Goal: Navigation & Orientation: Find specific page/section

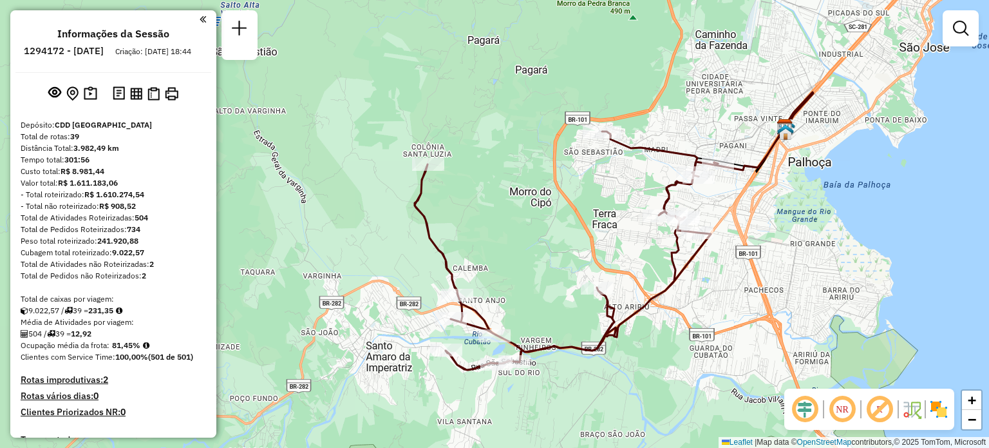
scroll to position [948, 0]
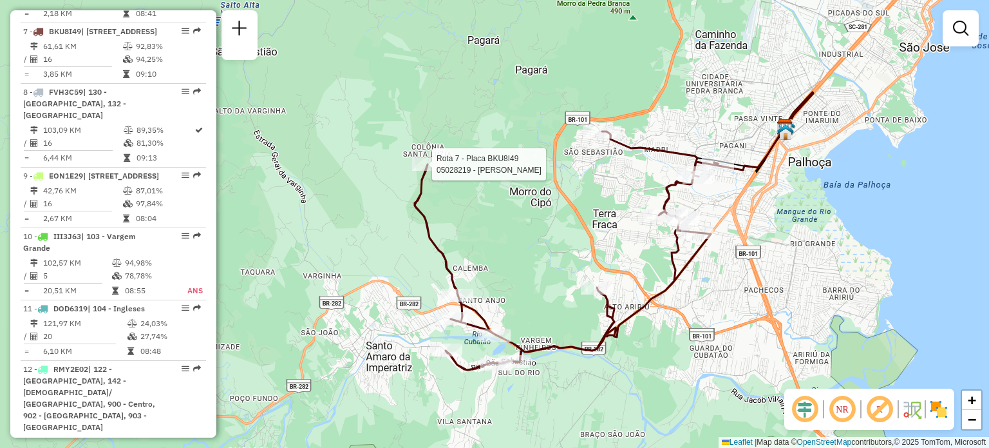
select select "**********"
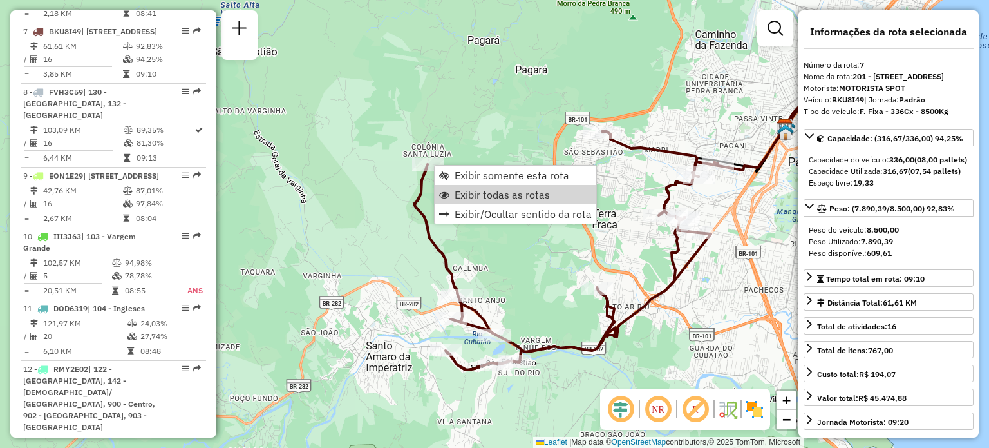
drag, startPoint x: 467, startPoint y: 200, endPoint x: 121, endPoint y: 441, distance: 421.8
click at [468, 199] on span "Exibir todas as rotas" at bounding box center [502, 194] width 95 height 10
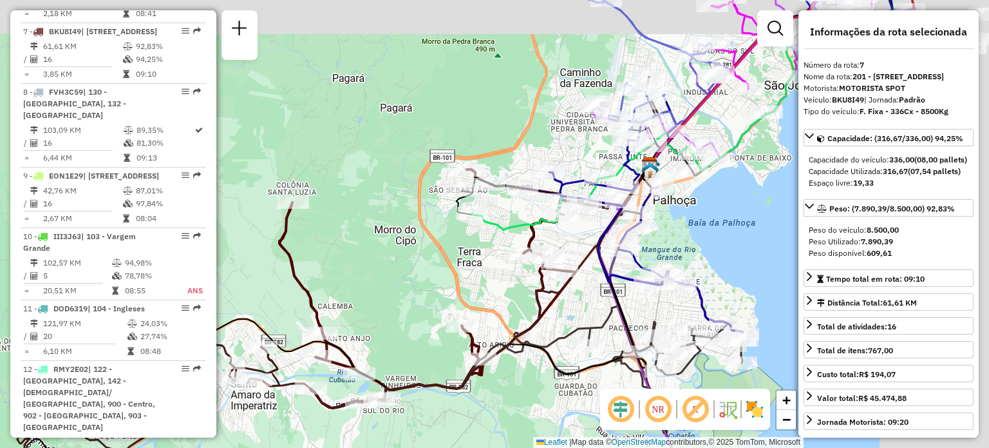
drag, startPoint x: 505, startPoint y: 248, endPoint x: 390, endPoint y: 258, distance: 115.0
click at [335, 298] on div "Janela de atendimento Grade de atendimento Capacidade Transportadoras Veículos …" at bounding box center [494, 224] width 989 height 448
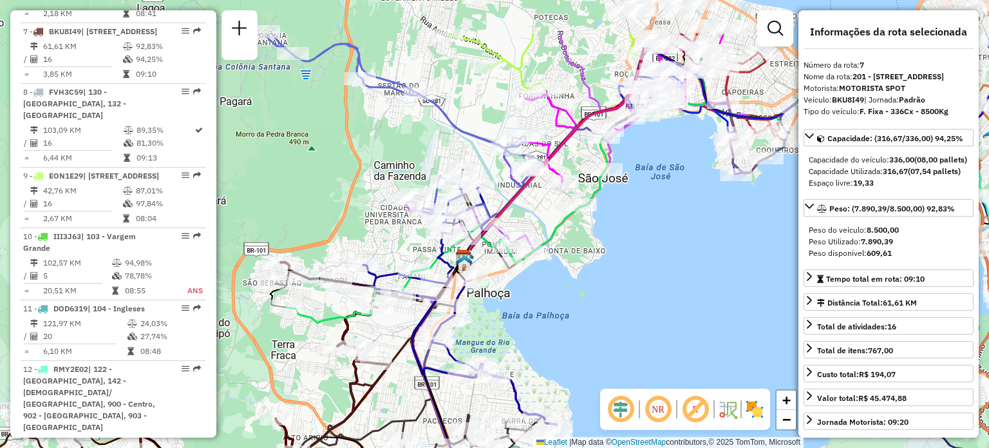
drag, startPoint x: 667, startPoint y: 148, endPoint x: 636, endPoint y: 227, distance: 85.0
click at [637, 227] on div "Janela de atendimento Grade de atendimento Capacidade Transportadoras Veículos …" at bounding box center [494, 224] width 989 height 448
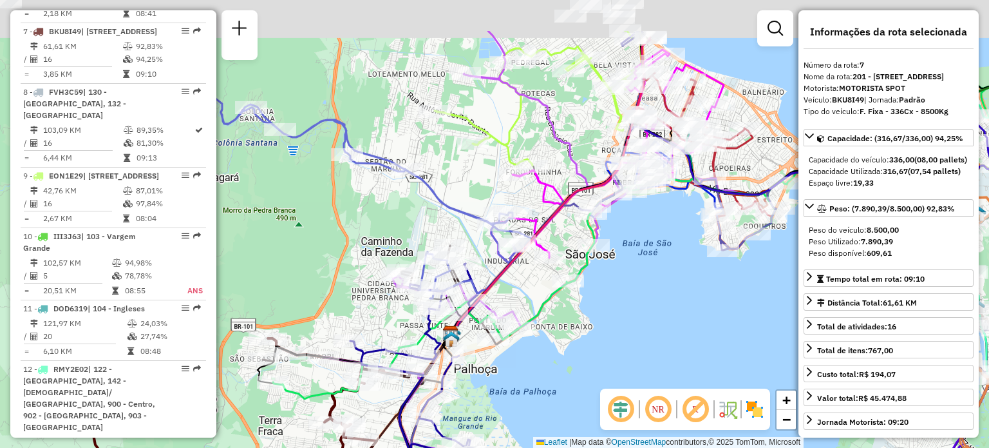
drag, startPoint x: 441, startPoint y: 79, endPoint x: 421, endPoint y: 152, distance: 75.5
click at [421, 155] on div "Janela de atendimento Grade de atendimento Capacidade Transportadoras Veículos …" at bounding box center [494, 224] width 989 height 448
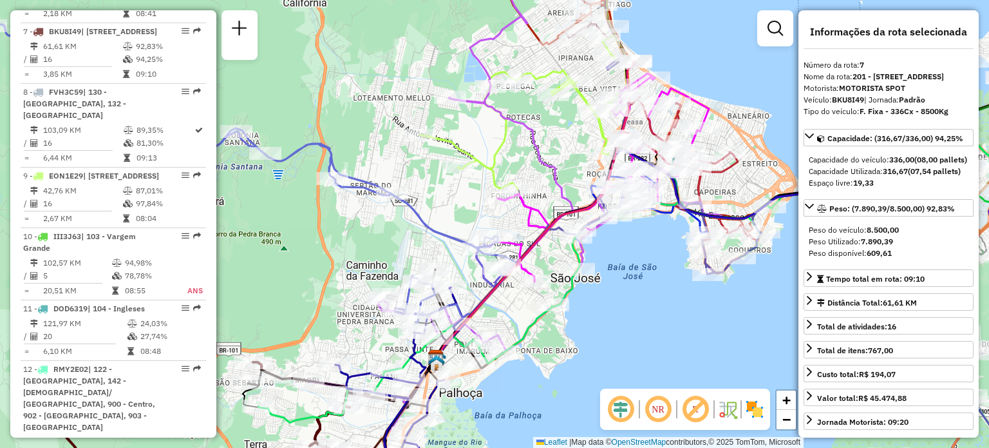
drag, startPoint x: 479, startPoint y: 95, endPoint x: 412, endPoint y: 164, distance: 96.6
click at [408, 167] on icon at bounding box center [598, 236] width 580 height 537
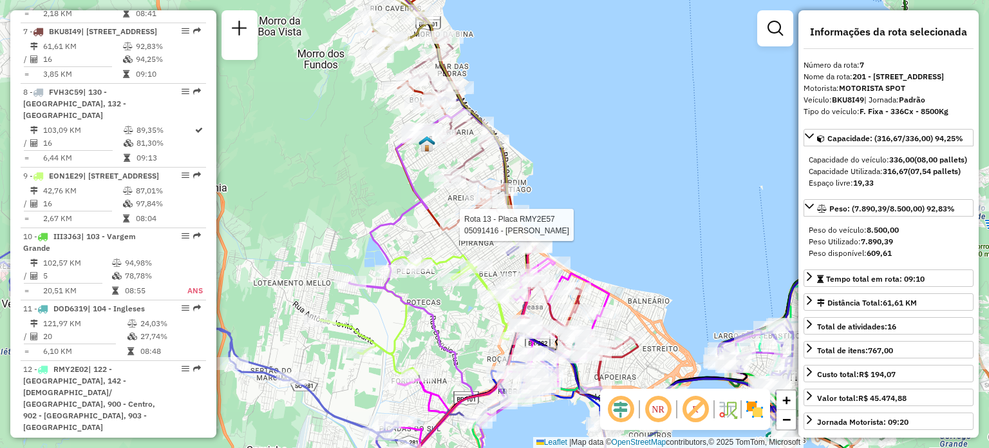
drag, startPoint x: 528, startPoint y: 129, endPoint x: 585, endPoint y: 225, distance: 110.9
click at [585, 225] on div "Rota 13 - Placa RMY2E57 05091416 - DANIEL SANTOS Janela de atendimento Grade de…" at bounding box center [494, 224] width 989 height 448
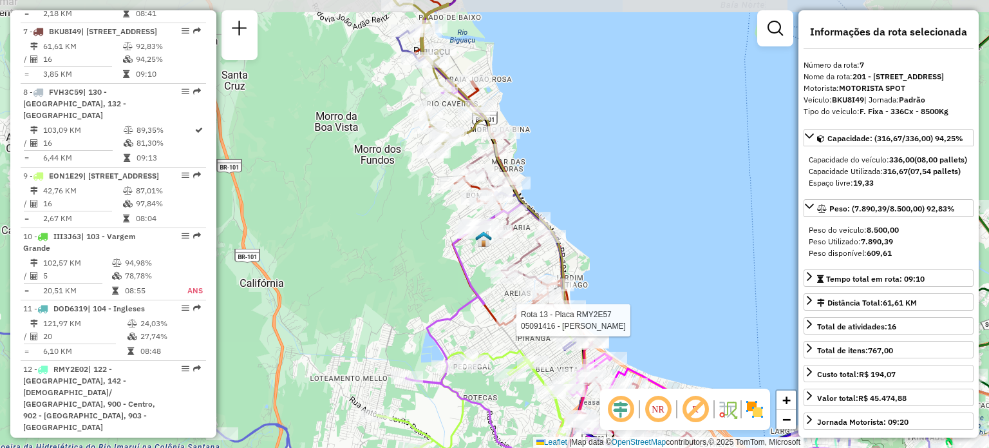
drag, startPoint x: 412, startPoint y: 81, endPoint x: 478, endPoint y: 188, distance: 126.4
click at [474, 184] on div "Rota 13 - Placa RMY2E57 05091416 - DANIEL SANTOS Rota 13 - Placa RMY2E57 050392…" at bounding box center [494, 224] width 989 height 448
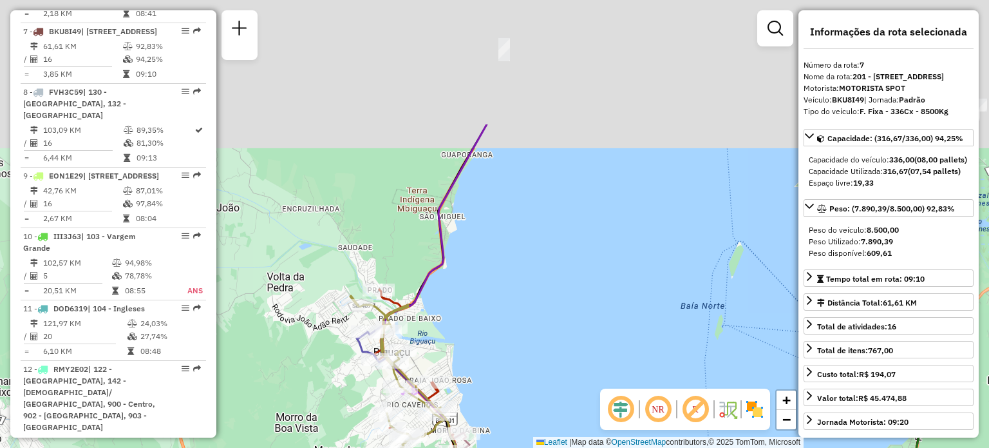
drag, startPoint x: 602, startPoint y: 236, endPoint x: 482, endPoint y: 399, distance: 202.2
click at [482, 399] on div "Rota 13 - Placa RMY2E57 05091416 - DANIEL SANTOS Janela de atendimento Grade de…" at bounding box center [494, 224] width 989 height 448
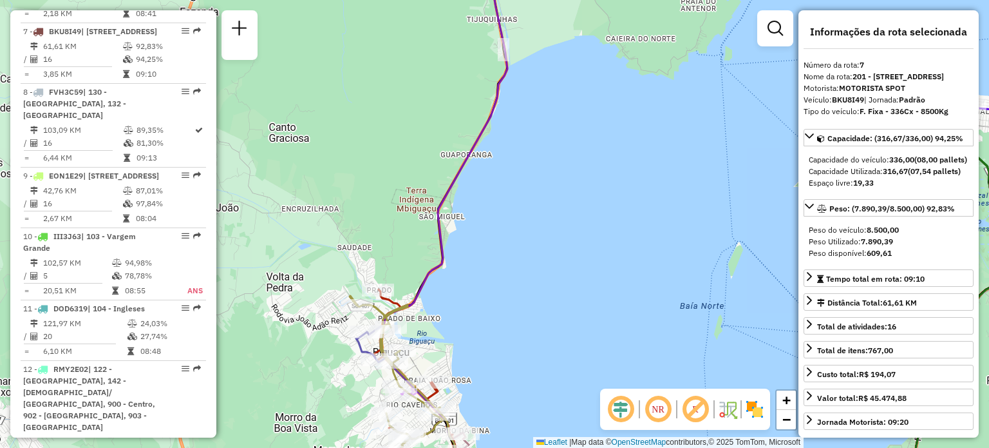
drag, startPoint x: 544, startPoint y: 149, endPoint x: 534, endPoint y: 285, distance: 136.2
click at [540, 316] on div "Rota 13 - Placa RMY2E57 05091416 - DANIEL SANTOS Janela de atendimento Grade de…" at bounding box center [494, 224] width 989 height 448
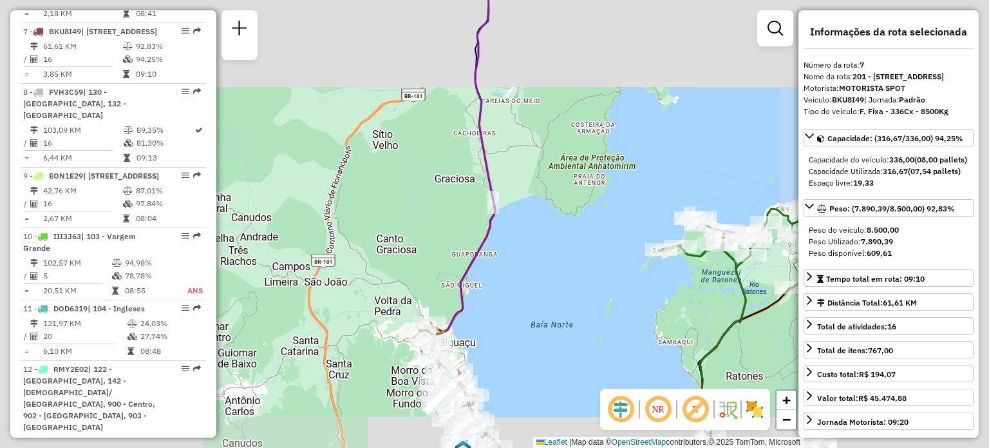
drag, startPoint x: 513, startPoint y: 93, endPoint x: 487, endPoint y: 256, distance: 165.6
click at [489, 253] on div "Rota 13 - Placa RMY2E57 05091416 - DANIEL SANTOS Janela de atendimento Grade de…" at bounding box center [494, 224] width 989 height 448
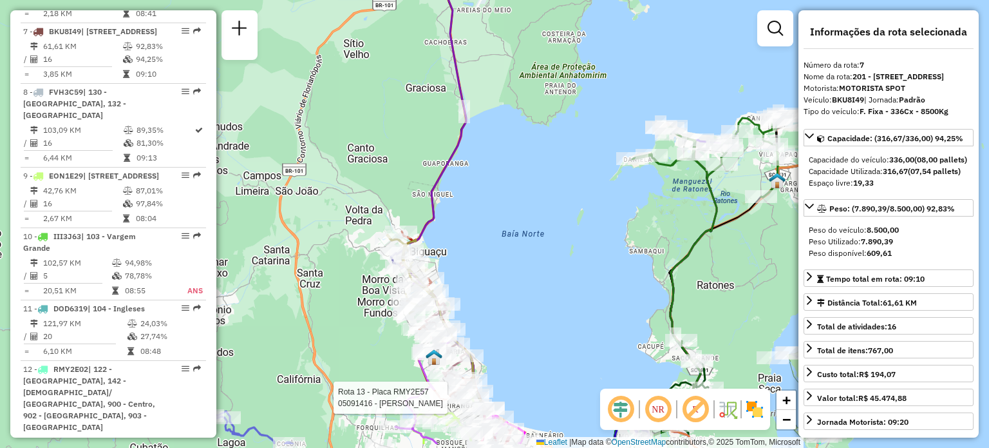
drag, startPoint x: 506, startPoint y: 177, endPoint x: 470, endPoint y: 144, distance: 48.7
click at [463, 138] on div "Rota 13 - Placa RMY2E57 05091416 - DANIEL SANTOS Janela de atendimento Grade de…" at bounding box center [494, 224] width 989 height 448
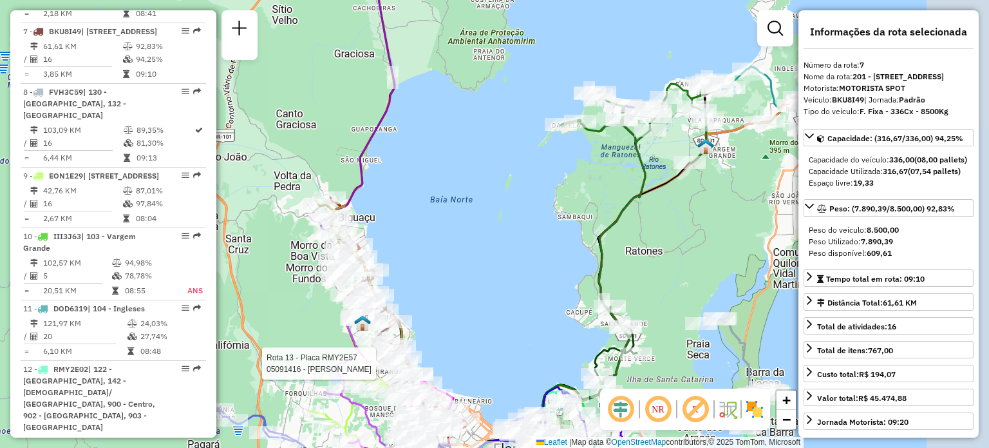
drag, startPoint x: 571, startPoint y: 189, endPoint x: 518, endPoint y: 174, distance: 55.5
click at [531, 195] on div "Rota 13 - Placa RMY2E57 05091416 - DANIEL SANTOS Janela de atendimento Grade de…" at bounding box center [494, 224] width 989 height 448
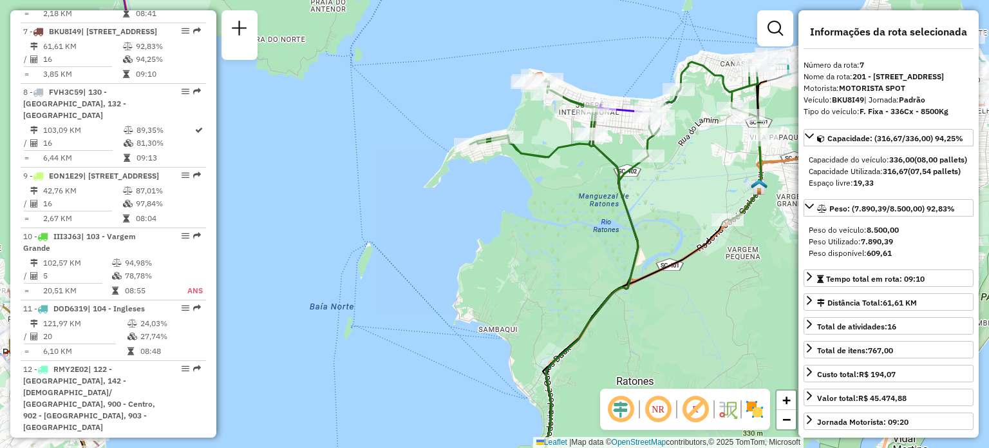
drag, startPoint x: 511, startPoint y: 187, endPoint x: 565, endPoint y: 117, distance: 88.6
click at [562, 122] on div "Rota 13 - Placa RMY2E57 05091416 - DANIEL SANTOS Rota 37 - Placa GAM8B76 050306…" at bounding box center [494, 224] width 989 height 448
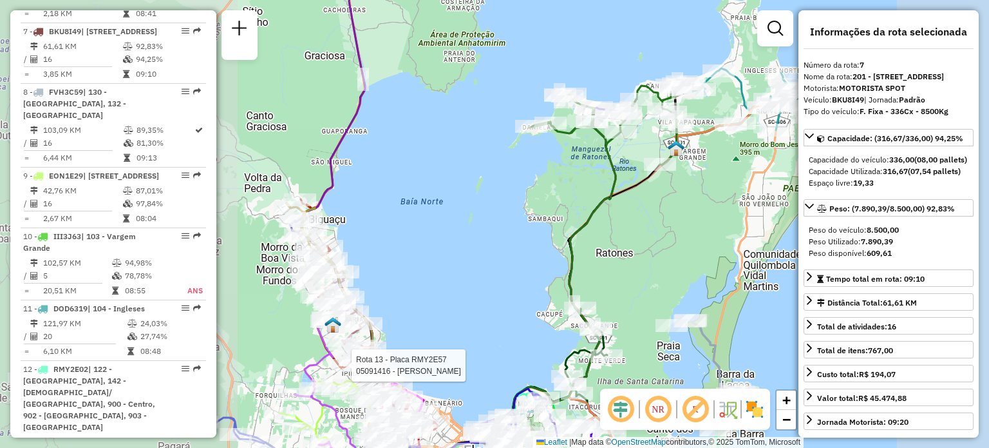
drag, startPoint x: 428, startPoint y: 231, endPoint x: 589, endPoint y: 76, distance: 222.7
click at [572, 106] on div "Rota 13 - Placa RMY2E57 05091416 - DANIEL SANTOS Janela de atendimento Grade de…" at bounding box center [494, 224] width 989 height 448
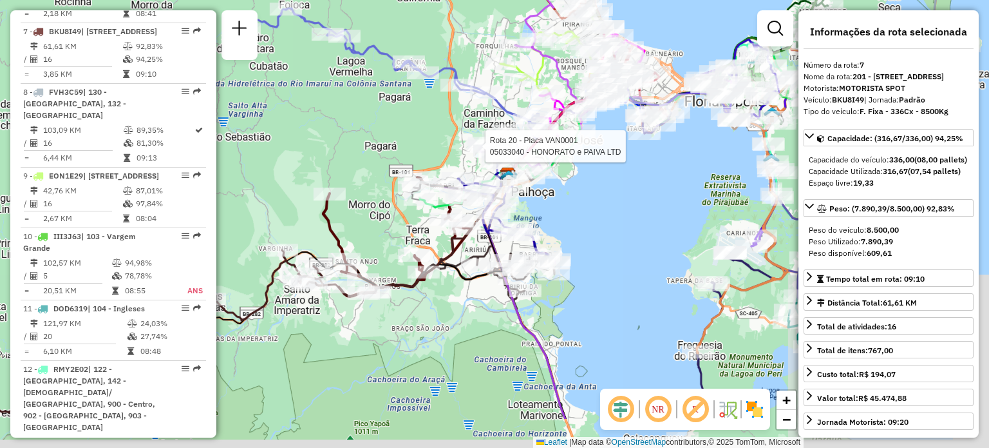
drag, startPoint x: 553, startPoint y: 214, endPoint x: 453, endPoint y: 164, distance: 112.0
click at [471, 151] on div at bounding box center [482, 146] width 32 height 13
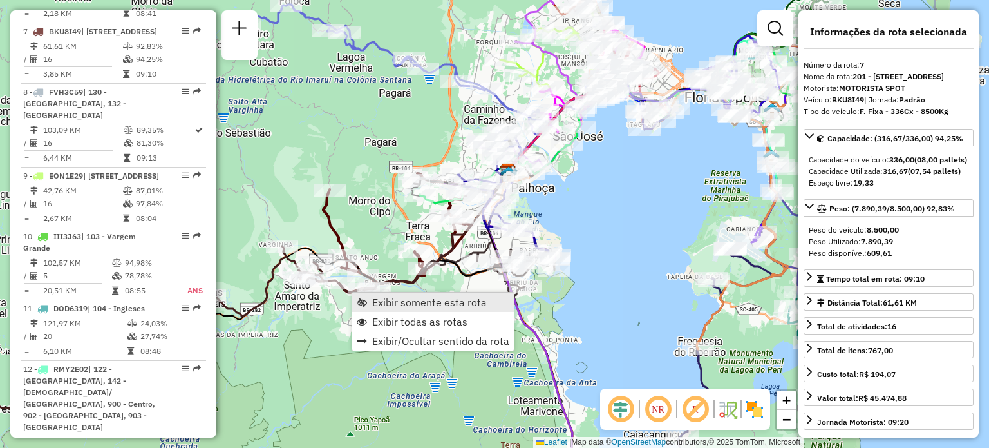
click at [370, 295] on link "Exibir somente esta rota" at bounding box center [433, 301] width 162 height 19
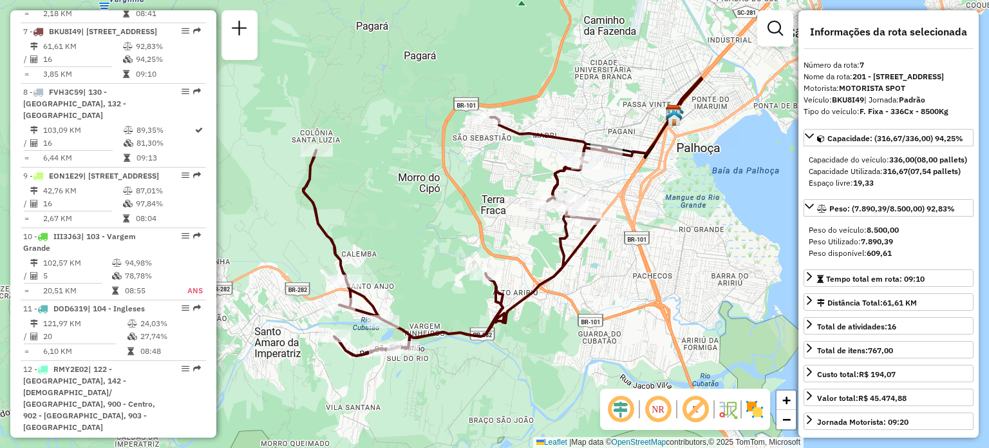
drag, startPoint x: 392, startPoint y: 256, endPoint x: 468, endPoint y: 204, distance: 92.5
click at [468, 204] on div "Janela de atendimento Grade de atendimento Capacidade Transportadoras Veículos …" at bounding box center [494, 224] width 989 height 448
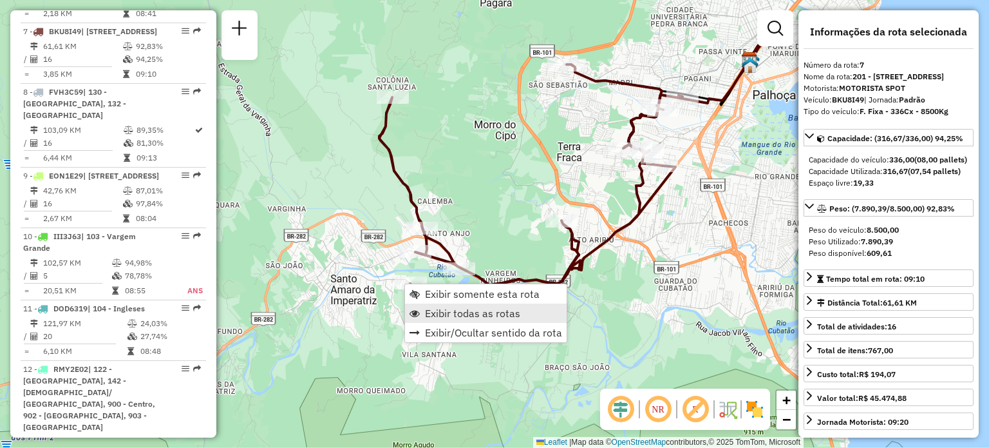
click at [442, 311] on span "Exibir todas as rotas" at bounding box center [472, 313] width 95 height 10
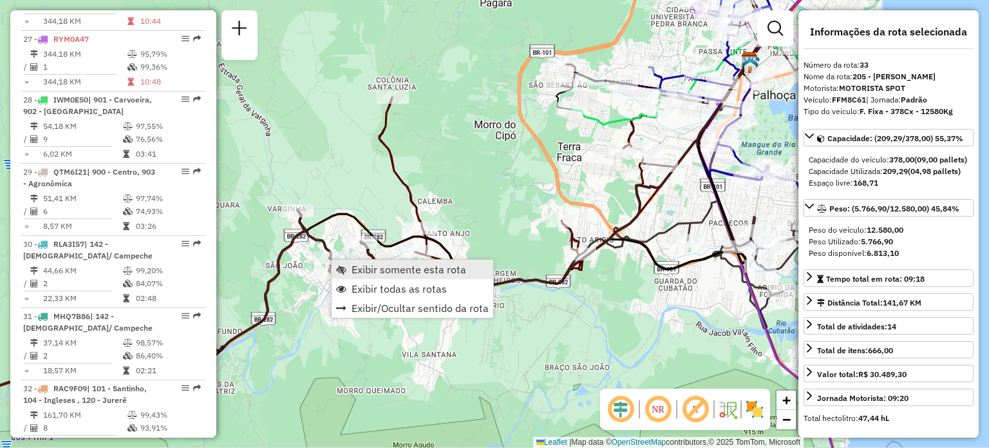
scroll to position [2901, 0]
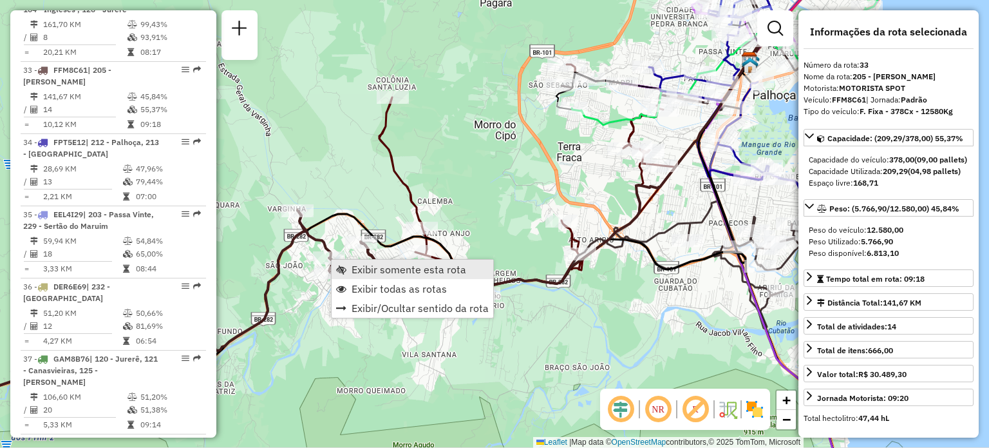
click at [354, 266] on span "Exibir somente esta rota" at bounding box center [409, 269] width 115 height 10
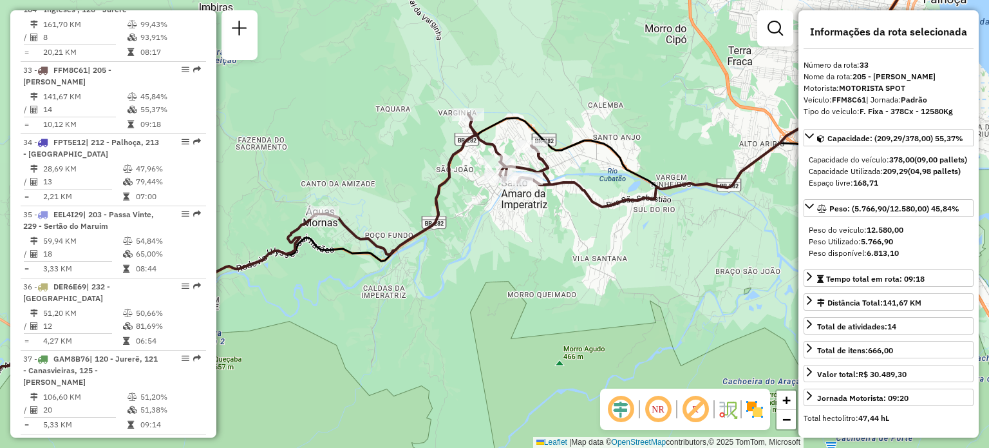
drag, startPoint x: 435, startPoint y: 145, endPoint x: 461, endPoint y: 172, distance: 37.8
click at [457, 168] on div "Janela de atendimento Grade de atendimento Capacidade Transportadoras Veículos …" at bounding box center [494, 224] width 989 height 448
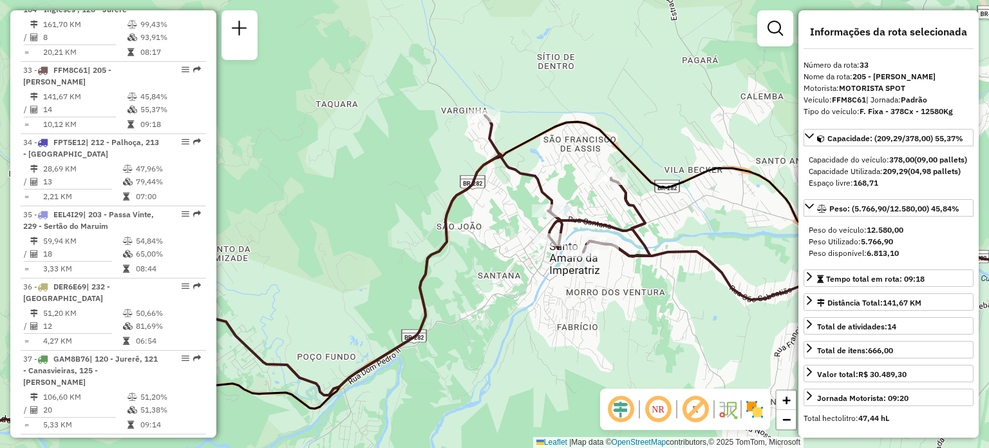
drag, startPoint x: 441, startPoint y: 194, endPoint x: 476, endPoint y: 207, distance: 37.7
click at [475, 207] on icon at bounding box center [292, 290] width 717 height 350
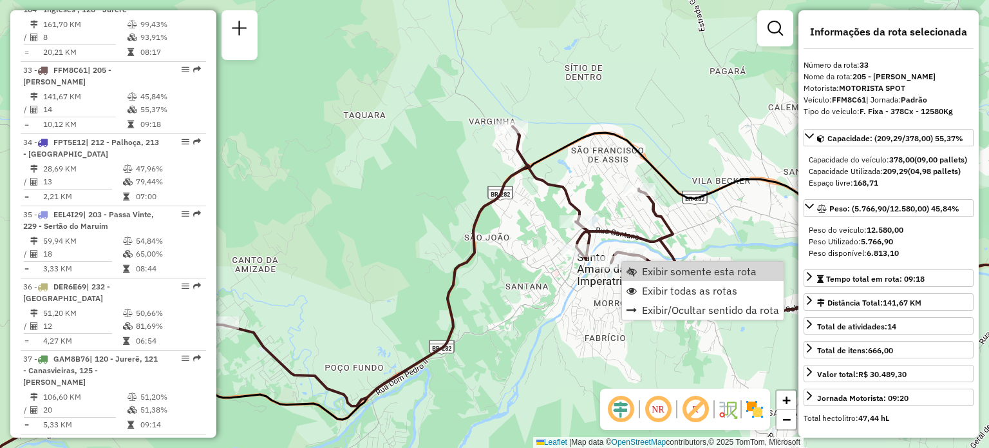
click at [641, 231] on icon at bounding box center [289, 304] width 777 height 357
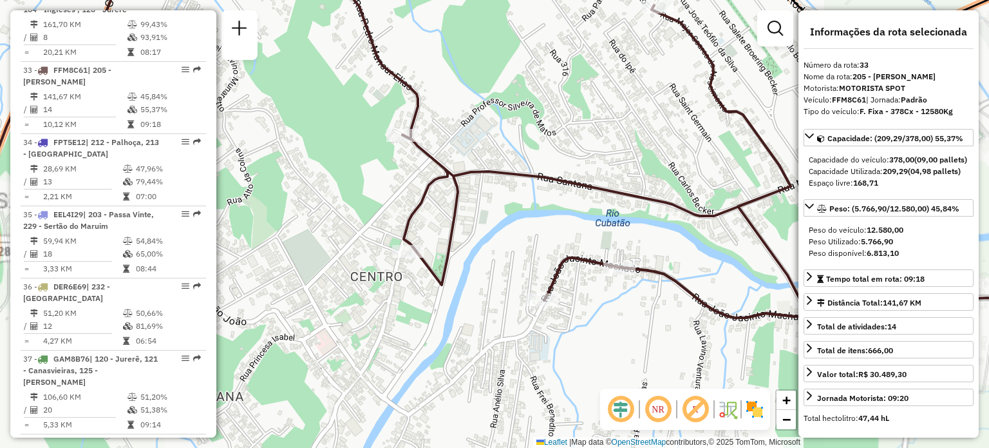
drag, startPoint x: 635, startPoint y: 211, endPoint x: 616, endPoint y: 148, distance: 65.8
click at [623, 159] on div "Janela de atendimento Grade de atendimento Capacidade Transportadoras Veículos …" at bounding box center [494, 224] width 989 height 448
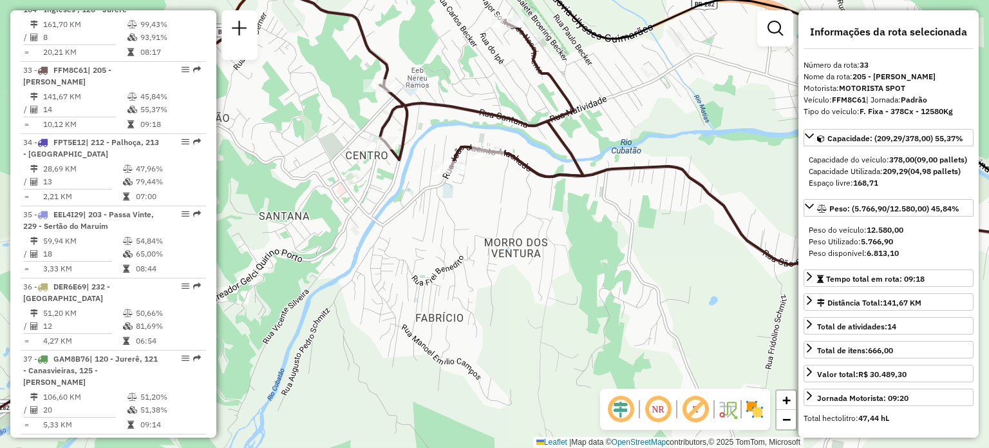
drag, startPoint x: 502, startPoint y: 102, endPoint x: 515, endPoint y: 156, distance: 55.0
click at [515, 155] on div "Janela de atendimento Grade de atendimento Capacidade Transportadoras Veículos …" at bounding box center [494, 224] width 989 height 448
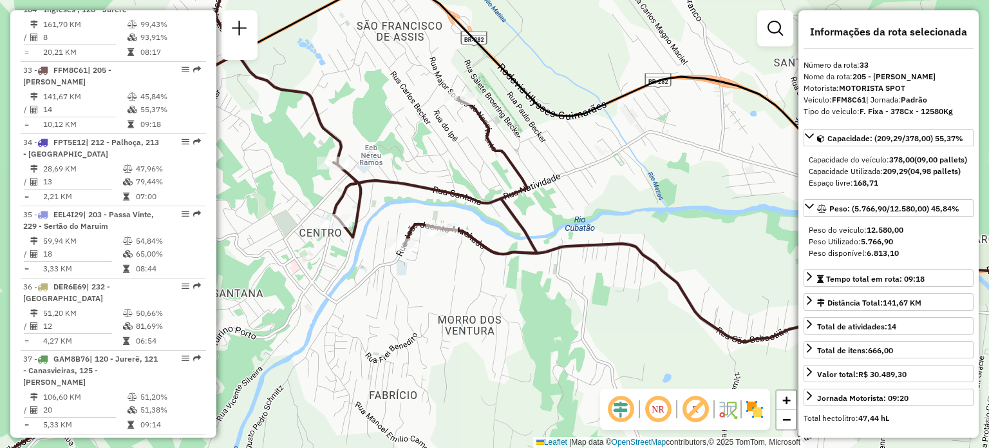
drag, startPoint x: 375, startPoint y: 154, endPoint x: 488, endPoint y: 247, distance: 145.5
click at [479, 244] on div "Janela de atendimento Grade de atendimento Capacidade Transportadoras Veículos …" at bounding box center [494, 224] width 989 height 448
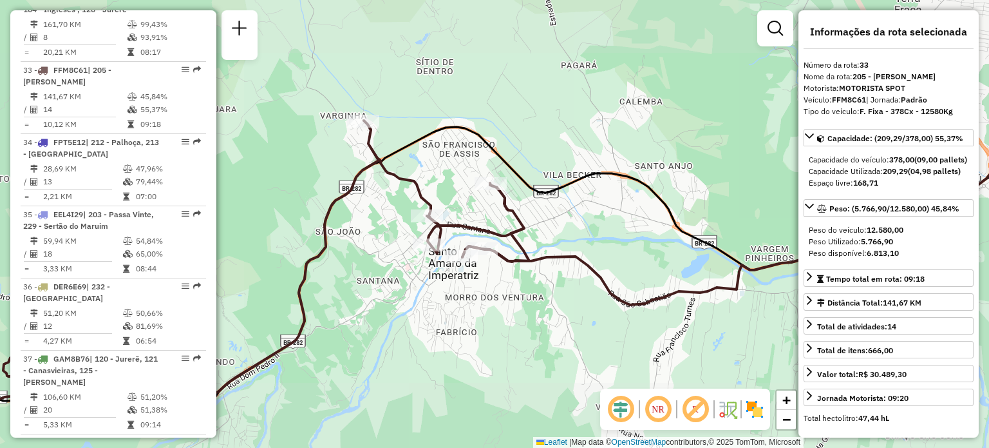
drag, startPoint x: 395, startPoint y: 197, endPoint x: 591, endPoint y: 97, distance: 220.3
click at [578, 104] on div "Janela de atendimento Grade de atendimento Capacidade Transportadoras Veículos …" at bounding box center [494, 224] width 989 height 448
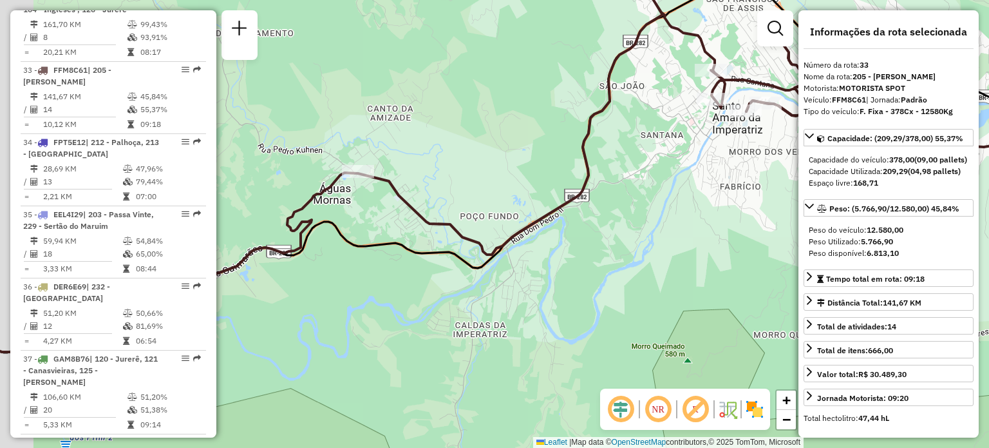
drag, startPoint x: 489, startPoint y: 209, endPoint x: 573, endPoint y: 171, distance: 92.2
click at [564, 175] on div "Janela de atendimento Grade de atendimento Capacidade Transportadoras Veículos …" at bounding box center [494, 224] width 989 height 448
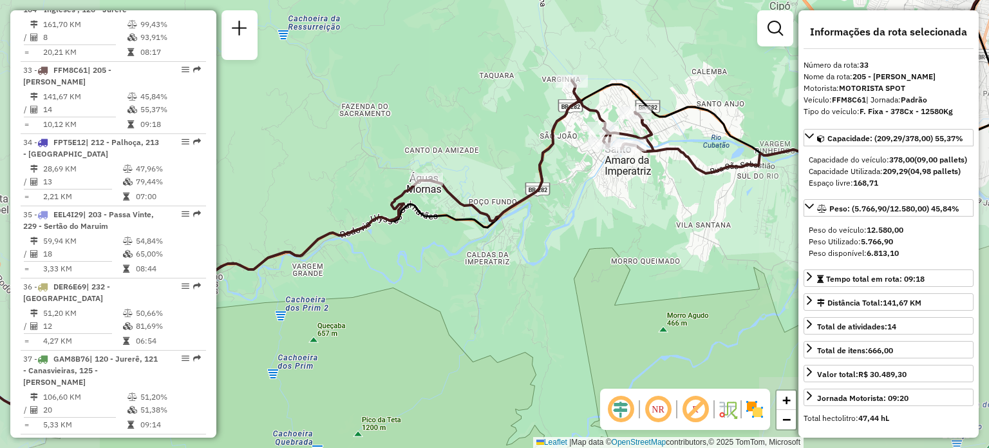
drag, startPoint x: 397, startPoint y: 228, endPoint x: 635, endPoint y: 139, distance: 253.7
click at [613, 146] on icon at bounding box center [460, 181] width 1119 height 450
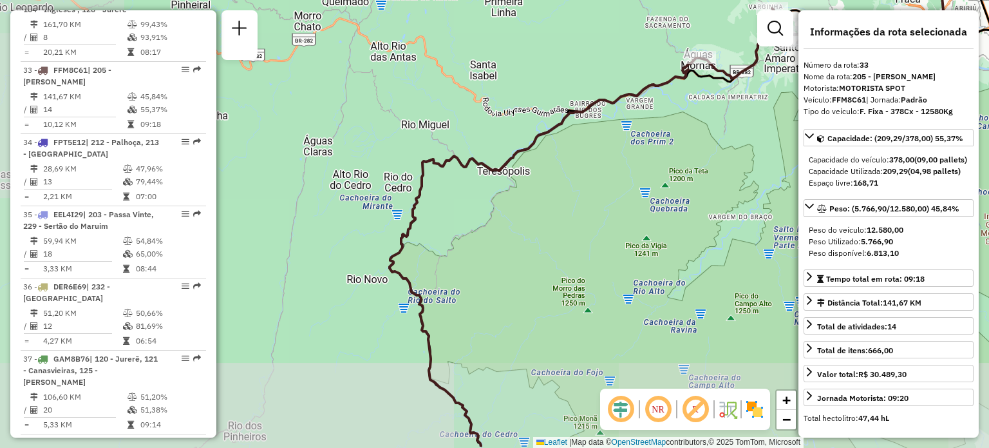
drag, startPoint x: 453, startPoint y: 216, endPoint x: 534, endPoint y: 100, distance: 141.1
click at [531, 74] on icon at bounding box center [602, 227] width 424 height 438
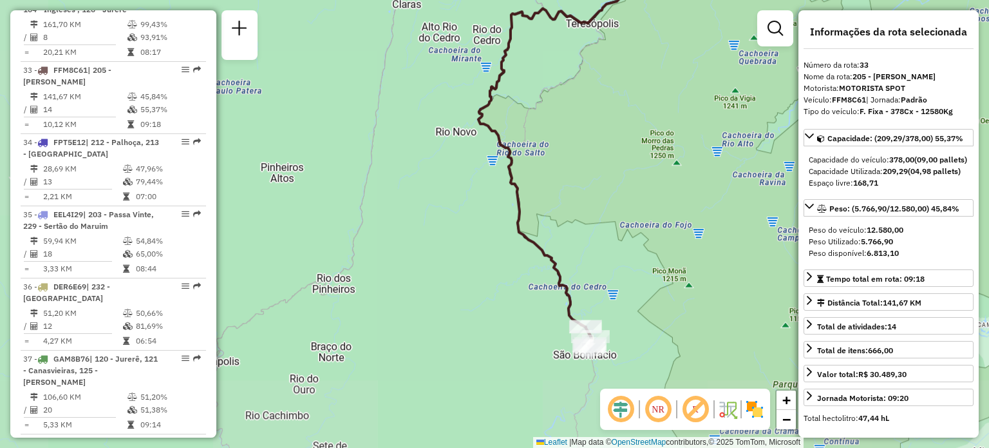
drag, startPoint x: 547, startPoint y: 207, endPoint x: 524, endPoint y: 128, distance: 82.5
click at [524, 128] on div "Janela de atendimento Grade de atendimento Capacidade Transportadoras Veículos …" at bounding box center [494, 224] width 989 height 448
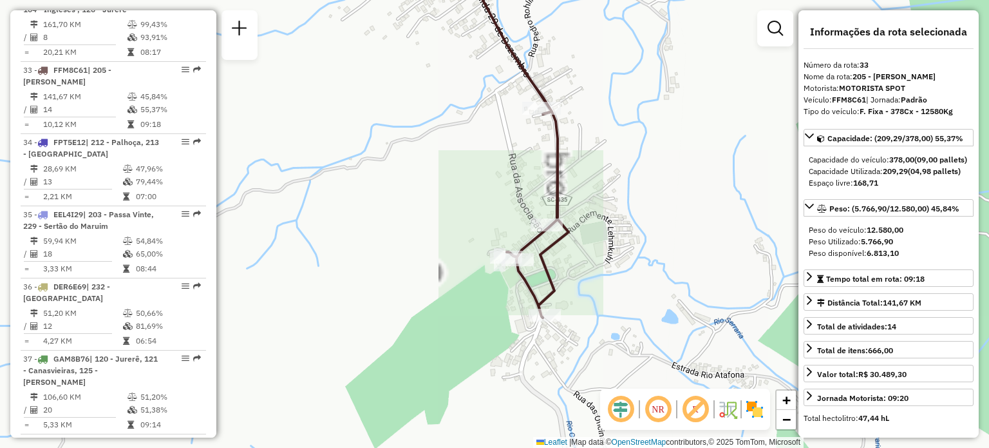
drag, startPoint x: 619, startPoint y: 260, endPoint x: 607, endPoint y: 214, distance: 47.2
click at [608, 216] on div "Janela de atendimento Grade de atendimento Capacidade Transportadoras Veículos …" at bounding box center [494, 224] width 989 height 448
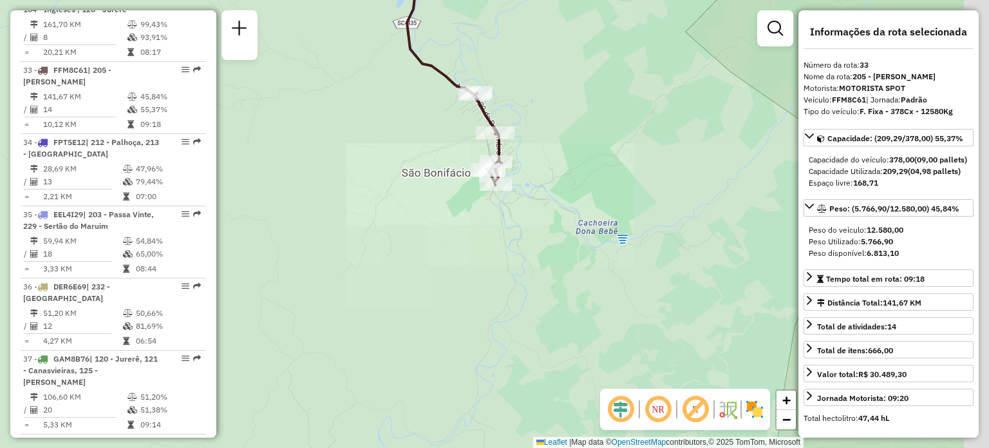
drag, startPoint x: 495, startPoint y: 113, endPoint x: 497, endPoint y: 142, distance: 29.7
click at [497, 142] on icon at bounding box center [450, 71] width 103 height 225
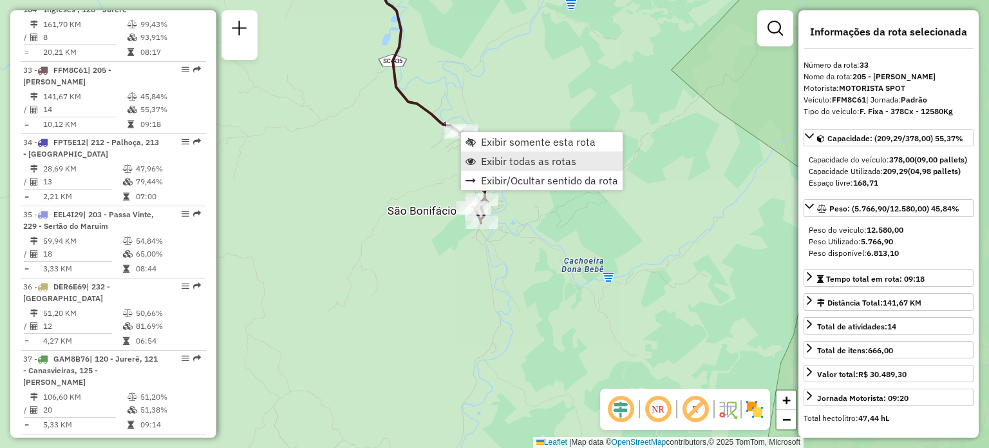
click at [489, 156] on span "Exibir todas as rotas" at bounding box center [528, 161] width 95 height 10
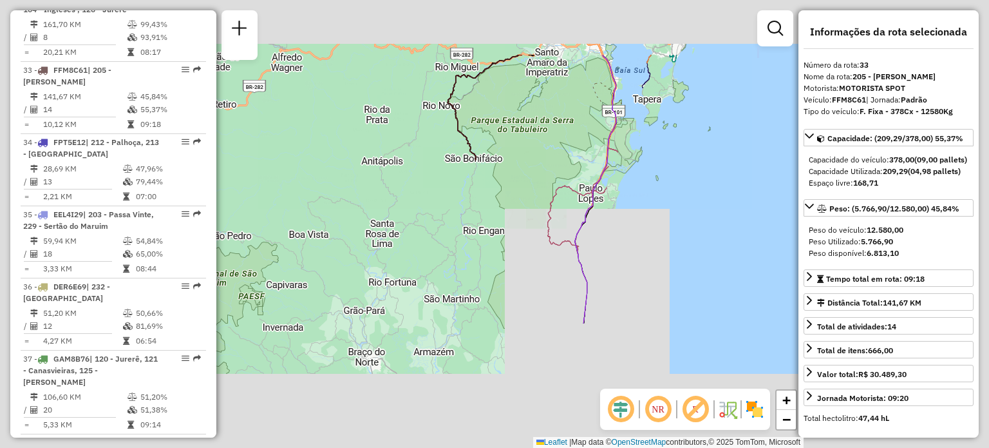
drag, startPoint x: 556, startPoint y: 140, endPoint x: 505, endPoint y: 219, distance: 94.1
click at [505, 219] on div "Janela de atendimento Grade de atendimento Capacidade Transportadoras Veículos …" at bounding box center [494, 224] width 989 height 448
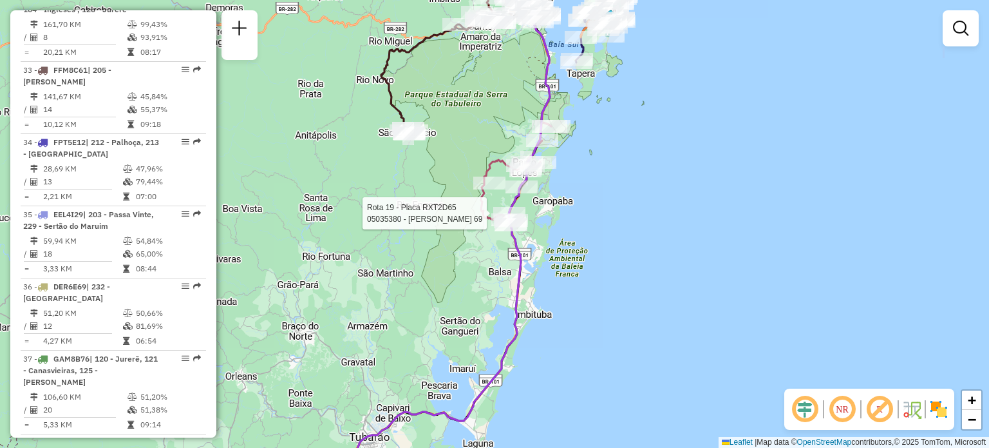
select select "**********"
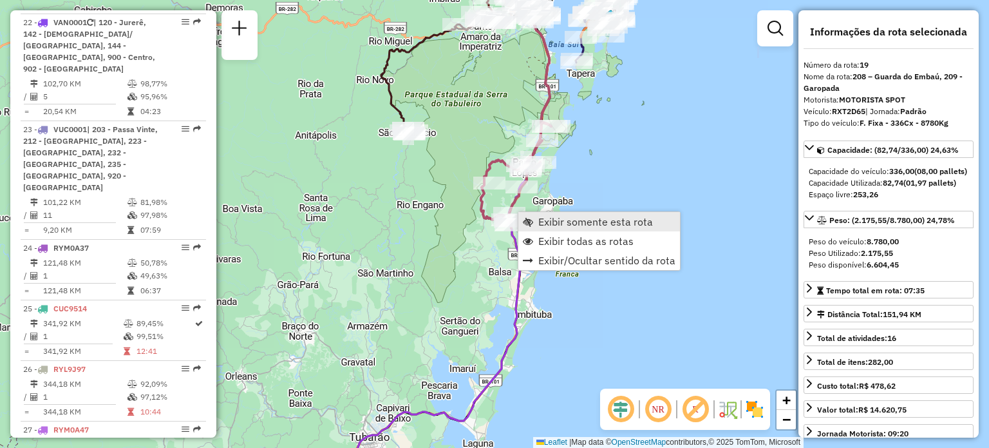
scroll to position [1859, 0]
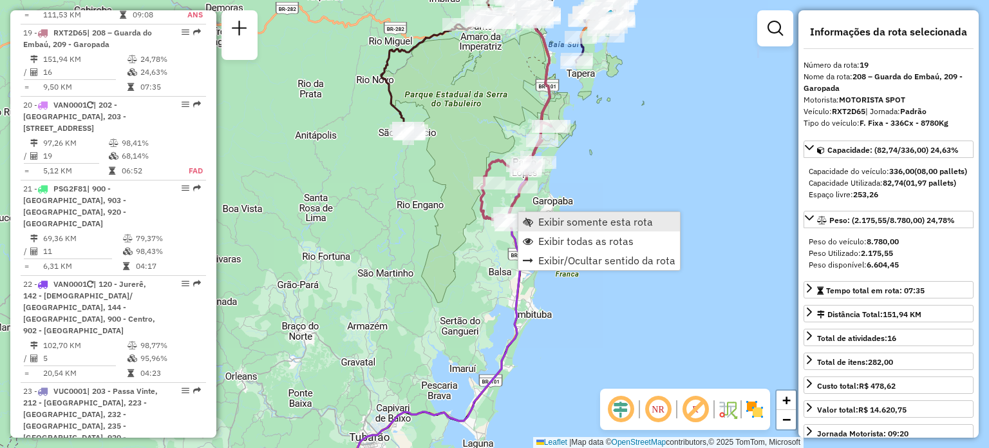
click at [542, 219] on span "Exibir somente esta rota" at bounding box center [595, 221] width 115 height 10
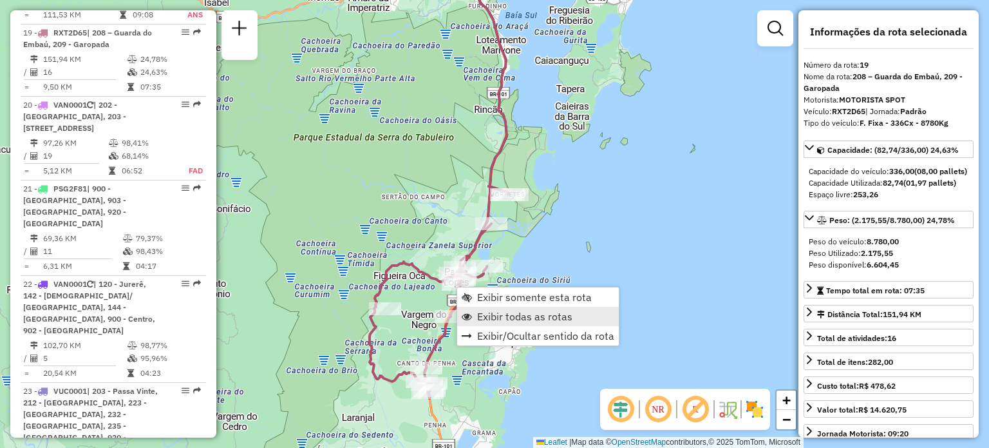
click at [491, 311] on span "Exibir todas as rotas" at bounding box center [524, 316] width 95 height 10
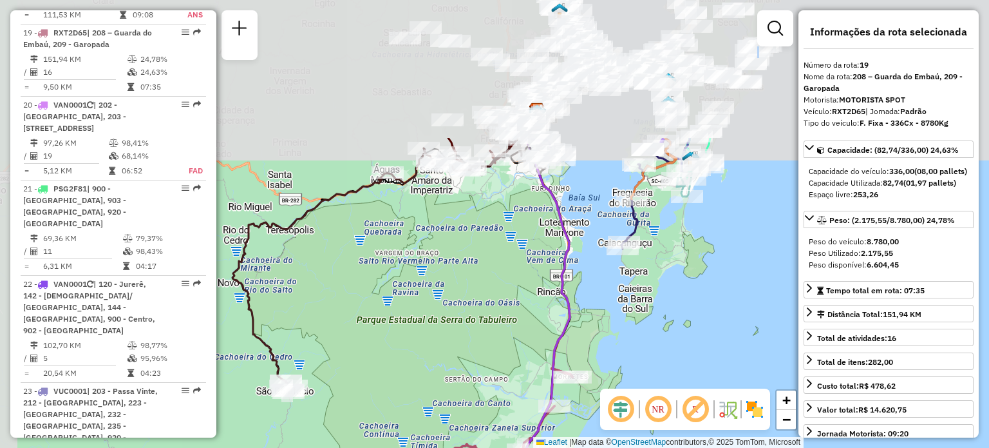
drag, startPoint x: 395, startPoint y: 145, endPoint x: 471, endPoint y: 340, distance: 209.6
click at [473, 351] on div "Janela de atendimento Grade de atendimento Capacidade Transportadoras Veículos …" at bounding box center [494, 224] width 989 height 448
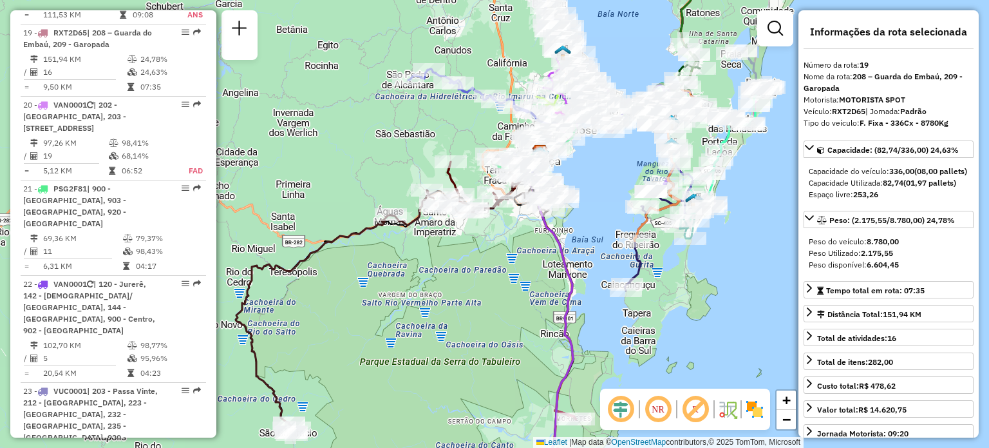
drag, startPoint x: 522, startPoint y: 227, endPoint x: 490, endPoint y: 252, distance: 40.3
click at [492, 252] on div "Janela de atendimento Grade de atendimento Capacidade Transportadoras Veículos …" at bounding box center [494, 224] width 989 height 448
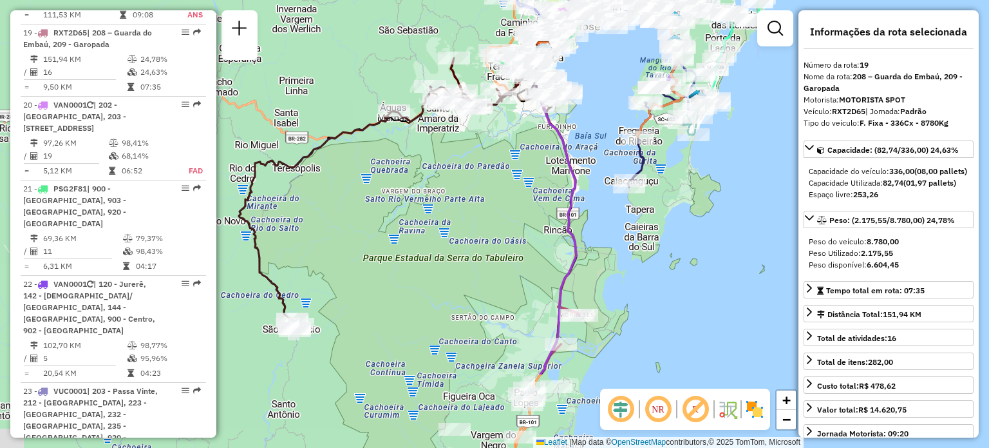
drag, startPoint x: 451, startPoint y: 297, endPoint x: 474, endPoint y: 175, distance: 124.5
click at [474, 175] on div "Janela de atendimento Grade de atendimento Capacidade Transportadoras Veículos …" at bounding box center [494, 224] width 989 height 448
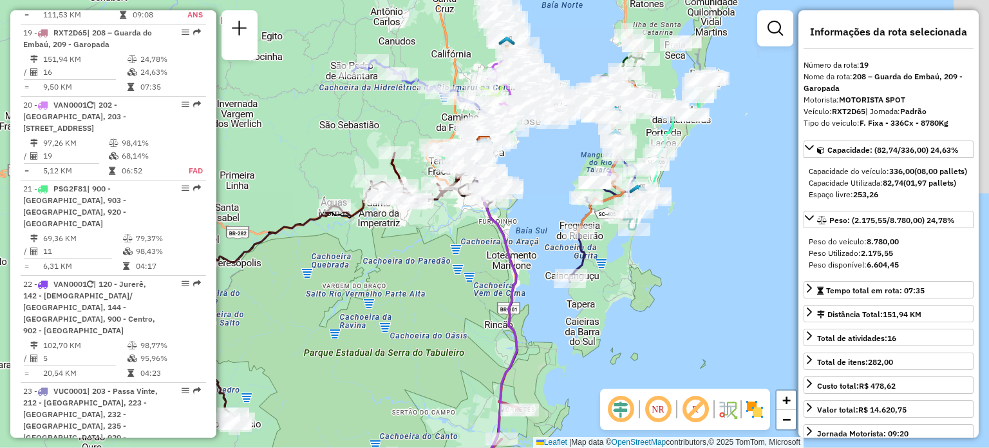
drag, startPoint x: 460, startPoint y: 183, endPoint x: 397, endPoint y: 296, distance: 129.2
click at [398, 289] on div "Janela de atendimento Grade de atendimento Capacidade Transportadoras Veículos …" at bounding box center [494, 224] width 989 height 448
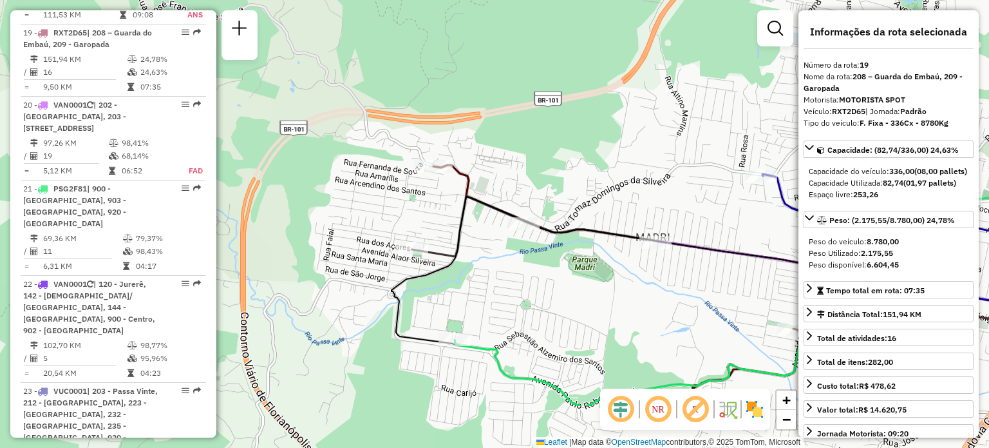
drag, startPoint x: 469, startPoint y: 303, endPoint x: 449, endPoint y: 207, distance: 98.0
click at [453, 204] on icon at bounding box center [734, 270] width 684 height 148
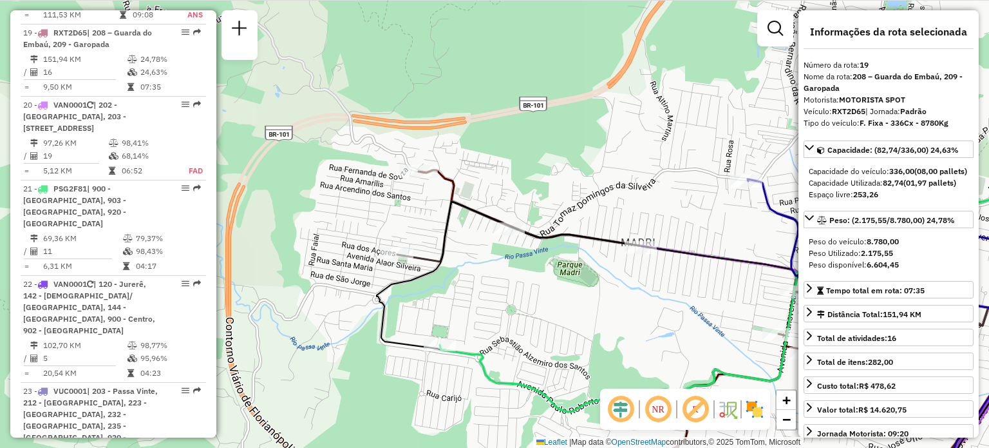
drag, startPoint x: 636, startPoint y: 121, endPoint x: 531, endPoint y: 200, distance: 131.1
click at [538, 197] on div "Janela de atendimento Grade de atendimento Capacidade Transportadoras Veículos …" at bounding box center [494, 224] width 989 height 448
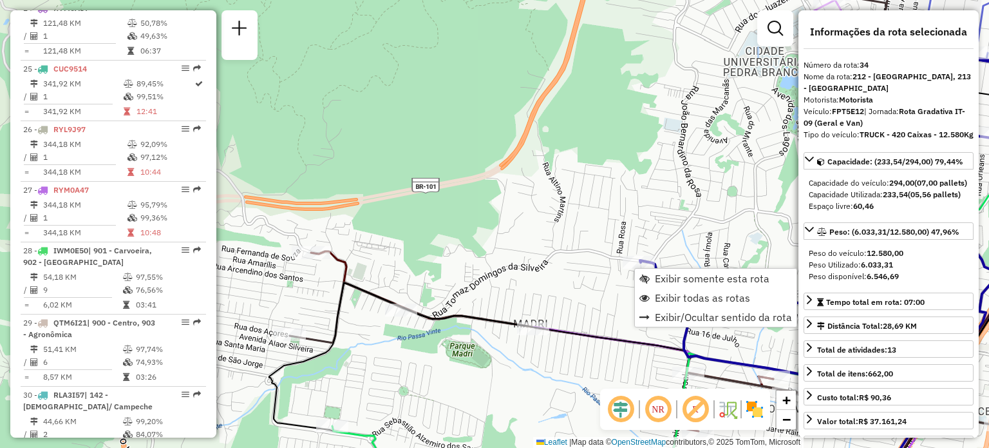
scroll to position [2973, 0]
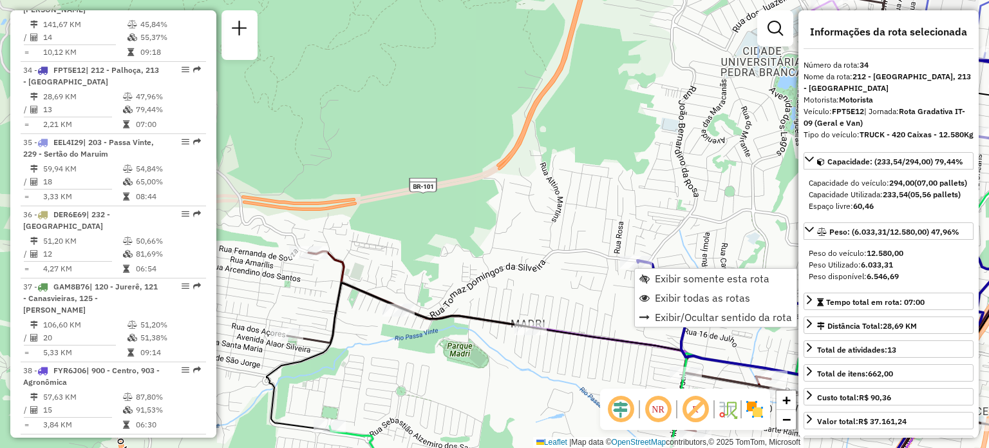
drag, startPoint x: 650, startPoint y: 172, endPoint x: 643, endPoint y: 163, distance: 11.9
click at [649, 172] on div "Janela de atendimento Grade de atendimento Capacidade Transportadoras Veículos …" at bounding box center [494, 224] width 989 height 448
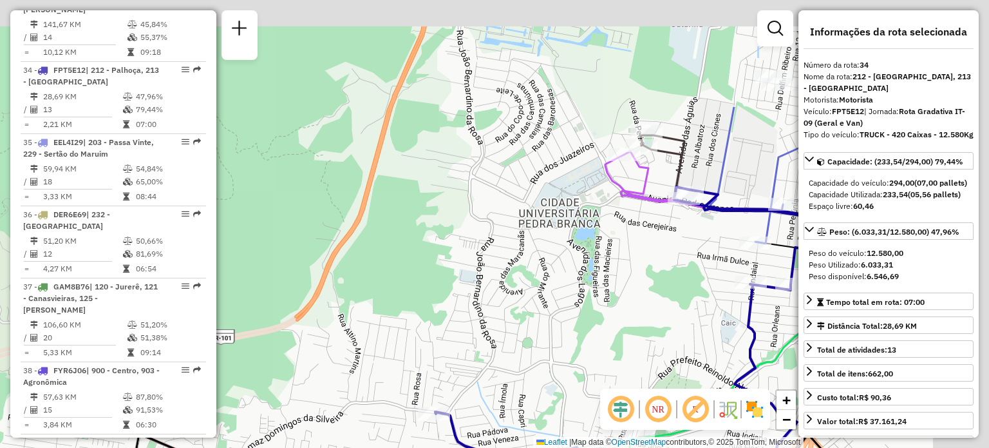
drag, startPoint x: 645, startPoint y: 146, endPoint x: 451, endPoint y: 275, distance: 232.7
click at [422, 310] on div "Janela de atendimento Grade de atendimento Capacidade Transportadoras Veículos …" at bounding box center [494, 224] width 989 height 448
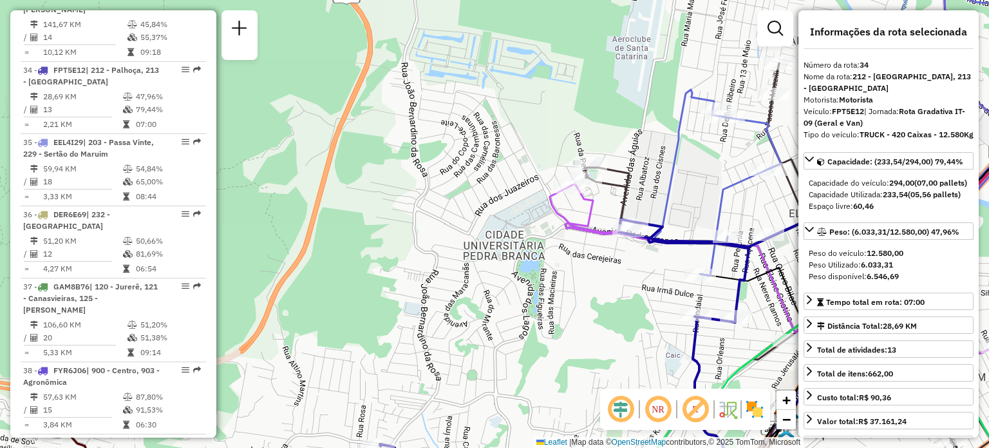
drag, startPoint x: 655, startPoint y: 178, endPoint x: 596, endPoint y: 212, distance: 67.5
click at [597, 212] on div "Rota 34 - Placa FPT5E12 05038891 - BAALBECK ESFIHARIA Janela de atendimento Gra…" at bounding box center [494, 224] width 989 height 448
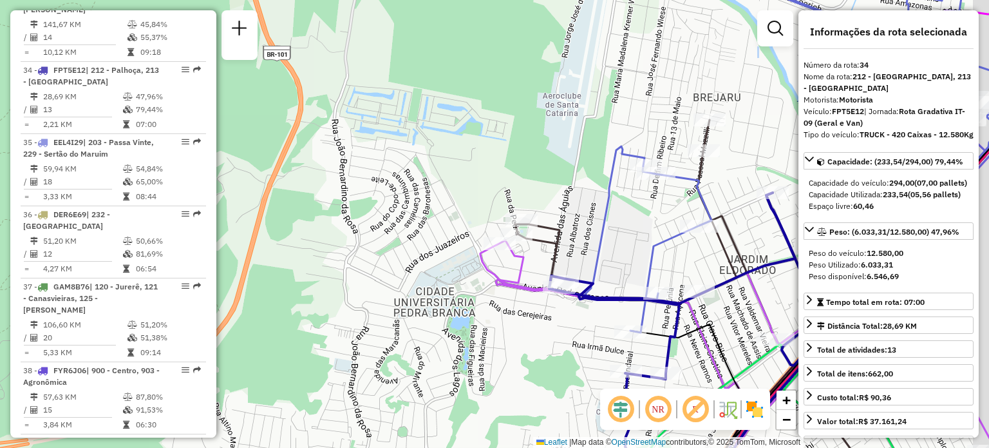
drag, startPoint x: 609, startPoint y: 149, endPoint x: 448, endPoint y: 303, distance: 222.7
click at [451, 306] on div "Janela de atendimento Grade de atendimento Capacidade Transportadoras Veículos …" at bounding box center [494, 224] width 989 height 448
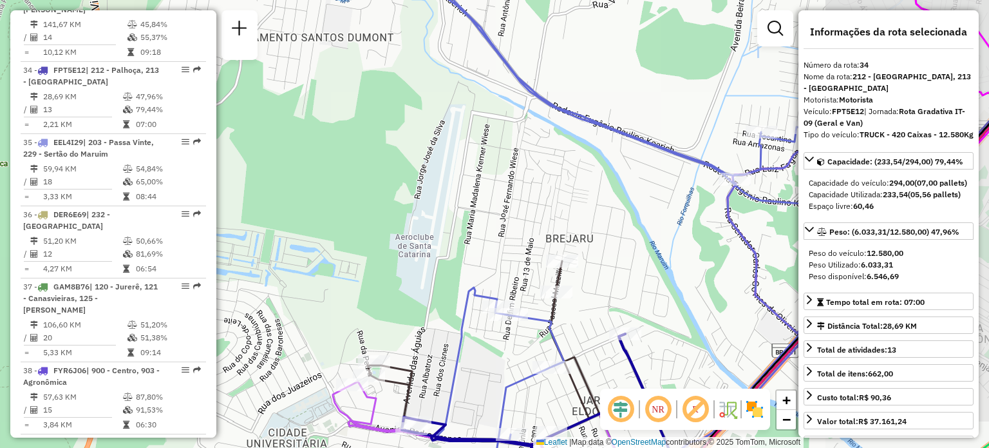
drag, startPoint x: 582, startPoint y: 158, endPoint x: 518, endPoint y: 207, distance: 80.0
click at [514, 217] on div "Janela de atendimento Grade de atendimento Capacidade Transportadoras Veículos …" at bounding box center [494, 224] width 989 height 448
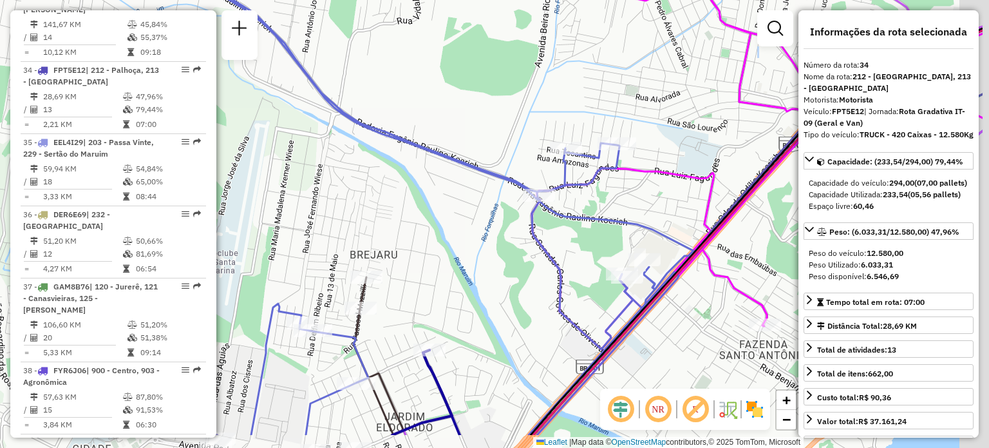
drag, startPoint x: 744, startPoint y: 223, endPoint x: 622, endPoint y: 205, distance: 123.0
click at [625, 157] on icon at bounding box center [757, 163] width 451 height 374
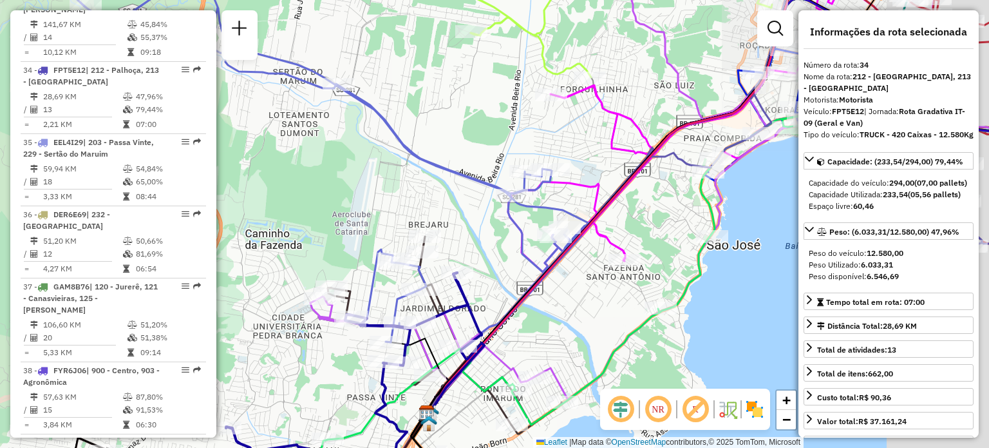
drag, startPoint x: 520, startPoint y: 143, endPoint x: 525, endPoint y: 225, distance: 81.9
click at [524, 227] on div "Janela de atendimento Grade de atendimento Capacidade Transportadoras Veículos …" at bounding box center [494, 224] width 989 height 448
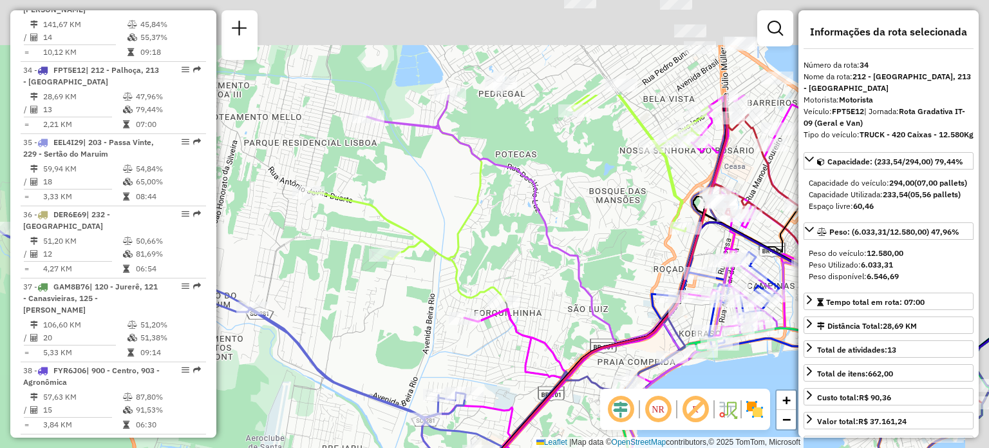
drag, startPoint x: 560, startPoint y: 90, endPoint x: 446, endPoint y: 223, distance: 175.5
click at [459, 229] on icon at bounding box center [515, 198] width 413 height 206
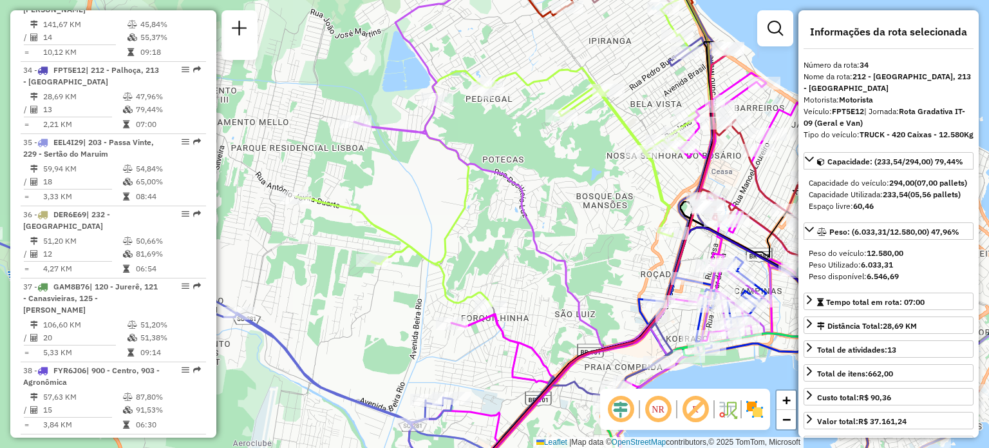
drag, startPoint x: 510, startPoint y: 71, endPoint x: 470, endPoint y: 187, distance: 122.6
click at [466, 193] on icon at bounding box center [511, 151] width 431 height 309
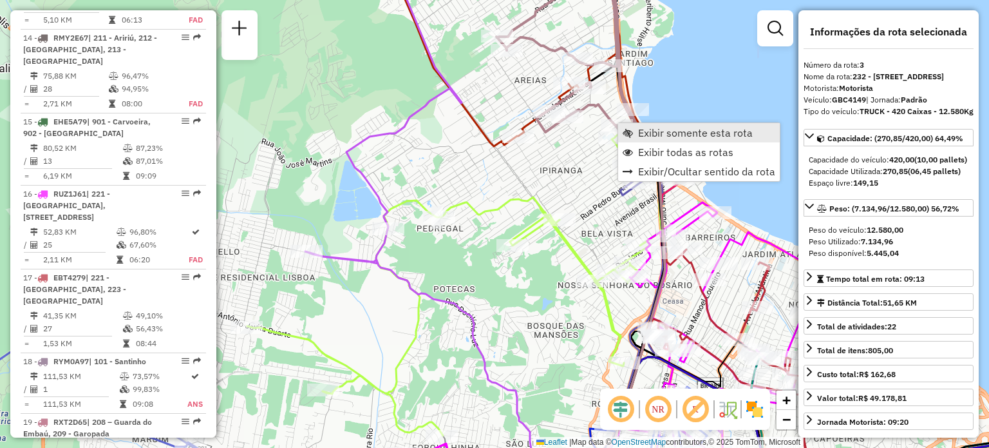
scroll to position [659, 0]
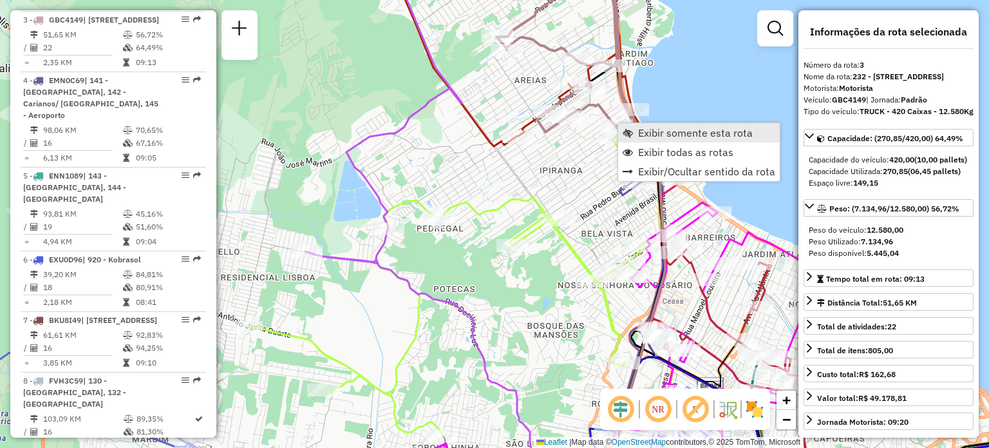
click at [628, 126] on link "Exibir somente esta rota" at bounding box center [699, 132] width 162 height 19
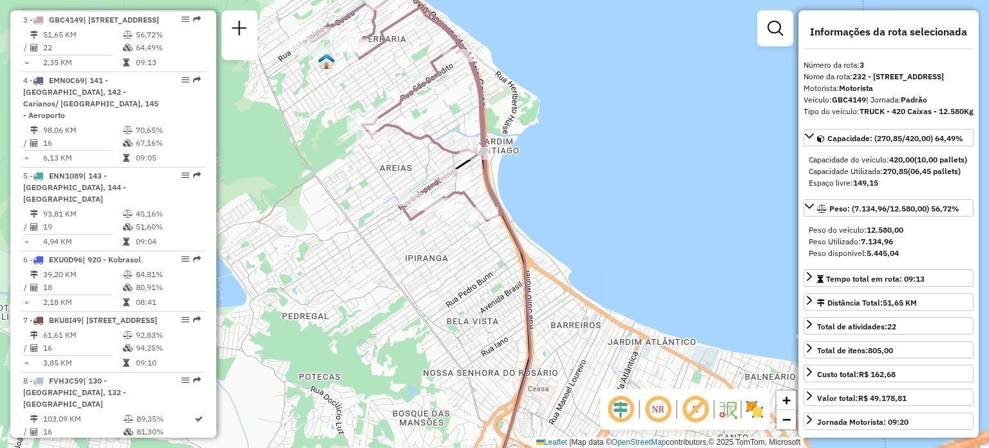
drag, startPoint x: 424, startPoint y: 198, endPoint x: 441, endPoint y: 211, distance: 21.3
click at [440, 210] on div "Janela de atendimento Grade de atendimento Capacidade Transportadoras Veículos …" at bounding box center [494, 224] width 989 height 448
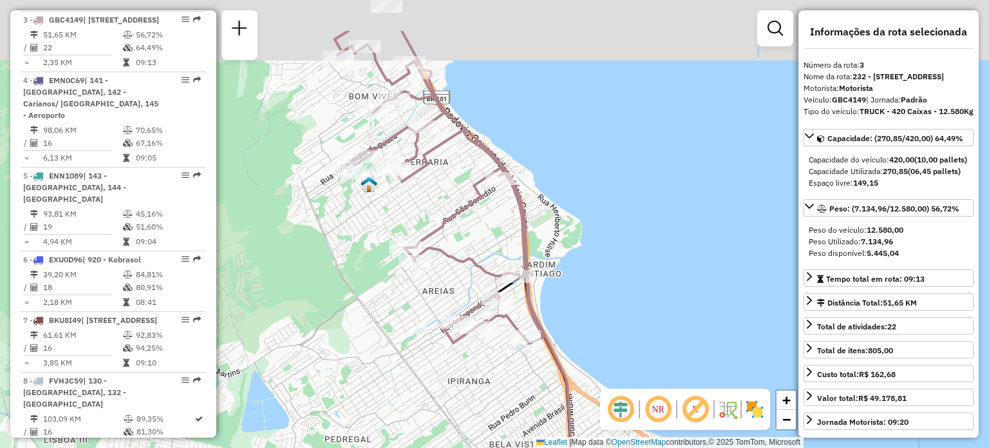
drag, startPoint x: 422, startPoint y: 172, endPoint x: 424, endPoint y: 229, distance: 57.3
click at [424, 229] on div "Janela de atendimento Grade de atendimento Capacidade Transportadoras Veículos …" at bounding box center [494, 224] width 989 height 448
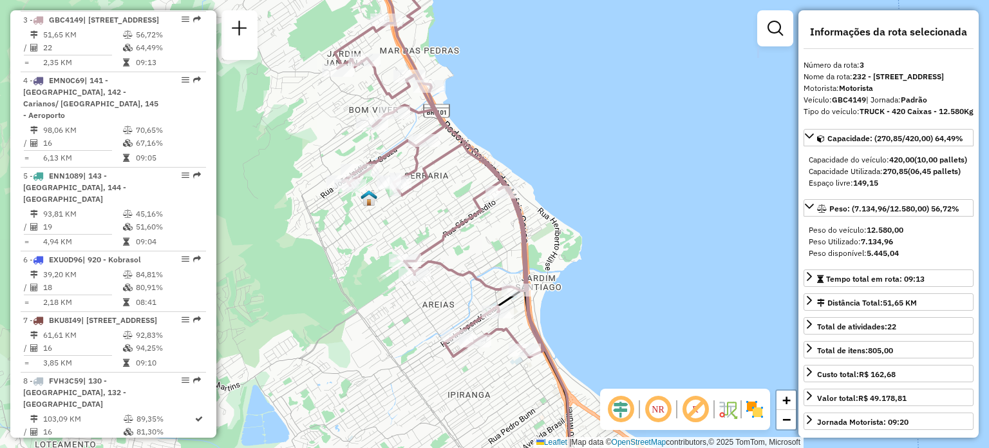
drag, startPoint x: 372, startPoint y: 84, endPoint x: 402, endPoint y: 185, distance: 104.9
click at [401, 185] on div "Rota 3 - Placa GBC4149 05039394 - BARRA SUSHI COMERCIOS LTDA. Rota 3 - Placa GB…" at bounding box center [494, 224] width 989 height 448
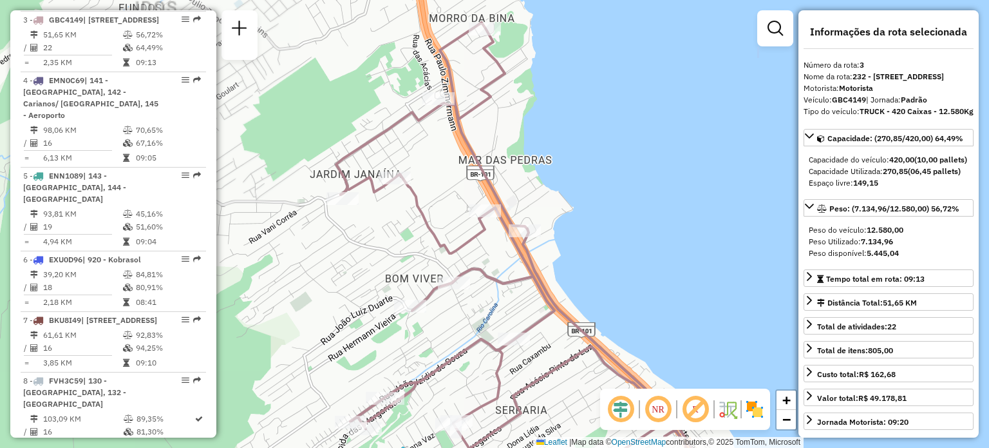
drag, startPoint x: 447, startPoint y: 185, endPoint x: 446, endPoint y: 108, distance: 76.6
click at [445, 113] on div "Janela de atendimento Grade de atendimento Capacidade Transportadoras Veículos …" at bounding box center [494, 224] width 989 height 448
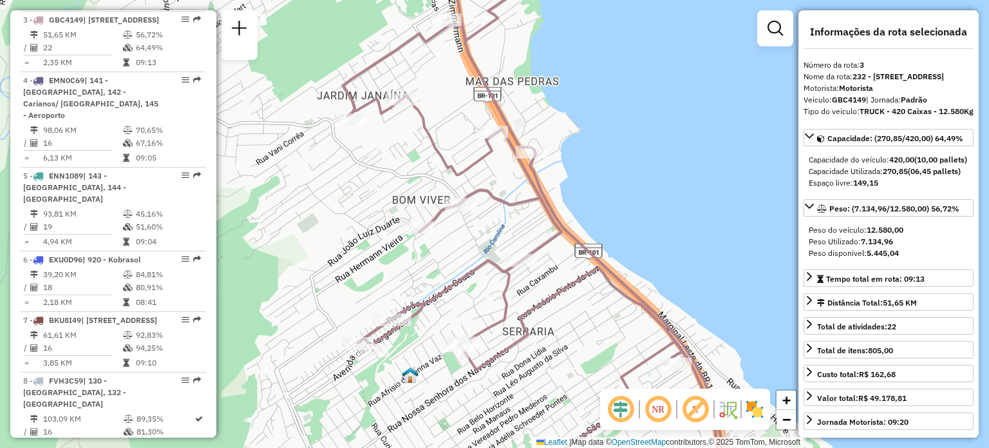
drag, startPoint x: 480, startPoint y: 226, endPoint x: 486, endPoint y: 167, distance: 59.5
click at [479, 147] on icon at bounding box center [531, 202] width 377 height 517
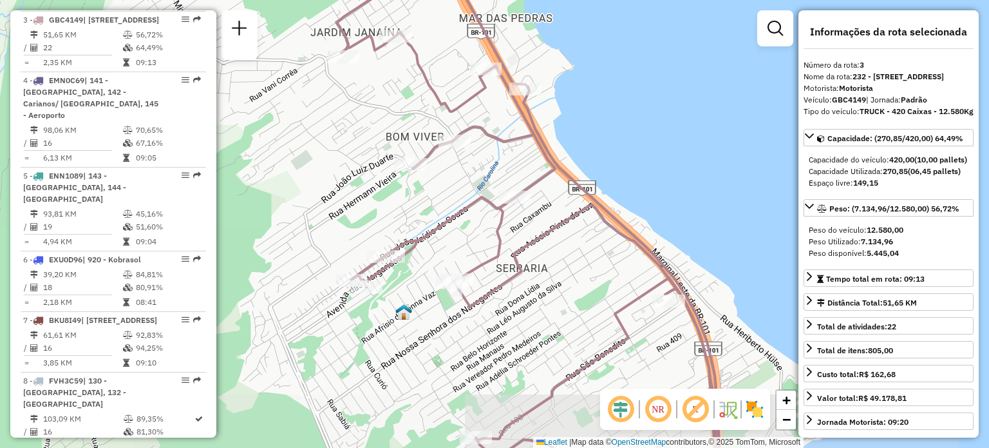
drag, startPoint x: 578, startPoint y: 316, endPoint x: 544, endPoint y: 177, distance: 143.4
click at [547, 182] on div "Janela de atendimento Grade de atendimento Capacidade Transportadoras Veículos …" at bounding box center [494, 224] width 989 height 448
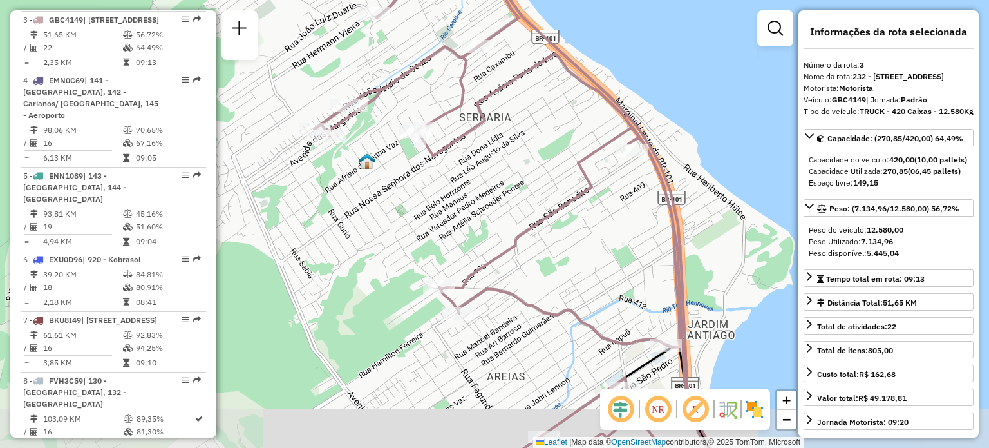
drag, startPoint x: 543, startPoint y: 265, endPoint x: 520, endPoint y: 155, distance: 111.8
click at [522, 166] on div "Janela de atendimento Grade de atendimento Capacidade Transportadoras Veículos …" at bounding box center [494, 224] width 989 height 448
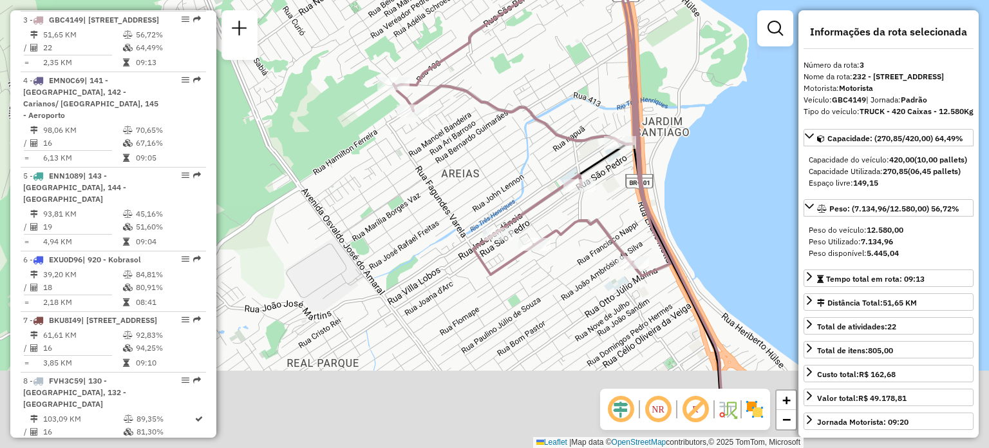
drag, startPoint x: 597, startPoint y: 278, endPoint x: 574, endPoint y: 182, distance: 97.9
click at [576, 188] on icon at bounding box center [470, 76] width 402 height 400
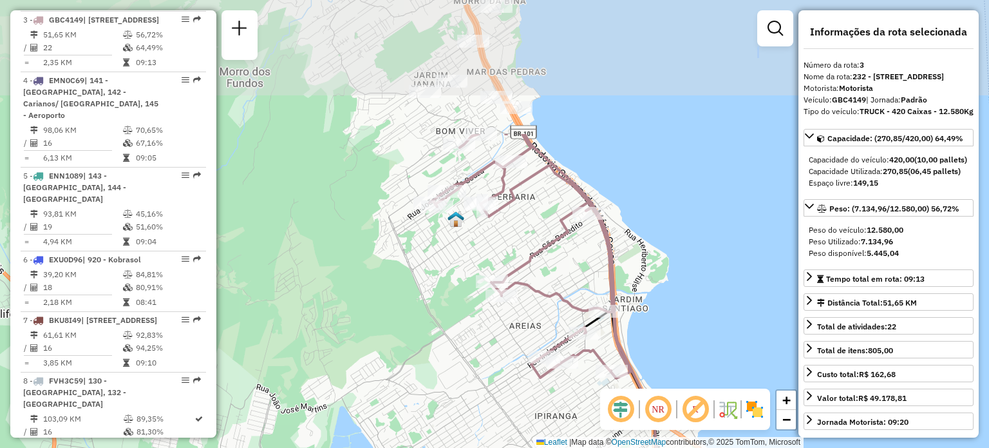
drag, startPoint x: 548, startPoint y: 91, endPoint x: 569, endPoint y: 278, distance: 188.0
click at [569, 278] on div "Janela de atendimento Grade de atendimento Capacidade Transportadoras Veículos …" at bounding box center [494, 224] width 989 height 448
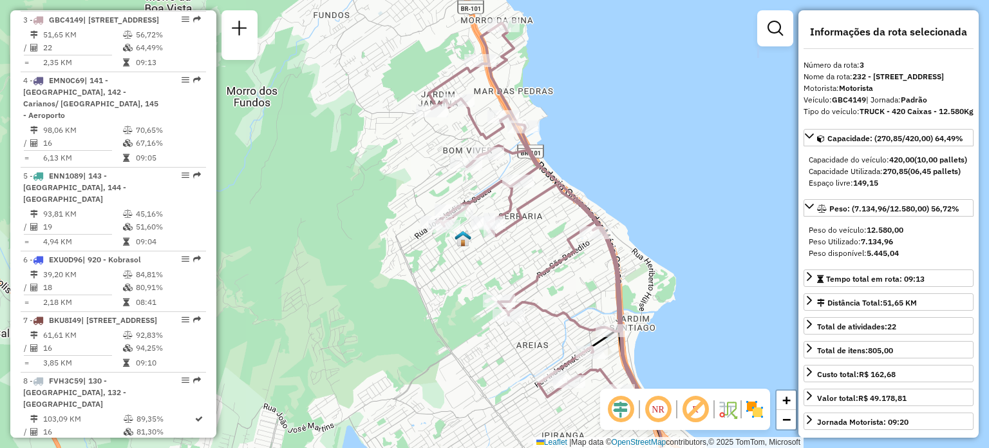
drag, startPoint x: 554, startPoint y: 140, endPoint x: 580, endPoint y: 231, distance: 93.8
click at [580, 229] on div "Janela de atendimento Grade de atendimento Capacidade Transportadoras Veículos …" at bounding box center [494, 224] width 989 height 448
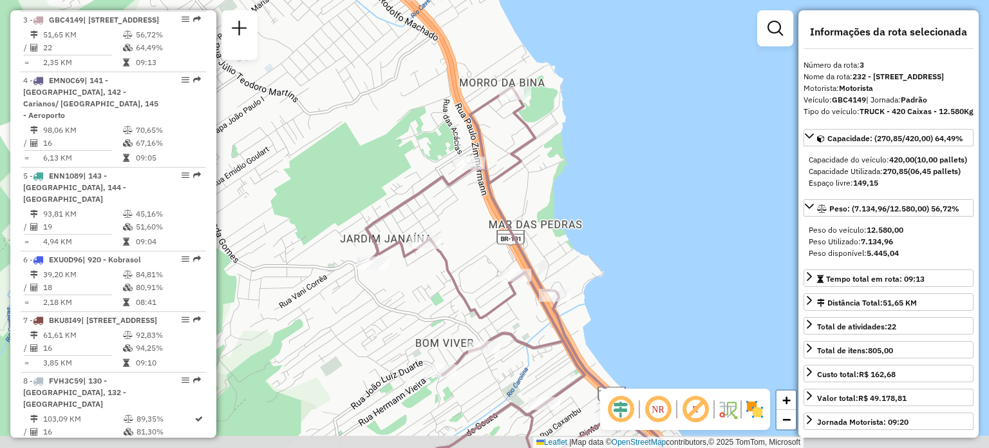
drag, startPoint x: 594, startPoint y: 254, endPoint x: 542, endPoint y: 137, distance: 128.3
click at [543, 138] on div "Janela de atendimento Grade de atendimento Capacidade Transportadoras Veículos …" at bounding box center [494, 224] width 989 height 448
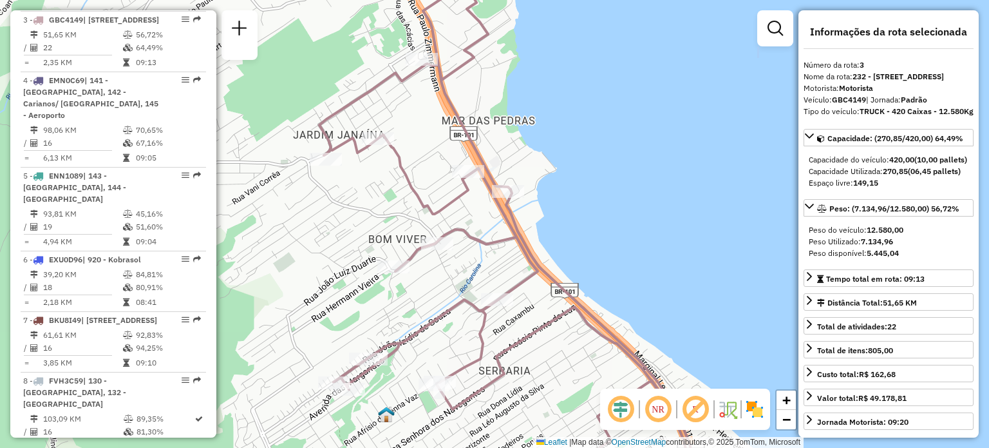
drag, startPoint x: 587, startPoint y: 290, endPoint x: 551, endPoint y: 180, distance: 115.9
click at [552, 180] on div "Janela de atendimento Grade de atendimento Capacidade Transportadoras Veículos …" at bounding box center [494, 224] width 989 height 448
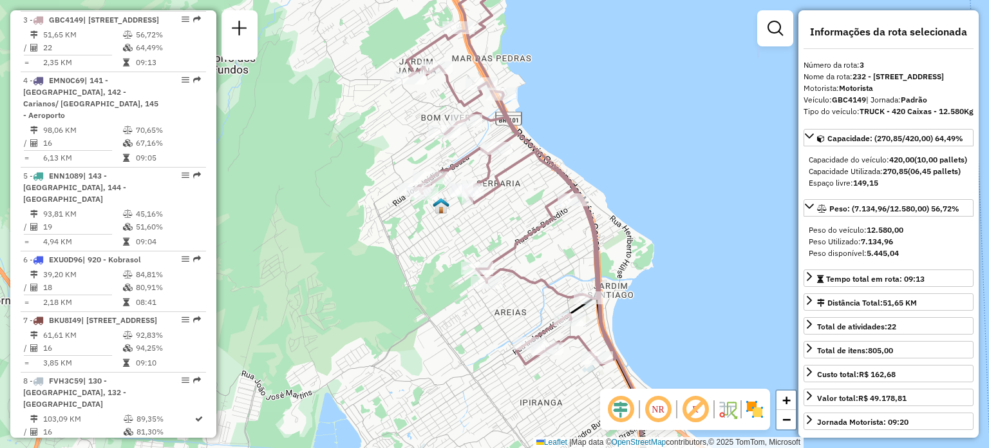
drag, startPoint x: 549, startPoint y: 280, endPoint x: 538, endPoint y: 223, distance: 58.2
click at [538, 223] on icon at bounding box center [511, 177] width 209 height 374
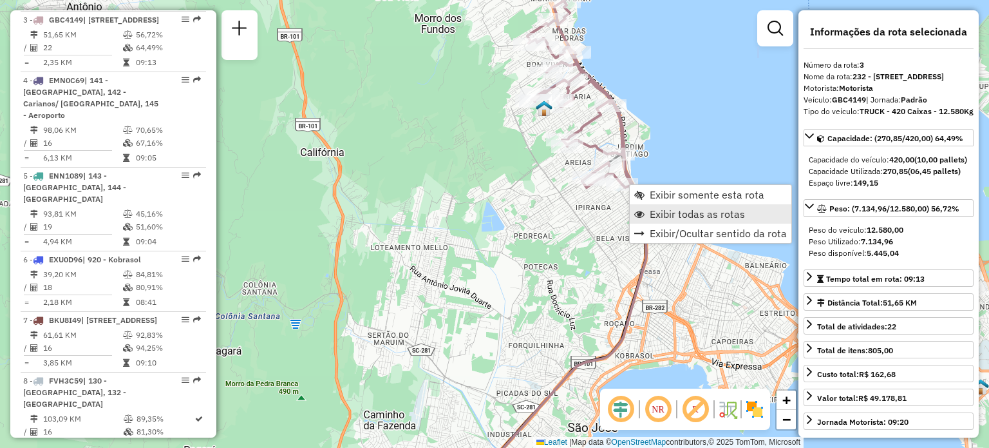
click at [648, 209] on link "Exibir todas as rotas" at bounding box center [711, 213] width 162 height 19
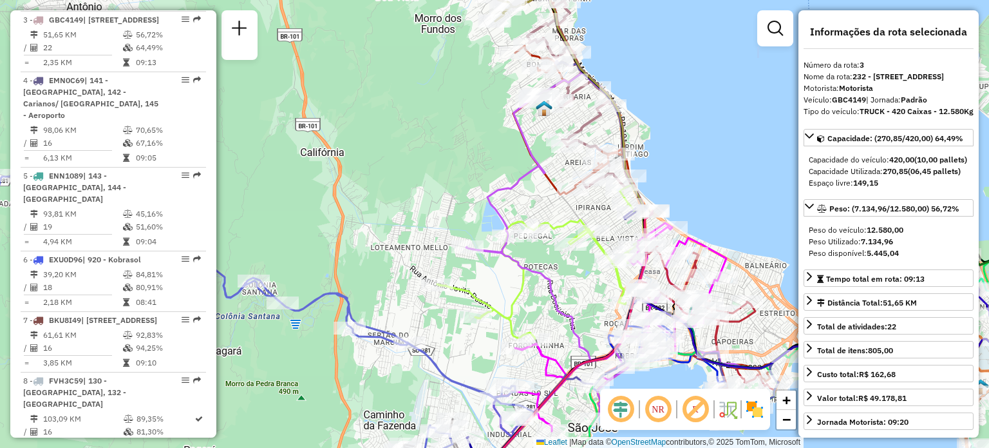
drag, startPoint x: 610, startPoint y: 323, endPoint x: 714, endPoint y: 67, distance: 276.7
click at [711, 77] on div "Janela de atendimento Grade de atendimento Capacidade Transportadoras Veículos …" at bounding box center [494, 224] width 989 height 448
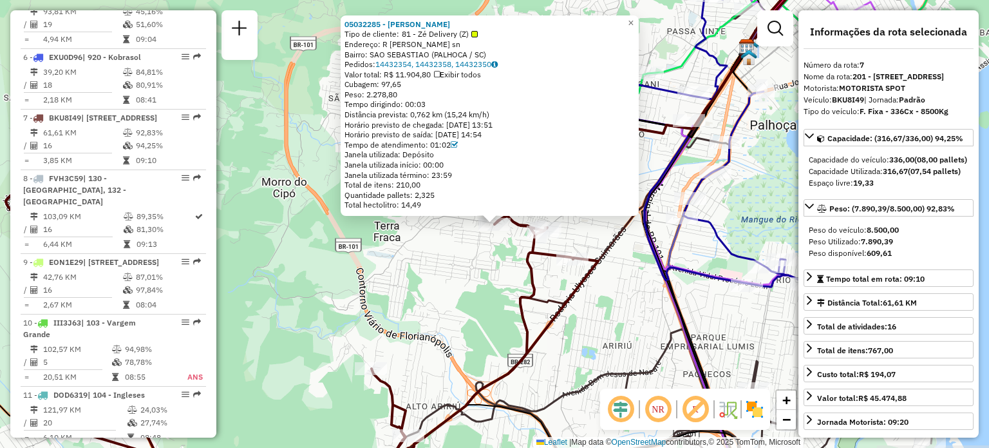
scroll to position [948, 0]
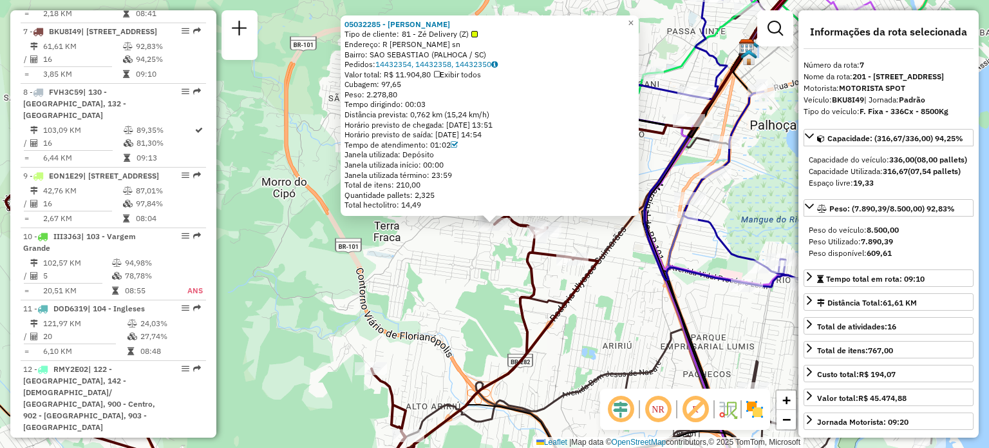
click at [475, 275] on div "05032285 - GABRIEL HENRIQUE PET Tipo de cliente: 81 - Zé Delivery (Z) Endereço:…" at bounding box center [494, 224] width 989 height 448
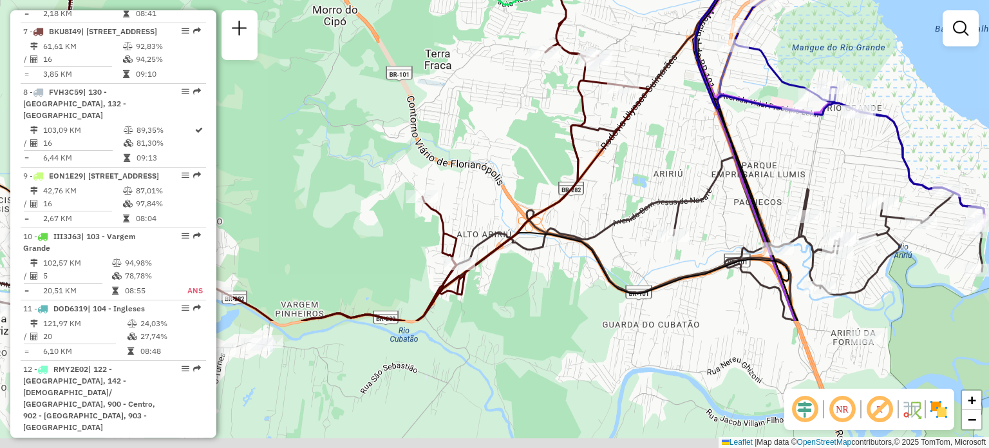
drag, startPoint x: 479, startPoint y: 314, endPoint x: 551, endPoint y: 99, distance: 226.9
click at [549, 104] on div "Janela de atendimento Grade de atendimento Capacidade Transportadoras Veículos …" at bounding box center [494, 224] width 989 height 448
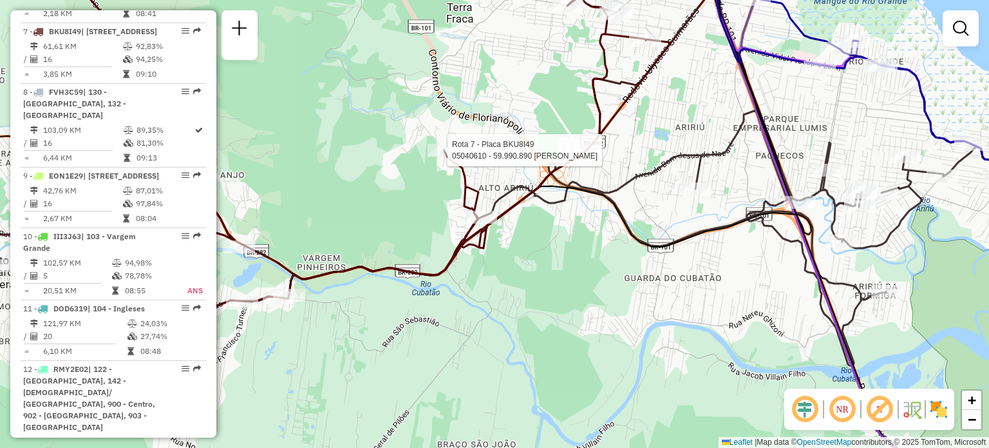
select select "**********"
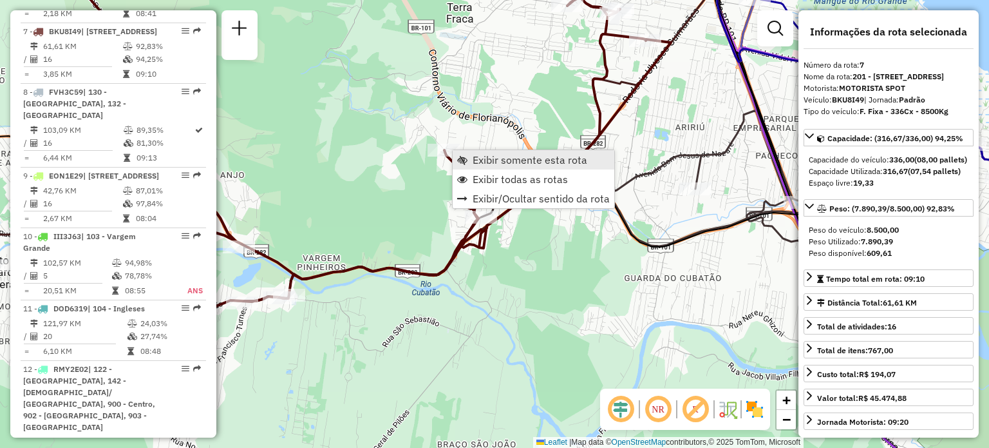
click at [482, 156] on span "Exibir somente esta rota" at bounding box center [530, 160] width 115 height 10
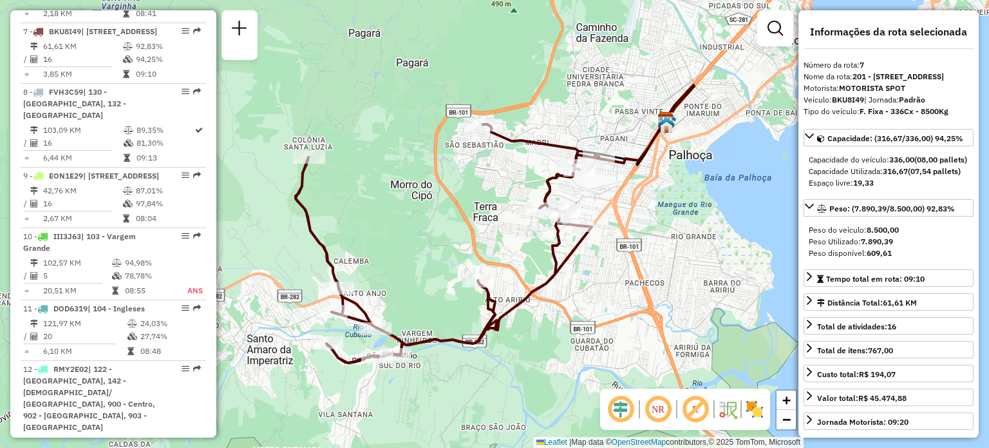
drag, startPoint x: 405, startPoint y: 209, endPoint x: 464, endPoint y: 189, distance: 61.7
click at [462, 191] on div "Janela de atendimento Grade de atendimento Capacidade Transportadoras Veículos …" at bounding box center [494, 224] width 989 height 448
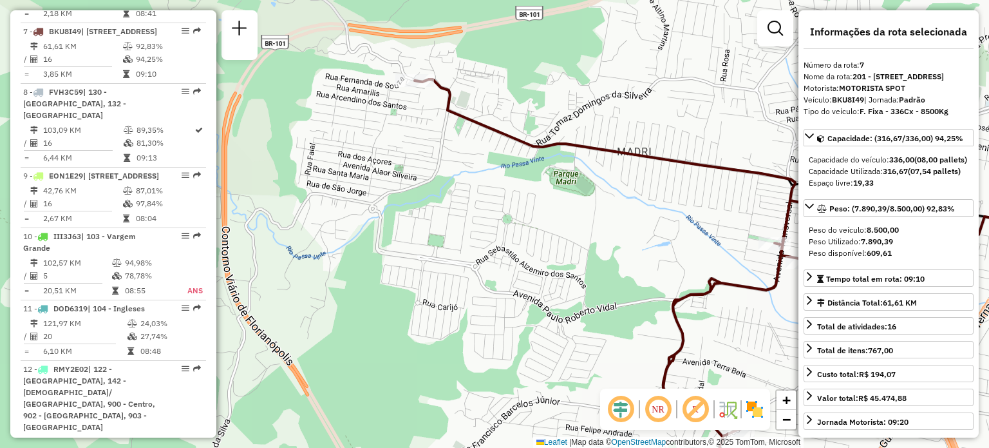
drag, startPoint x: 644, startPoint y: 158, endPoint x: 500, endPoint y: 76, distance: 166.2
click at [500, 79] on icon at bounding box center [646, 276] width 462 height 395
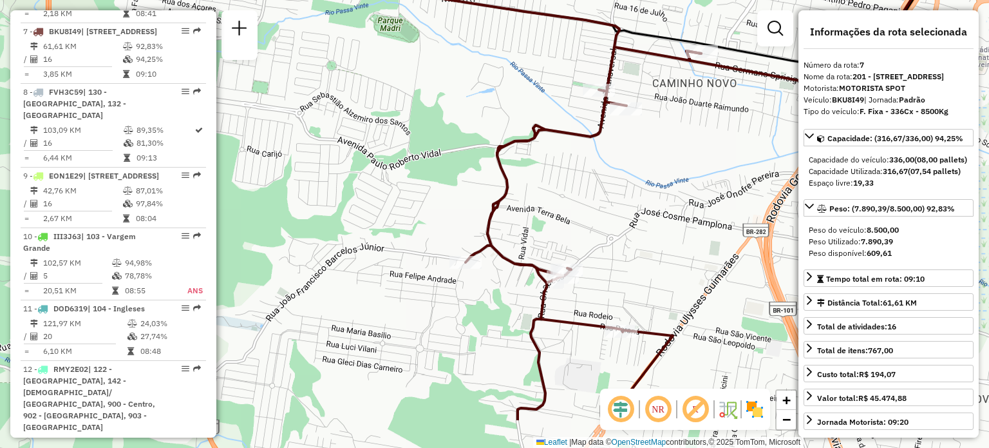
drag, startPoint x: 736, startPoint y: 186, endPoint x: 672, endPoint y: 117, distance: 94.4
click at [681, 105] on div "Janela de atendimento Grade de atendimento Capacidade Transportadoras Veículos …" at bounding box center [494, 224] width 989 height 448
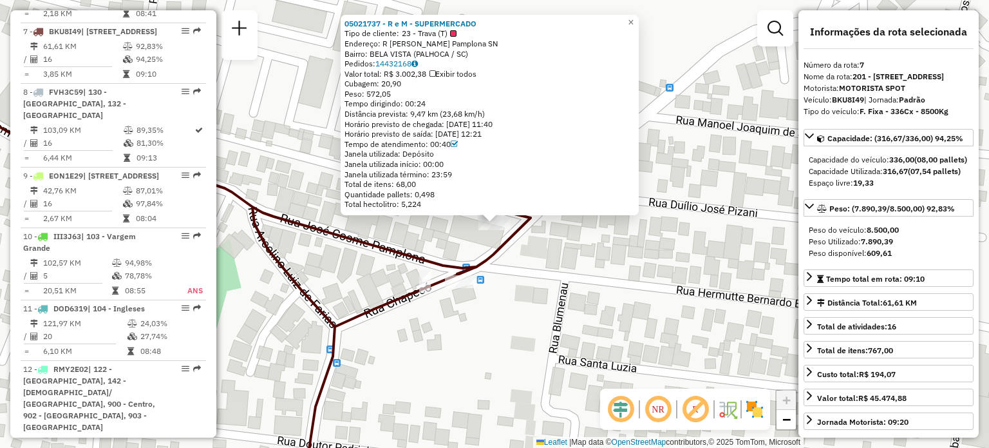
click at [589, 286] on div "05021737 - R e M - SUPERMERCADO Tipo de cliente: 23 - Trava (T) Endereço: R Jos…" at bounding box center [494, 224] width 989 height 448
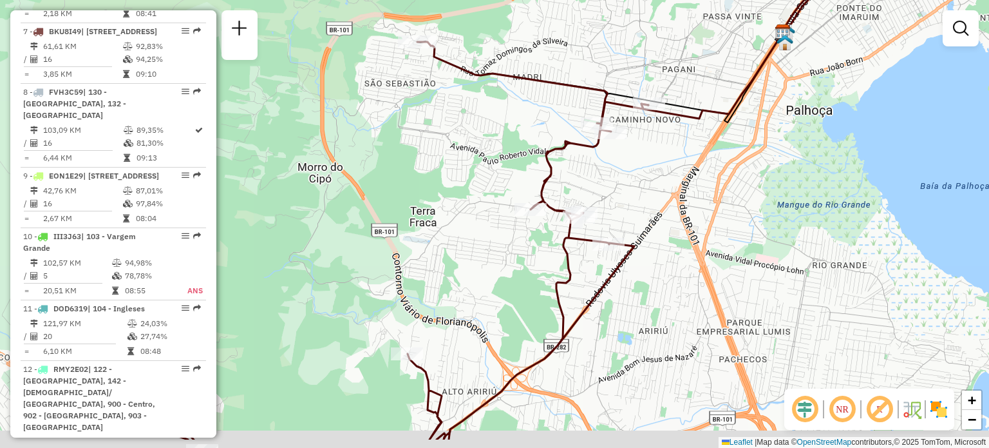
drag, startPoint x: 579, startPoint y: 290, endPoint x: 618, endPoint y: 154, distance: 141.3
click at [615, 160] on icon at bounding box center [345, 240] width 607 height 397
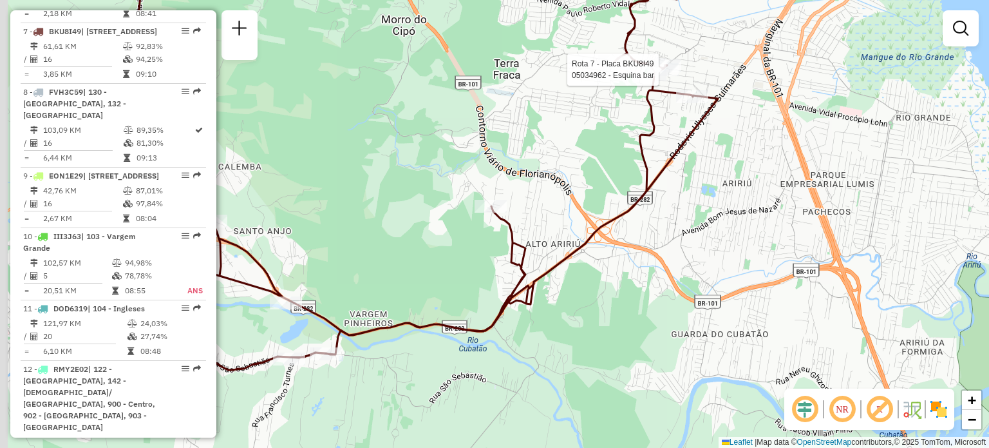
drag, startPoint x: 498, startPoint y: 277, endPoint x: 549, endPoint y: 219, distance: 77.6
click at [565, 204] on div "Rota 7 - Placa BKU8I49 05034962 - Esquina bar Janela de atendimento Grade de at…" at bounding box center [494, 224] width 989 height 448
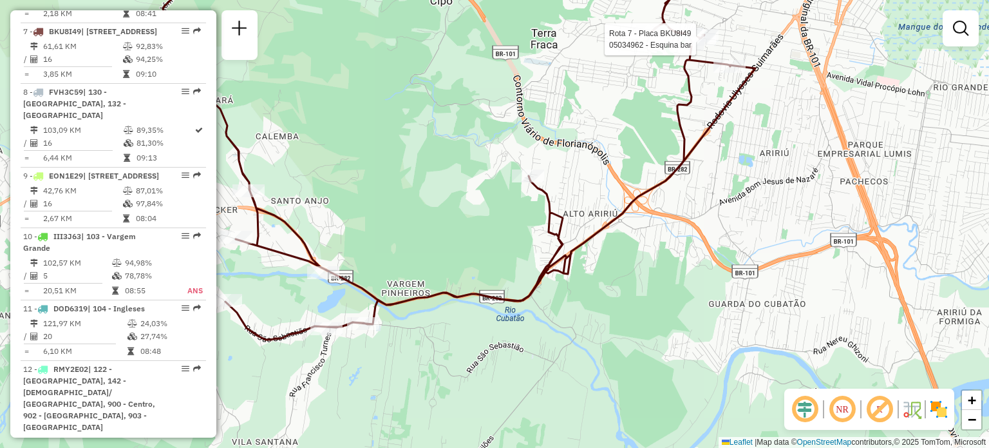
drag, startPoint x: 464, startPoint y: 251, endPoint x: 585, endPoint y: 232, distance: 121.9
click at [581, 238] on div "Rota 7 - Placa BKU8I49 05034962 - Esquina bar Janela de atendimento Grade de at…" at bounding box center [494, 224] width 989 height 448
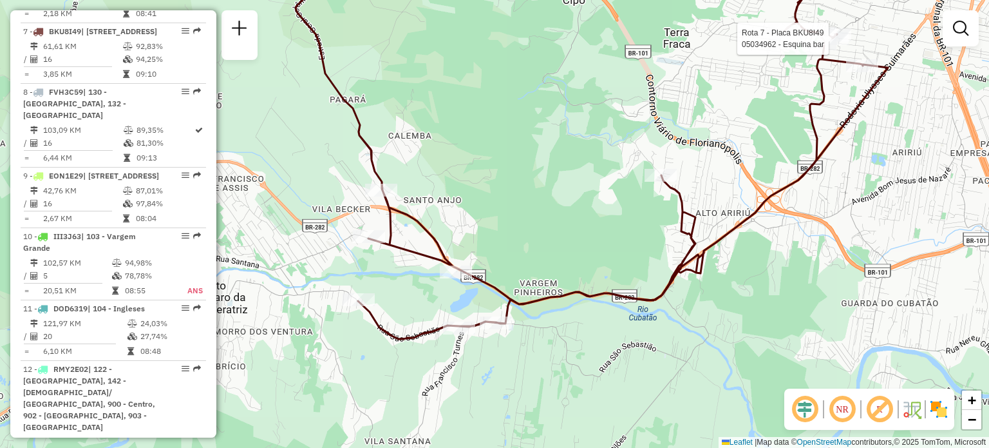
drag, startPoint x: 509, startPoint y: 164, endPoint x: 516, endPoint y: 227, distance: 62.8
click at [516, 226] on div "Rota 7 - Placa BKU8I49 05034962 - Esquina bar Janela de atendimento Grade de at…" at bounding box center [494, 224] width 989 height 448
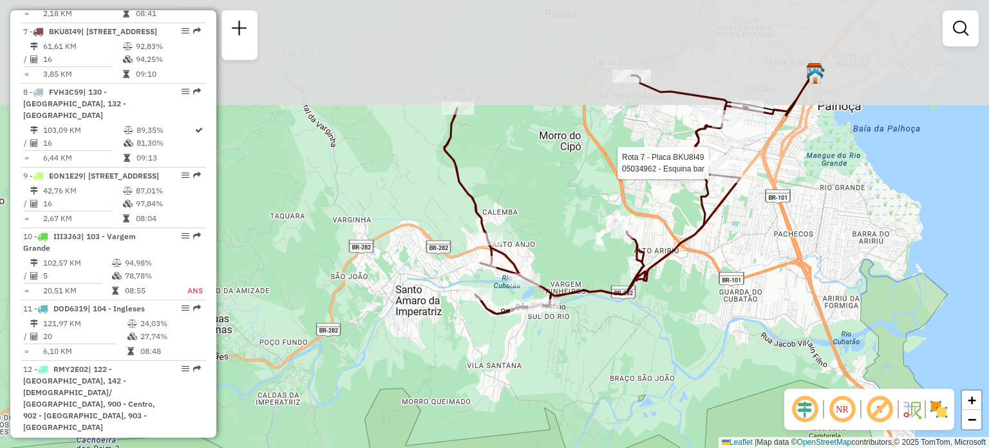
drag, startPoint x: 626, startPoint y: 136, endPoint x: 522, endPoint y: 255, distance: 157.9
click at [526, 252] on div "Rota 7 - Placa BKU8I49 05034962 - Esquina bar Janela de atendimento Grade de at…" at bounding box center [494, 224] width 989 height 448
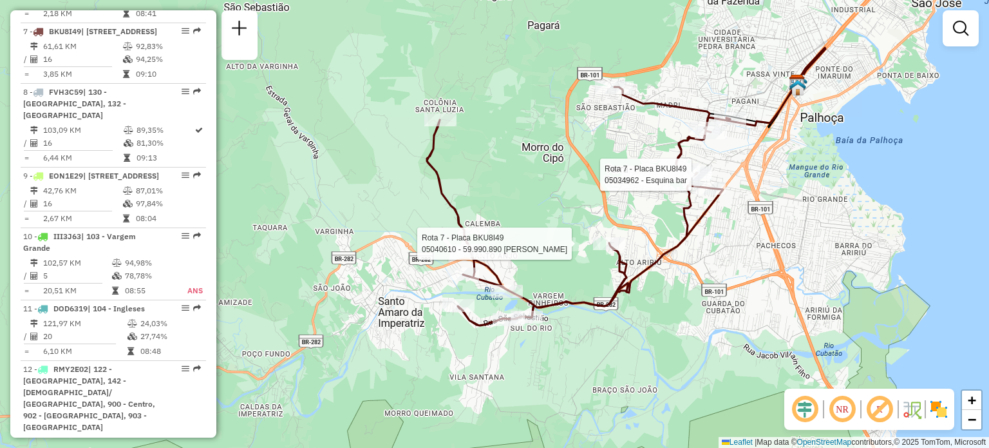
select select "**********"
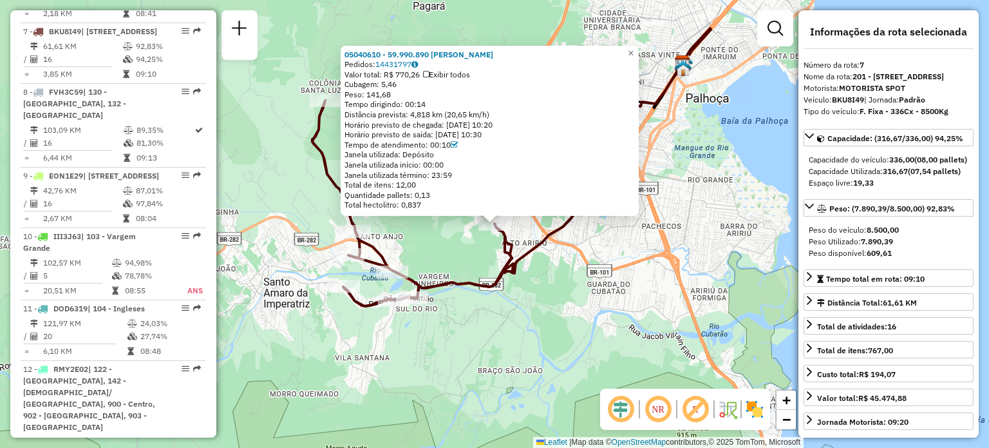
click at [535, 327] on div "05040610 - 59.990.890 GISLAINE SCHMITZ STEIN Pedidos: 14431797 Valor total: R$ …" at bounding box center [494, 224] width 989 height 448
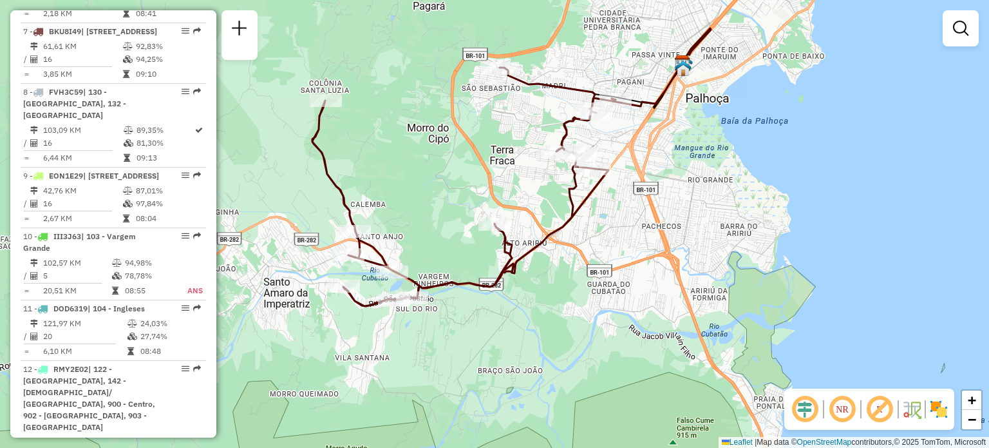
click at [330, 107] on div at bounding box center [326, 100] width 32 height 13
select select "**********"
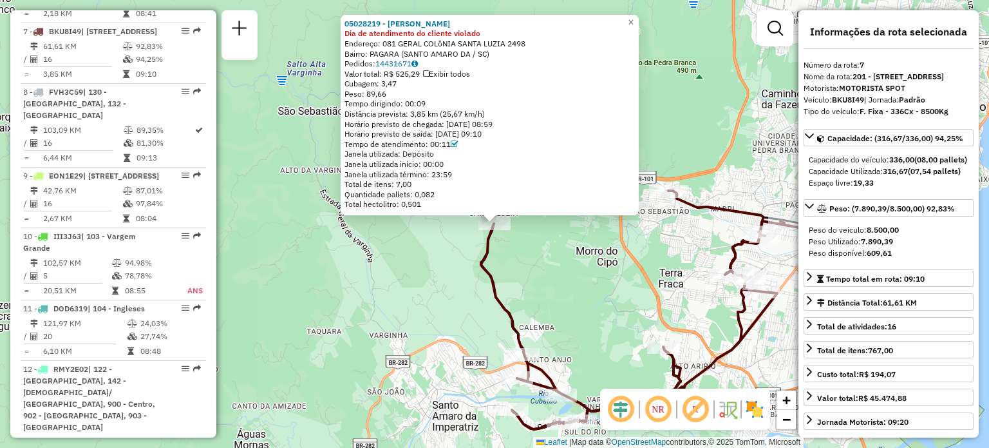
click at [493, 282] on icon at bounding box center [632, 310] width 303 height 238
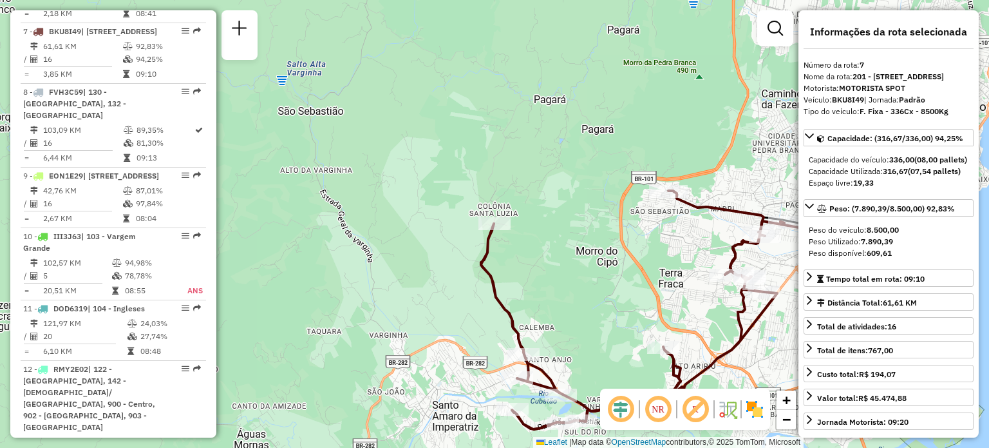
drag, startPoint x: 554, startPoint y: 298, endPoint x: 515, endPoint y: 236, distance: 72.9
click at [520, 241] on div "05028219 - JOSE JOAO DE SOUZA Dia de atendimento do cliente violado Endereço: 0…" at bounding box center [494, 224] width 989 height 448
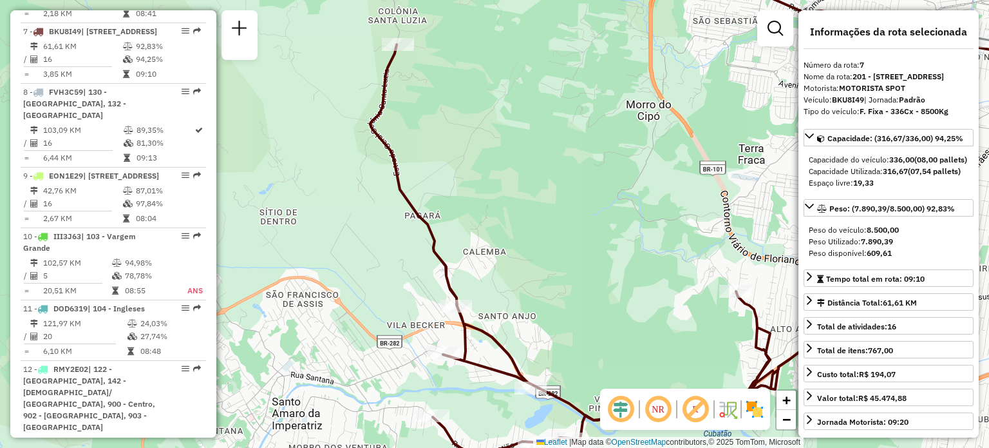
drag, startPoint x: 477, startPoint y: 280, endPoint x: 478, endPoint y: 225, distance: 55.4
click at [478, 226] on div "Rota 7 - Placa BKU8I49 05023795 - LUZIA BRAULINA DA SI Janela de atendimento Gr…" at bounding box center [494, 224] width 989 height 448
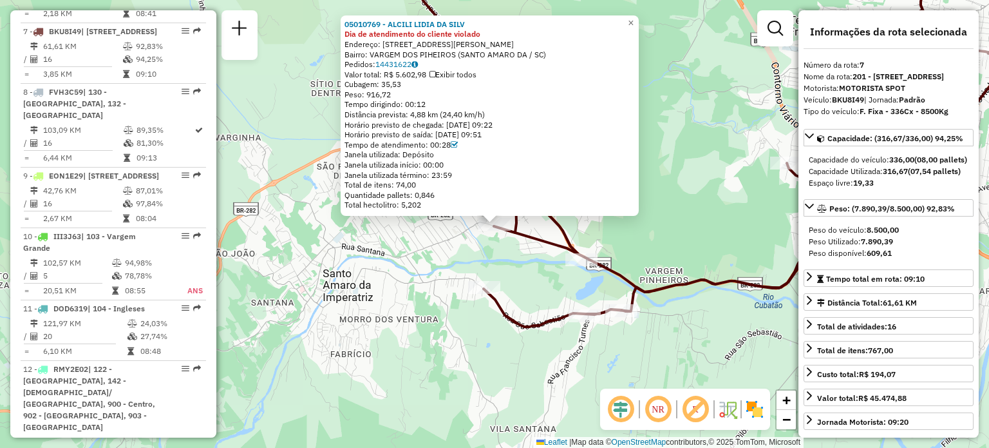
click at [678, 254] on div "05010769 - ALCILI LIDIA DA SILV Dia de atendimento do cliente violado Endereço:…" at bounding box center [494, 224] width 989 height 448
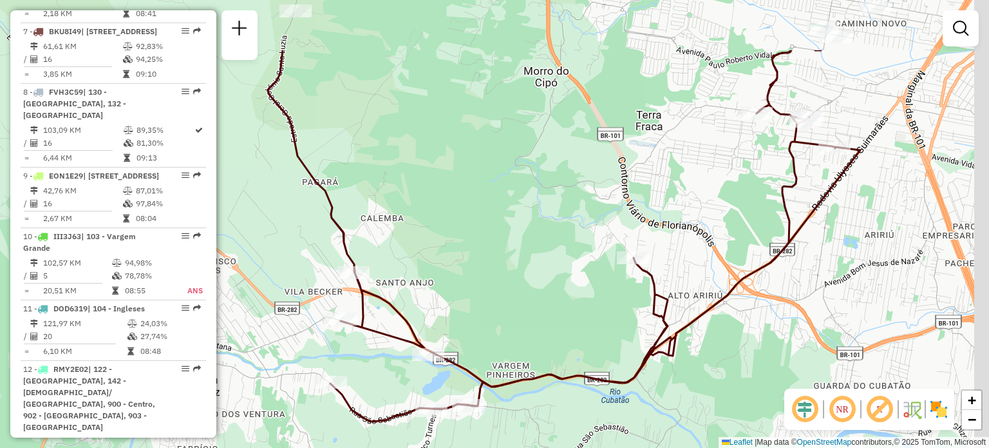
drag, startPoint x: 645, startPoint y: 236, endPoint x: 491, endPoint y: 331, distance: 180.2
click at [491, 331] on div "Janela de atendimento Grade de atendimento Capacidade Transportadoras Veículos …" at bounding box center [494, 224] width 989 height 448
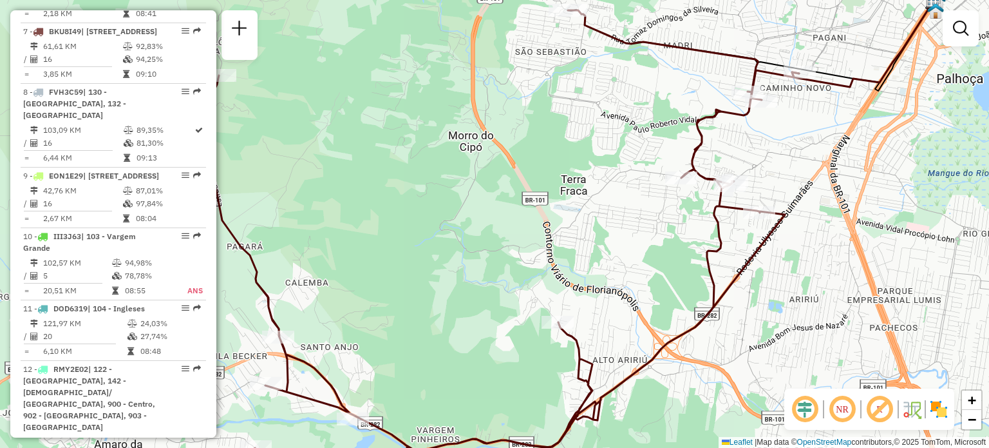
drag, startPoint x: 559, startPoint y: 200, endPoint x: 488, endPoint y: 286, distance: 112.1
click at [488, 286] on div "Janela de atendimento Grade de atendimento Capacidade Transportadoras Veículos …" at bounding box center [494, 224] width 989 height 448
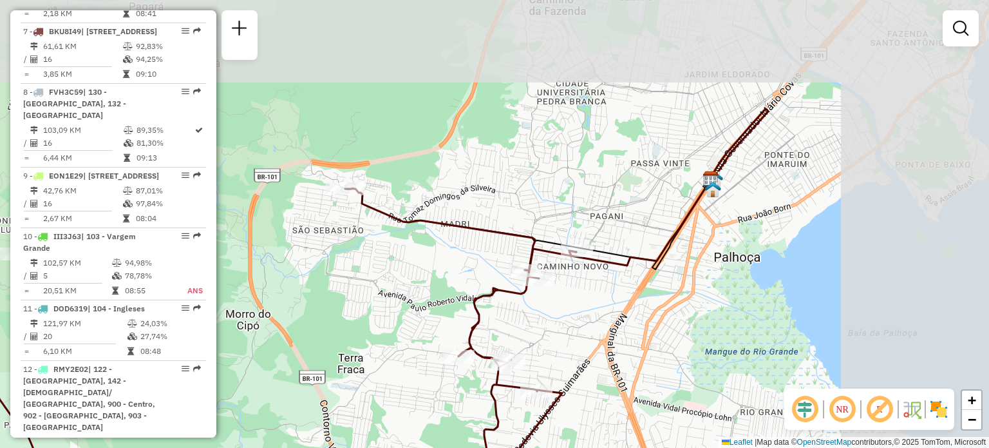
drag, startPoint x: 782, startPoint y: 171, endPoint x: 577, endPoint y: 305, distance: 244.7
click at [598, 298] on div "Janela de atendimento Grade de atendimento Capacidade Transportadoras Veículos …" at bounding box center [494, 224] width 989 height 448
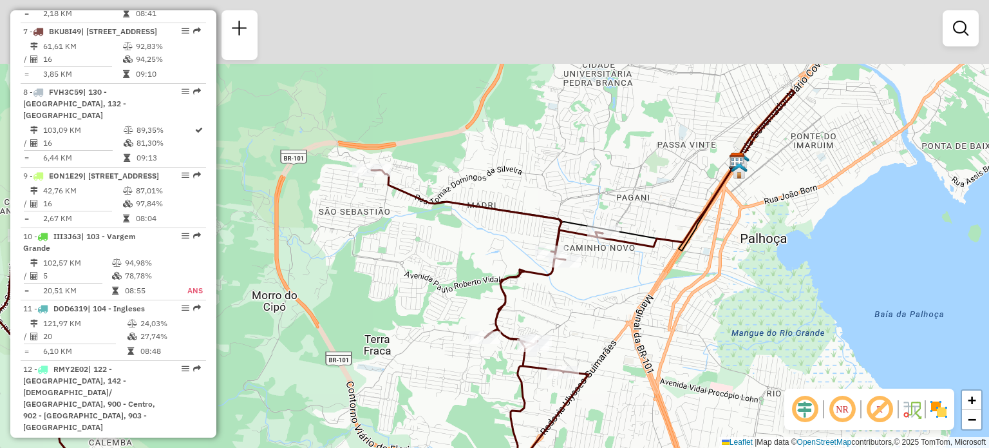
drag, startPoint x: 695, startPoint y: 122, endPoint x: 422, endPoint y: 335, distance: 345.9
click at [433, 330] on div "Janela de atendimento Grade de atendimento Capacidade Transportadoras Veículos …" at bounding box center [494, 224] width 989 height 448
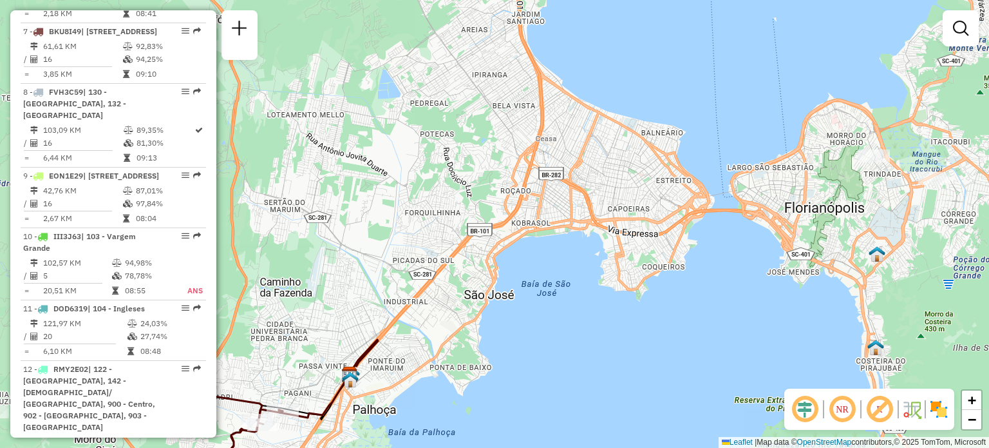
drag, startPoint x: 431, startPoint y: 218, endPoint x: 506, endPoint y: 219, distance: 75.4
click at [526, 193] on div "Janela de atendimento Grade de atendimento Capacidade Transportadoras Veículos …" at bounding box center [494, 224] width 989 height 448
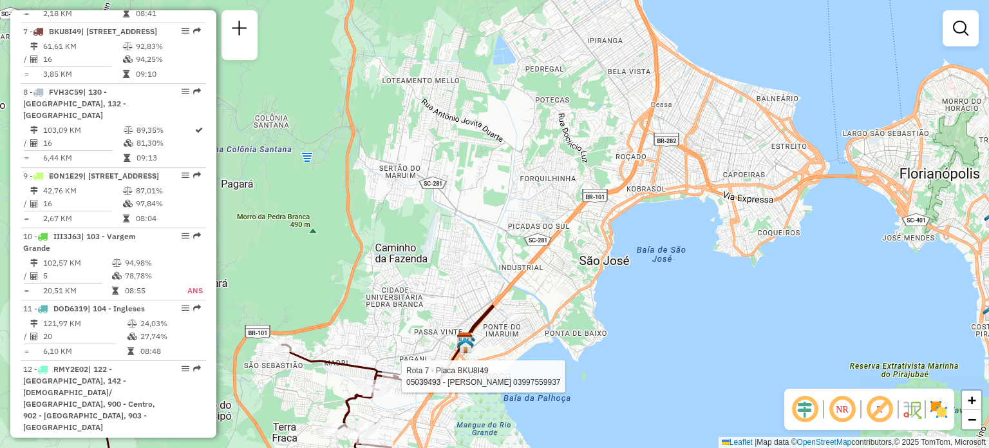
select select "**********"
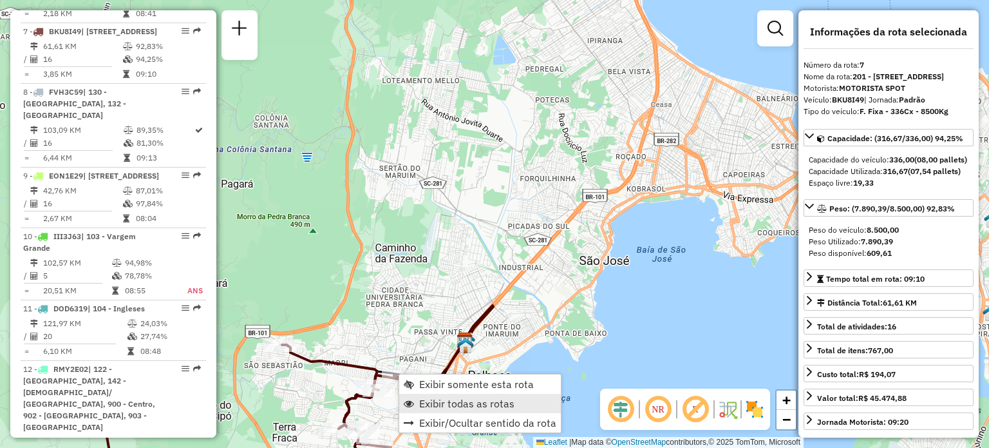
click at [453, 398] on span "Exibir todas as rotas" at bounding box center [466, 403] width 95 height 10
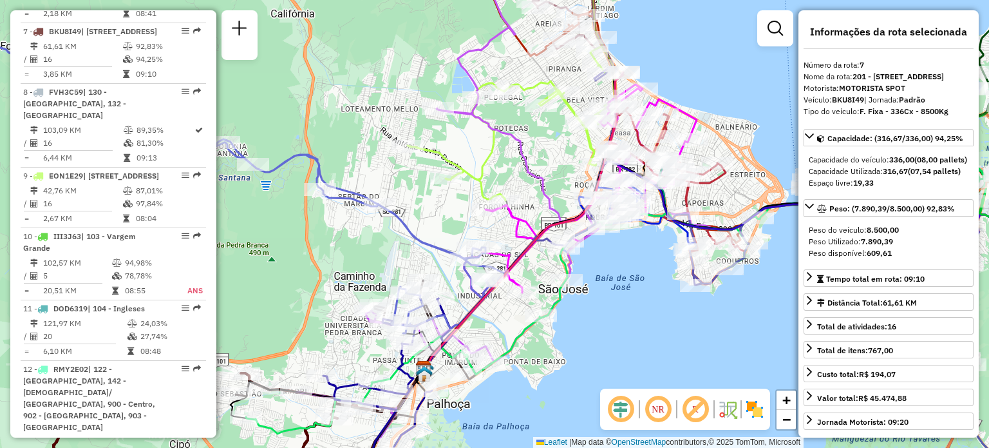
drag, startPoint x: 598, startPoint y: 154, endPoint x: 424, endPoint y: 249, distance: 198.3
click at [428, 246] on div "Janela de atendimento Grade de atendimento Capacidade Transportadoras Veículos …" at bounding box center [494, 224] width 989 height 448
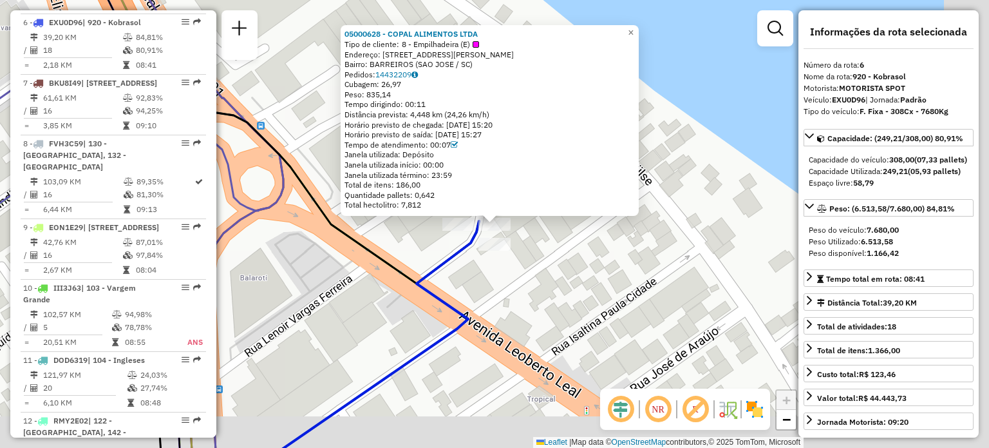
scroll to position [888, 0]
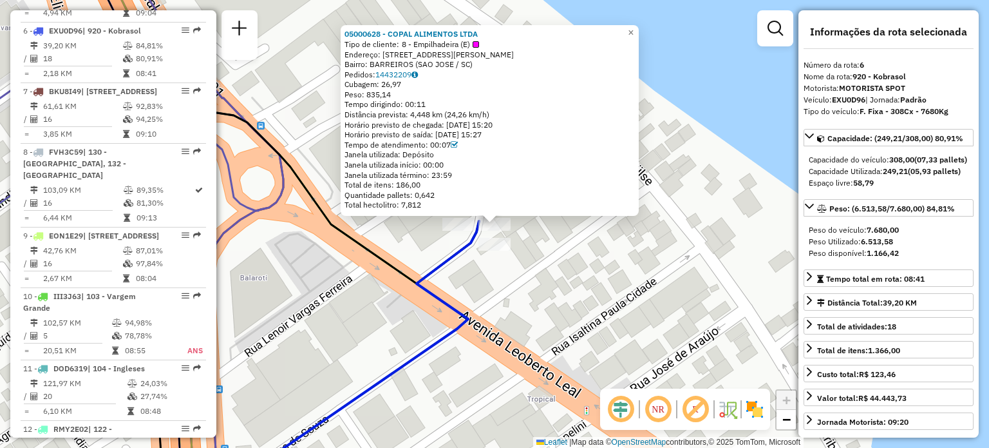
click at [558, 292] on div "05000628 - COPAL ALIMENTOS LTDA Tipo de cliente: 8 - Empilhadeira (E) Endereço:…" at bounding box center [494, 224] width 989 height 448
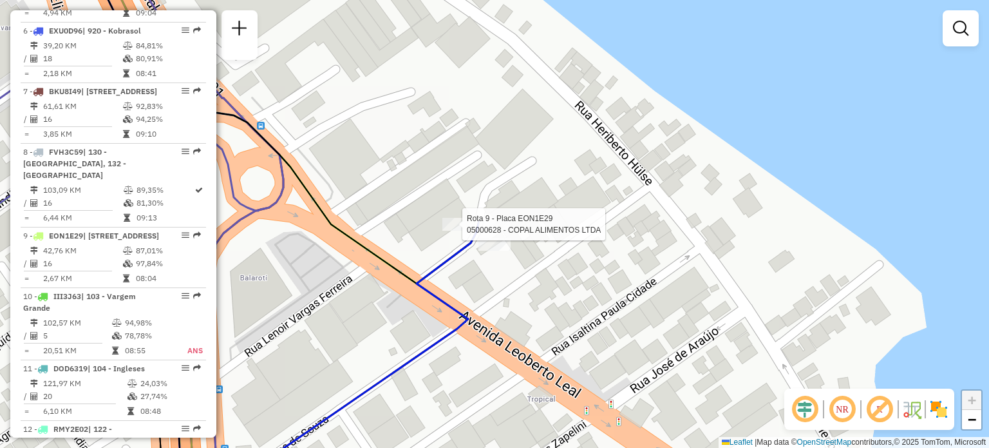
select select "**********"
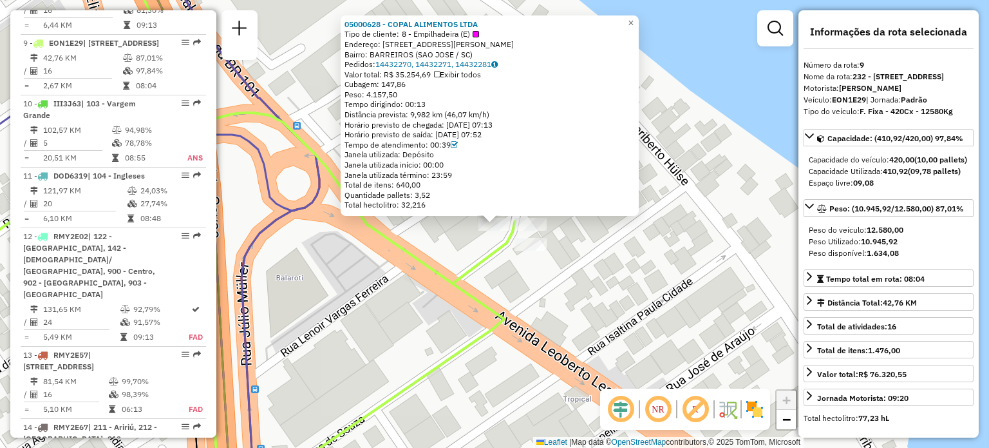
scroll to position [1115, 0]
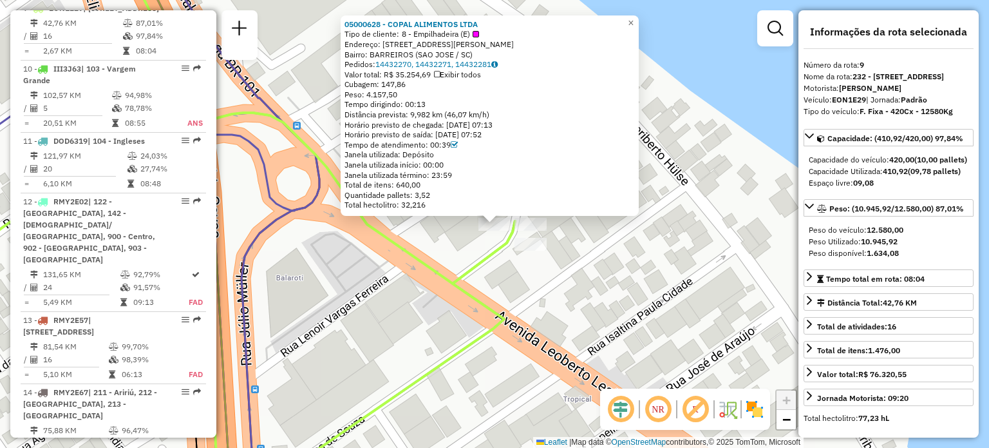
click at [435, 275] on icon at bounding box center [208, 224] width 614 height 537
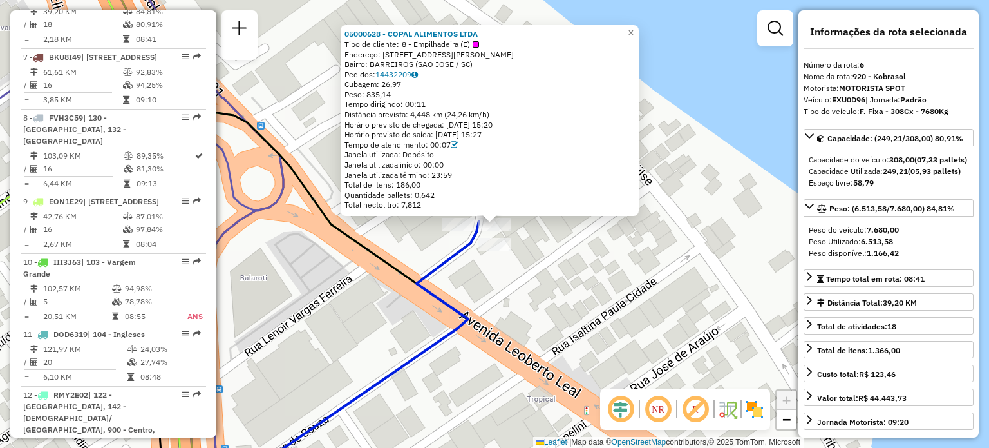
scroll to position [888, 0]
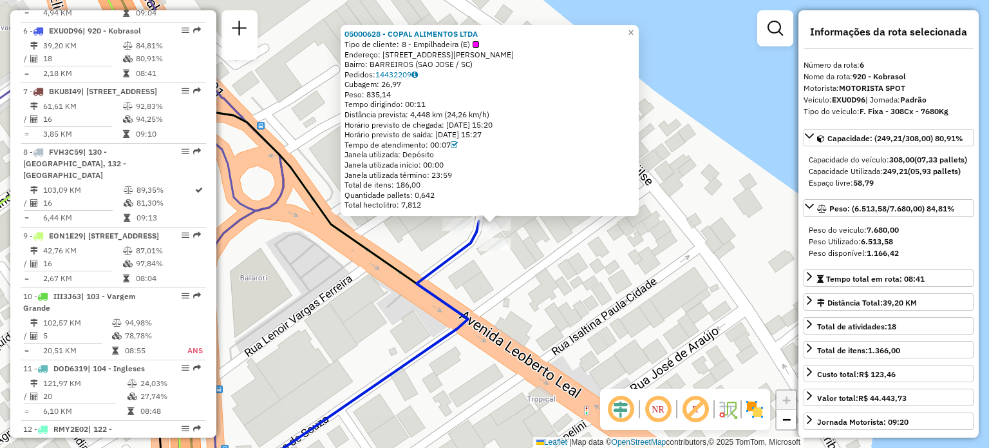
click at [601, 256] on div "05000628 - COPAL ALIMENTOS LTDA Tipo de cliente: 8 - Empilhadeira (E) Endereço:…" at bounding box center [494, 224] width 989 height 448
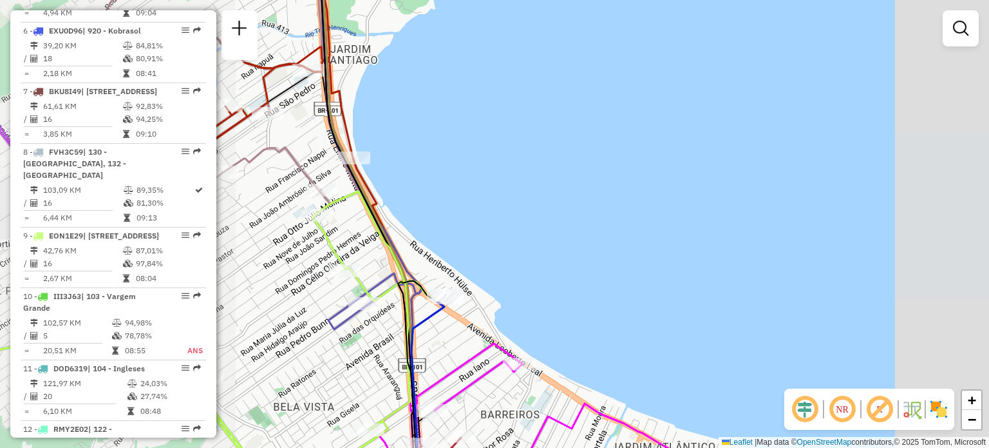
drag, startPoint x: 467, startPoint y: 263, endPoint x: 488, endPoint y: 240, distance: 31.9
click at [489, 244] on div "Rota 39 - Placa RYB2G25 05000628 - COPAL ALIMENTOS LTDA Janela de atendimento G…" at bounding box center [494, 224] width 989 height 448
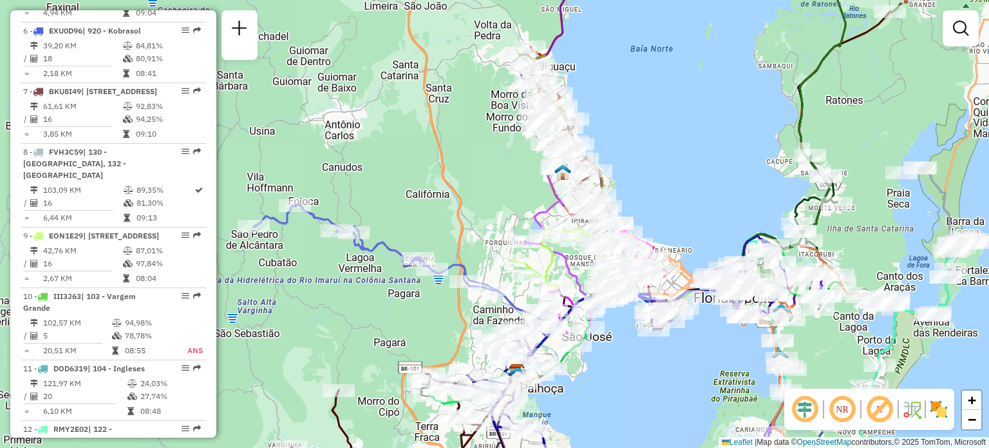
drag, startPoint x: 659, startPoint y: 147, endPoint x: 657, endPoint y: 274, distance: 127.5
click at [663, 277] on div "Janela de atendimento Grade de atendimento Capacidade Transportadoras Veículos …" at bounding box center [494, 224] width 989 height 448
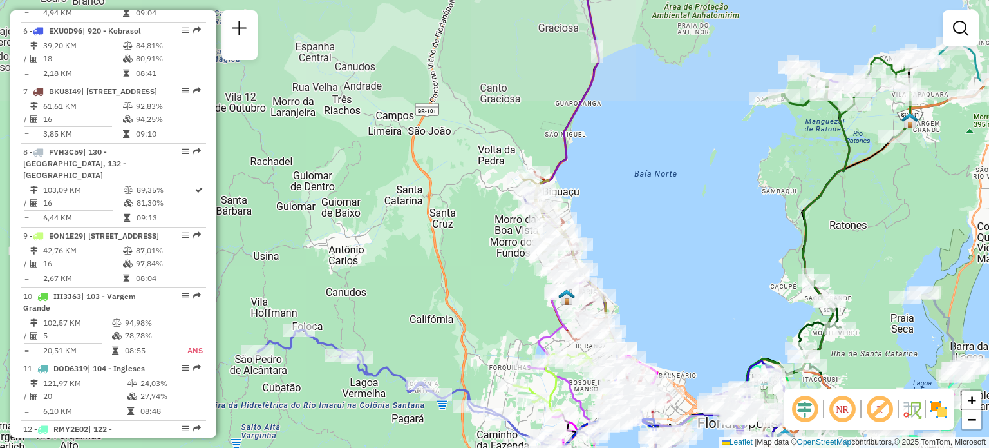
drag, startPoint x: 633, startPoint y: 199, endPoint x: 616, endPoint y: 256, distance: 59.9
click at [616, 259] on div "Janela de atendimento Grade de atendimento Capacidade Transportadoras Veículos …" at bounding box center [494, 224] width 989 height 448
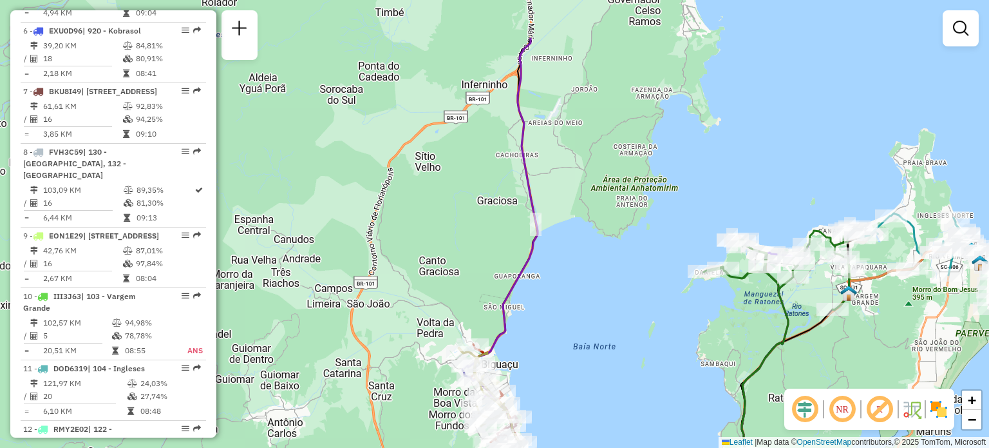
drag, startPoint x: 654, startPoint y: 178, endPoint x: 603, endPoint y: 278, distance: 112.0
click at [608, 274] on div "Janela de atendimento Grade de atendimento Capacidade Transportadoras Veículos …" at bounding box center [494, 224] width 989 height 448
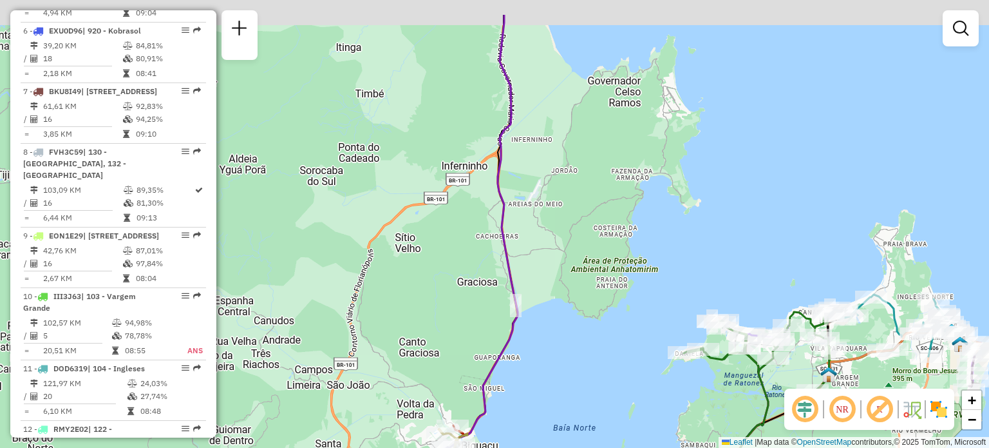
drag, startPoint x: 667, startPoint y: 205, endPoint x: 649, endPoint y: 298, distance: 94.6
click at [654, 291] on div "Janela de atendimento Grade de atendimento Capacidade Transportadoras Veículos …" at bounding box center [494, 224] width 989 height 448
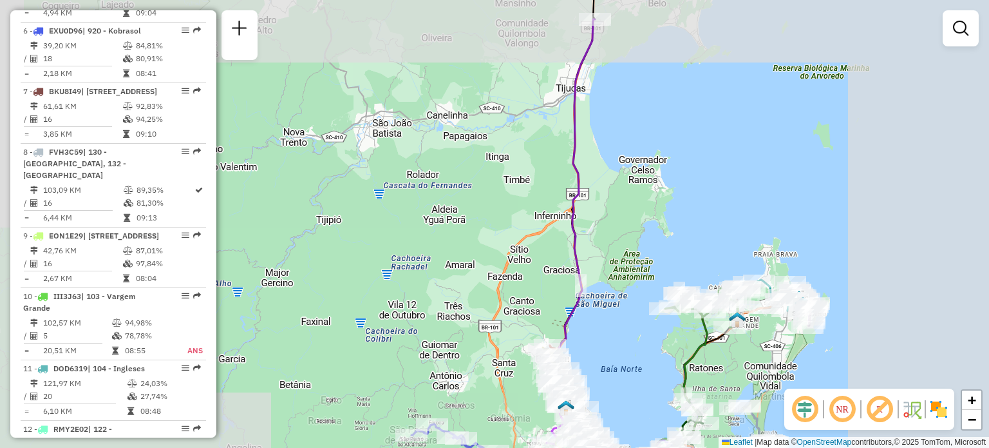
drag, startPoint x: 692, startPoint y: 243, endPoint x: 629, endPoint y: 151, distance: 111.6
click at [636, 159] on div "Janela de atendimento Grade de atendimento Capacidade Transportadoras Veículos …" at bounding box center [494, 224] width 989 height 448
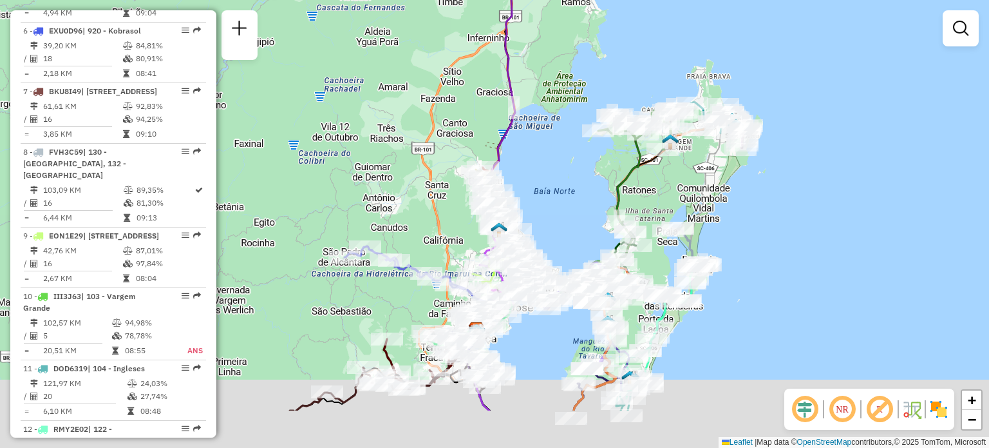
drag, startPoint x: 597, startPoint y: 254, endPoint x: 592, endPoint y: 160, distance: 94.2
click at [595, 168] on div "Janela de atendimento Grade de atendimento Capacidade Transportadoras Veículos …" at bounding box center [494, 224] width 989 height 448
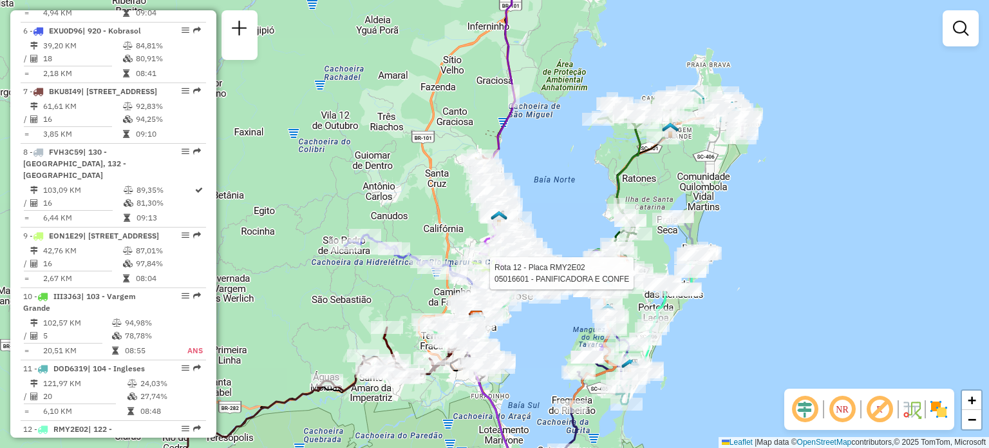
drag, startPoint x: 656, startPoint y: 191, endPoint x: 657, endPoint y: 171, distance: 20.0
click at [657, 172] on div "Rota 22 - Placa VAN0001 05089521 - KIOSQUE VO CHICO LTD Rota 28 - Placa IWM0E50…" at bounding box center [494, 224] width 989 height 448
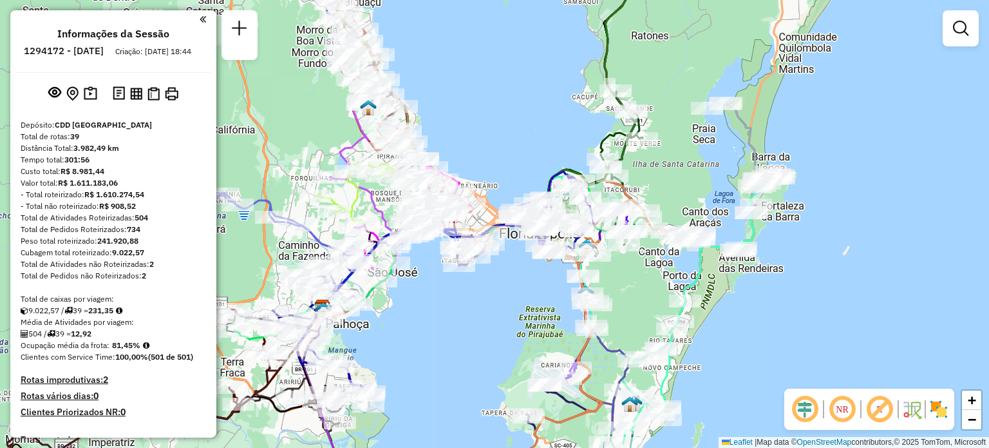
scroll to position [888, 0]
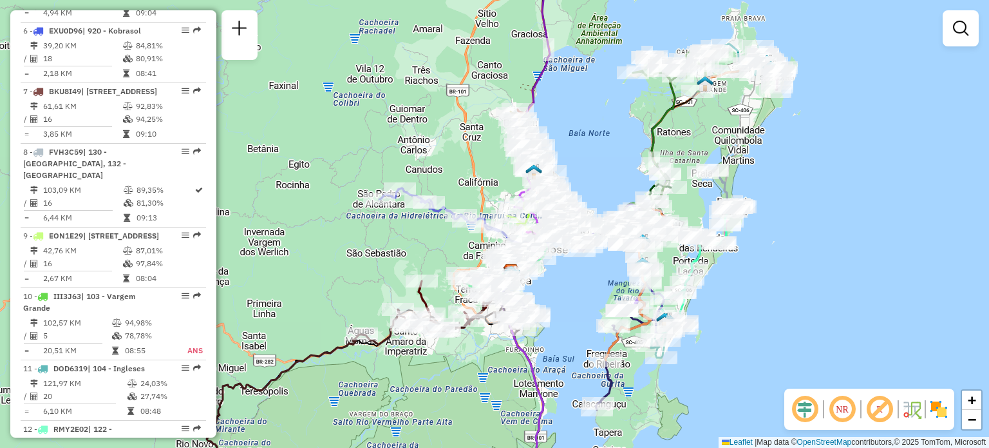
drag, startPoint x: 436, startPoint y: 154, endPoint x: 409, endPoint y: 168, distance: 30.5
click at [409, 168] on div "Janela de atendimento Grade de atendimento Capacidade Transportadoras Veículos …" at bounding box center [494, 224] width 989 height 448
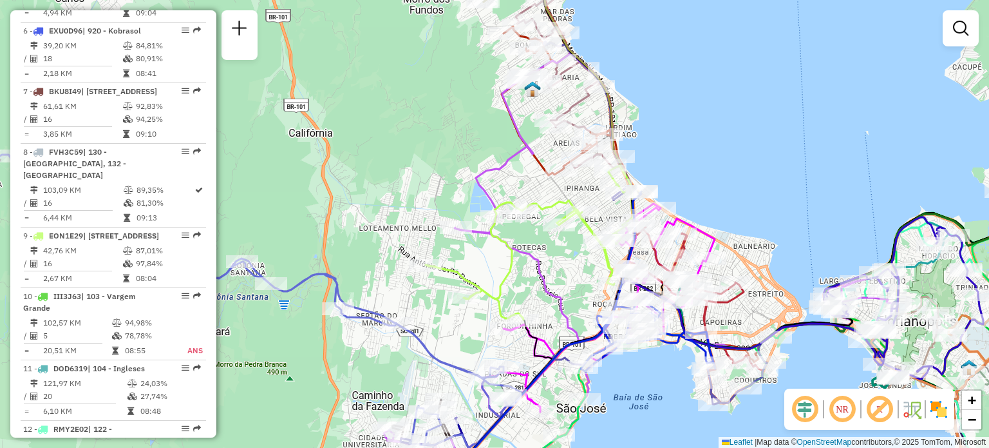
drag, startPoint x: 528, startPoint y: 250, endPoint x: 507, endPoint y: 280, distance: 36.6
click at [508, 280] on div "Janela de atendimento Grade de atendimento Capacidade Transportadoras Veículos …" at bounding box center [494, 224] width 989 height 448
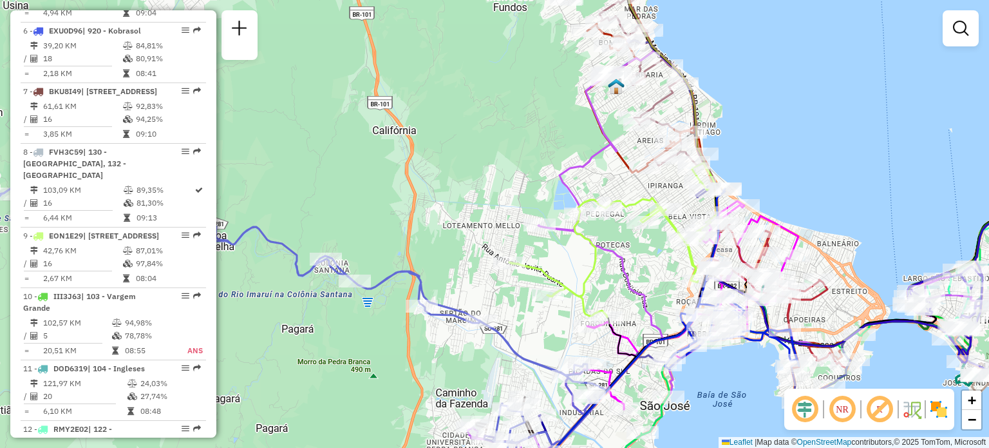
drag, startPoint x: 484, startPoint y: 97, endPoint x: 488, endPoint y: 162, distance: 64.5
click at [598, 74] on div "Janela de atendimento Grade de atendimento Capacidade Transportadoras Veículos …" at bounding box center [494, 224] width 989 height 448
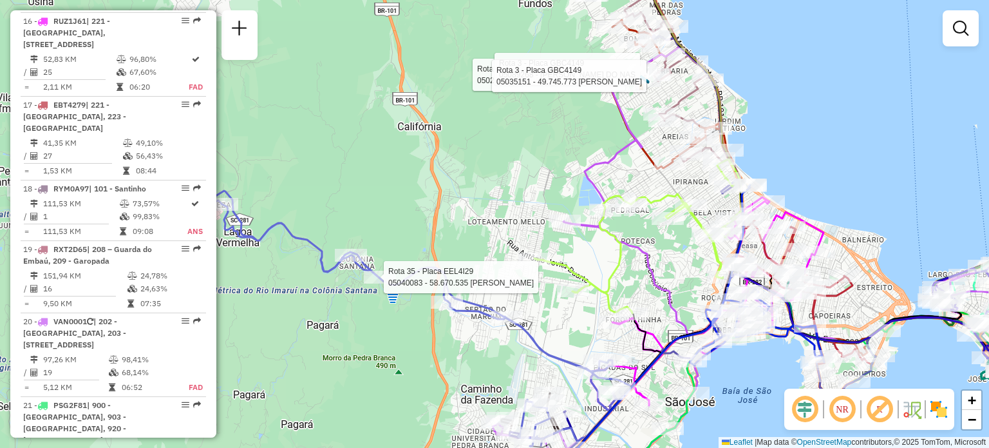
select select "**********"
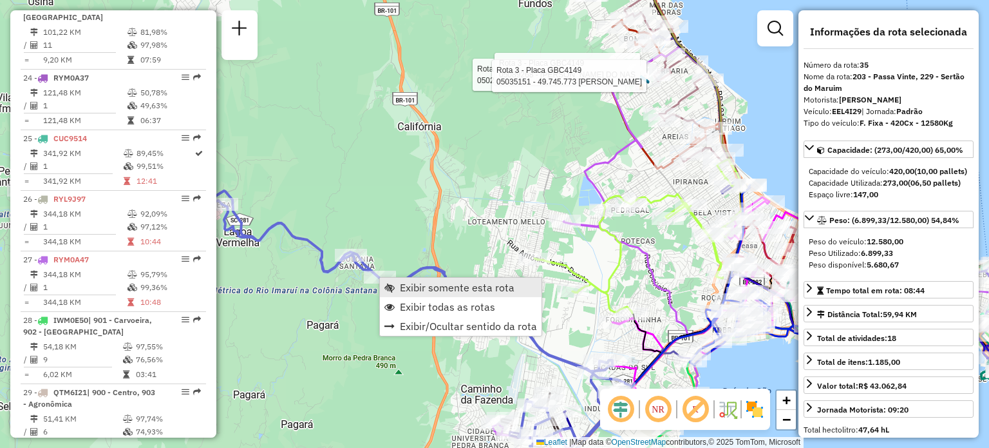
scroll to position [3045, 0]
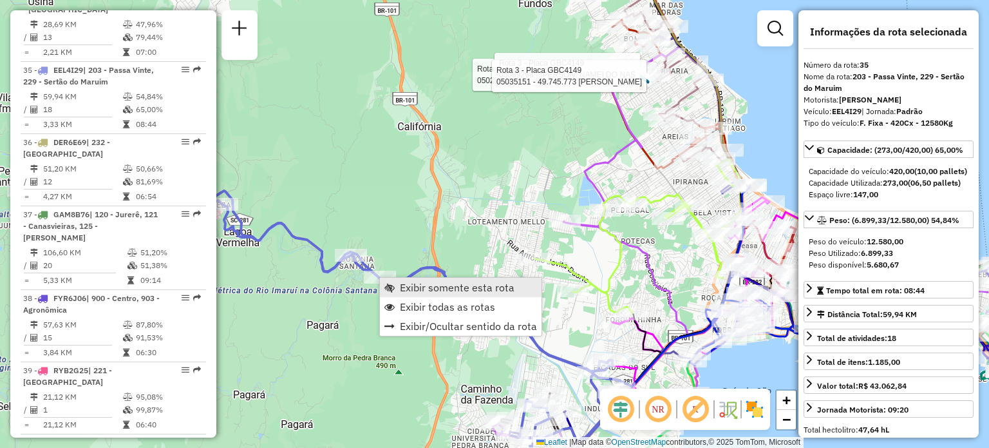
click at [401, 285] on span "Exibir somente esta rota" at bounding box center [457, 287] width 115 height 10
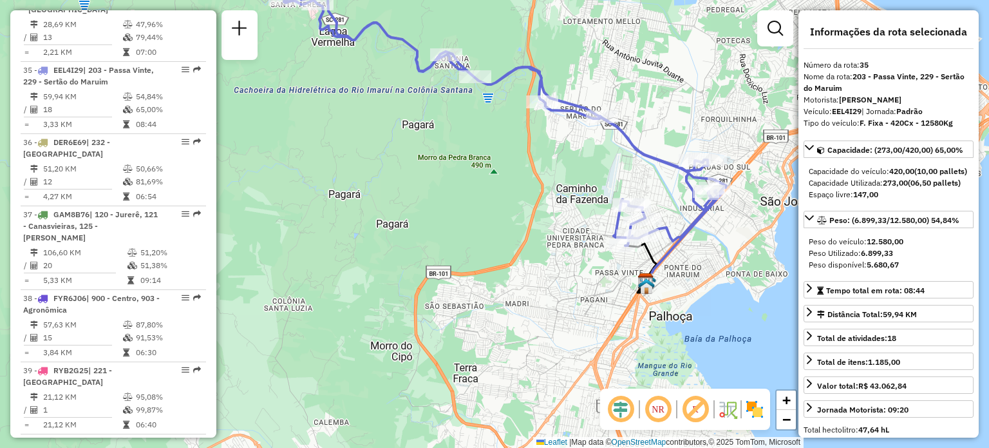
drag, startPoint x: 577, startPoint y: 293, endPoint x: 498, endPoint y: 173, distance: 143.3
click at [498, 174] on div "Janela de atendimento Grade de atendimento Capacidade Transportadoras Veículos …" at bounding box center [494, 224] width 989 height 448
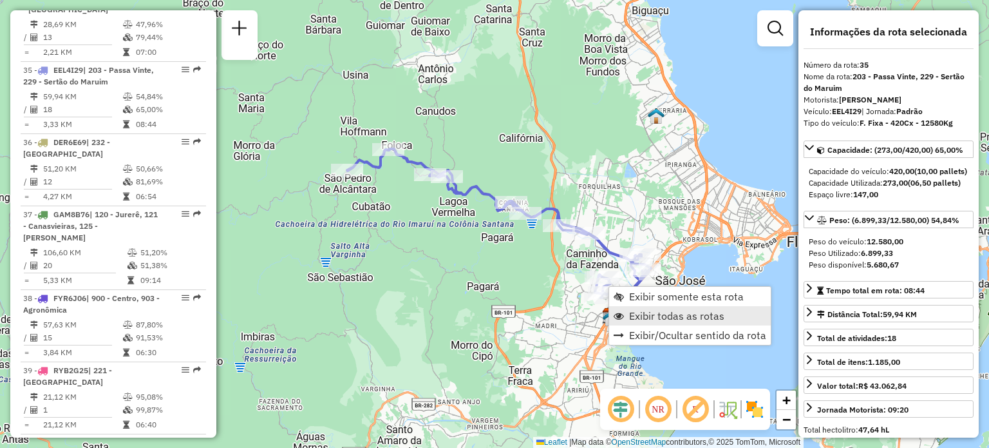
click at [641, 312] on span "Exibir todas as rotas" at bounding box center [676, 315] width 95 height 10
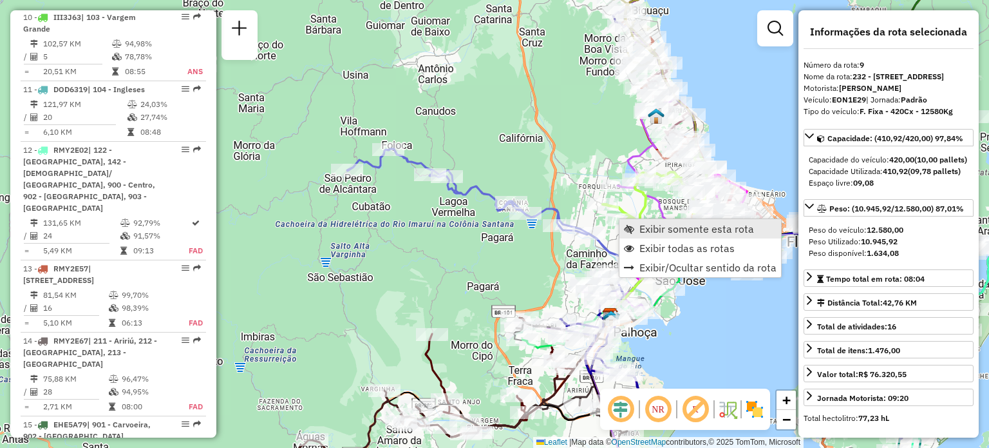
scroll to position [1115, 0]
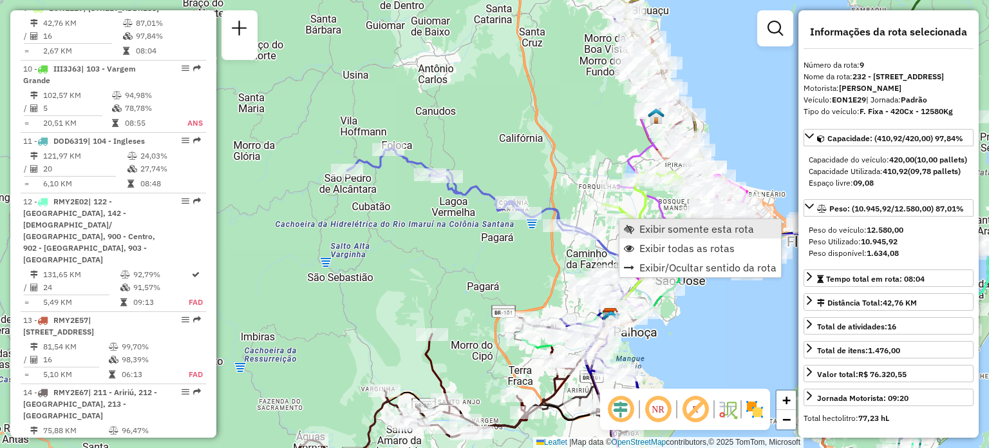
click at [634, 226] on link "Exibir somente esta rota" at bounding box center [701, 228] width 162 height 19
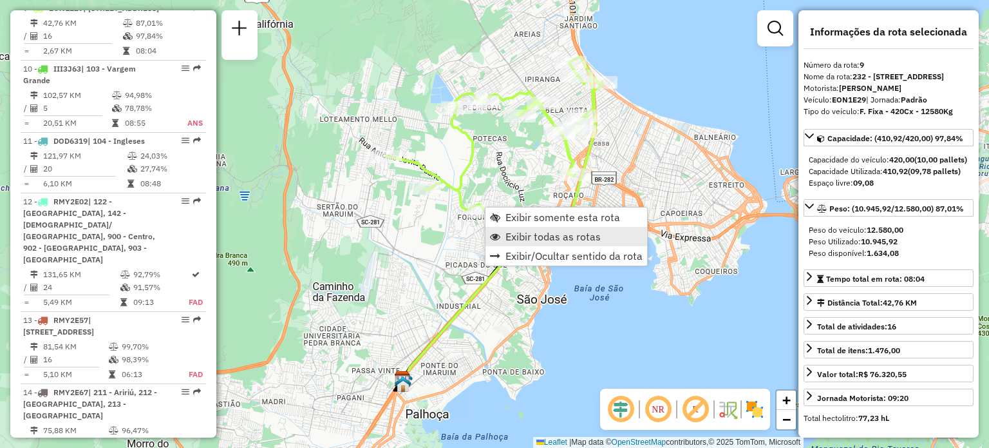
click at [515, 234] on span "Exibir todas as rotas" at bounding box center [553, 236] width 95 height 10
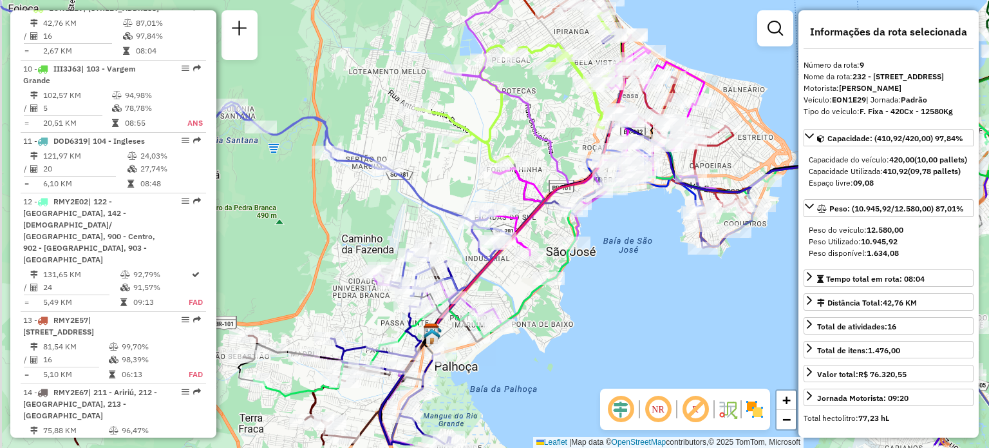
drag, startPoint x: 360, startPoint y: 269, endPoint x: 446, endPoint y: 138, distance: 156.1
click at [445, 140] on div "Janela de atendimento Grade de atendimento Capacidade Transportadoras Veículos …" at bounding box center [494, 224] width 989 height 448
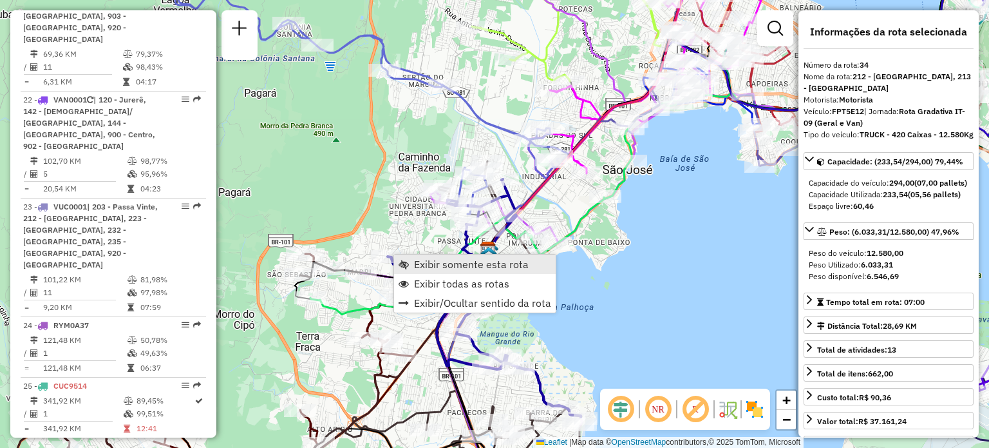
scroll to position [2973, 0]
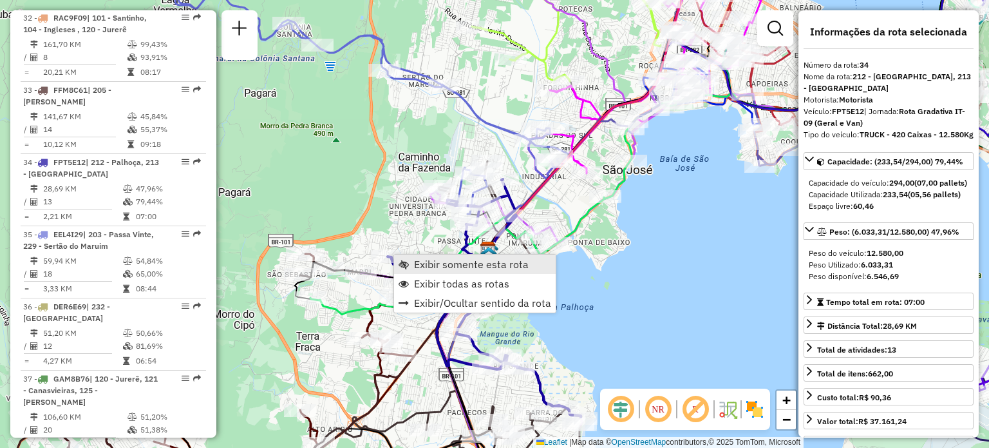
click at [408, 261] on span "Exibir somente esta rota" at bounding box center [404, 264] width 10 height 10
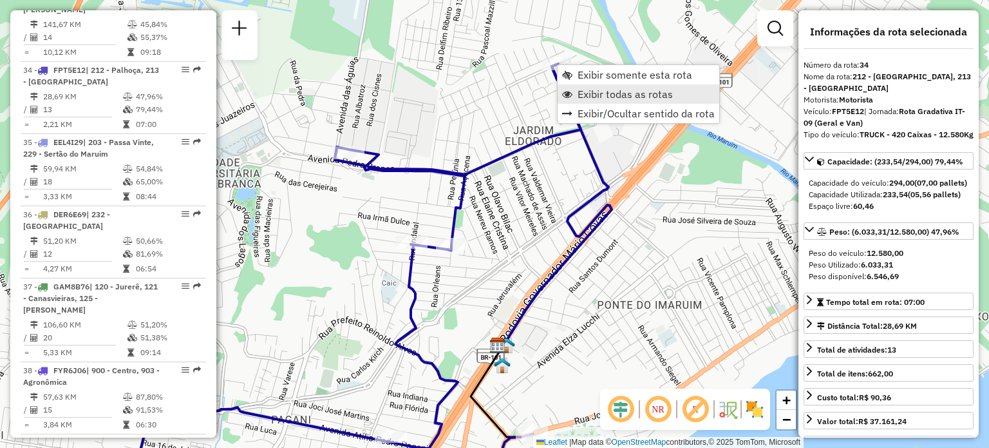
click at [579, 91] on span "Exibir todas as rotas" at bounding box center [625, 94] width 95 height 10
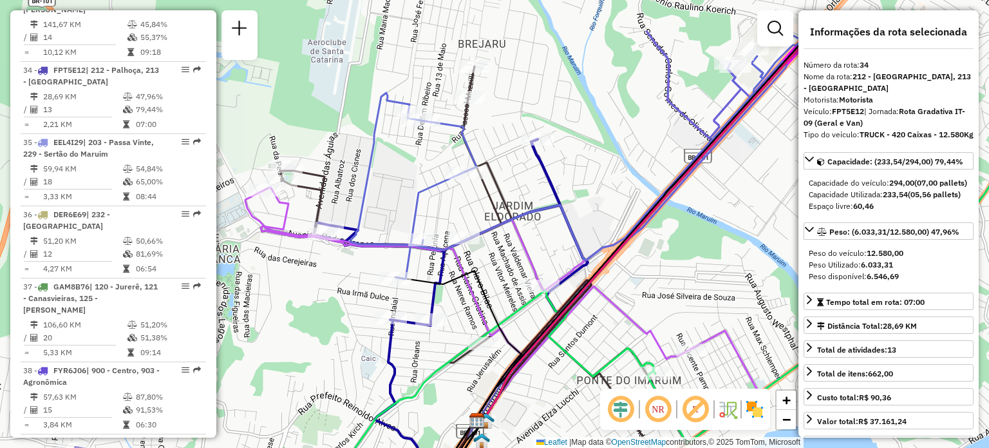
drag, startPoint x: 513, startPoint y: 57, endPoint x: 492, endPoint y: 137, distance: 83.1
click at [492, 137] on div "Janela de atendimento Grade de atendimento Capacidade Transportadoras Veículos …" at bounding box center [494, 224] width 989 height 448
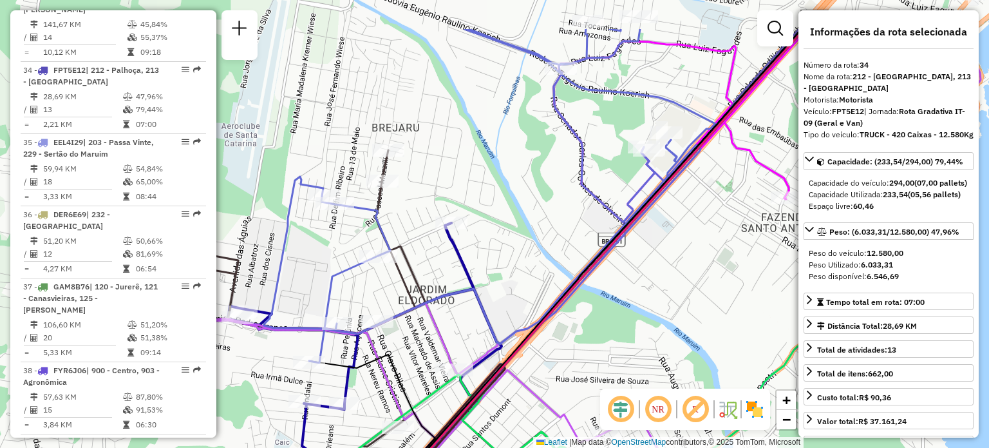
drag, startPoint x: 507, startPoint y: 164, endPoint x: 444, endPoint y: 184, distance: 66.2
click at [442, 187] on div "Janela de atendimento Grade de atendimento Capacidade Transportadoras Veículos …" at bounding box center [494, 224] width 989 height 448
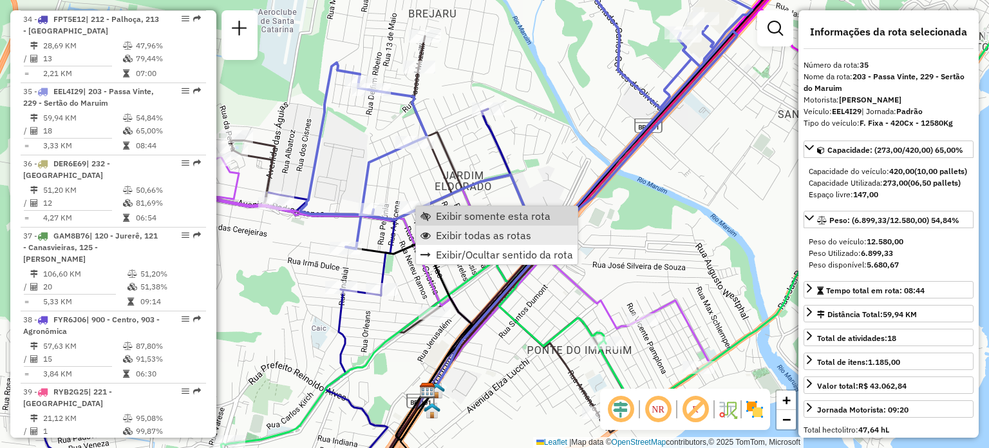
scroll to position [3045, 0]
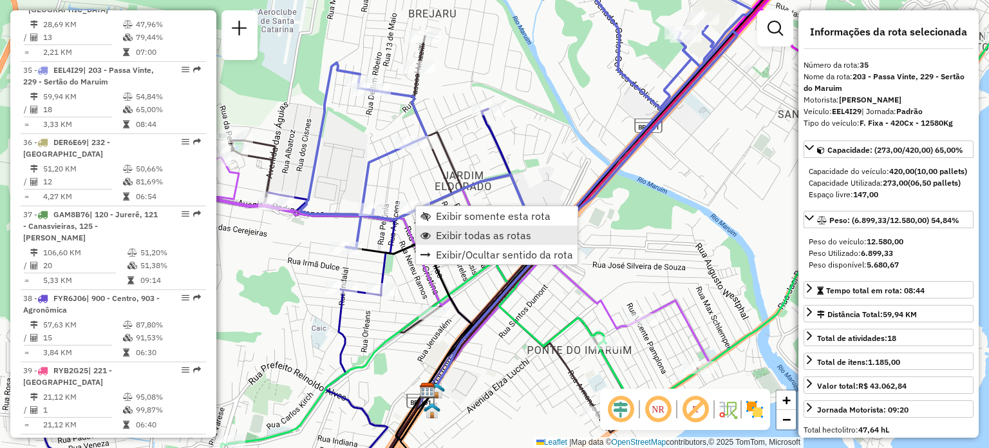
click at [445, 233] on span "Exibir todas as rotas" at bounding box center [483, 235] width 95 height 10
click at [428, 209] on span "Exibir somente esta rota" at bounding box center [426, 212] width 10 height 10
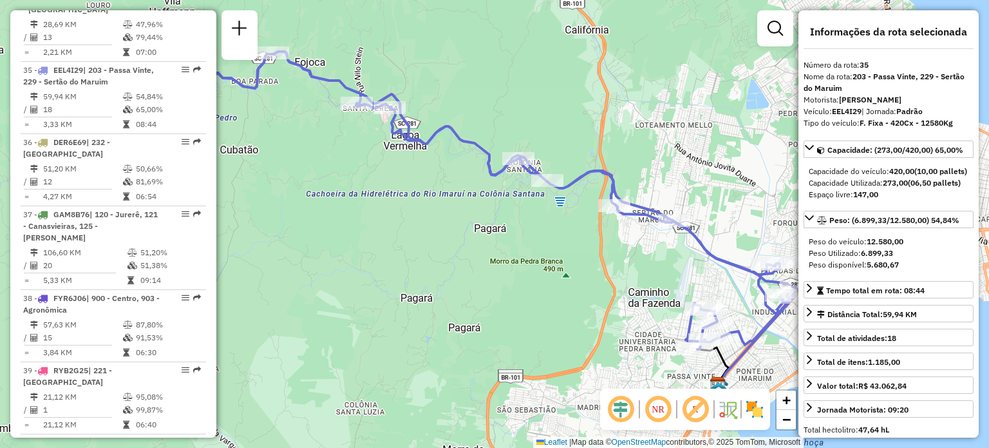
drag, startPoint x: 617, startPoint y: 254, endPoint x: 520, endPoint y: 179, distance: 122.5
click at [529, 189] on div "Janela de atendimento Grade de atendimento Capacidade Transportadoras Veículos …" at bounding box center [494, 224] width 989 height 448
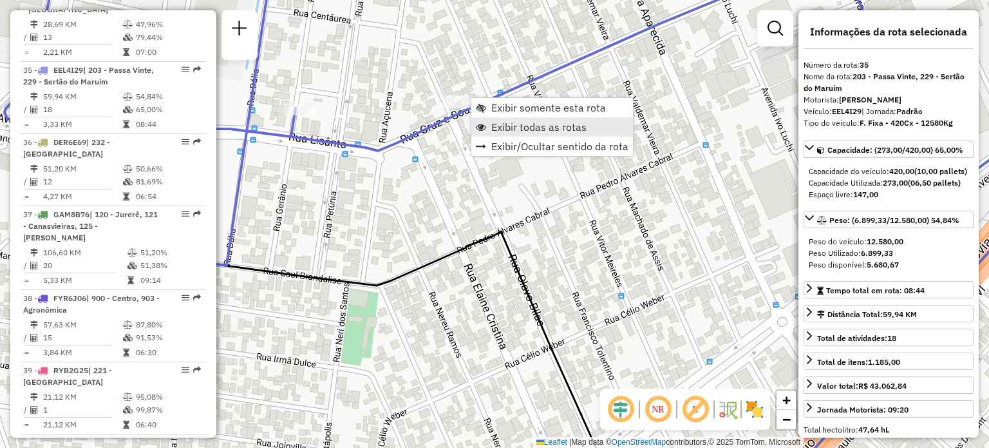
click at [495, 124] on span "Exibir todas as rotas" at bounding box center [538, 127] width 95 height 10
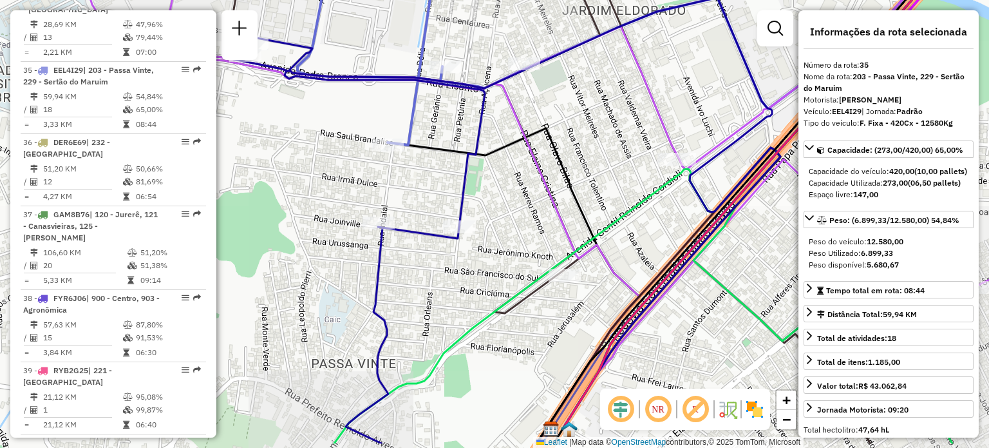
drag, startPoint x: 531, startPoint y: 133, endPoint x: 554, endPoint y: 97, distance: 42.3
click at [549, 109] on icon at bounding box center [611, 174] width 1048 height 537
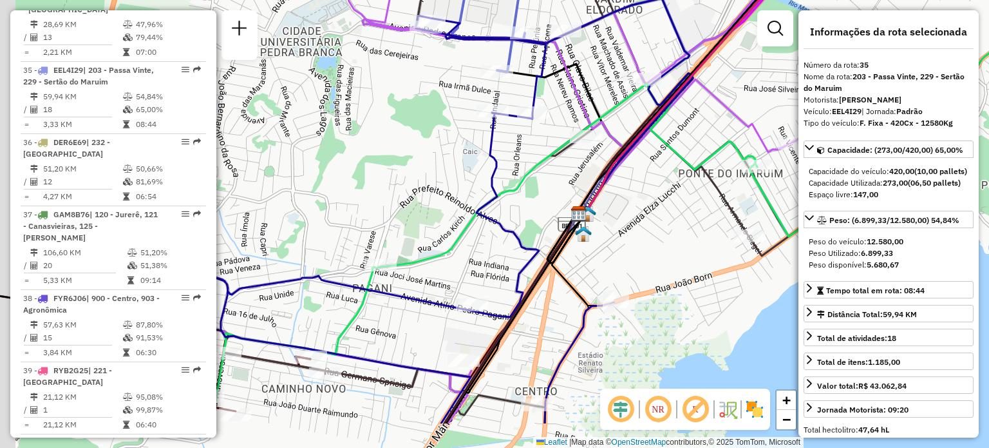
drag, startPoint x: 496, startPoint y: 247, endPoint x: 536, endPoint y: 160, distance: 95.7
click at [533, 169] on icon at bounding box center [667, 181] width 910 height 483
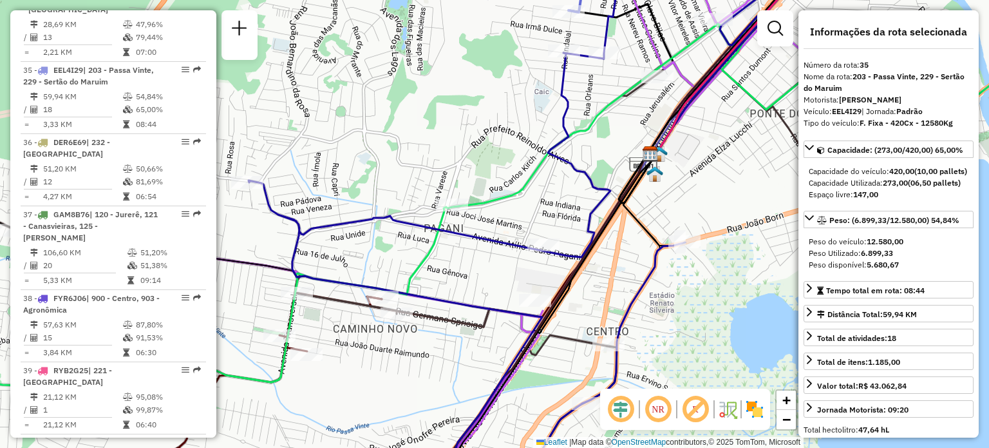
drag, startPoint x: 455, startPoint y: 254, endPoint x: 553, endPoint y: 196, distance: 113.5
click at [520, 212] on div "Janela de atendimento Grade de atendimento Capacidade Transportadoras Veículos …" at bounding box center [494, 224] width 989 height 448
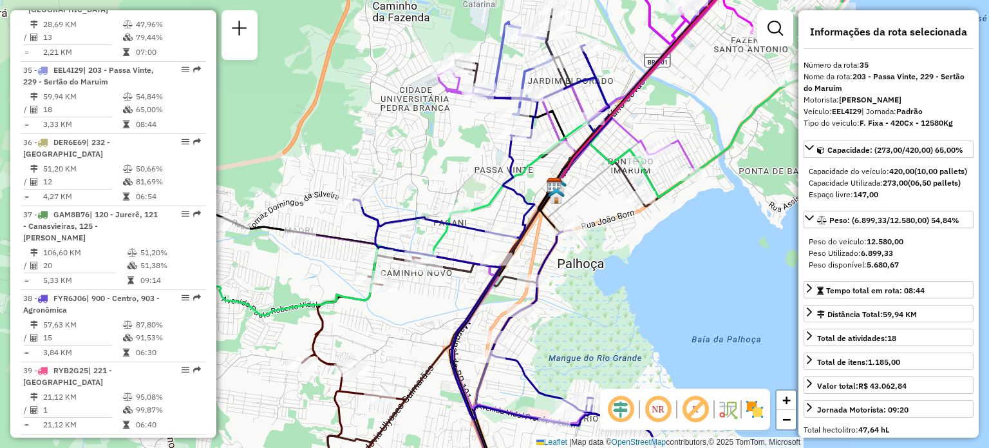
drag, startPoint x: 428, startPoint y: 193, endPoint x: 551, endPoint y: 158, distance: 127.7
click at [547, 159] on div "Janela de atendimento Grade de atendimento Capacidade Transportadoras Veículos …" at bounding box center [494, 224] width 989 height 448
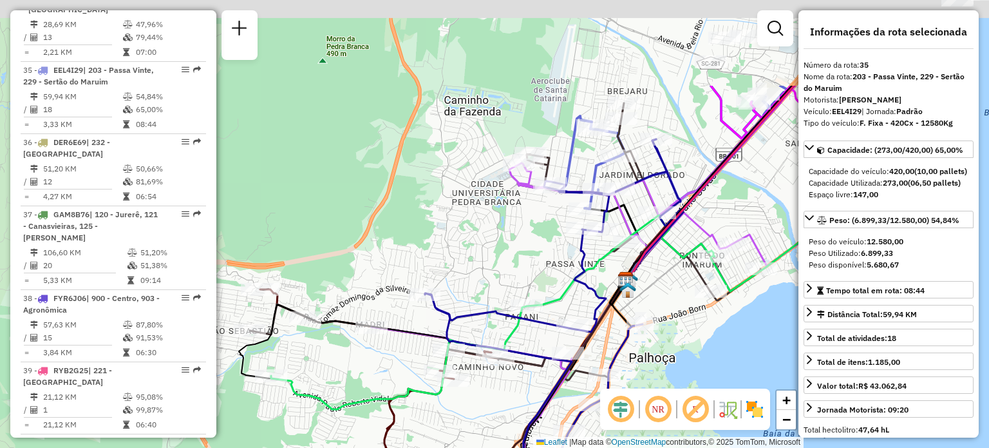
drag, startPoint x: 380, startPoint y: 149, endPoint x: 318, endPoint y: 278, distance: 142.6
click at [324, 278] on div "Janela de atendimento Grade de atendimento Capacidade Transportadoras Veículos …" at bounding box center [494, 224] width 989 height 448
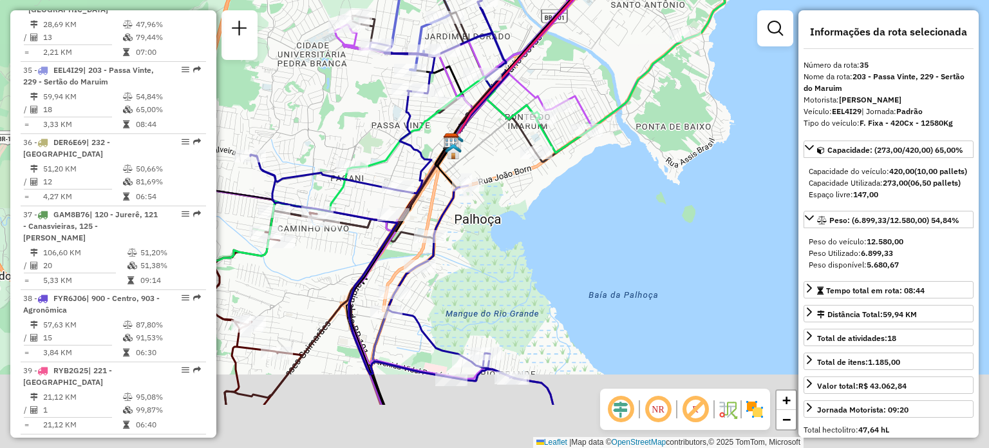
drag, startPoint x: 607, startPoint y: 283, endPoint x: 539, endPoint y: 193, distance: 113.2
click at [546, 177] on div "Janela de atendimento Grade de atendimento Capacidade Transportadoras Veículos …" at bounding box center [494, 224] width 989 height 448
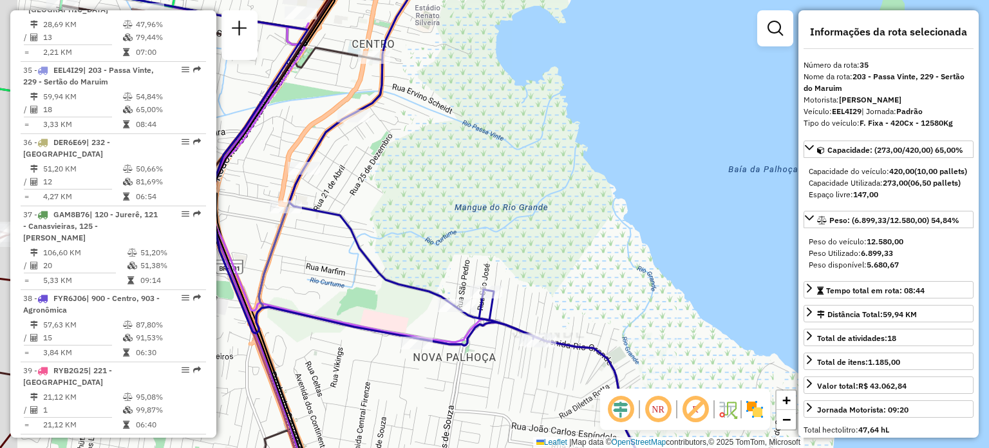
drag, startPoint x: 528, startPoint y: 277, endPoint x: 565, endPoint y: 182, distance: 102.4
click at [565, 191] on div "Janela de atendimento Grade de atendimento Capacidade Transportadoras Veículos …" at bounding box center [494, 224] width 989 height 448
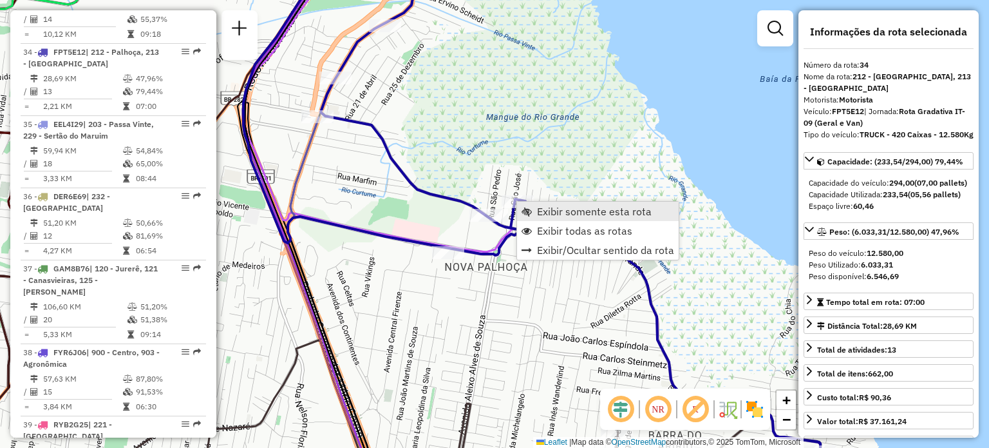
scroll to position [2973, 0]
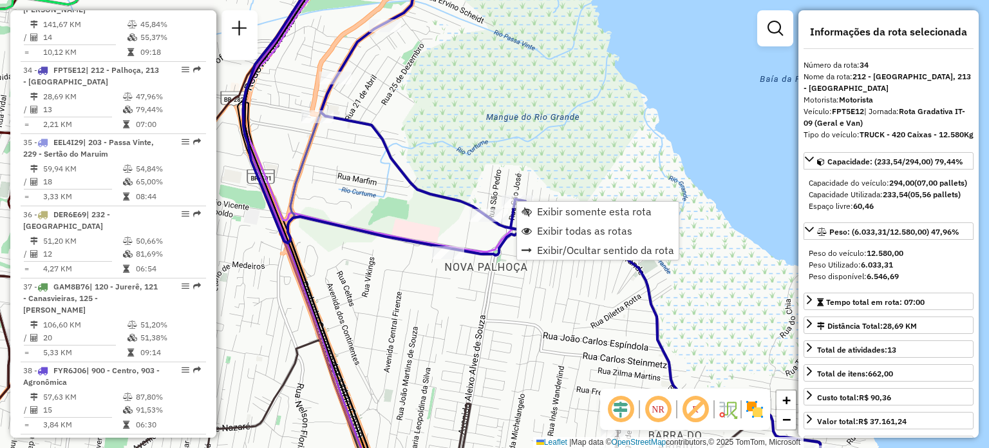
click at [433, 211] on div "Rota 20 - Placa VAN0001 05034739 - 49.708.314 PAULO CES Janela de atendimento G…" at bounding box center [494, 224] width 989 height 448
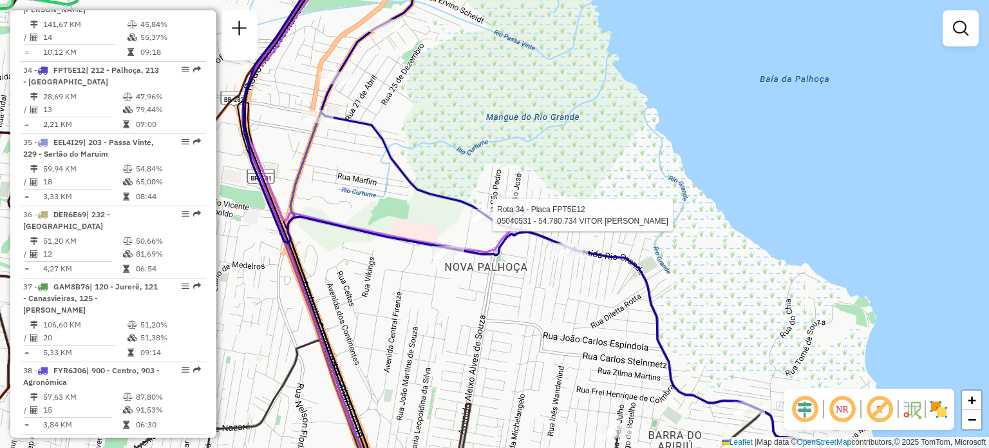
select select "**********"
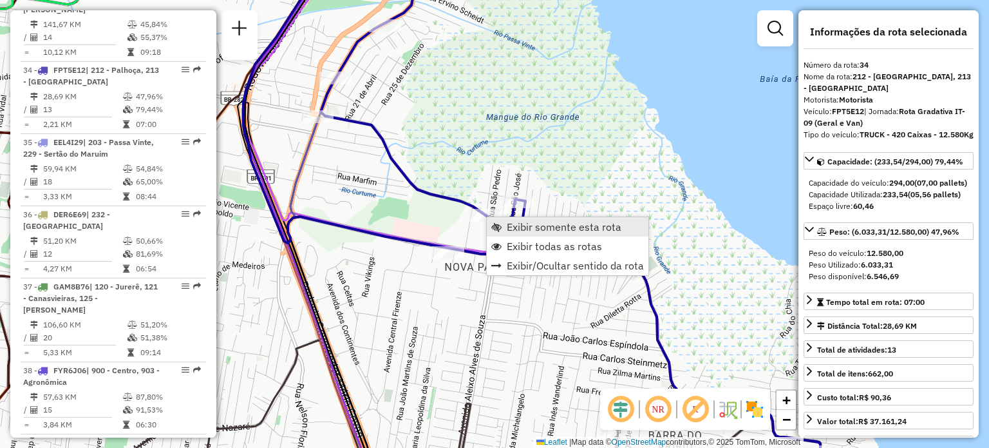
click at [497, 220] on link "Exibir somente esta rota" at bounding box center [568, 226] width 162 height 19
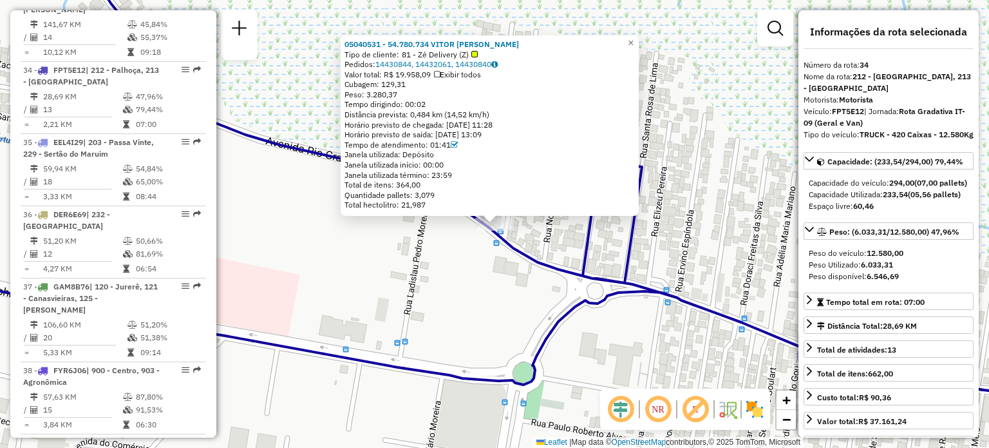
click at [407, 301] on div "05040531 - 54.780.734 VITOR HUGO ANTONIO DA LUZ Tipo de cliente: 81 - Zé Delive…" at bounding box center [494, 224] width 989 height 448
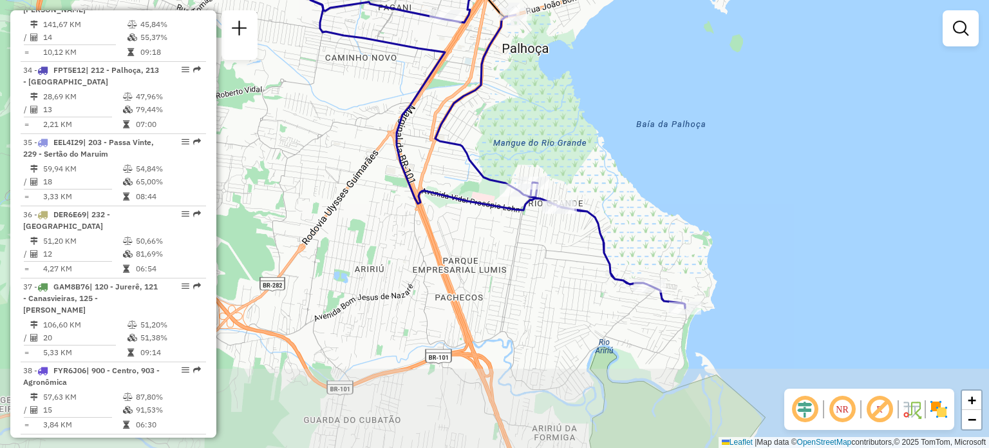
drag, startPoint x: 589, startPoint y: 285, endPoint x: 627, endPoint y: 182, distance: 109.2
click at [627, 185] on div "Janela de atendimento Grade de atendimento Capacidade Transportadoras Veículos …" at bounding box center [494, 224] width 989 height 448
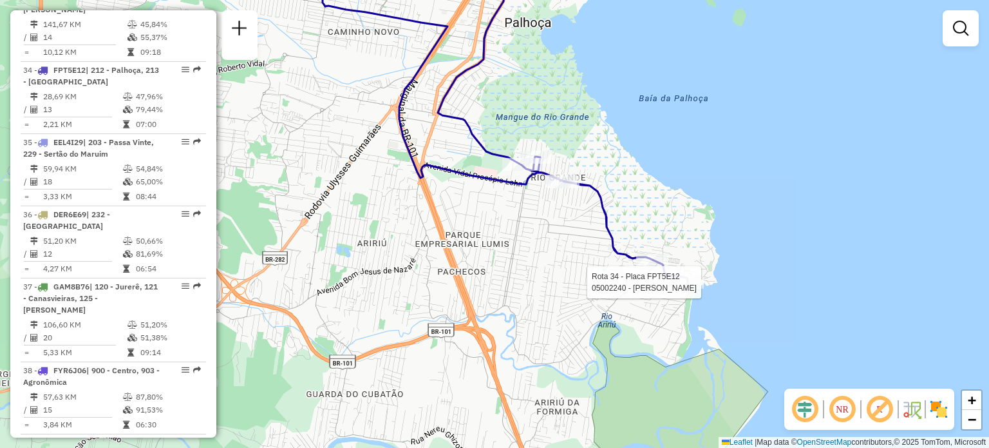
select select "**********"
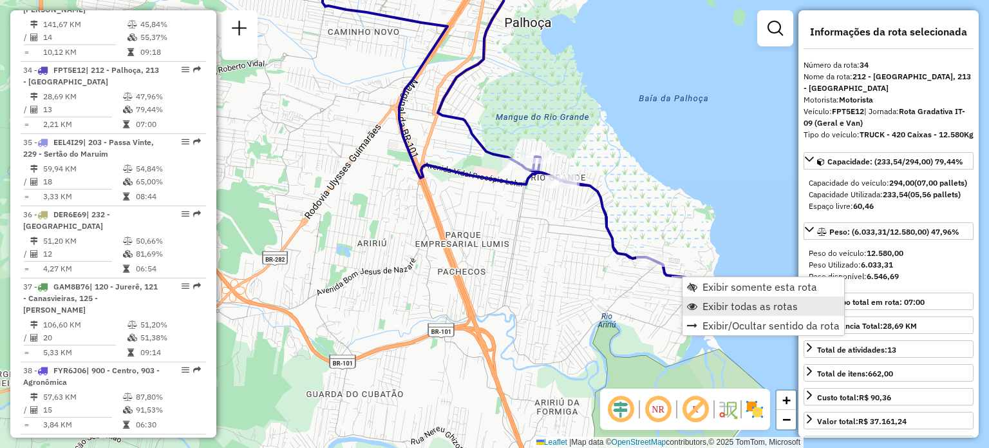
click at [711, 303] on span "Exibir todas as rotas" at bounding box center [750, 306] width 95 height 10
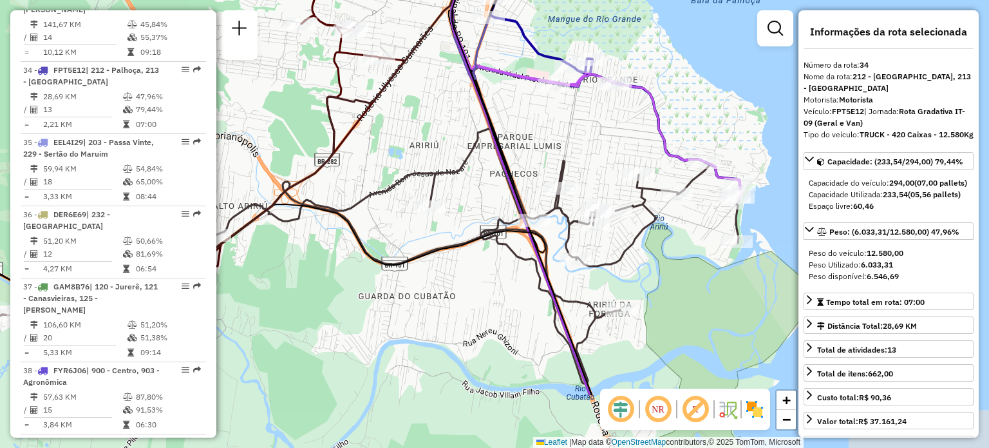
drag, startPoint x: 598, startPoint y: 337, endPoint x: 639, endPoint y: 262, distance: 85.3
click at [639, 262] on div "Janela de atendimento Grade de atendimento Capacidade Transportadoras Veículos …" at bounding box center [494, 224] width 989 height 448
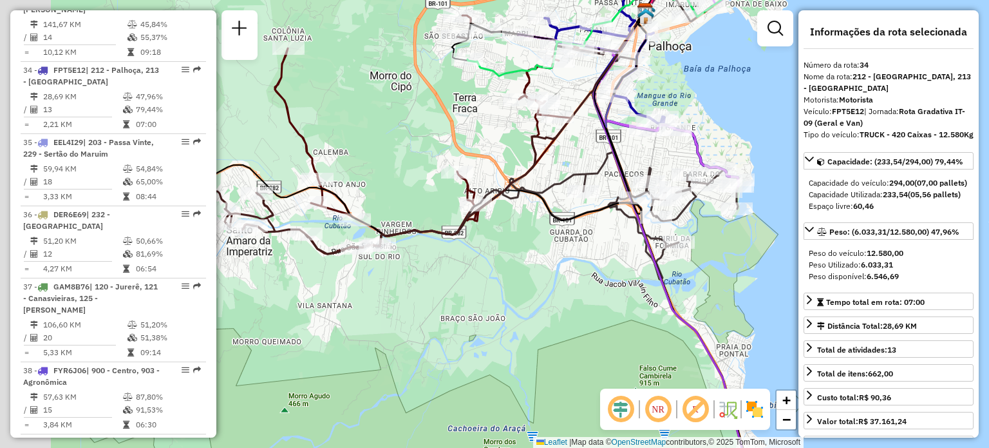
drag, startPoint x: 368, startPoint y: 234, endPoint x: 495, endPoint y: 214, distance: 128.3
click at [562, 200] on icon at bounding box center [364, 159] width 567 height 297
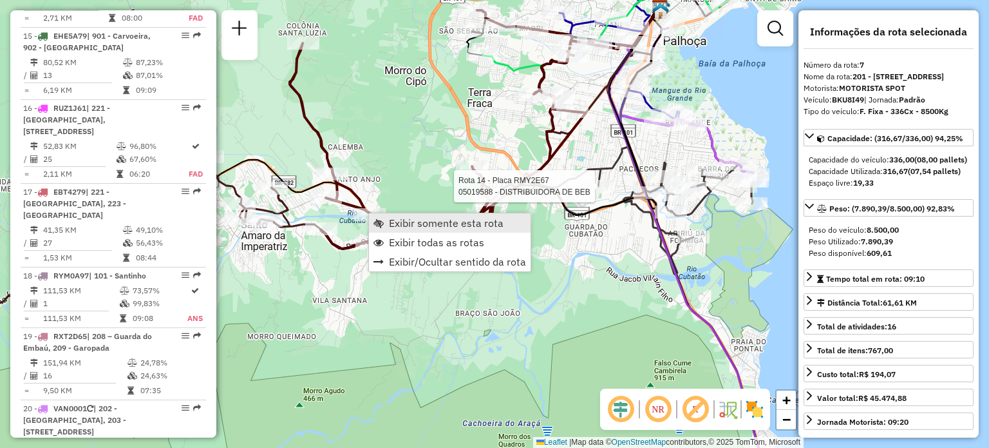
scroll to position [948, 0]
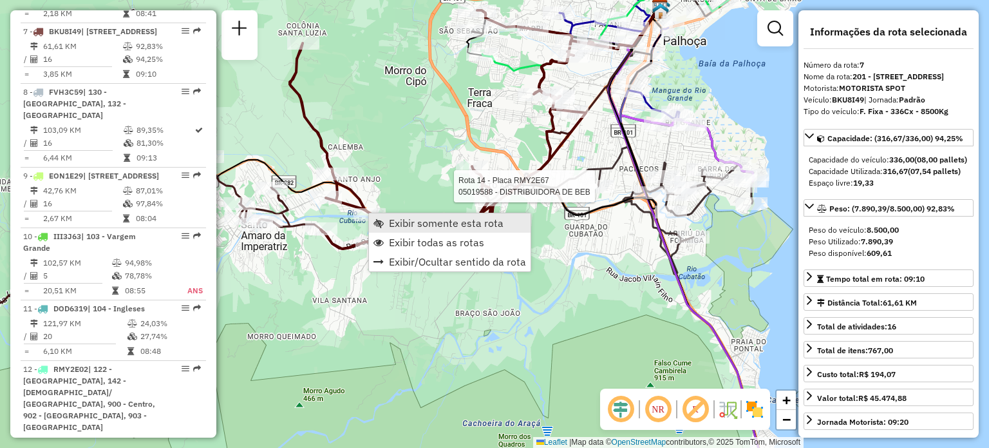
click at [390, 219] on span "Exibir somente esta rota" at bounding box center [446, 223] width 115 height 10
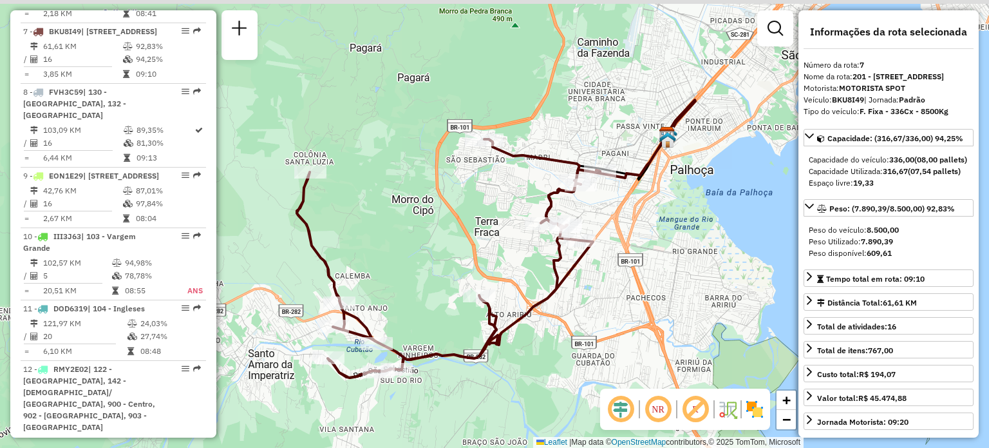
drag, startPoint x: 380, startPoint y: 215, endPoint x: 385, endPoint y: 242, distance: 26.9
click at [385, 242] on div "Janela de atendimento Grade de atendimento Capacidade Transportadoras Veículos …" at bounding box center [494, 224] width 989 height 448
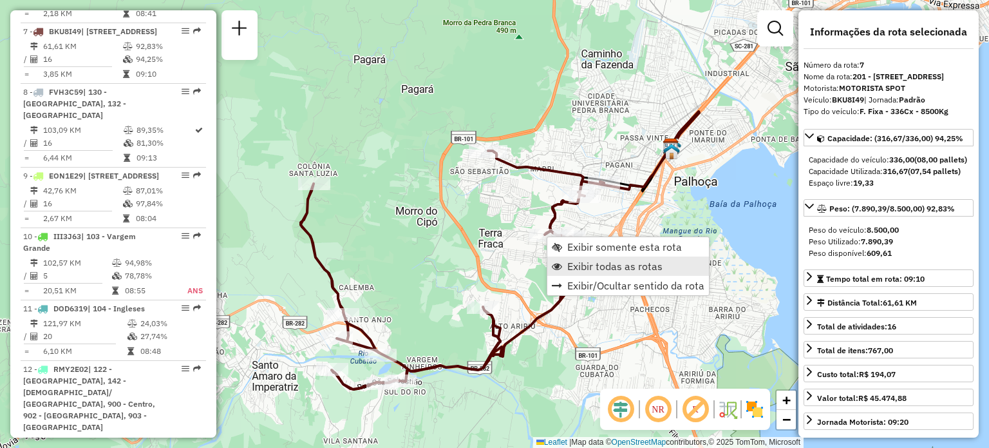
click at [585, 261] on span "Exibir todas as rotas" at bounding box center [614, 266] width 95 height 10
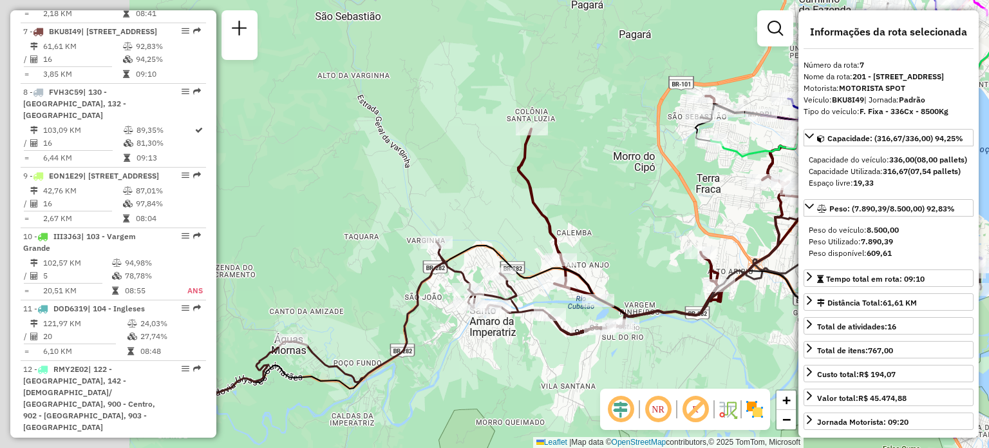
drag, startPoint x: 283, startPoint y: 278, endPoint x: 505, endPoint y: 222, distance: 228.4
click at [502, 222] on div "Janela de atendimento Grade de atendimento Capacidade Transportadoras Veículos …" at bounding box center [494, 224] width 989 height 448
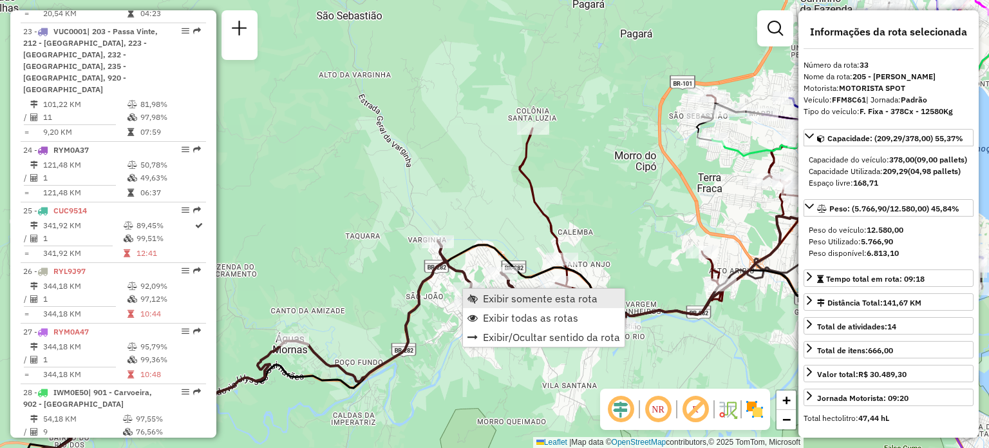
scroll to position [2901, 0]
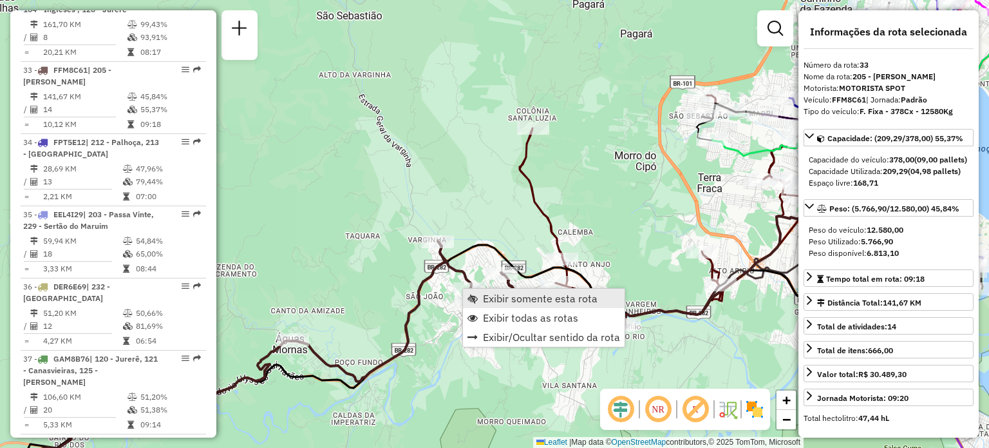
click at [488, 297] on span "Exibir somente esta rota" at bounding box center [540, 298] width 115 height 10
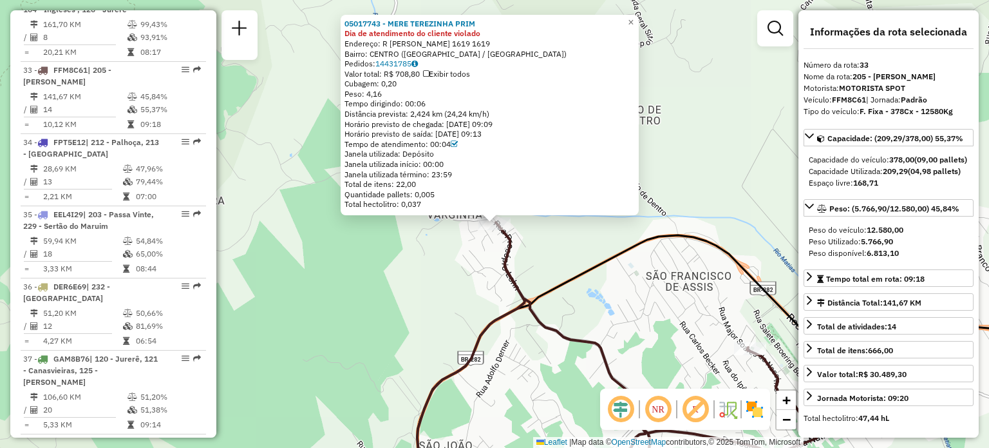
click at [568, 297] on div "05017743 - MERE TEREZINHA PRIM Dia de atendimento do cliente violado Endereço: …" at bounding box center [494, 224] width 989 height 448
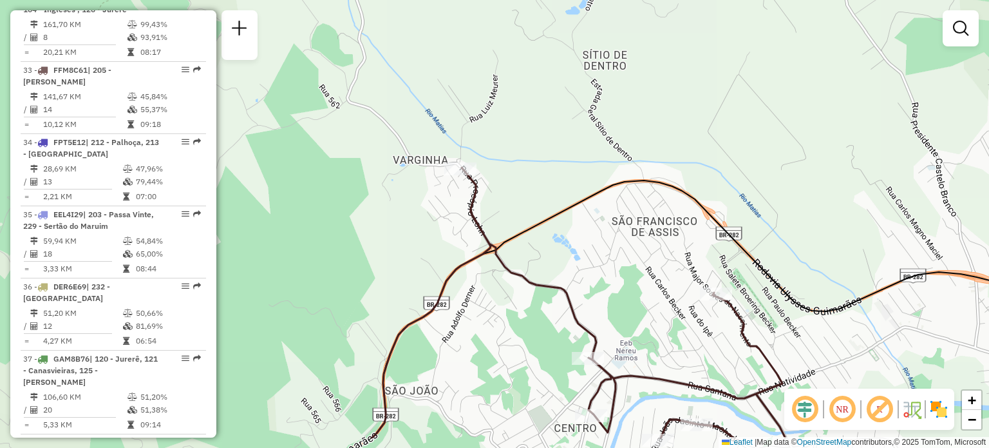
drag, startPoint x: 596, startPoint y: 304, endPoint x: 555, endPoint y: 223, distance: 91.0
click at [555, 225] on div "Janela de atendimento Grade de atendimento Capacidade Transportadoras Veículos …" at bounding box center [494, 224] width 989 height 448
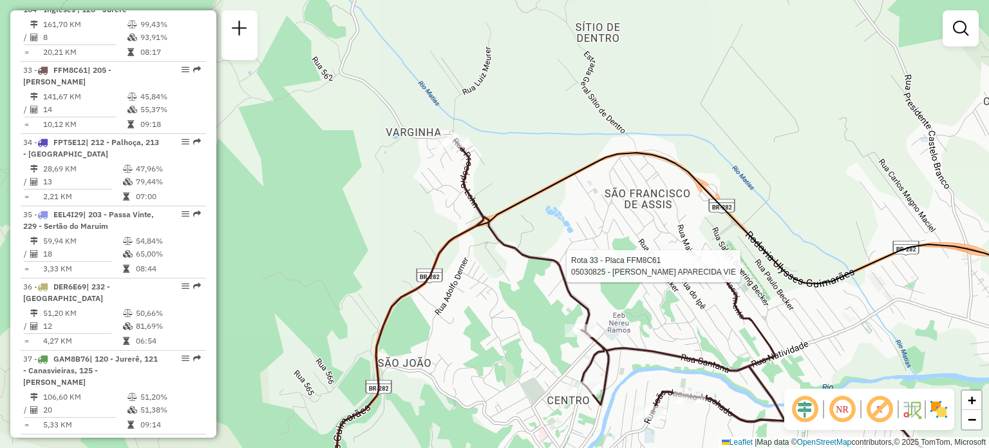
select select "**********"
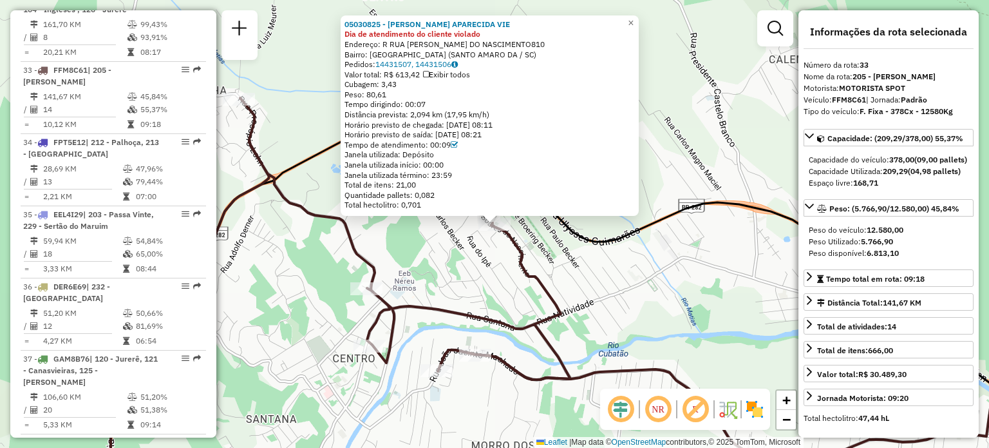
click at [608, 310] on div "05030825 - ROSELI APARECIDA VIE Dia de atendimento do cliente violado Endereço:…" at bounding box center [494, 224] width 989 height 448
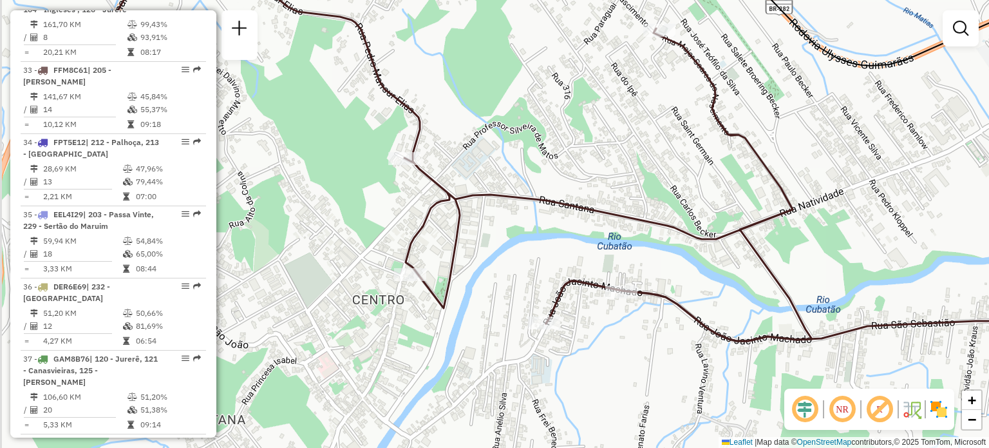
drag, startPoint x: 426, startPoint y: 290, endPoint x: 522, endPoint y: 256, distance: 101.6
click at [522, 257] on div "Janela de atendimento Grade de atendimento Capacidade Transportadoras Veículos …" at bounding box center [494, 224] width 989 height 448
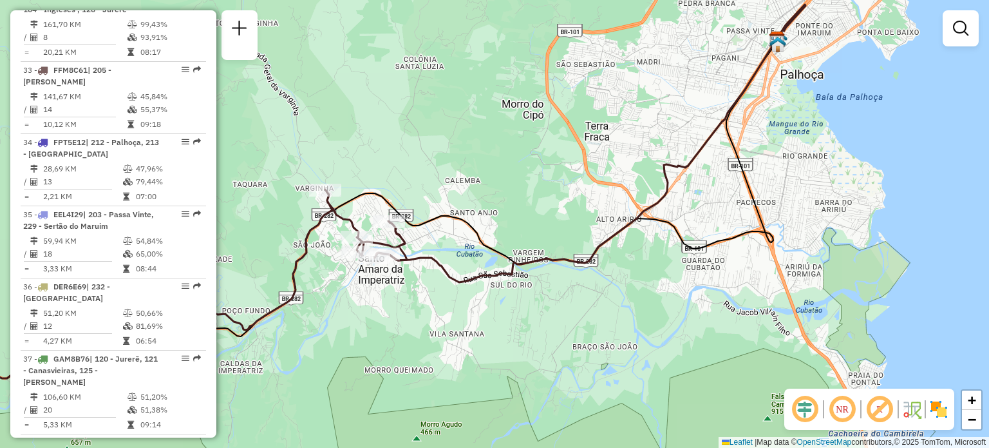
drag, startPoint x: 553, startPoint y: 207, endPoint x: 441, endPoint y: 227, distance: 113.7
click at [446, 236] on div "Janela de atendimento Grade de atendimento Capacidade Transportadoras Veículos …" at bounding box center [494, 224] width 989 height 448
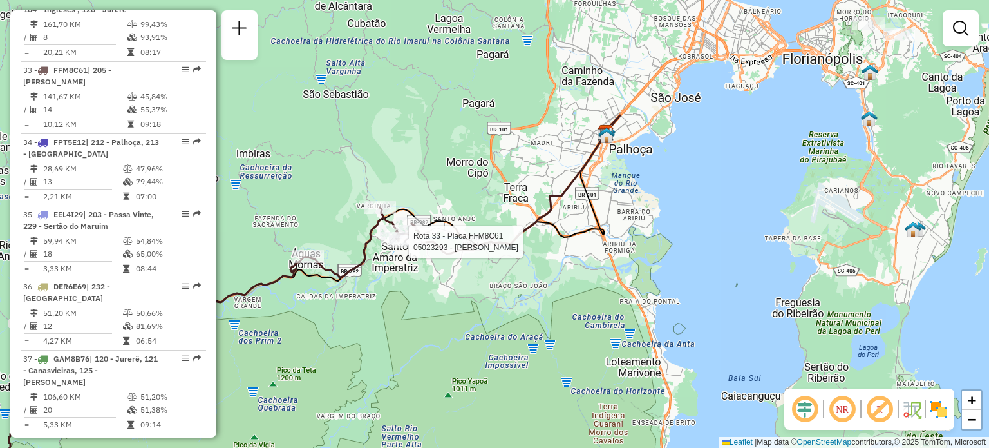
select select "**********"
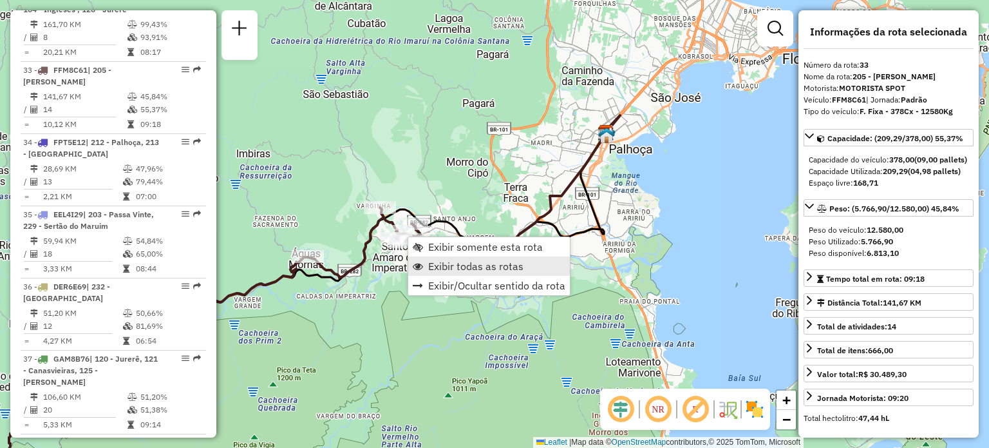
click at [438, 257] on link "Exibir todas as rotas" at bounding box center [489, 265] width 162 height 19
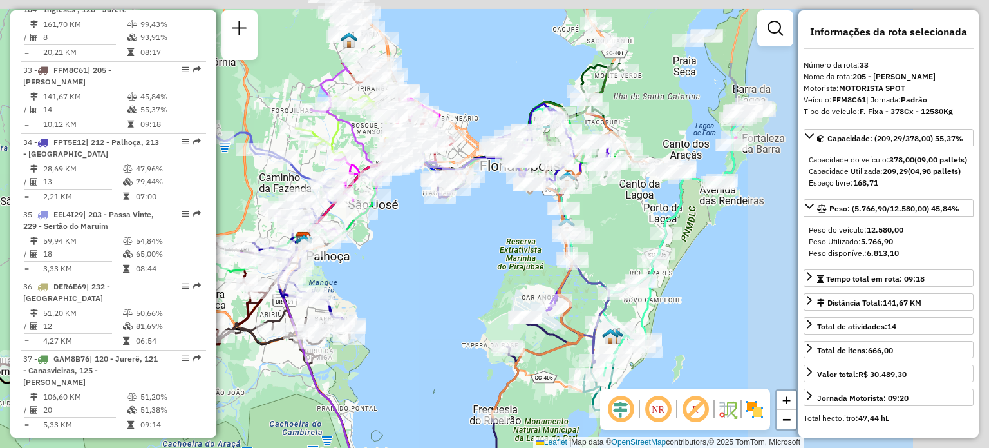
drag, startPoint x: 571, startPoint y: 194, endPoint x: 258, endPoint y: 308, distance: 333.3
click at [255, 299] on div at bounding box center [260, 292] width 32 height 13
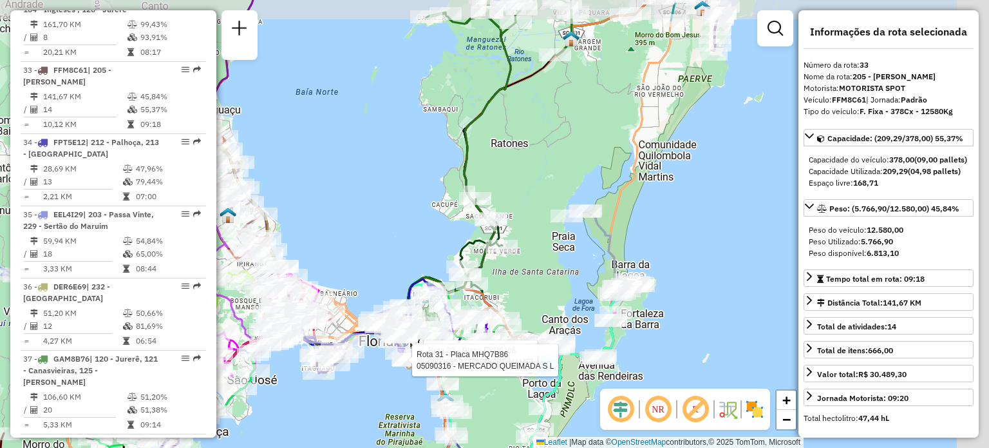
drag, startPoint x: 567, startPoint y: 158, endPoint x: 461, endPoint y: 292, distance: 171.0
click at [466, 300] on div "Rota 29 - Placa QTM6I21 05030347 - ALEFF ALEXANDRE DOS Rota 32 - Placa RAC9F09 …" at bounding box center [494, 224] width 989 height 448
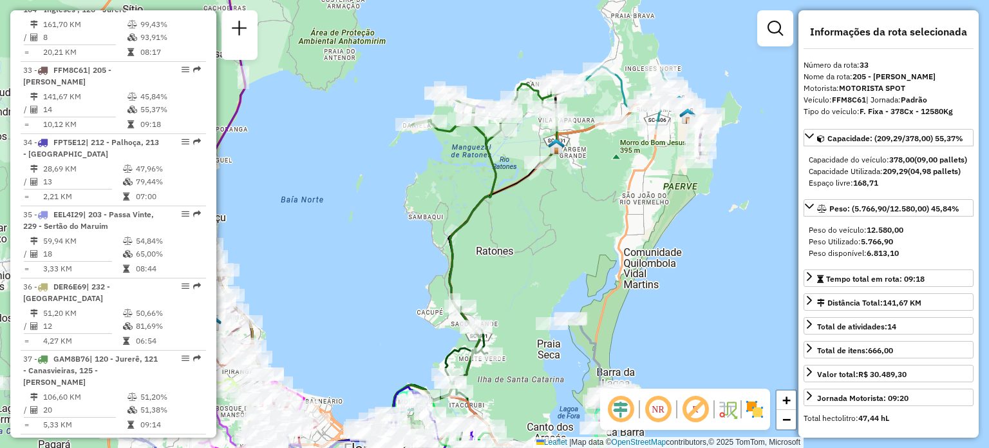
drag, startPoint x: 504, startPoint y: 190, endPoint x: 708, endPoint y: 156, distance: 206.9
click at [698, 159] on div "Rota 29 - Placa QTM6I21 05030347 - ALEFF ALEXANDRE DOS Rota 38 - Placa FYR6J06 …" at bounding box center [494, 224] width 989 height 448
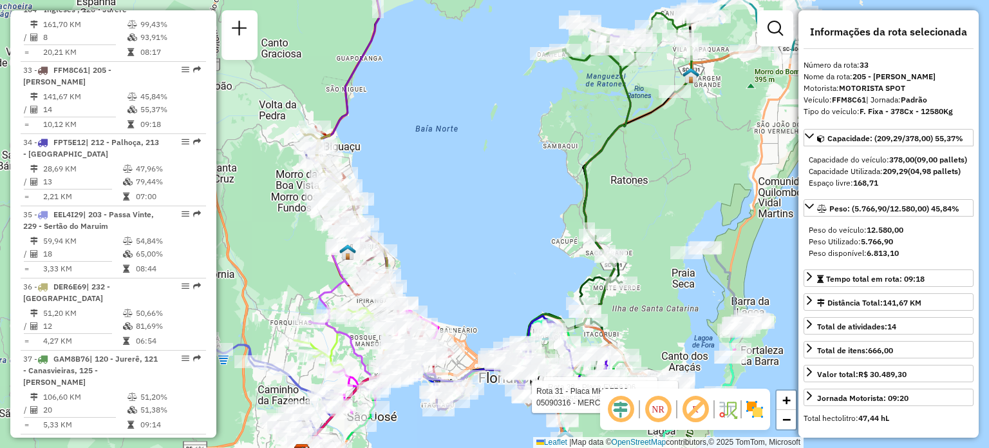
drag, startPoint x: 611, startPoint y: 211, endPoint x: 635, endPoint y: 130, distance: 84.1
click at [634, 131] on div "Rota 29 - Placa QTM6I21 05030347 - ALEFF ALEXANDRE DOS Rota 38 - Placa FYR6J06 …" at bounding box center [494, 224] width 989 height 448
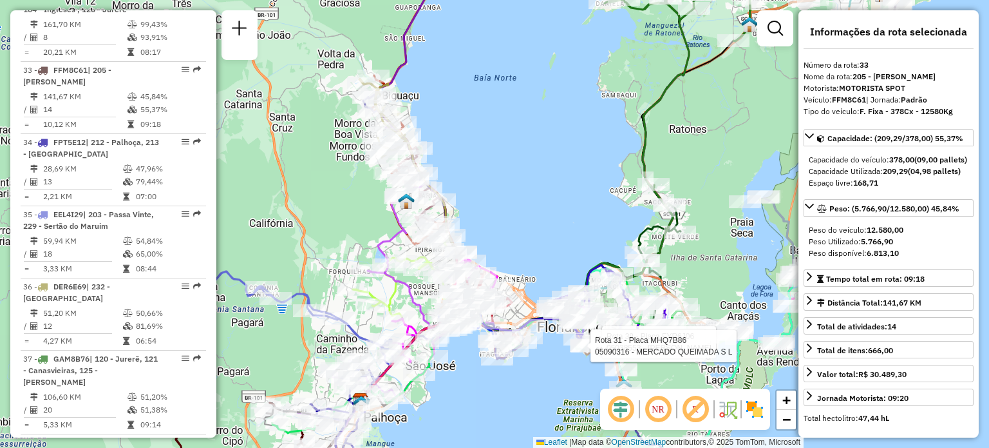
drag, startPoint x: 541, startPoint y: 243, endPoint x: 563, endPoint y: 222, distance: 30.1
click at [563, 222] on div "Rota 29 - Placa QTM6I21 05030347 - ALEFF ALEXANDRE DOS Rota 38 - Placa FYR6J06 …" at bounding box center [494, 224] width 989 height 448
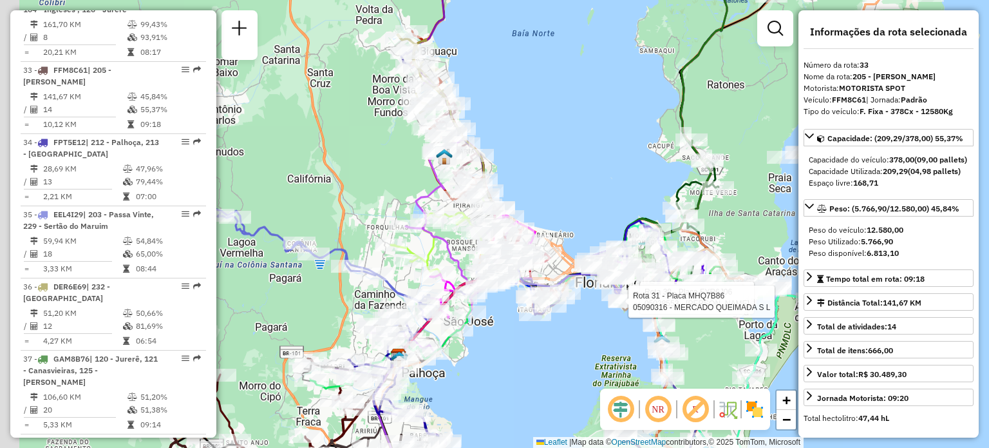
drag, startPoint x: 377, startPoint y: 264, endPoint x: 494, endPoint y: 174, distance: 147.9
click at [487, 175] on div "Rota 29 - Placa QTM6I21 05030347 - ALEFF ALEXANDRE DOS Rota 38 - Placa FYR6J06 …" at bounding box center [494, 224] width 989 height 448
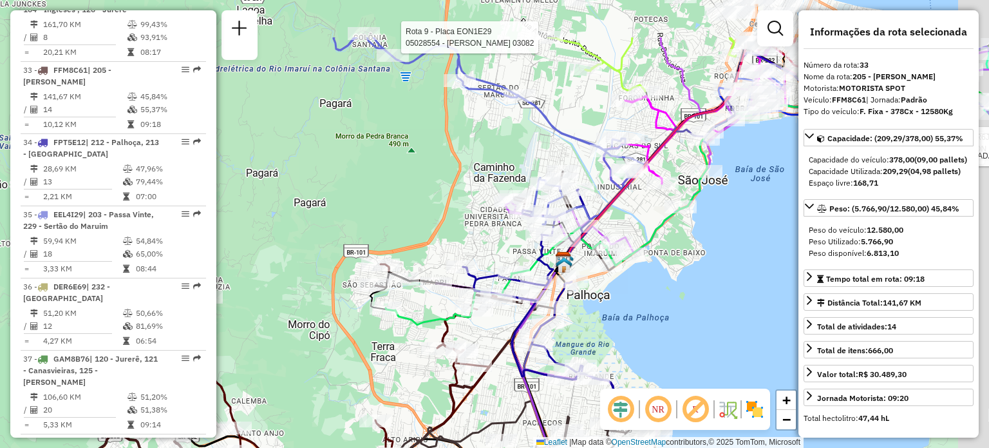
drag, startPoint x: 528, startPoint y: 247, endPoint x: 415, endPoint y: 341, distance: 147.7
click at [428, 342] on icon at bounding box center [344, 383] width 303 height 238
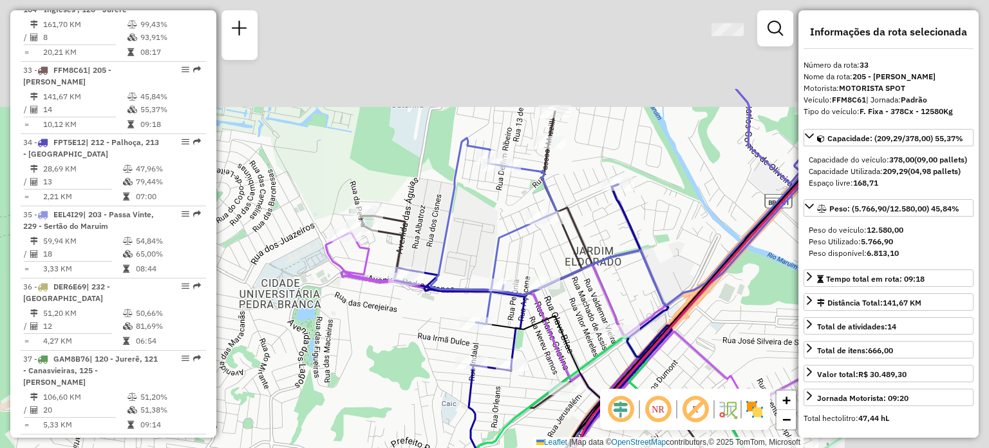
drag, startPoint x: 544, startPoint y: 242, endPoint x: 356, endPoint y: 379, distance: 233.3
click at [356, 379] on div "Rota 29 - Placa QTM6I21 05030347 - ALEFF ALEXANDRE DOS Rota 38 - Placa FYR6J06 …" at bounding box center [494, 224] width 989 height 448
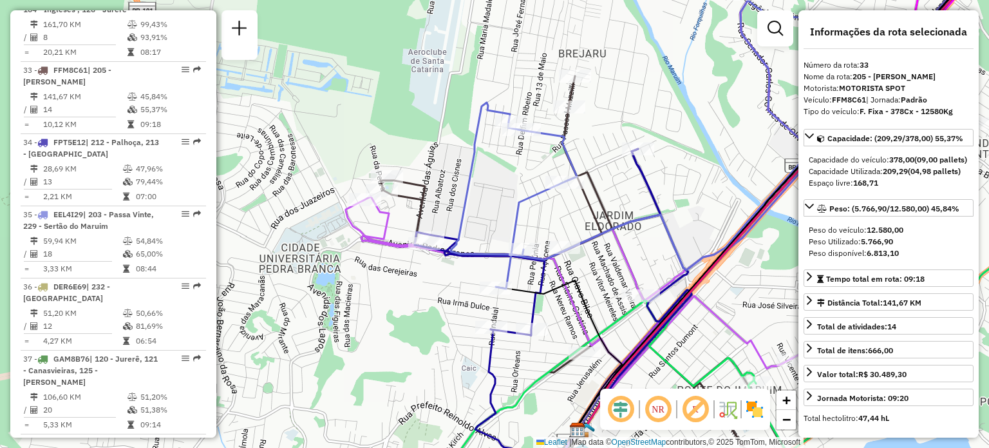
drag, startPoint x: 450, startPoint y: 301, endPoint x: 484, endPoint y: 247, distance: 64.5
click at [484, 247] on div "Rota 29 - Placa QTM6I21 05030347 - ALEFF ALEXANDRE DOS Rota 38 - Placa FYR6J06 …" at bounding box center [494, 224] width 989 height 448
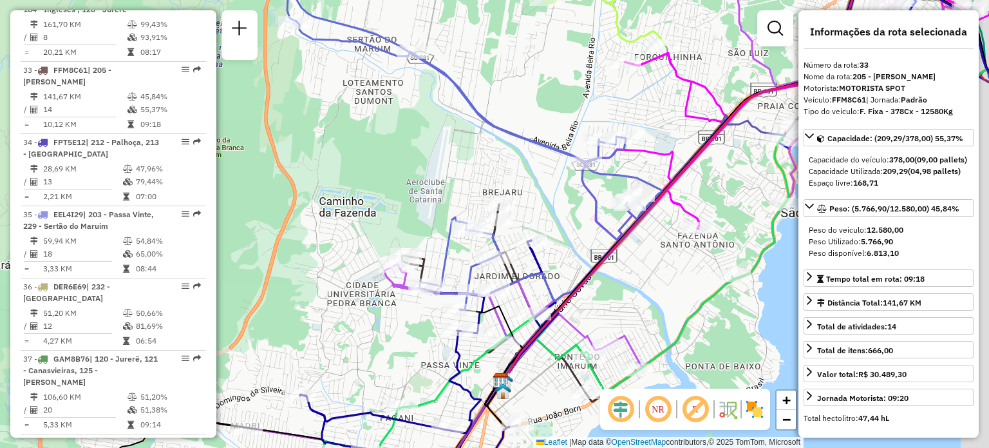
drag, startPoint x: 591, startPoint y: 205, endPoint x: 343, endPoint y: 413, distance: 322.7
click at [345, 413] on div "Rota 29 - Placa QTM6I21 05030347 - ALEFF ALEXANDRE DOS Rota 38 - Placa FYR6J06 …" at bounding box center [494, 224] width 989 height 448
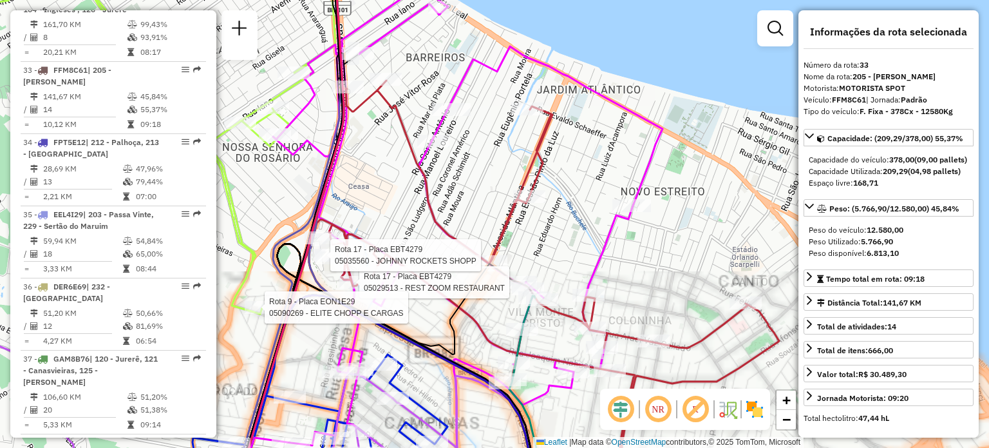
drag, startPoint x: 564, startPoint y: 208, endPoint x: 590, endPoint y: 164, distance: 51.4
click at [590, 164] on div "Rota 29 - Placa QTM6I21 05030347 - ALEFF ALEXANDRE DOS Rota 38 - Placa FYR6J06 …" at bounding box center [494, 224] width 989 height 448
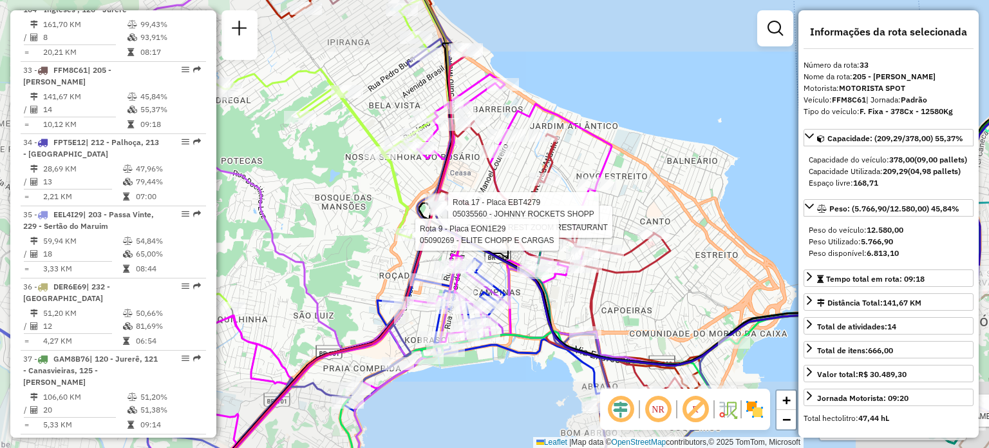
click at [442, 166] on icon at bounding box center [330, 271] width 271 height 442
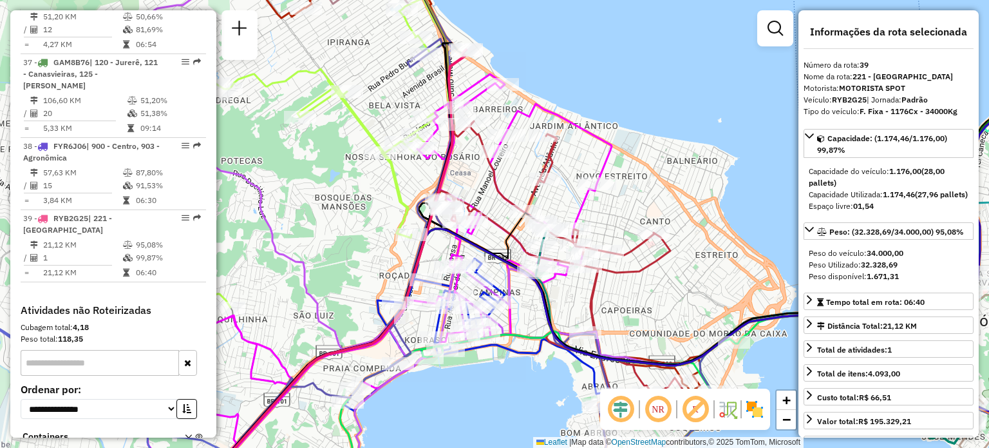
scroll to position [3248, 0]
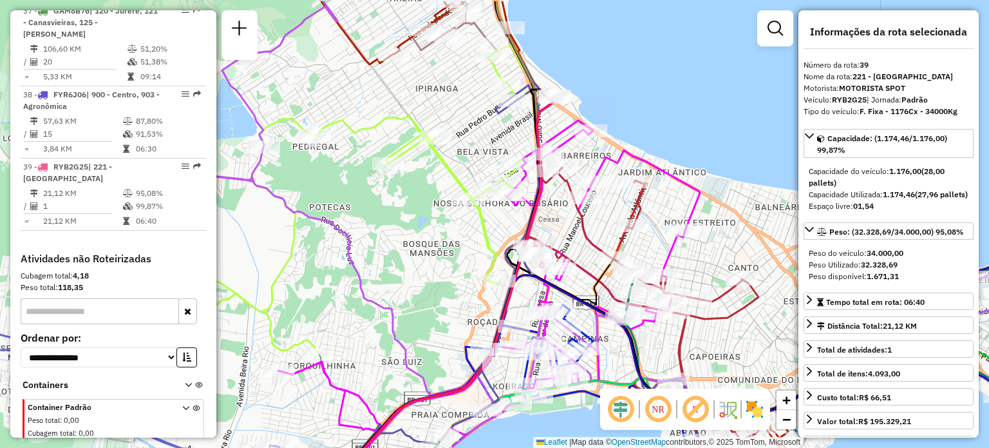
drag, startPoint x: 363, startPoint y: 182, endPoint x: 448, endPoint y: 231, distance: 97.5
click at [456, 231] on div "Janela de atendimento Grade de atendimento Capacidade Transportadoras Veículos …" at bounding box center [494, 224] width 989 height 448
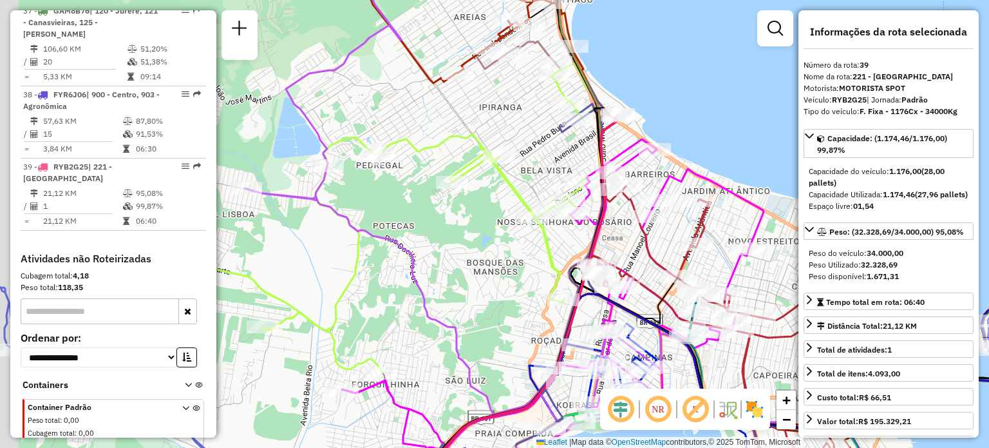
drag, startPoint x: 380, startPoint y: 211, endPoint x: 489, endPoint y: 238, distance: 112.0
click at [484, 238] on div "Janela de atendimento Grade de atendimento Capacidade Transportadoras Veículos …" at bounding box center [494, 224] width 989 height 448
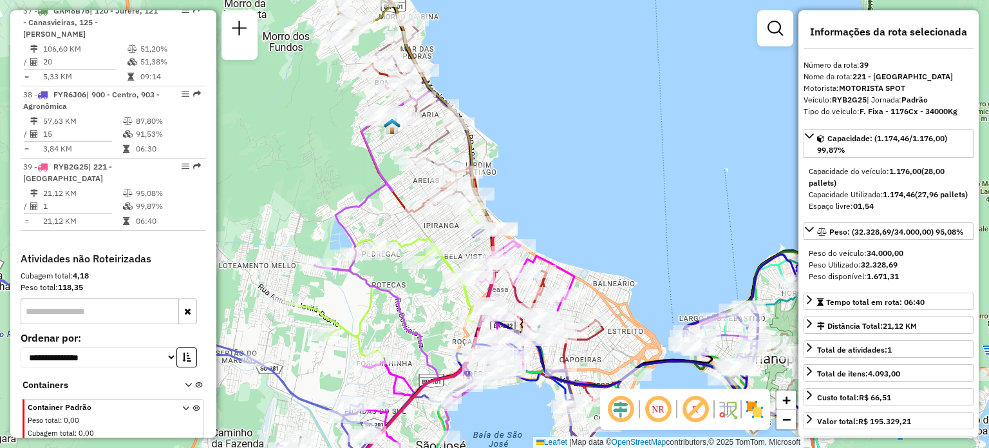
drag, startPoint x: 346, startPoint y: 211, endPoint x: 383, endPoint y: 205, distance: 37.3
click at [380, 206] on icon at bounding box center [498, 233] width 510 height 519
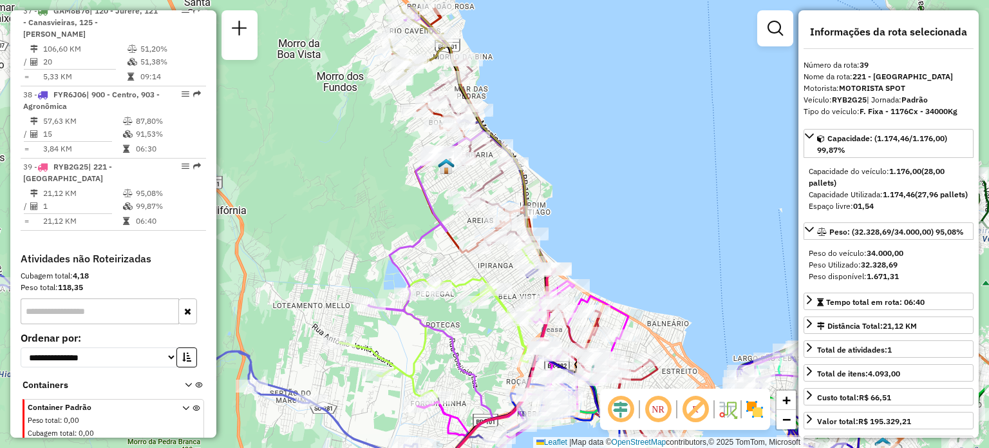
drag, startPoint x: 580, startPoint y: 93, endPoint x: 543, endPoint y: 163, distance: 79.0
click at [572, 223] on div "Janela de atendimento Grade de atendimento Capacidade Transportadoras Veículos …" at bounding box center [494, 224] width 989 height 448
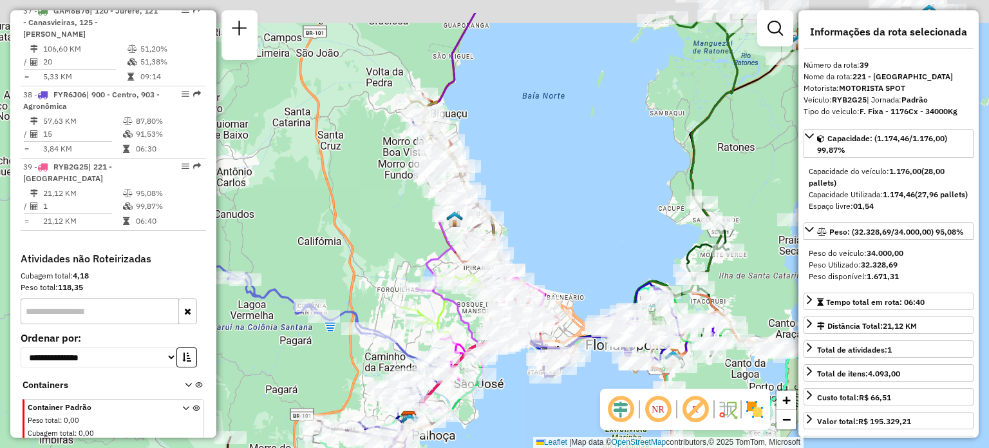
drag, startPoint x: 500, startPoint y: 73, endPoint x: 511, endPoint y: 143, distance: 70.3
click at [511, 143] on div "Janela de atendimento Grade de atendimento Capacidade Transportadoras Veículos …" at bounding box center [494, 224] width 989 height 448
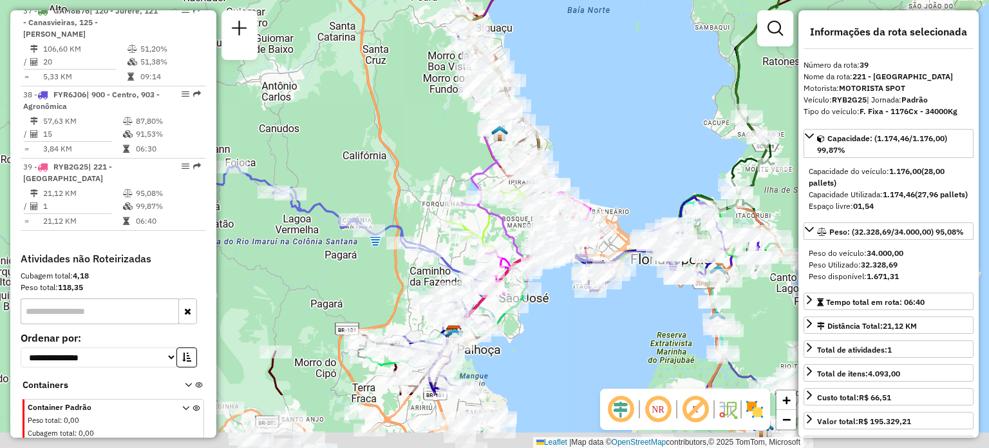
drag, startPoint x: 520, startPoint y: 91, endPoint x: 551, endPoint y: 38, distance: 60.9
click at [558, 20] on div "Janela de atendimento Grade de atendimento Capacidade Transportadoras Veículos …" at bounding box center [494, 224] width 989 height 448
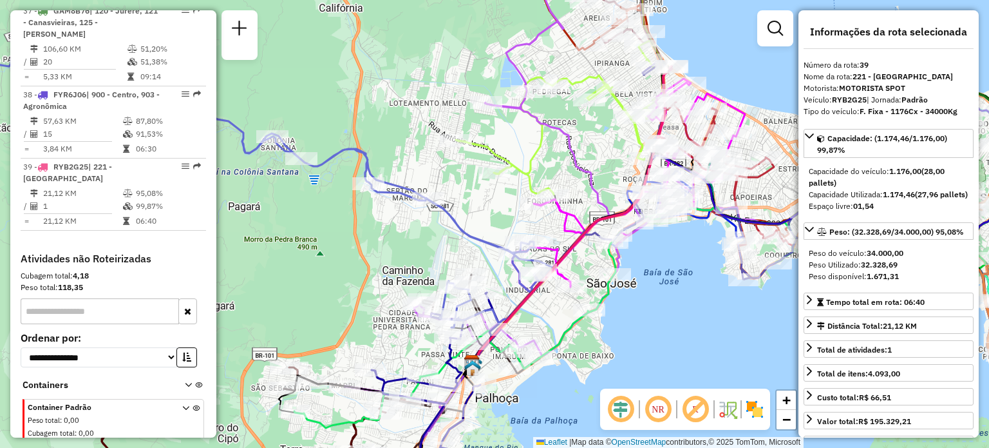
drag, startPoint x: 513, startPoint y: 232, endPoint x: 547, endPoint y: 117, distance: 121.0
click at [546, 122] on div "Janela de atendimento Grade de atendimento Capacidade Transportadoras Veículos …" at bounding box center [494, 224] width 989 height 448
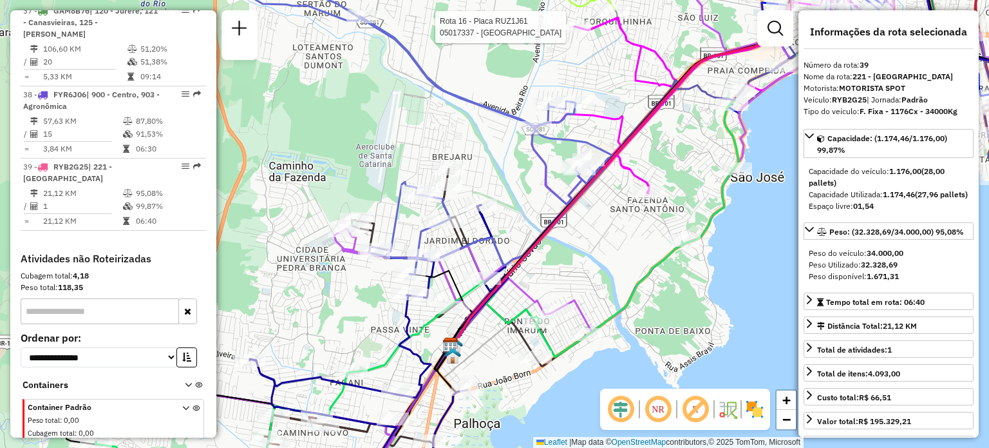
drag, startPoint x: 484, startPoint y: 236, endPoint x: 564, endPoint y: 115, distance: 145.0
click at [564, 118] on icon at bounding box center [424, 115] width 375 height 319
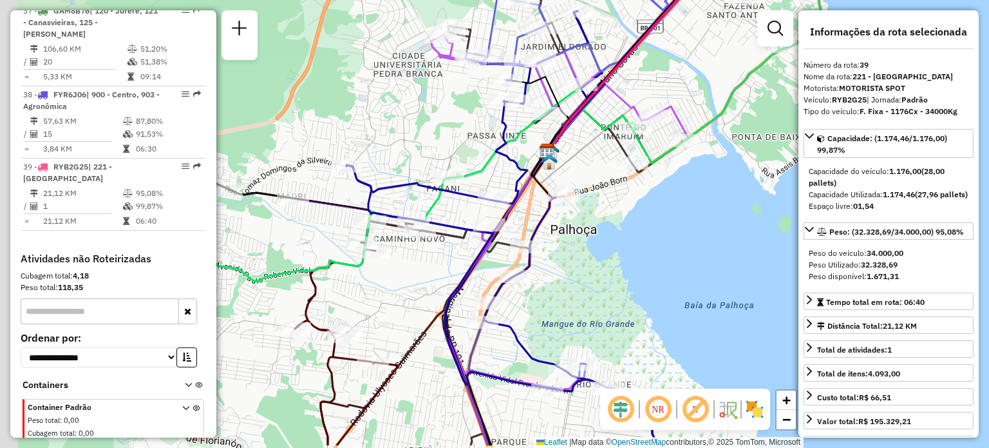
drag, startPoint x: 444, startPoint y: 196, endPoint x: 534, endPoint y: 167, distance: 94.7
click at [562, 148] on icon at bounding box center [654, 30] width 209 height 244
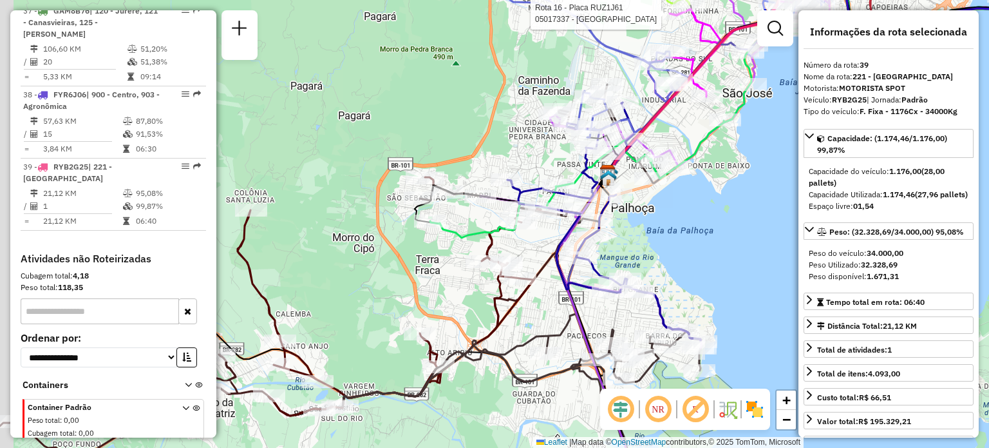
drag, startPoint x: 615, startPoint y: 298, endPoint x: 641, endPoint y: 203, distance: 98.1
click at [643, 208] on div "Rota 16 - Placa RUZ1J61 05017337 - VALDORI DOS SANTOS Janela de atendimento Gra…" at bounding box center [494, 224] width 989 height 448
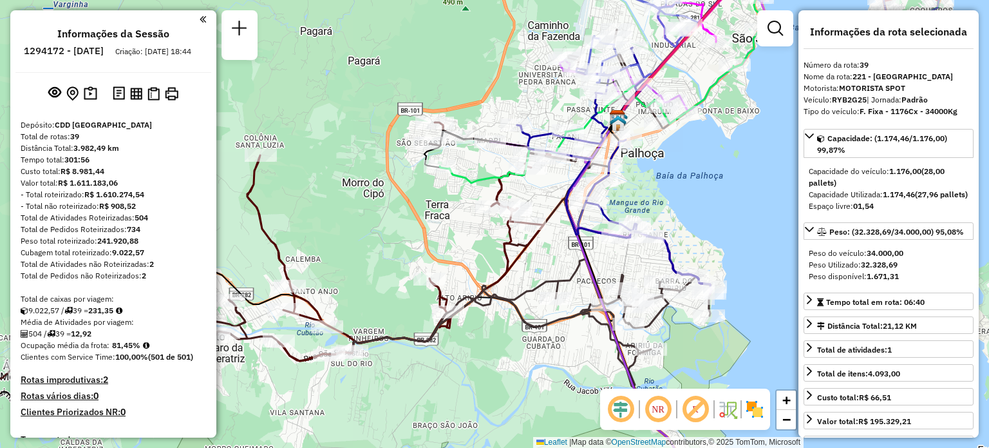
select select "**********"
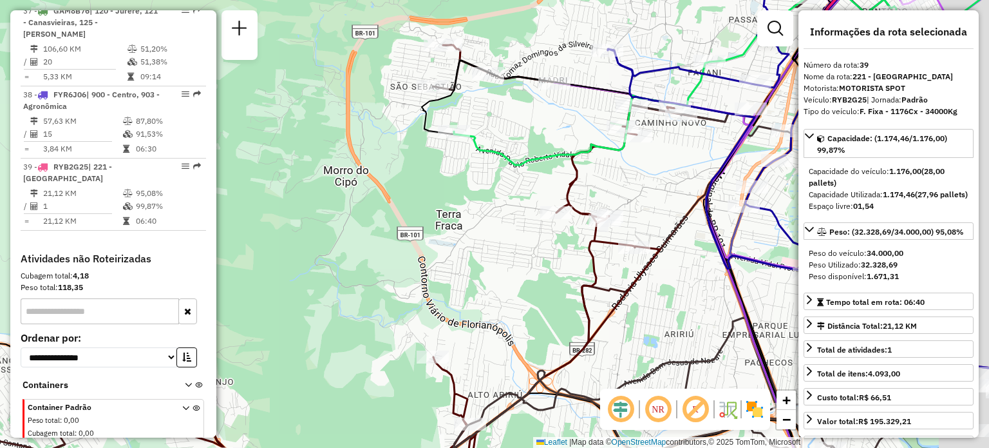
drag, startPoint x: 615, startPoint y: 177, endPoint x: 343, endPoint y: 226, distance: 276.8
click at [368, 225] on div "Rota 16 - Placa RUZ1J61 05017337 - VALDORI DOS SANTOS Janela de atendimento Gra…" at bounding box center [494, 224] width 989 height 448
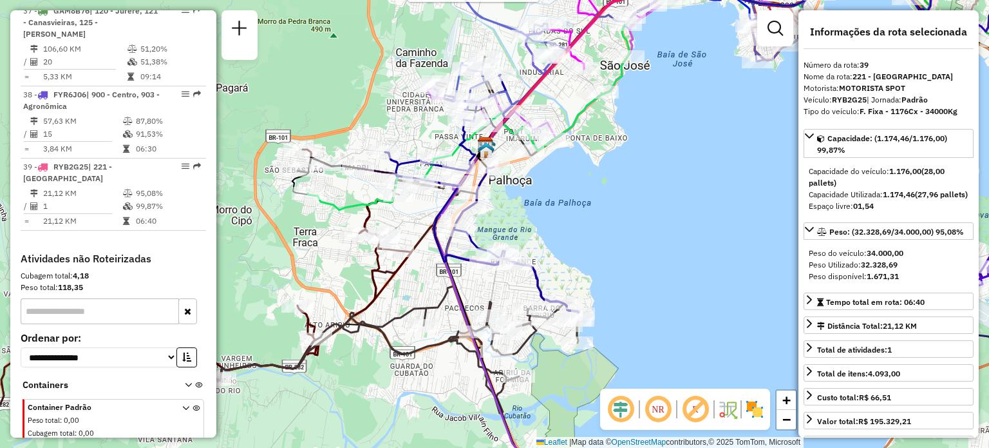
drag, startPoint x: 555, startPoint y: 191, endPoint x: 530, endPoint y: 220, distance: 38.4
click at [530, 220] on div "Rota 16 - Placa RUZ1J61 05017337 - VALDORI DOS SANTOS Janela de atendimento Gra…" at bounding box center [494, 224] width 989 height 448
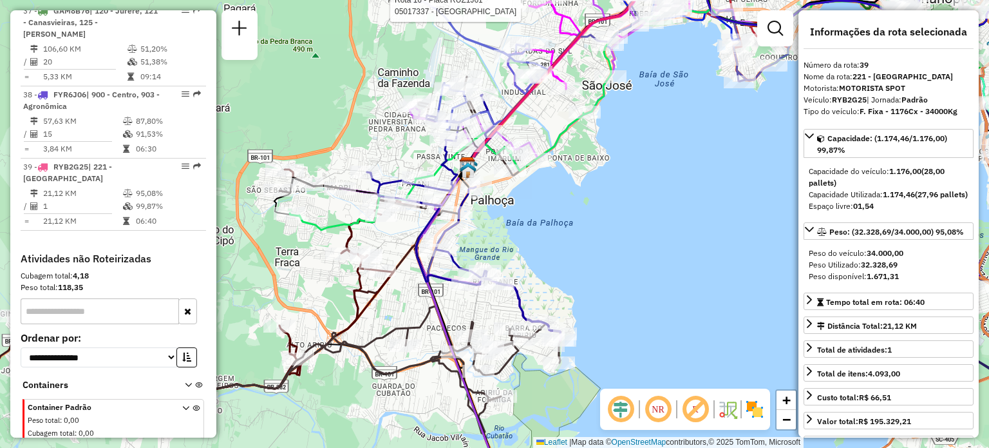
click at [761, 411] on img at bounding box center [754, 409] width 21 height 21
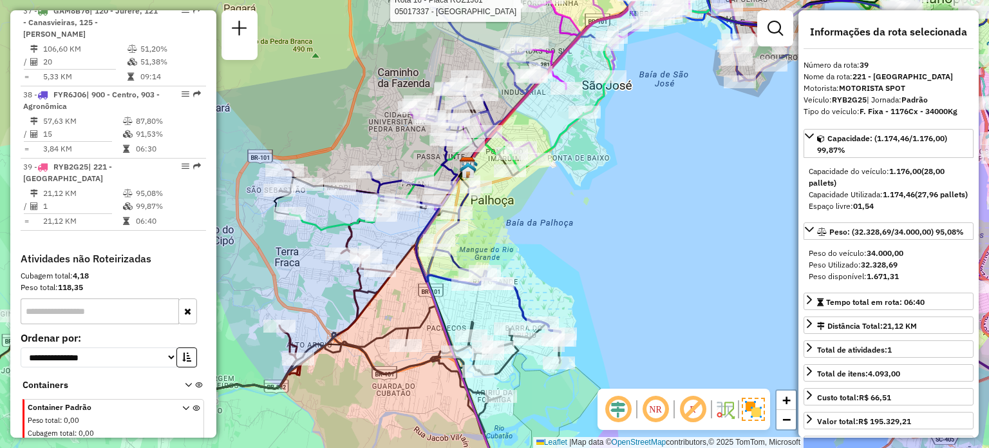
drag, startPoint x: 660, startPoint y: 254, endPoint x: 676, endPoint y: 311, distance: 58.9
click at [679, 315] on div "Rota 16 - Placa RUZ1J61 05017337 - VALDORI DOS SANTOS Janela de atendimento Gra…" at bounding box center [494, 224] width 989 height 448
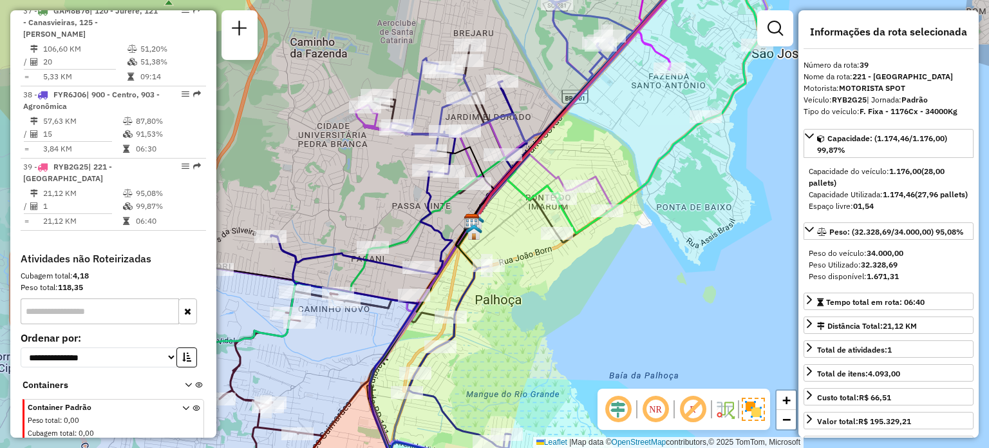
drag, startPoint x: 627, startPoint y: 175, endPoint x: 614, endPoint y: 167, distance: 14.5
click at [614, 167] on div "Rota 16 - Placa RUZ1J61 05017337 - VALDORI DOS SANTOS Janela de atendimento Gra…" at bounding box center [494, 224] width 989 height 448
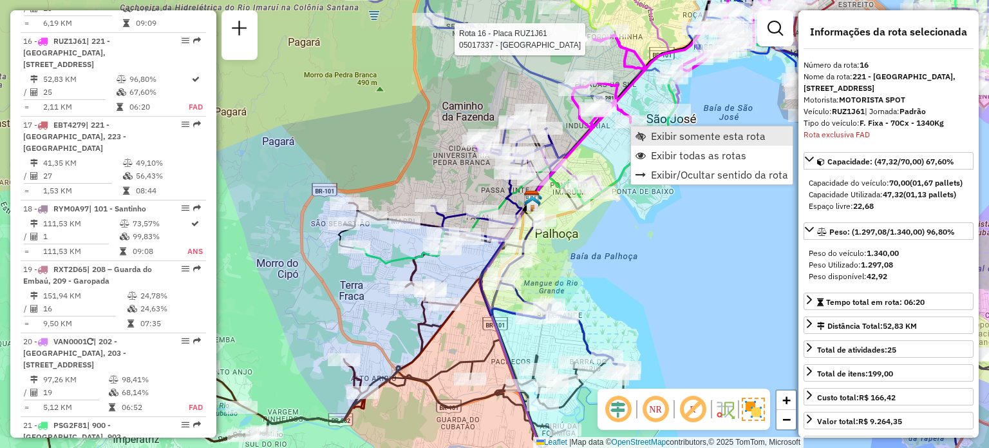
click at [647, 131] on link "Exibir somente esta rota" at bounding box center [712, 135] width 162 height 19
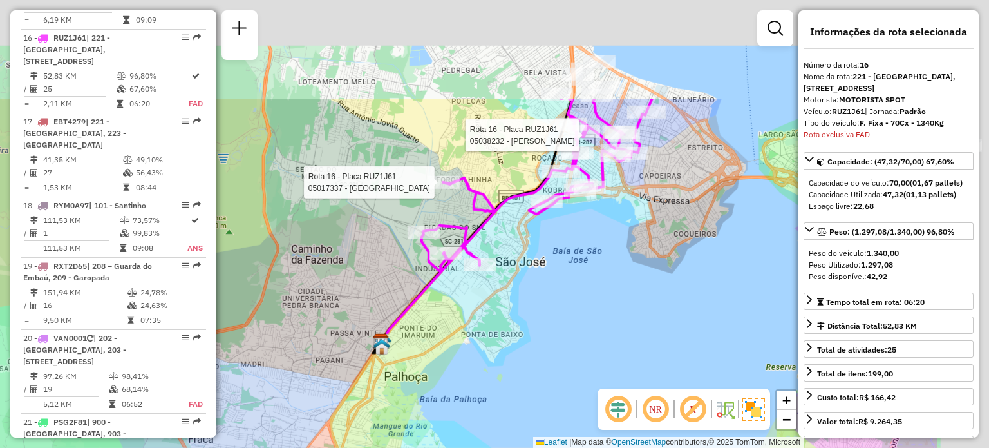
scroll to position [1631, 0]
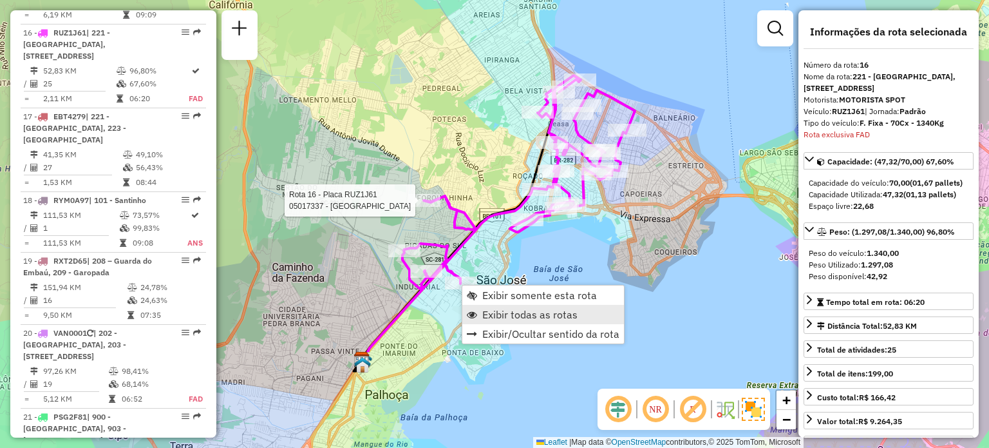
click at [497, 309] on span "Exibir todas as rotas" at bounding box center [529, 314] width 95 height 10
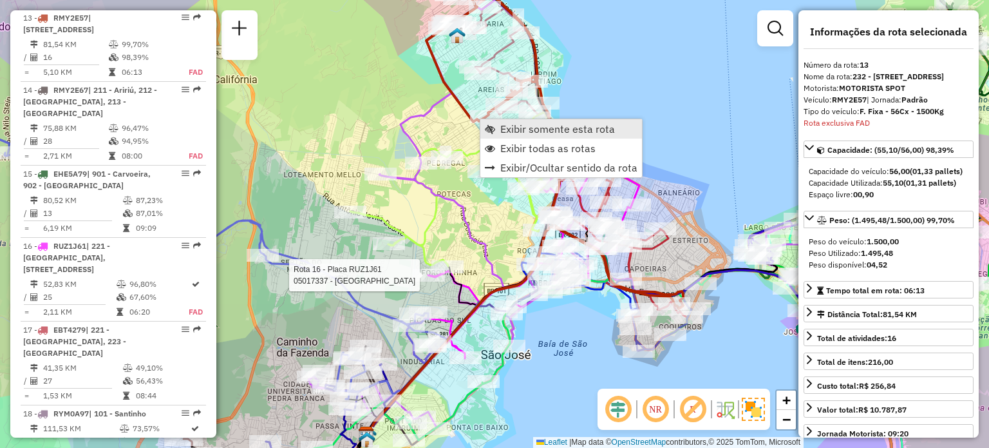
scroll to position [1414, 0]
click at [505, 126] on span "Exibir somente esta rota" at bounding box center [557, 129] width 115 height 10
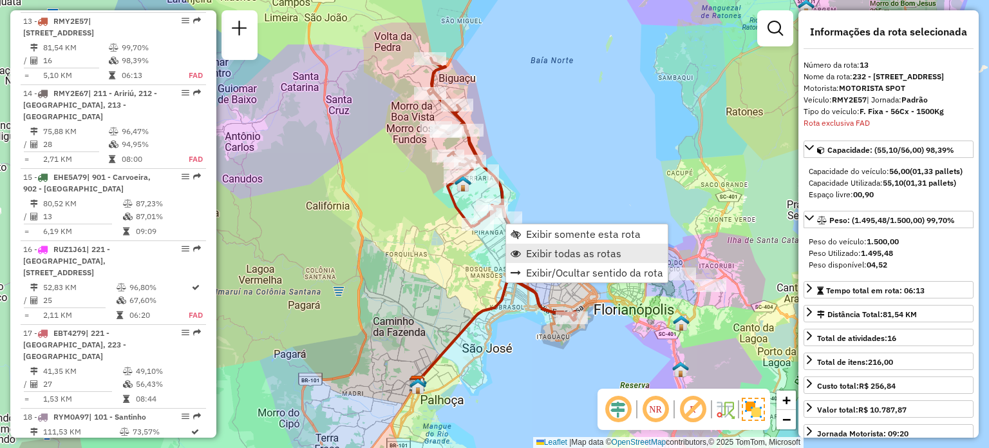
click at [536, 252] on span "Exibir todas as rotas" at bounding box center [573, 253] width 95 height 10
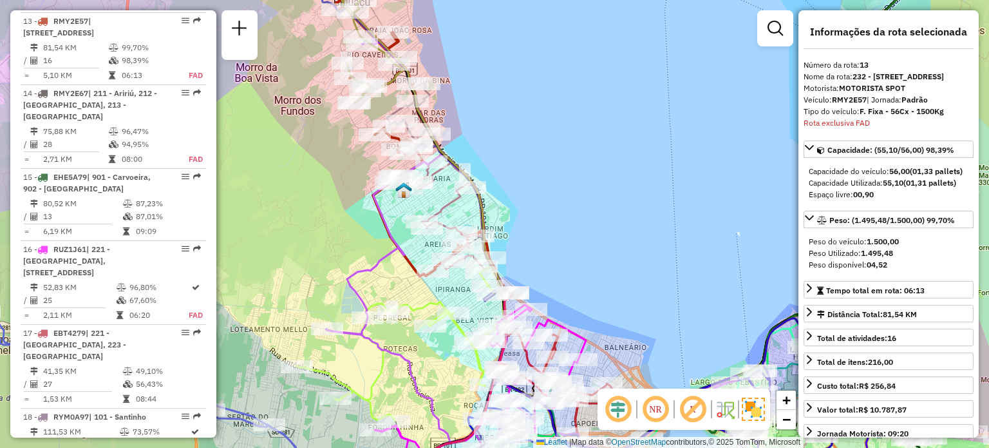
drag, startPoint x: 471, startPoint y: 100, endPoint x: 492, endPoint y: 138, distance: 44.1
click at [492, 138] on div "Janela de atendimento Grade de atendimento Capacidade Transportadoras Veículos …" at bounding box center [494, 224] width 989 height 448
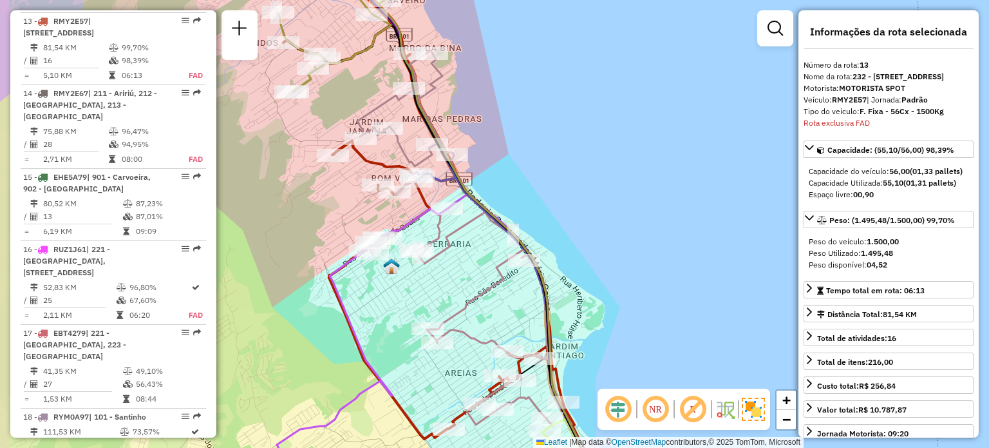
drag, startPoint x: 549, startPoint y: 135, endPoint x: 624, endPoint y: 160, distance: 78.6
click at [624, 160] on div "Janela de atendimento Grade de atendimento Capacidade Transportadoras Veículos …" at bounding box center [494, 224] width 989 height 448
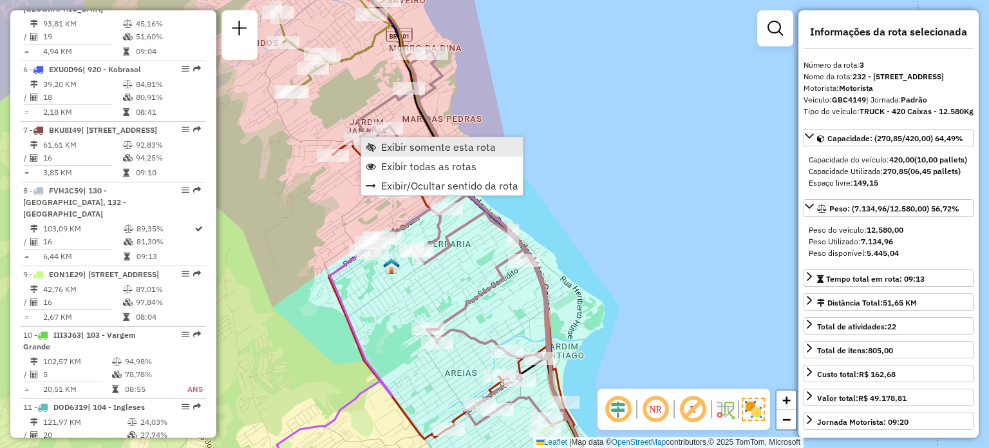
scroll to position [659, 0]
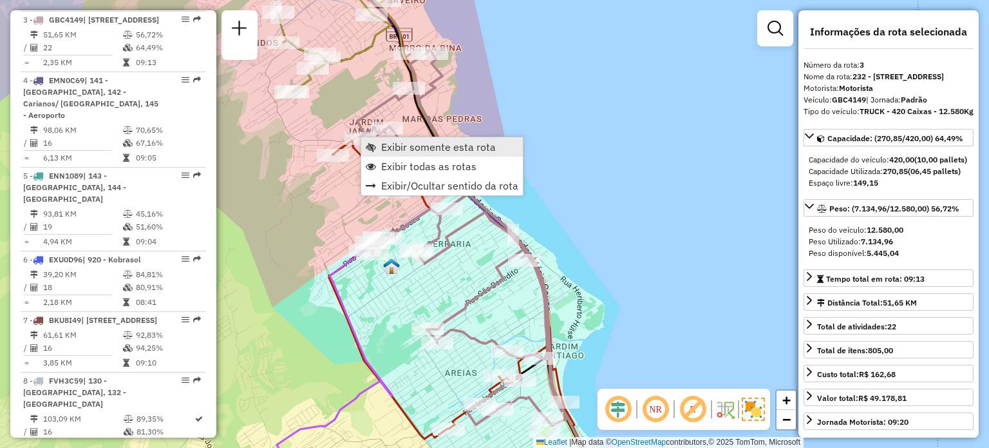
click at [381, 144] on span "Exibir somente esta rota" at bounding box center [438, 147] width 115 height 10
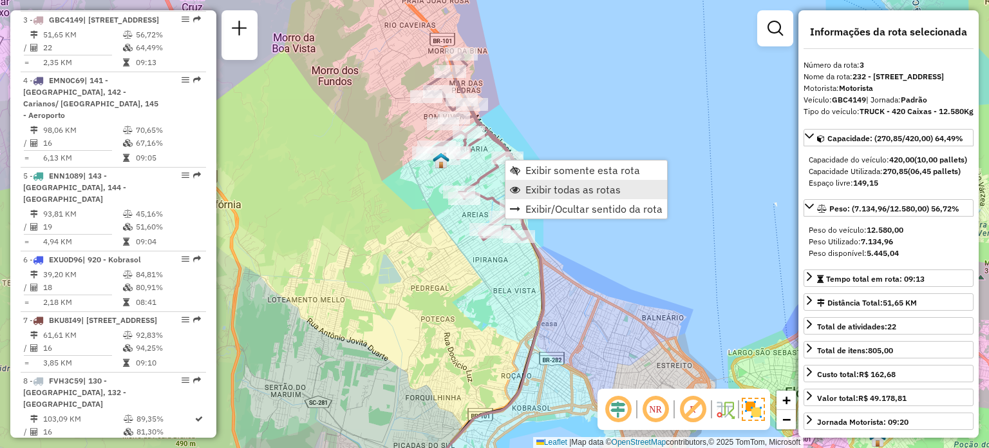
click at [533, 180] on link "Exibir todas as rotas" at bounding box center [587, 189] width 162 height 19
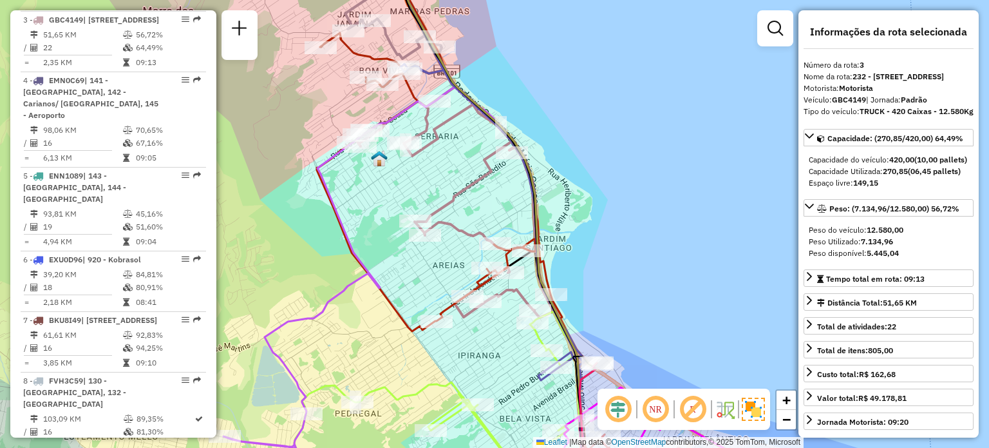
drag, startPoint x: 538, startPoint y: 108, endPoint x: 587, endPoint y: 261, distance: 160.7
click at [678, 354] on div "Janela de atendimento Grade de atendimento Capacidade Transportadoras Veículos …" at bounding box center [494, 224] width 989 height 448
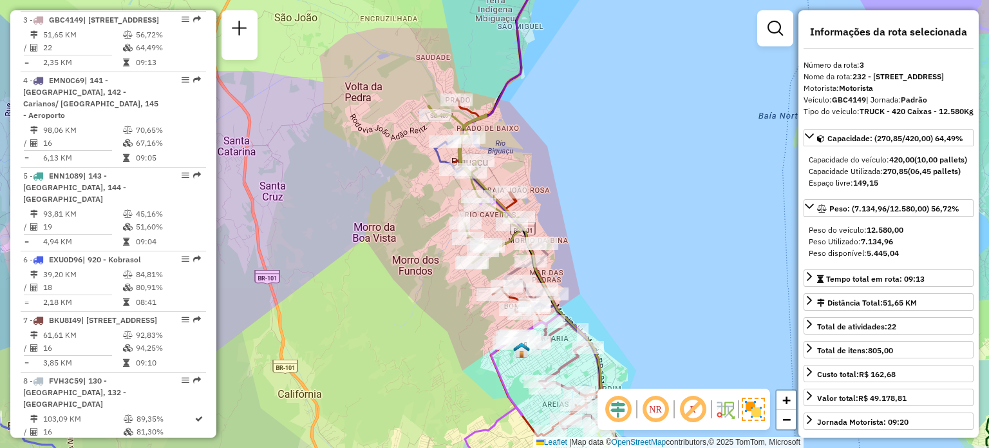
drag, startPoint x: 580, startPoint y: 176, endPoint x: 564, endPoint y: 222, distance: 49.1
click at [565, 221] on div "Janela de atendimento Grade de atendimento Capacidade Transportadoras Veículos …" at bounding box center [494, 224] width 989 height 448
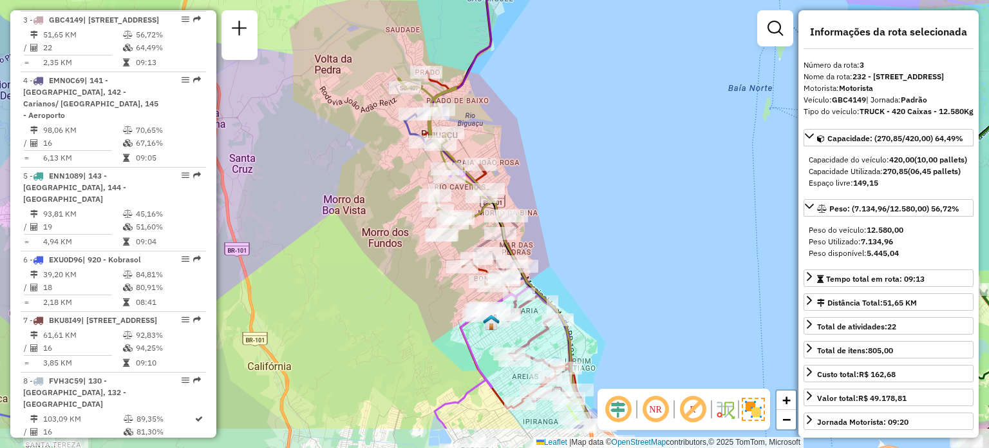
drag, startPoint x: 549, startPoint y: 156, endPoint x: 527, endPoint y: 86, distance: 73.3
click at [527, 86] on div "Janela de atendimento Grade de atendimento Capacidade Transportadoras Veículos …" at bounding box center [494, 224] width 989 height 448
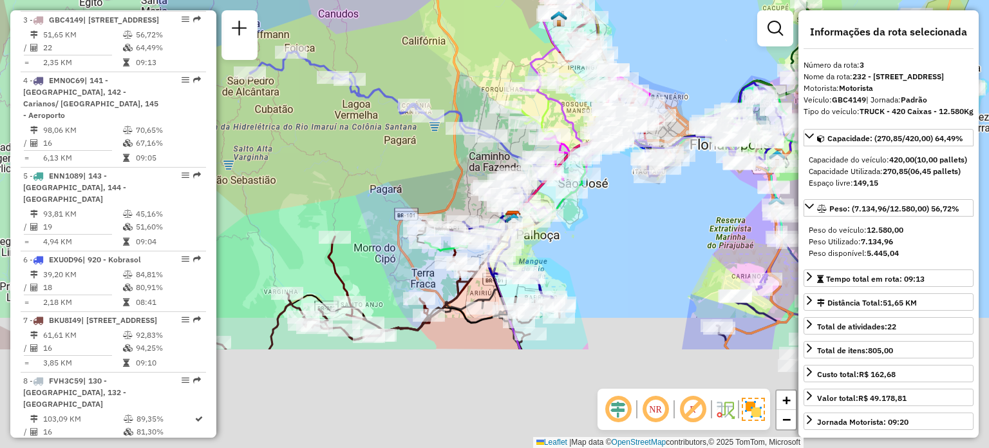
click at [545, 113] on div "Rota 16 - Placa RUZ1J61 05033968 - MERCADO MAX Janela de atendimento Grade de a…" at bounding box center [494, 224] width 989 height 448
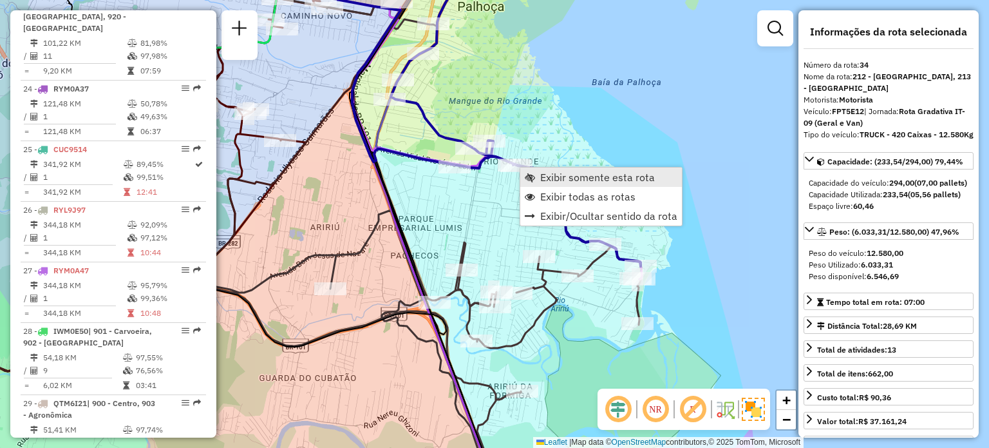
scroll to position [2973, 0]
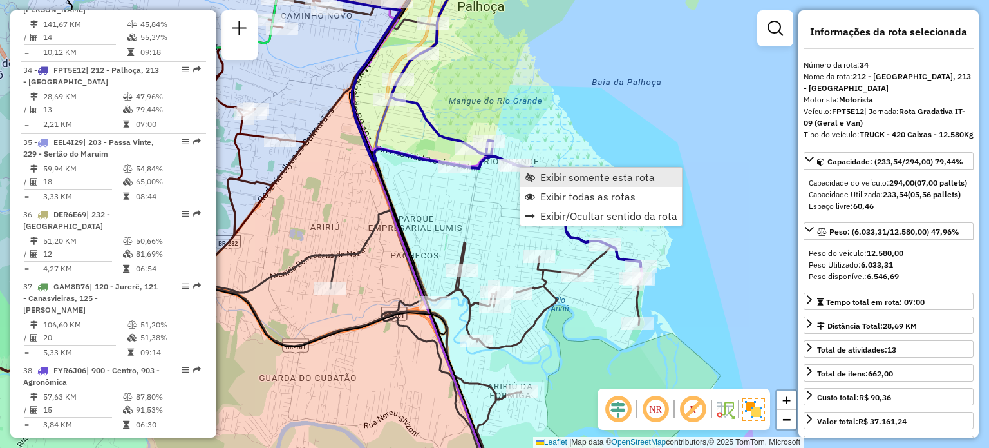
click at [533, 175] on span "Exibir somente esta rota" at bounding box center [530, 177] width 10 height 10
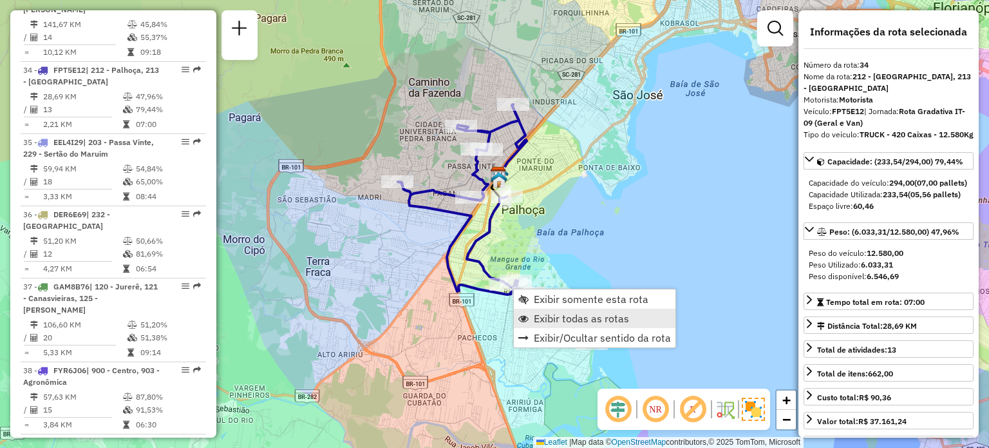
click at [556, 313] on span "Exibir todas as rotas" at bounding box center [581, 318] width 95 height 10
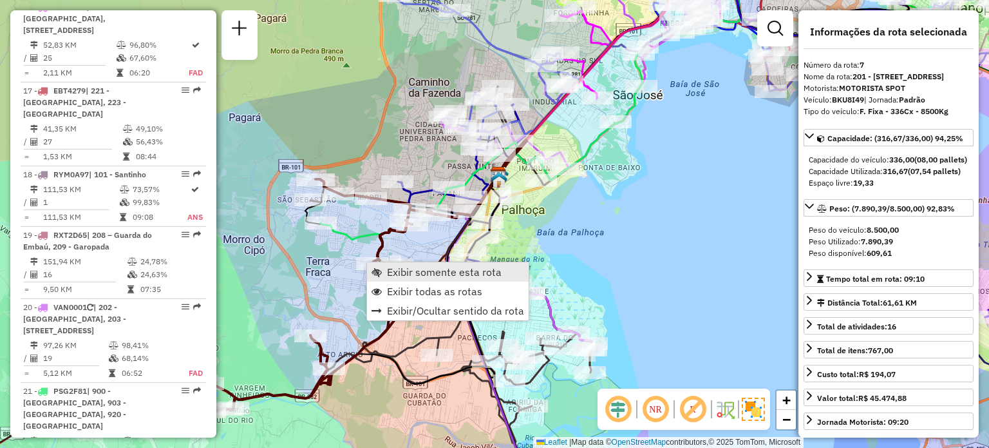
scroll to position [948, 0]
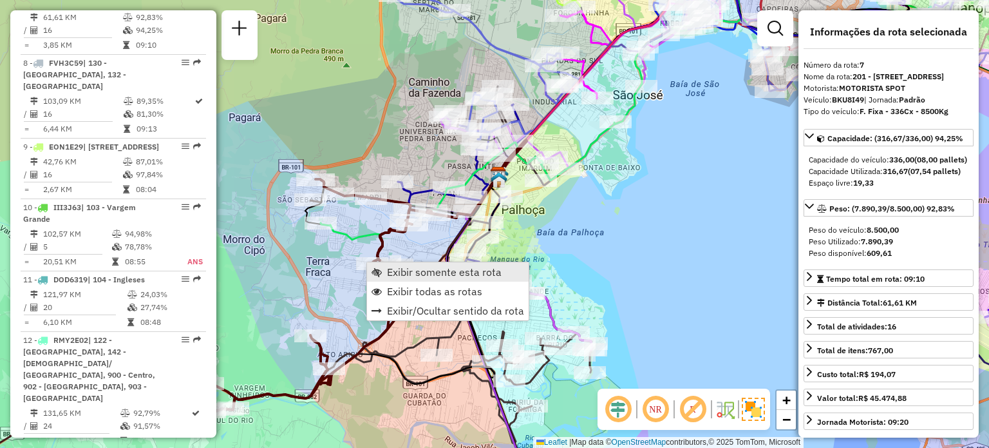
click at [376, 264] on link "Exibir somente esta rota" at bounding box center [448, 271] width 162 height 19
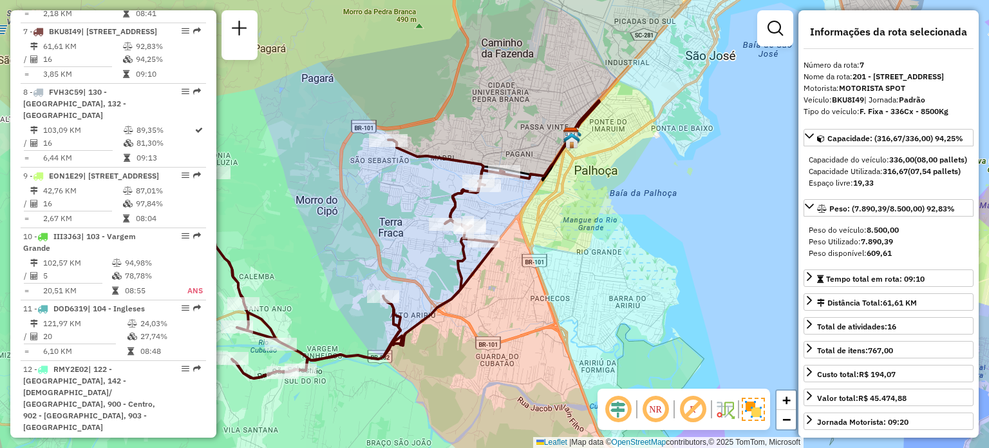
drag, startPoint x: 582, startPoint y: 196, endPoint x: 475, endPoint y: 213, distance: 107.5
click at [475, 213] on div "Janela de atendimento Grade de atendimento Capacidade Transportadoras Veículos …" at bounding box center [494, 224] width 989 height 448
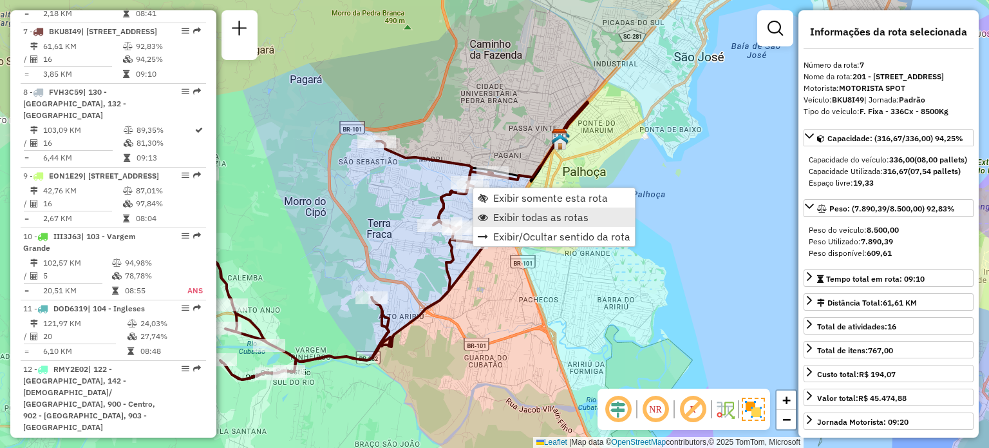
click at [510, 216] on span "Exibir todas as rotas" at bounding box center [540, 217] width 95 height 10
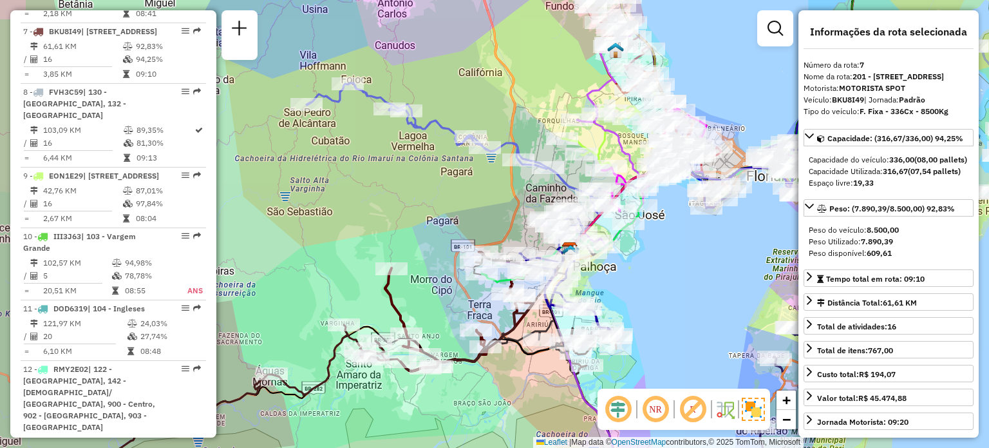
drag, startPoint x: 340, startPoint y: 141, endPoint x: 346, endPoint y: 155, distance: 15.0
click at [343, 156] on div "Janela de atendimento Grade de atendimento Capacidade Transportadoras Veículos …" at bounding box center [494, 224] width 989 height 448
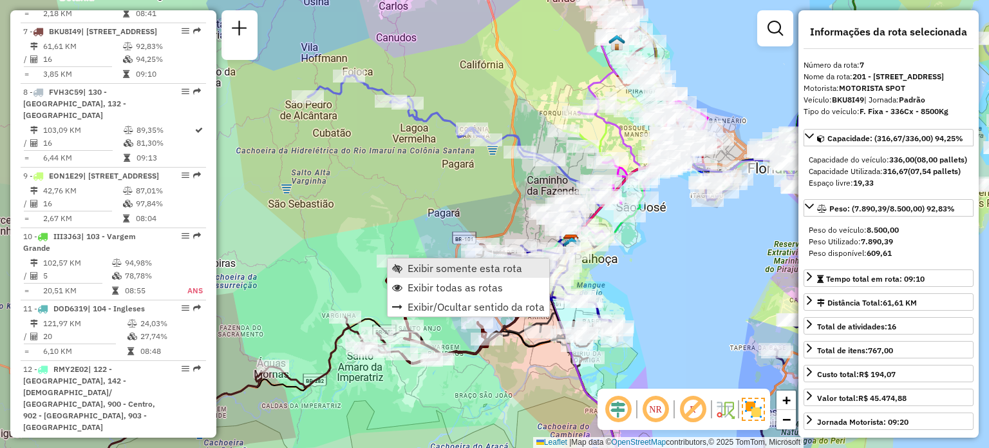
click at [411, 263] on span "Exibir somente esta rota" at bounding box center [465, 268] width 115 height 10
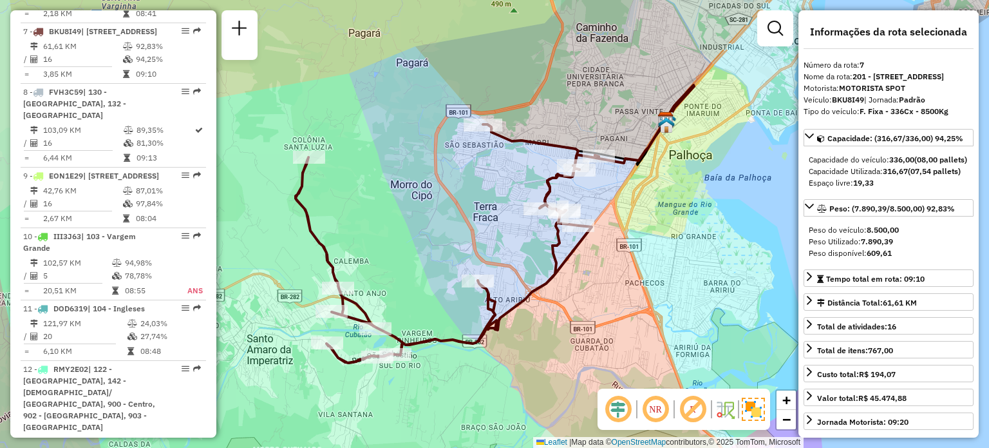
drag, startPoint x: 496, startPoint y: 225, endPoint x: 640, endPoint y: 196, distance: 146.4
click at [634, 199] on div "Janela de atendimento Grade de atendimento Capacidade Transportadoras Veículos …" at bounding box center [494, 224] width 989 height 448
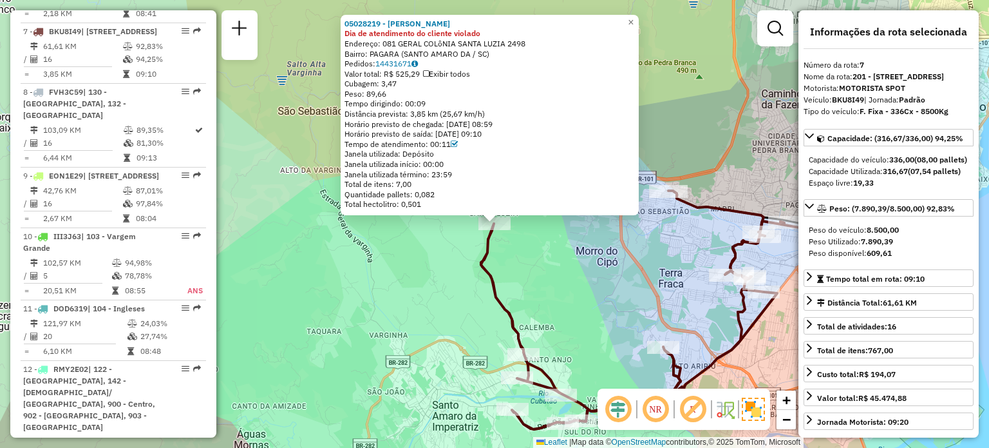
click at [542, 289] on div "05028219 - [PERSON_NAME] Dia de atendimento do cliente violado Endereço: 081 GE…" at bounding box center [494, 224] width 989 height 448
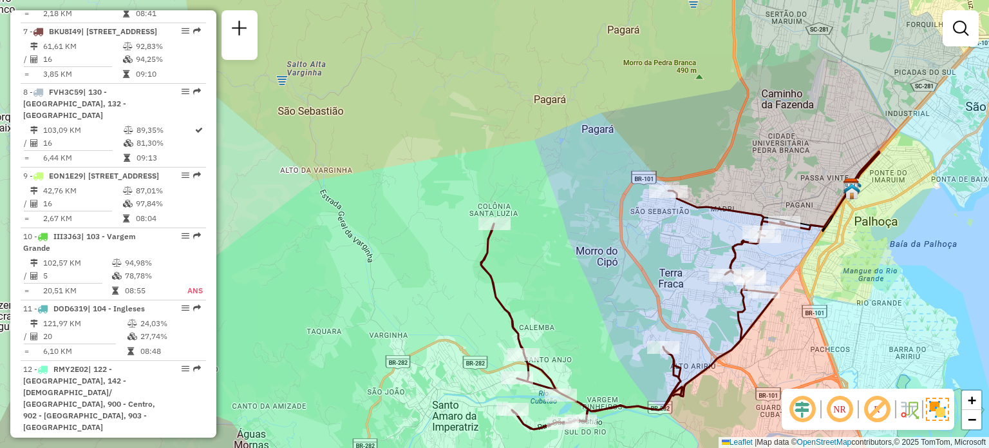
drag, startPoint x: 550, startPoint y: 293, endPoint x: 551, endPoint y: 207, distance: 85.7
click at [551, 216] on div "05028219 - [PERSON_NAME] Dia de atendimento do cliente violado Endereço: 081 GE…" at bounding box center [494, 224] width 989 height 448
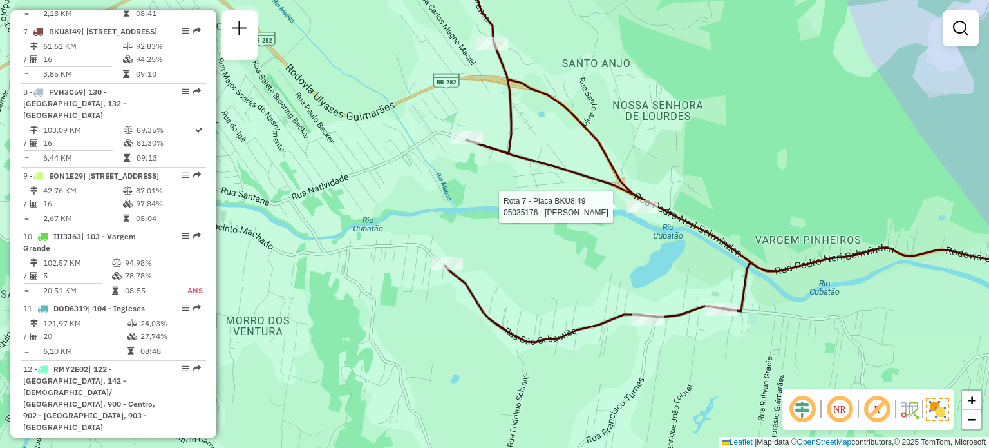
select select "**********"
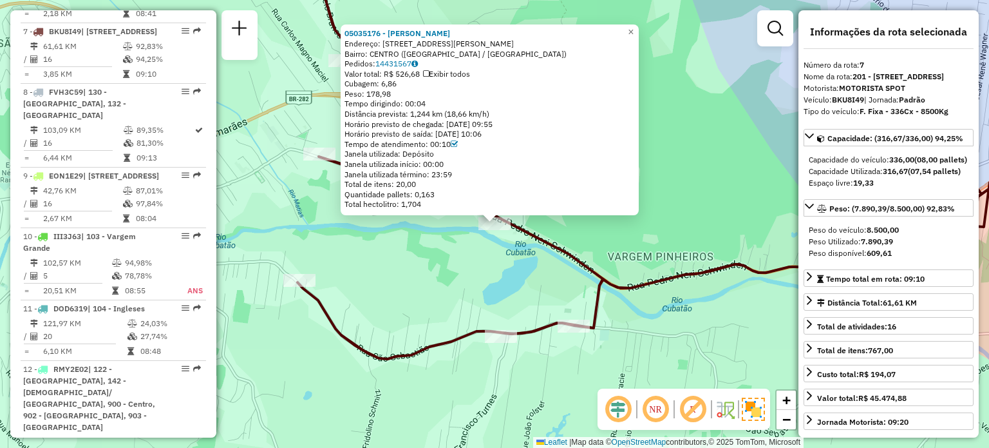
click at [545, 265] on div "05035176 - [PERSON_NAME]: [STREET_ADDRESS][PERSON_NAME] [GEOGRAPHIC_DATA]: 1443…" at bounding box center [494, 224] width 989 height 448
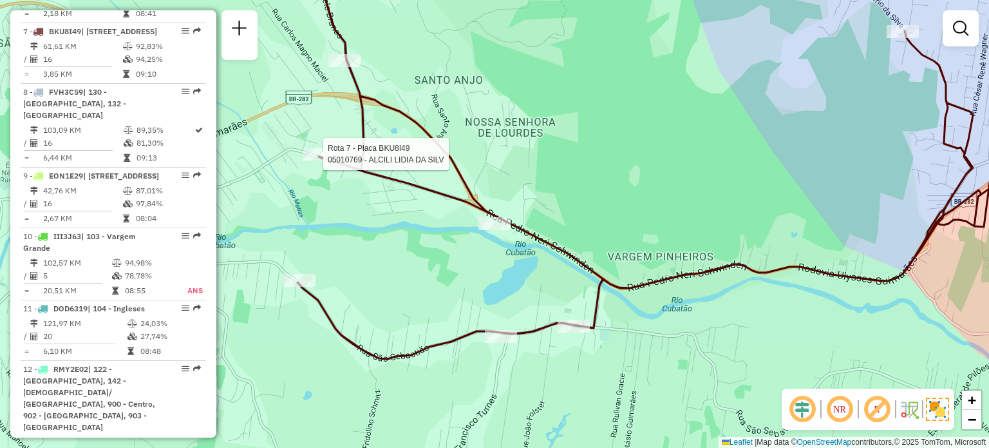
select select "**********"
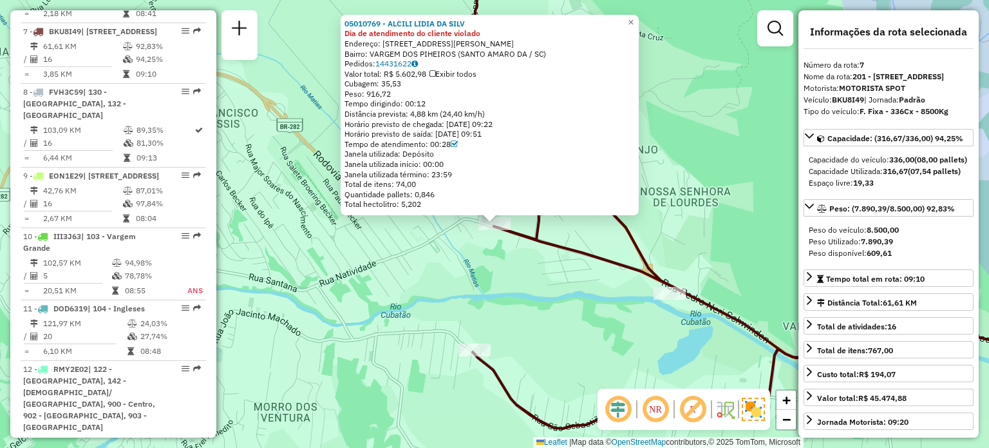
click at [467, 274] on div "05010769 - ALCILI LIDIA DA SILV Dia de atendimento do cliente violado Endereço:…" at bounding box center [494, 224] width 989 height 448
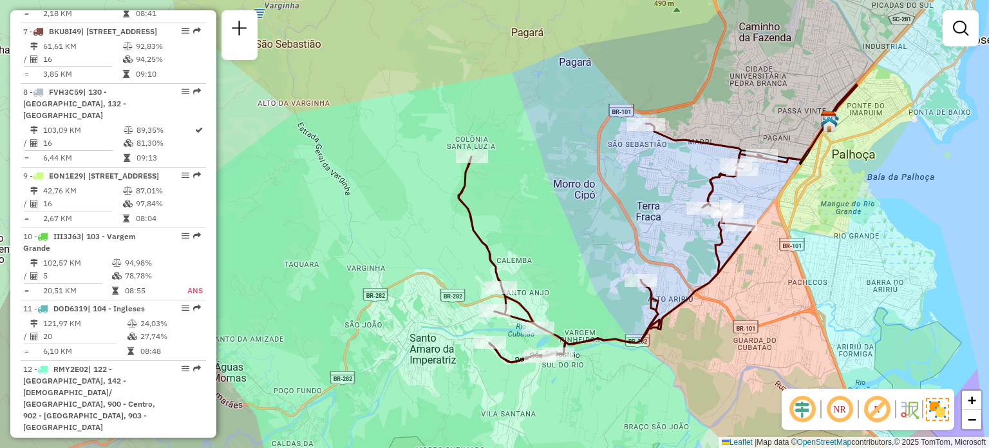
drag, startPoint x: 651, startPoint y: 220, endPoint x: 497, endPoint y: 365, distance: 211.4
click at [489, 379] on div "Janela de atendimento Grade de atendimento Capacidade Transportadoras Veículos …" at bounding box center [494, 224] width 989 height 448
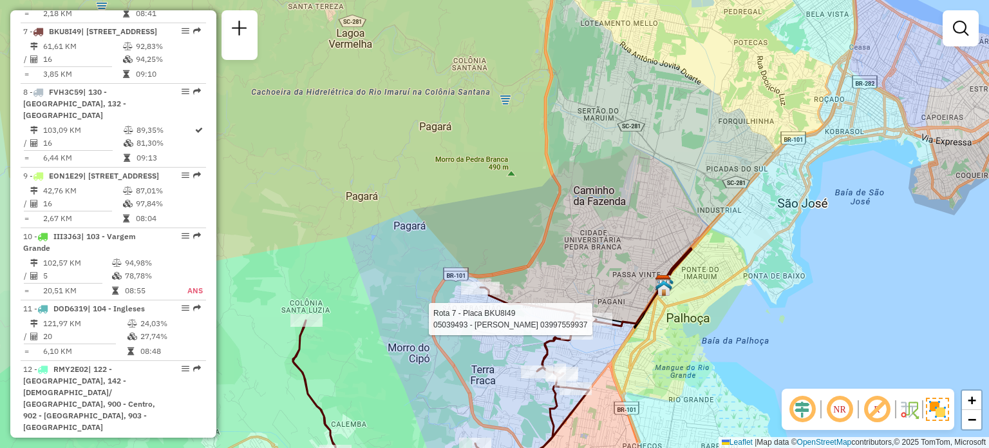
select select "**********"
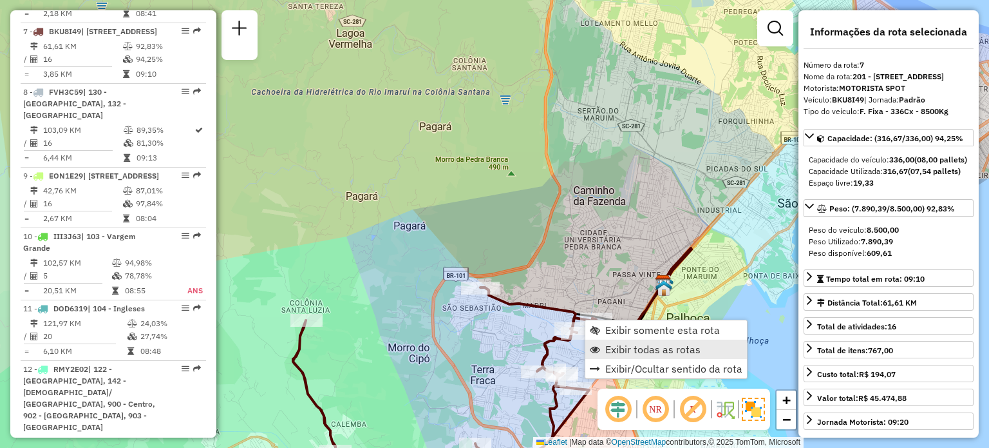
click at [621, 346] on span "Exibir todas as rotas" at bounding box center [652, 349] width 95 height 10
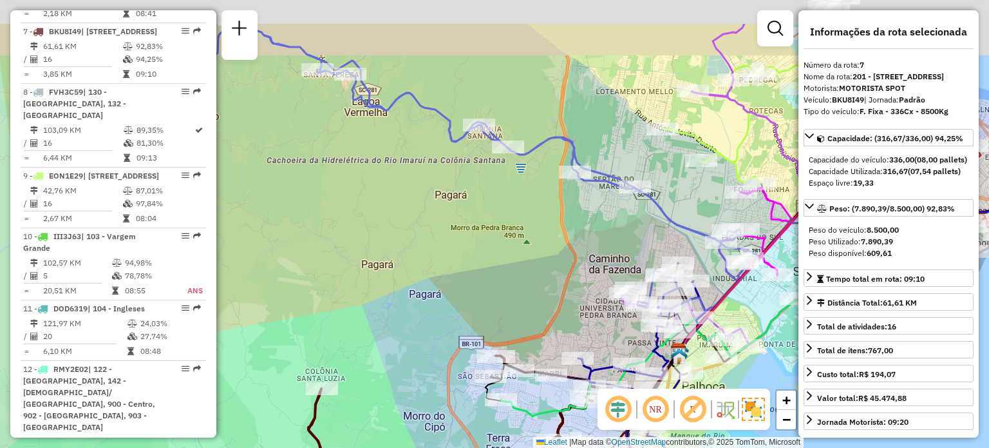
drag, startPoint x: 560, startPoint y: 149, endPoint x: 600, endPoint y: 240, distance: 99.8
click at [593, 266] on div "Janela de atendimento Grade de atendimento Capacidade Transportadoras Veículos …" at bounding box center [494, 224] width 989 height 448
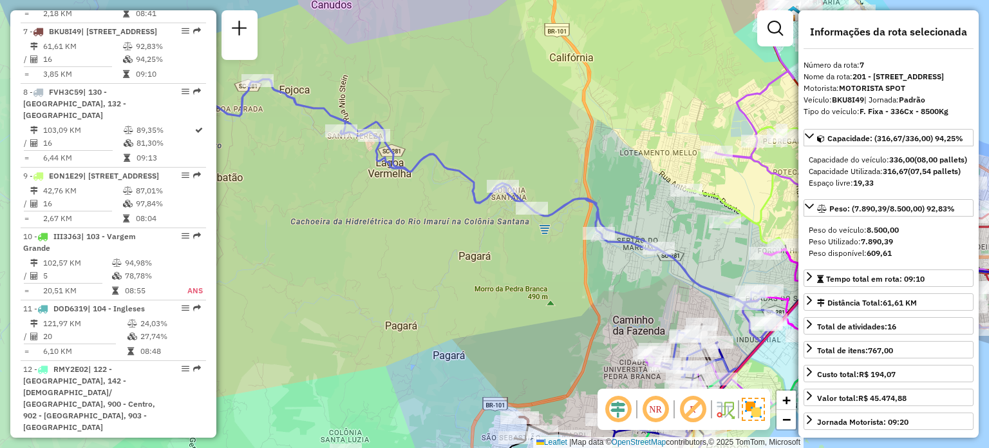
drag, startPoint x: 585, startPoint y: 173, endPoint x: 621, endPoint y: 205, distance: 47.9
click at [621, 205] on div "Janela de atendimento Grade de atendimento Capacidade Transportadoras Veículos …" at bounding box center [494, 224] width 989 height 448
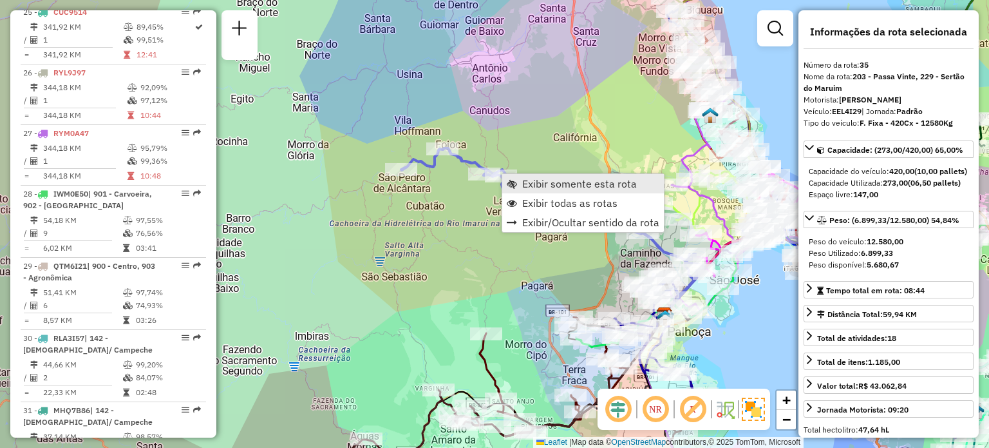
scroll to position [3045, 0]
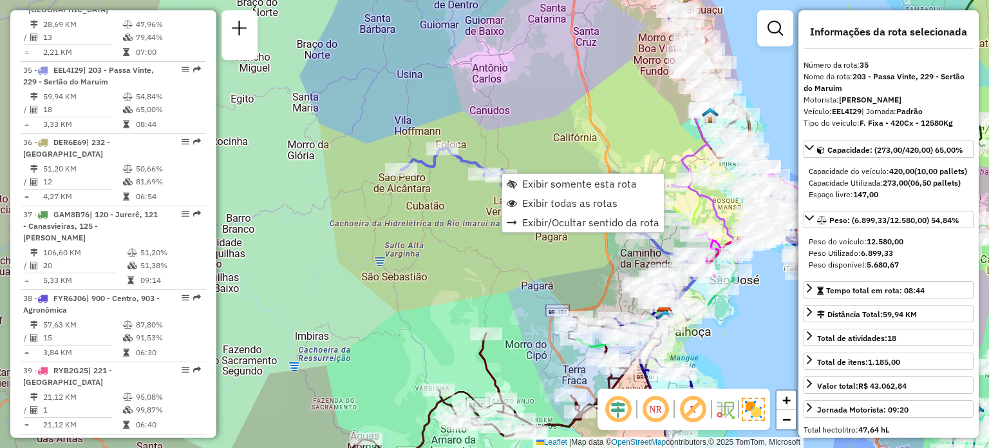
click at [441, 221] on div "Janela de atendimento Grade de atendimento Capacidade Transportadoras Veículos …" at bounding box center [494, 224] width 989 height 448
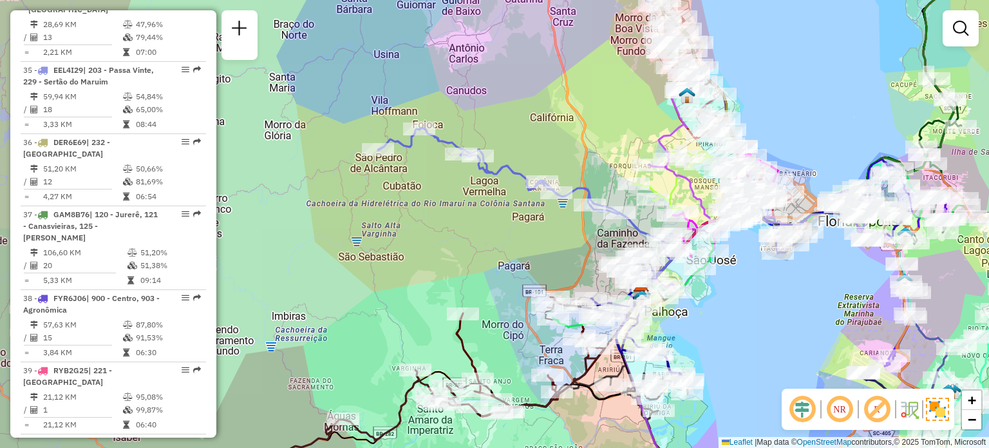
drag, startPoint x: 490, startPoint y: 227, endPoint x: 443, endPoint y: 187, distance: 62.1
click at [443, 187] on div "Janela de atendimento Grade de atendimento Capacidade Transportadoras Veículos …" at bounding box center [494, 224] width 989 height 448
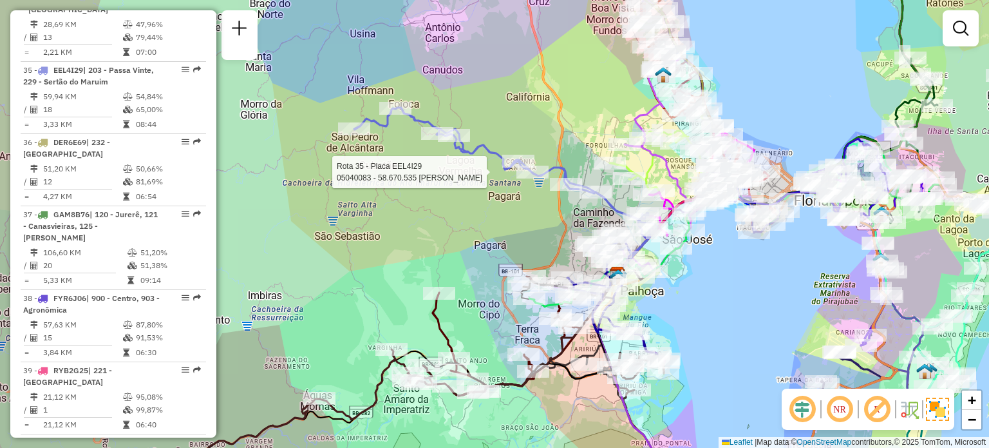
select select "**********"
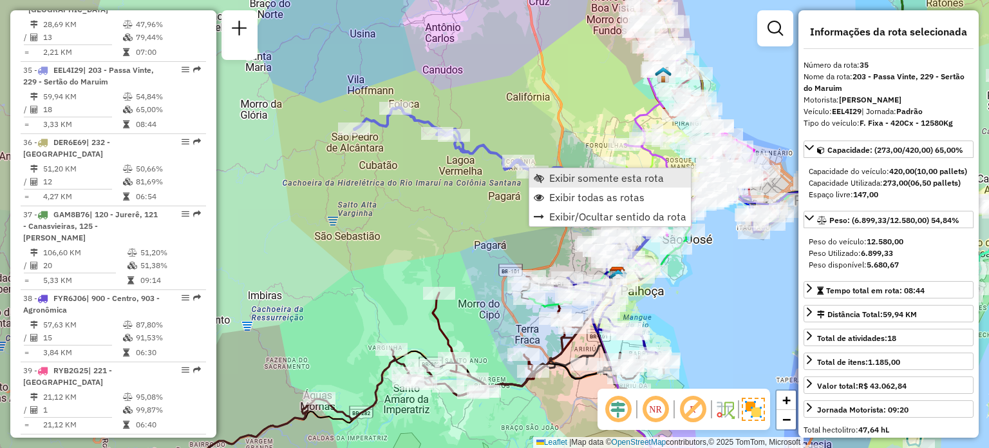
click at [572, 182] on span "Exibir somente esta rota" at bounding box center [606, 178] width 115 height 10
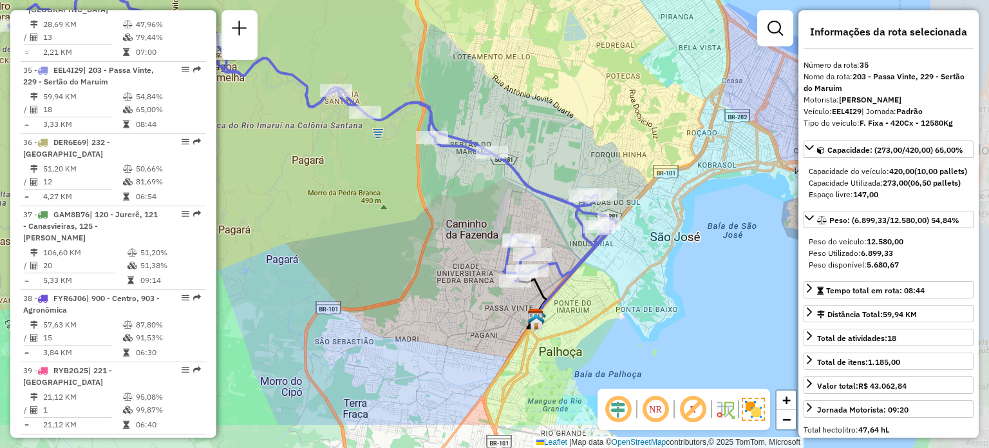
drag, startPoint x: 677, startPoint y: 294, endPoint x: 522, endPoint y: 234, distance: 165.5
click at [522, 234] on div "Janela de atendimento Grade de atendimento Capacidade Transportadoras Veículos …" at bounding box center [494, 224] width 989 height 448
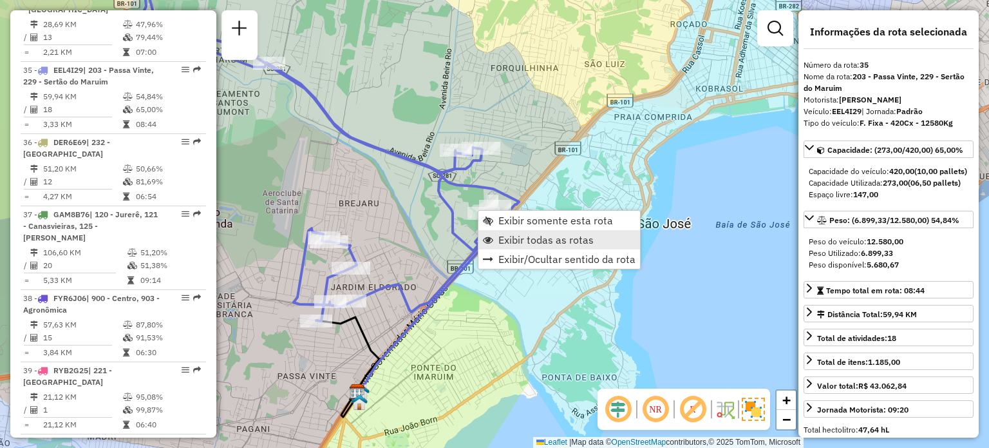
click at [505, 240] on span "Exibir todas as rotas" at bounding box center [545, 239] width 95 height 10
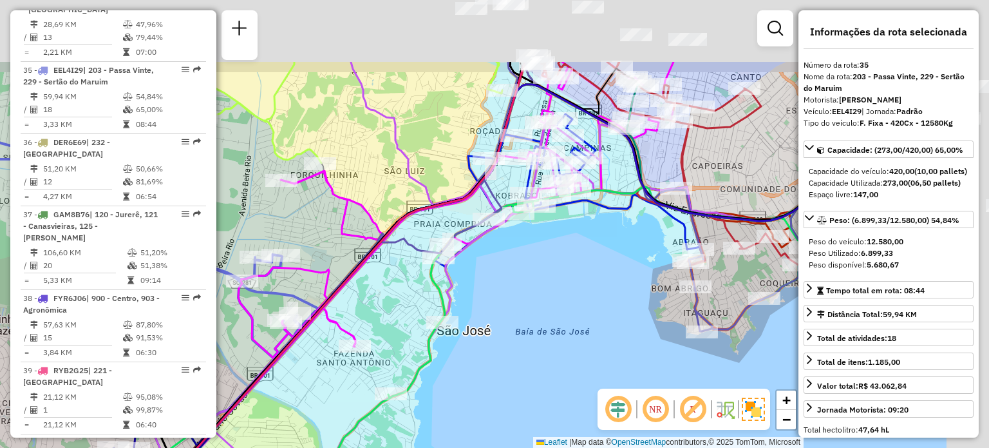
drag, startPoint x: 707, startPoint y: 181, endPoint x: 289, endPoint y: 393, distance: 469.5
click at [285, 401] on div "Janela de atendimento Grade de atendimento Capacidade Transportadoras Veículos …" at bounding box center [494, 224] width 989 height 448
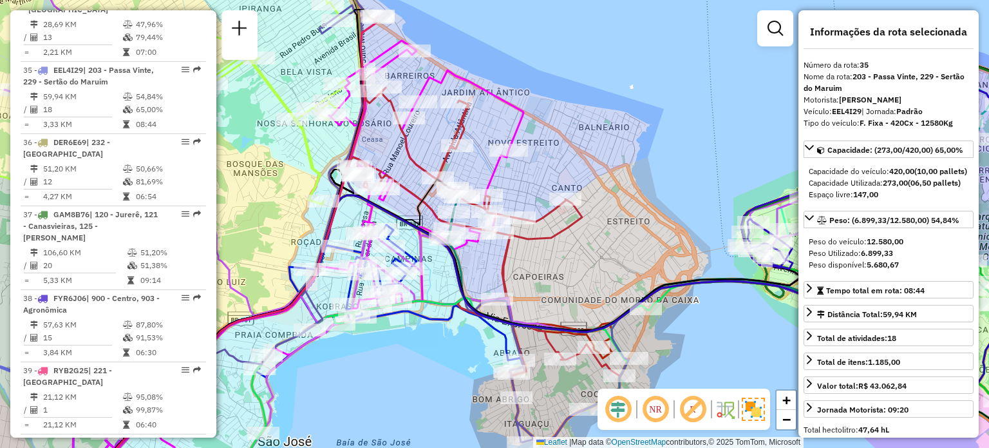
drag, startPoint x: 402, startPoint y: 285, endPoint x: 466, endPoint y: 278, distance: 64.9
click at [466, 278] on div "Janela de atendimento Grade de atendimento Capacidade Transportadoras Veículos …" at bounding box center [494, 224] width 989 height 448
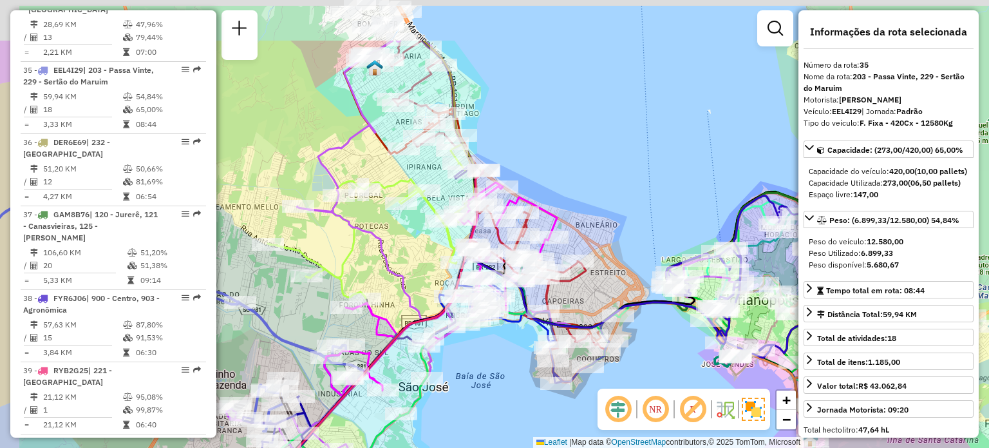
drag, startPoint x: 591, startPoint y: 215, endPoint x: 602, endPoint y: 245, distance: 31.6
click at [604, 250] on div "Janela de atendimento Grade de atendimento Capacidade Transportadoras Veículos …" at bounding box center [494, 224] width 989 height 448
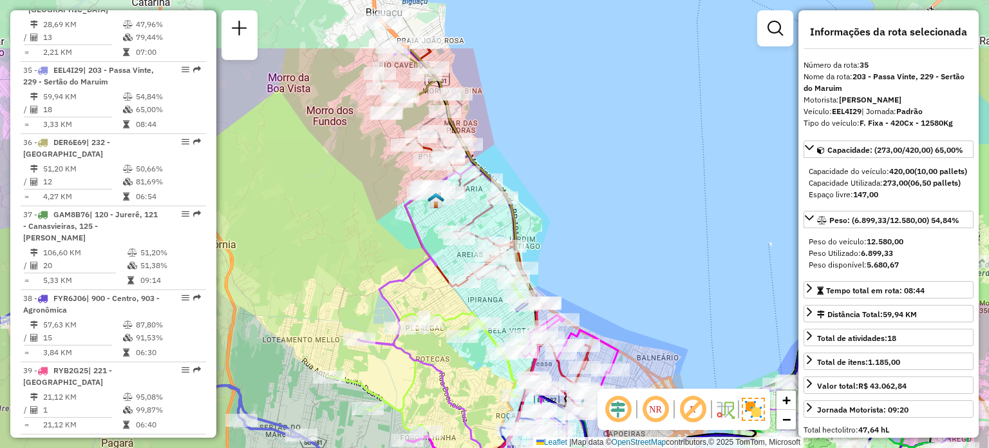
drag, startPoint x: 484, startPoint y: 174, endPoint x: 492, endPoint y: 200, distance: 27.7
click at [496, 203] on icon at bounding box center [447, 327] width 184 height 518
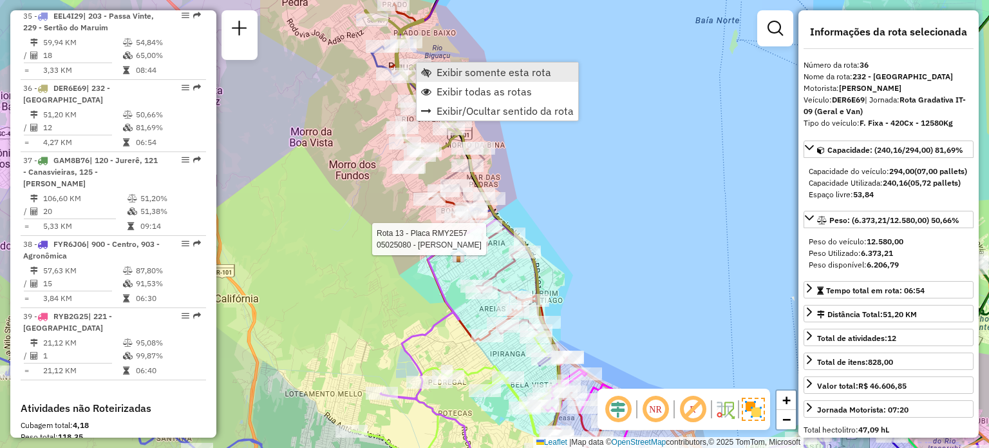
scroll to position [3117, 0]
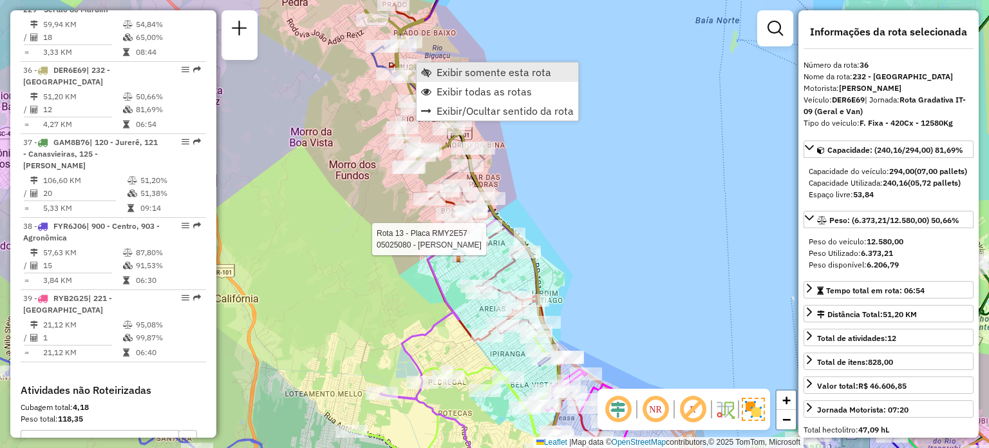
click at [441, 72] on span "Exibir somente esta rota" at bounding box center [494, 72] width 115 height 10
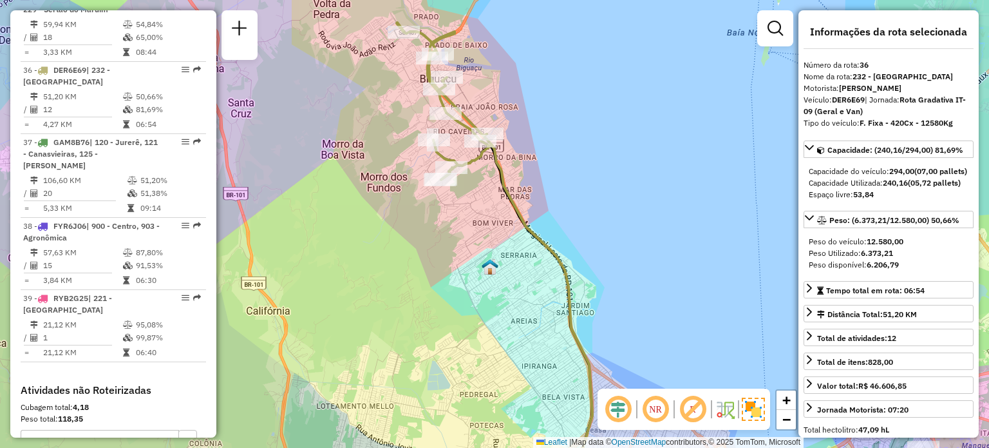
drag, startPoint x: 532, startPoint y: 127, endPoint x: 555, endPoint y: 155, distance: 36.2
click at [555, 155] on div "Janela de atendimento Grade de atendimento Capacidade Transportadoras Veículos …" at bounding box center [494, 224] width 989 height 448
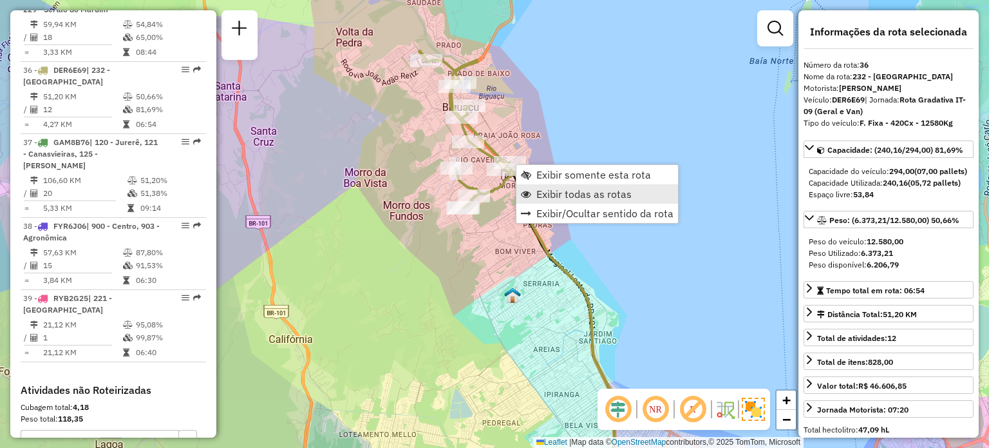
click at [540, 189] on span "Exibir todas as rotas" at bounding box center [583, 194] width 95 height 10
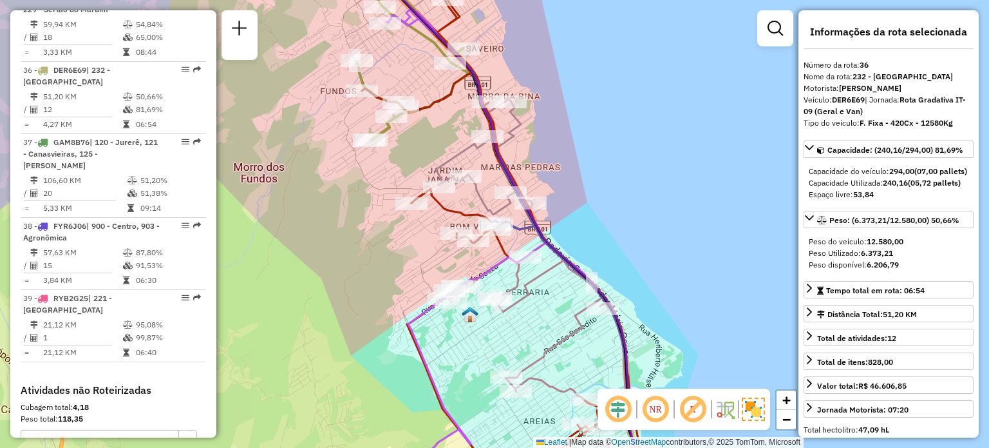
drag, startPoint x: 664, startPoint y: 281, endPoint x: 623, endPoint y: 151, distance: 135.7
click at [630, 155] on div "Rota 13 - Placa RMY2E57 05030004 - ANDERSON JOSE DA SIL Rota 3 - Placa GBC4149 …" at bounding box center [494, 224] width 989 height 448
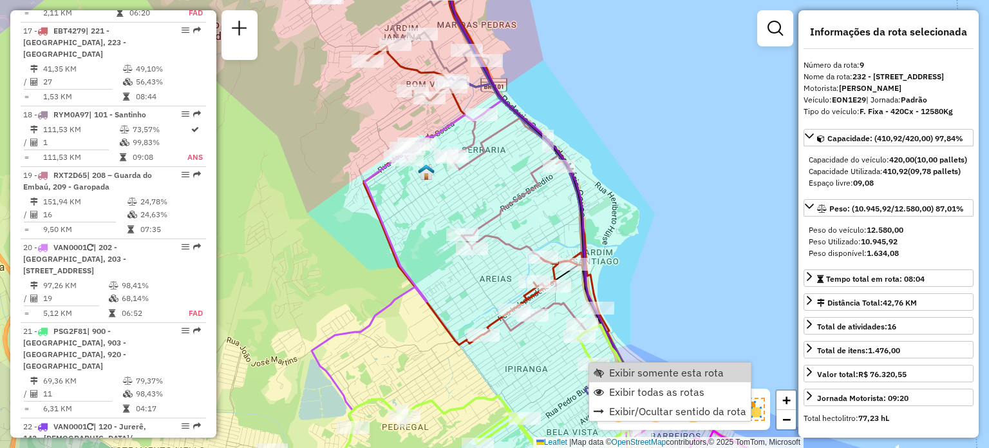
scroll to position [1115, 0]
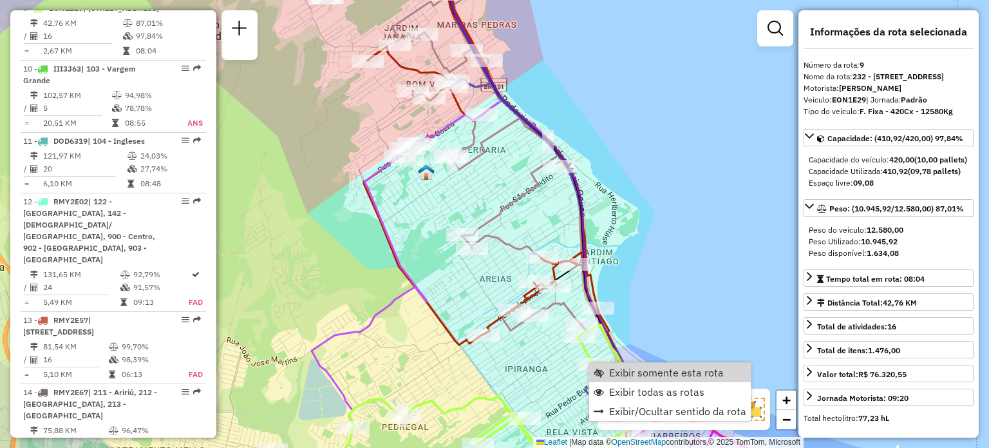
click at [606, 366] on link "Exibir somente esta rota" at bounding box center [670, 372] width 162 height 19
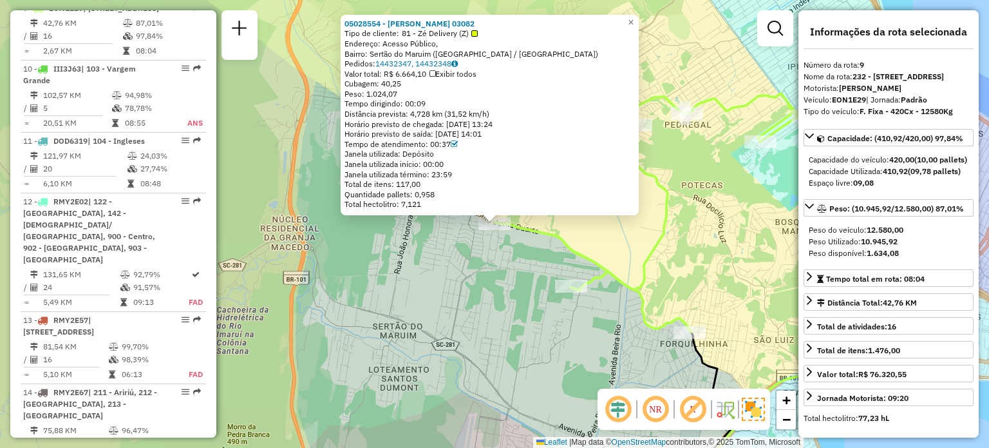
click at [501, 280] on div "05028554 - LUCAS DEMETRIO 03082 Tipo de cliente: 81 - Zé Delivery (Z) Endereço:…" at bounding box center [494, 224] width 989 height 448
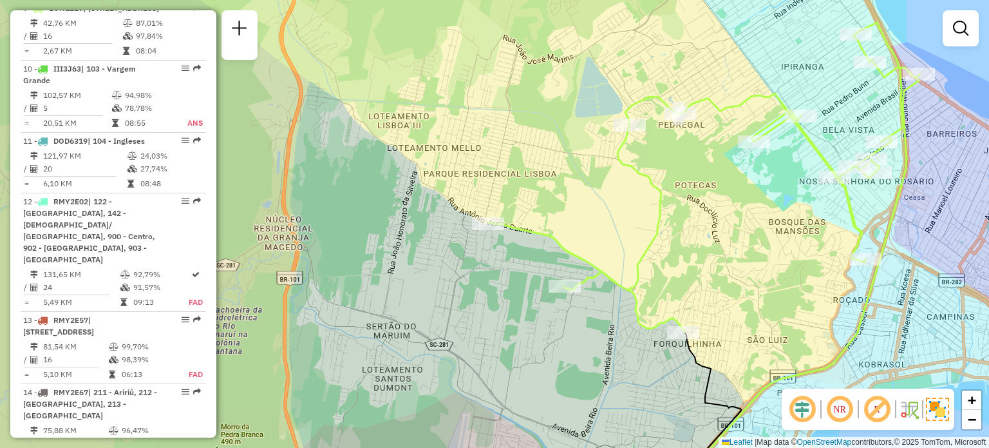
drag, startPoint x: 615, startPoint y: 229, endPoint x: 476, endPoint y: 224, distance: 139.2
click at [489, 235] on div "Janela de atendimento Grade de atendimento Capacidade Transportadoras Veículos …" at bounding box center [494, 224] width 989 height 448
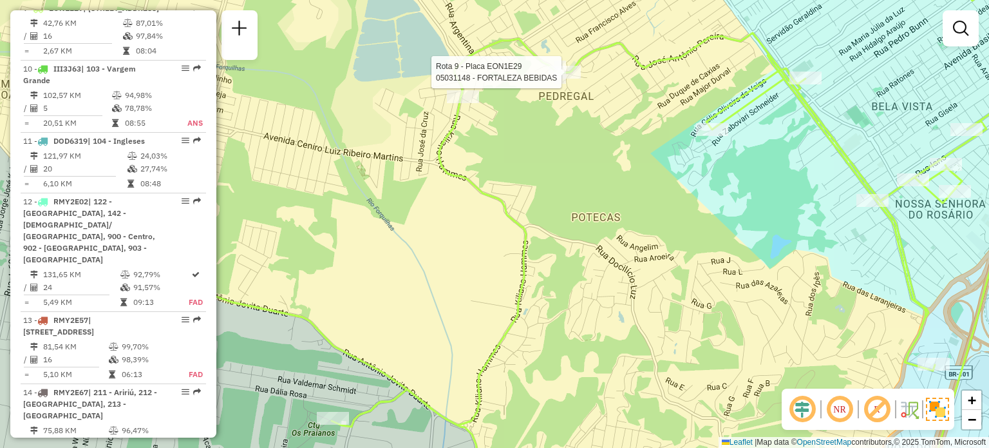
click at [573, 79] on div at bounding box center [565, 72] width 32 height 13
select select "**********"
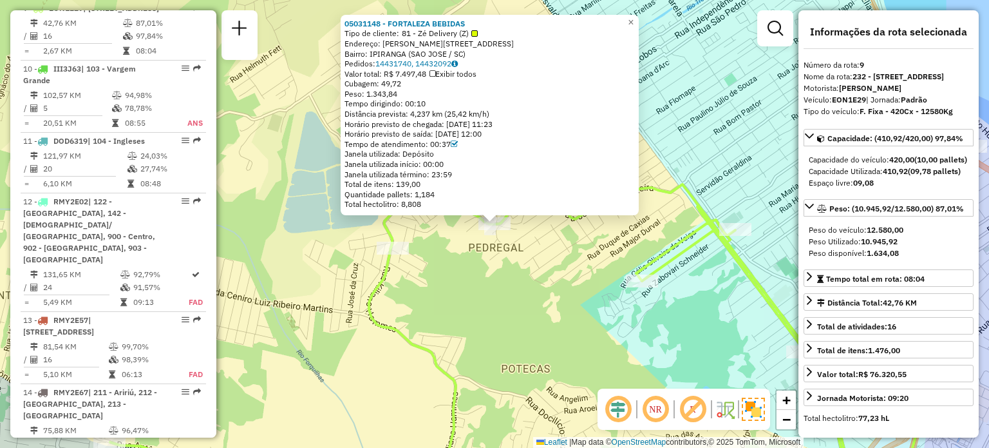
click at [505, 285] on div "05031148 - FORTALEZA BEBIDAS Tipo de cliente: 81 - Zé Delivery (Z) Endereço: Jo…" at bounding box center [494, 224] width 989 height 448
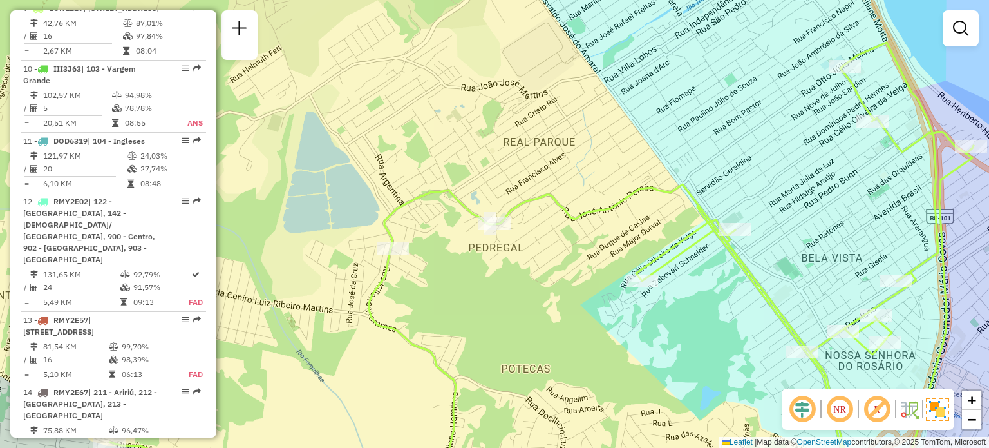
drag, startPoint x: 594, startPoint y: 245, endPoint x: 446, endPoint y: 200, distance: 155.0
click at [451, 202] on div "Janela de atendimento Grade de atendimento Capacidade Transportadoras Veículos …" at bounding box center [494, 224] width 989 height 448
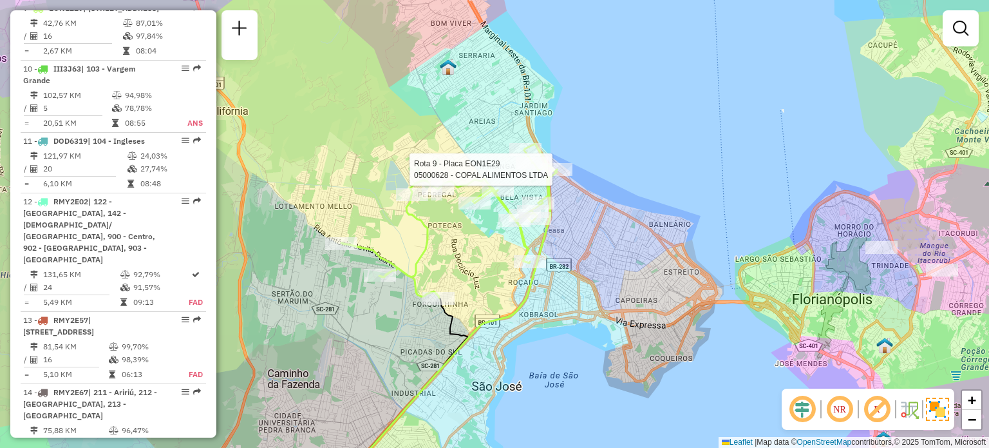
select select "**********"
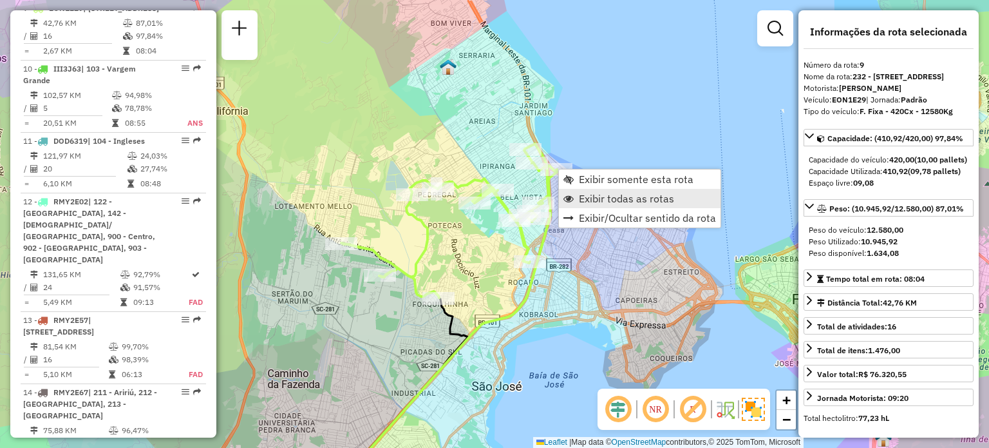
click at [580, 196] on span "Exibir todas as rotas" at bounding box center [626, 198] width 95 height 10
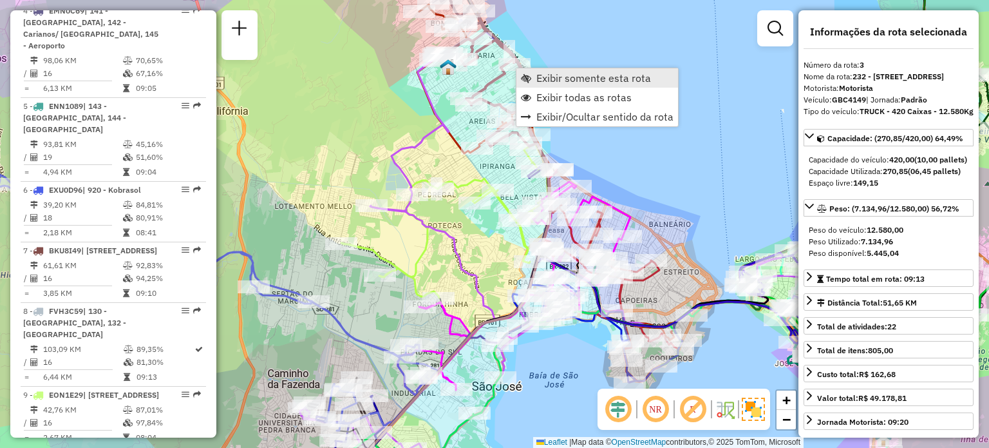
scroll to position [659, 0]
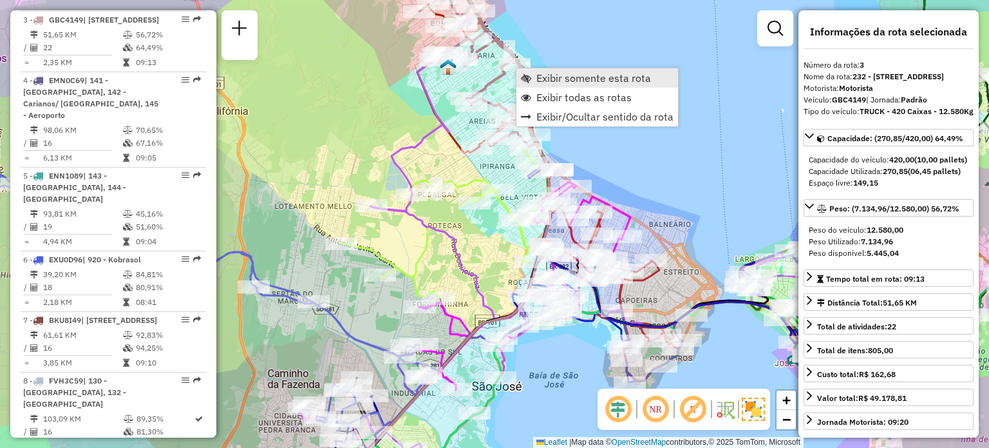
click at [525, 75] on span "Exibir somente esta rota" at bounding box center [526, 78] width 10 height 10
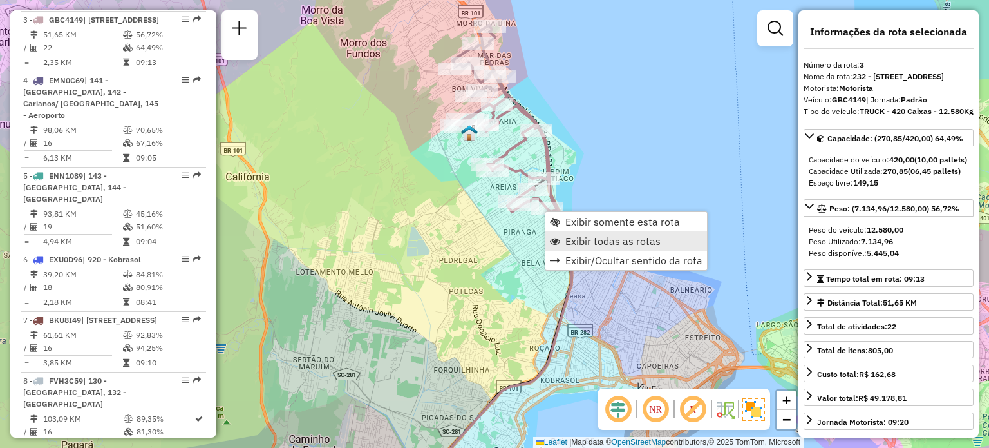
click at [587, 242] on span "Exibir todas as rotas" at bounding box center [612, 241] width 95 height 10
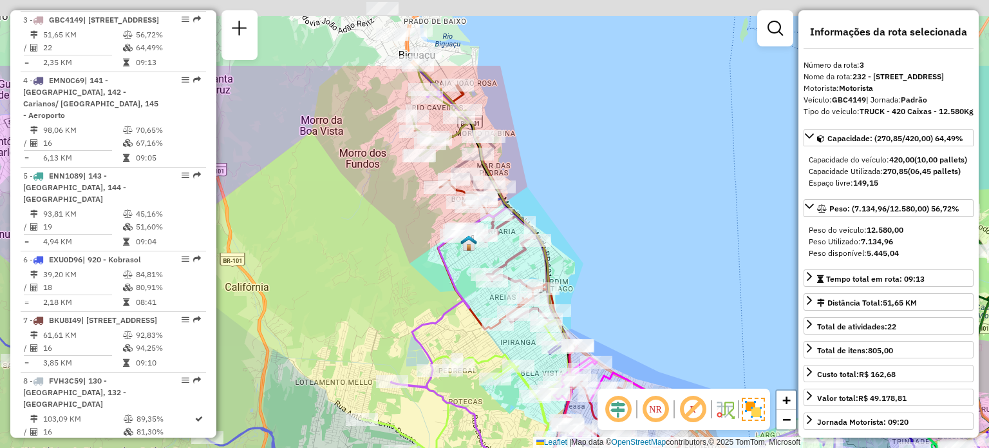
drag, startPoint x: 645, startPoint y: 125, endPoint x: 644, endPoint y: 260, distance: 135.2
click at [644, 260] on div "Janela de atendimento Grade de atendimento Capacidade Transportadoras Veículos …" at bounding box center [494, 224] width 989 height 448
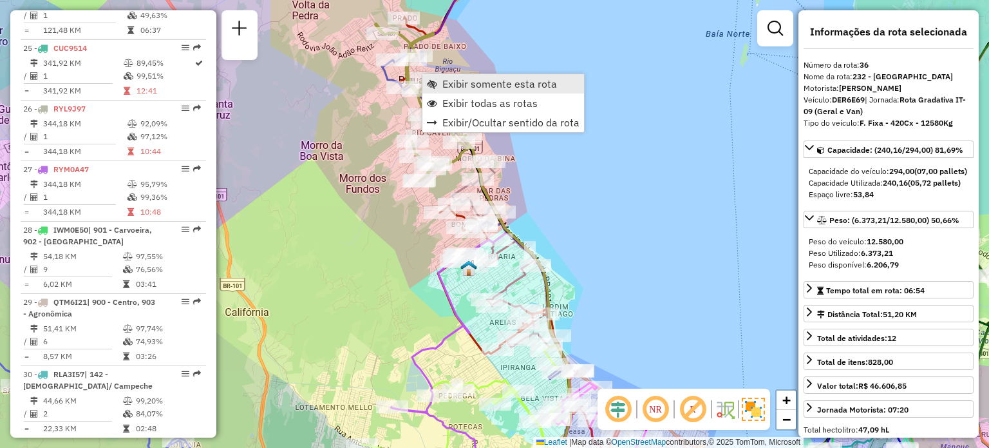
scroll to position [3117, 0]
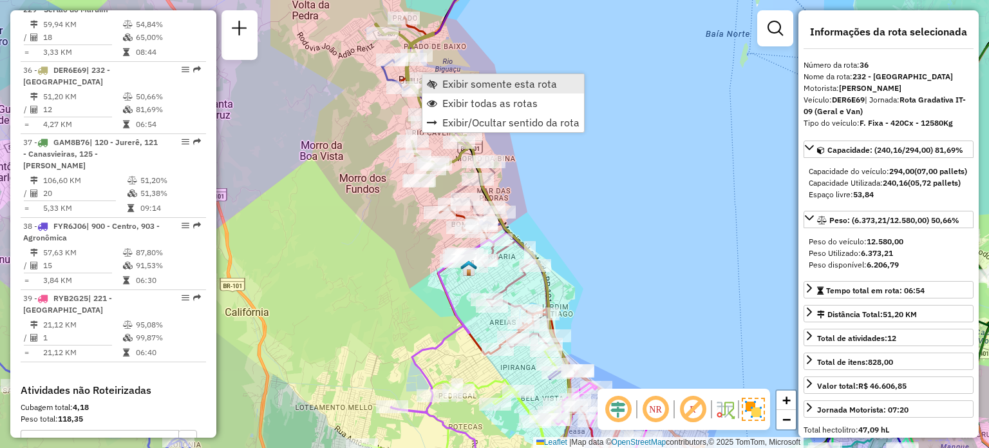
click at [456, 86] on span "Exibir somente esta rota" at bounding box center [499, 84] width 115 height 10
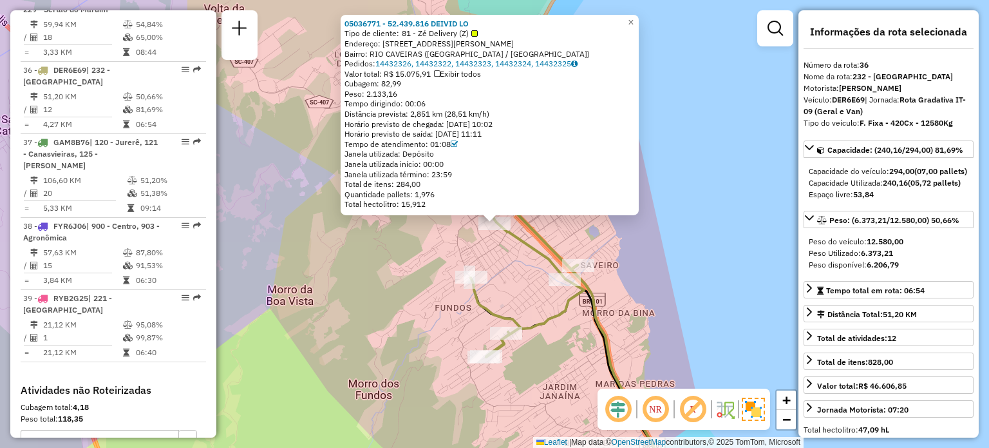
click at [689, 171] on div "05036771 - 52.439.816 DEIVID LO Tipo de cliente: 81 - Zé Delivery (Z) Endereço:…" at bounding box center [494, 224] width 989 height 448
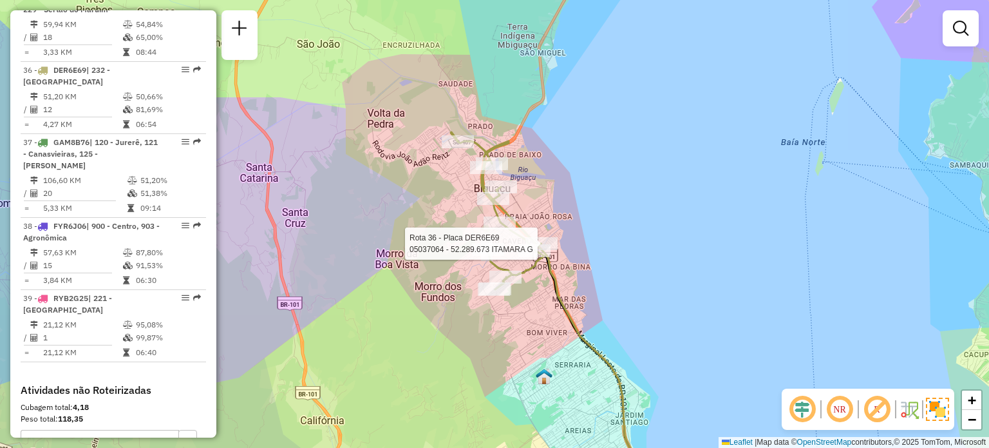
select select "**********"
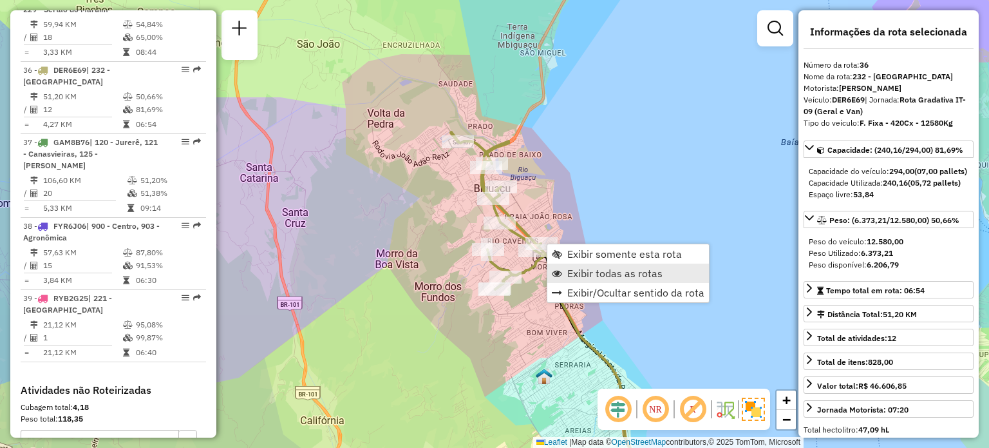
click at [576, 264] on link "Exibir todas as rotas" at bounding box center [628, 272] width 162 height 19
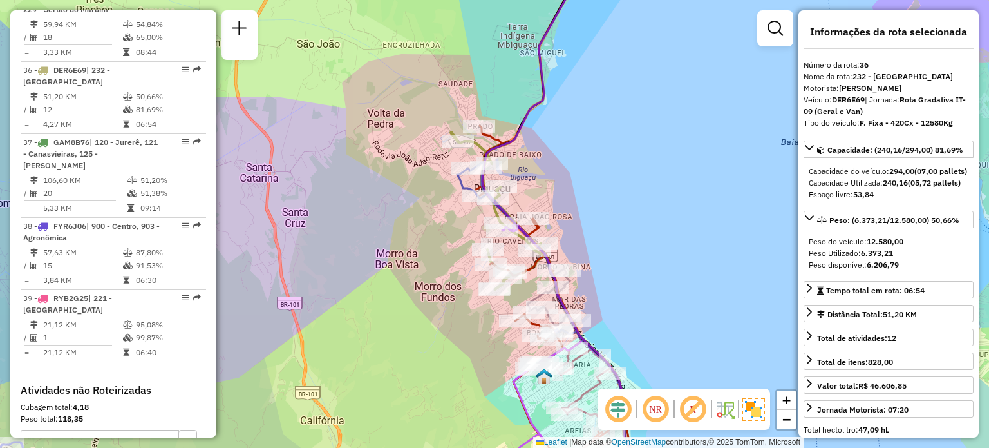
drag, startPoint x: 604, startPoint y: 240, endPoint x: 585, endPoint y: 205, distance: 39.8
click at [589, 208] on div "Janela de atendimento Grade de atendimento Capacidade Transportadoras Veículos …" at bounding box center [494, 224] width 989 height 448
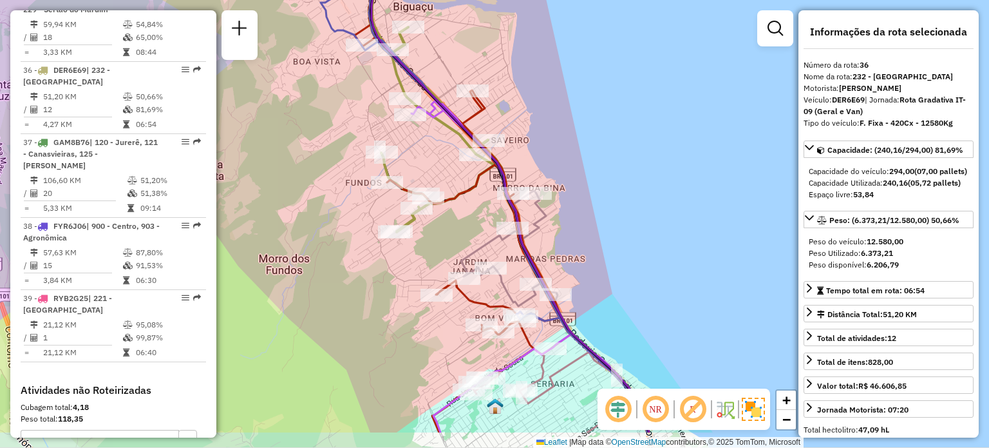
drag, startPoint x: 634, startPoint y: 191, endPoint x: 605, endPoint y: 113, distance: 83.7
click at [611, 118] on div "Janela de atendimento Grade de atendimento Capacidade Transportadoras Veículos …" at bounding box center [494, 224] width 989 height 448
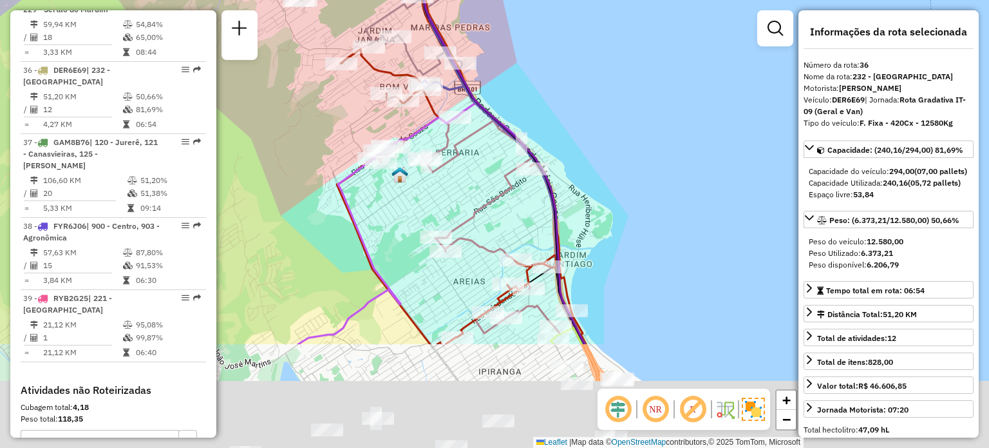
drag, startPoint x: 672, startPoint y: 294, endPoint x: 569, endPoint y: 133, distance: 191.7
click at [589, 133] on div "Janela de atendimento Grade de atendimento Capacidade Transportadoras Veículos …" at bounding box center [494, 224] width 989 height 448
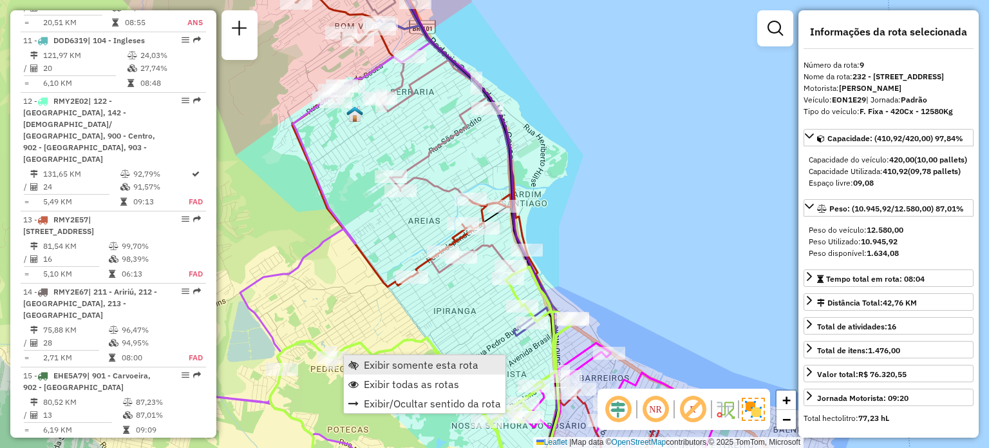
scroll to position [1115, 0]
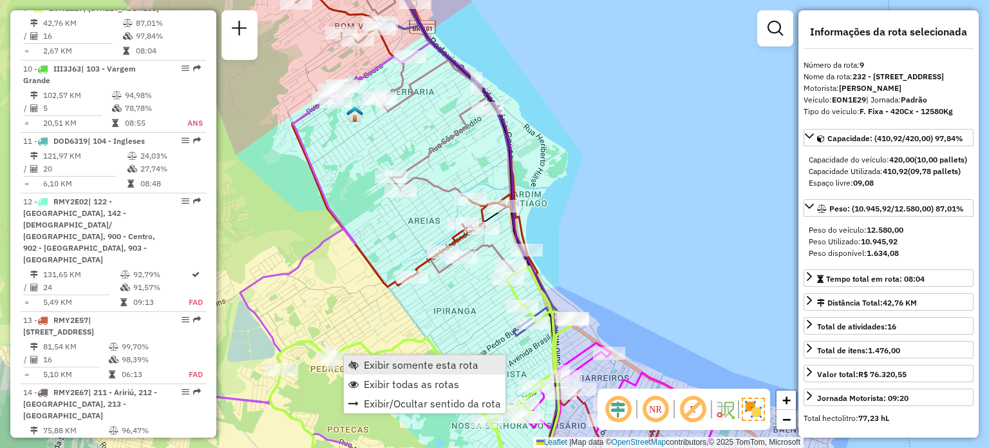
click at [379, 359] on span "Exibir somente esta rota" at bounding box center [421, 364] width 115 height 10
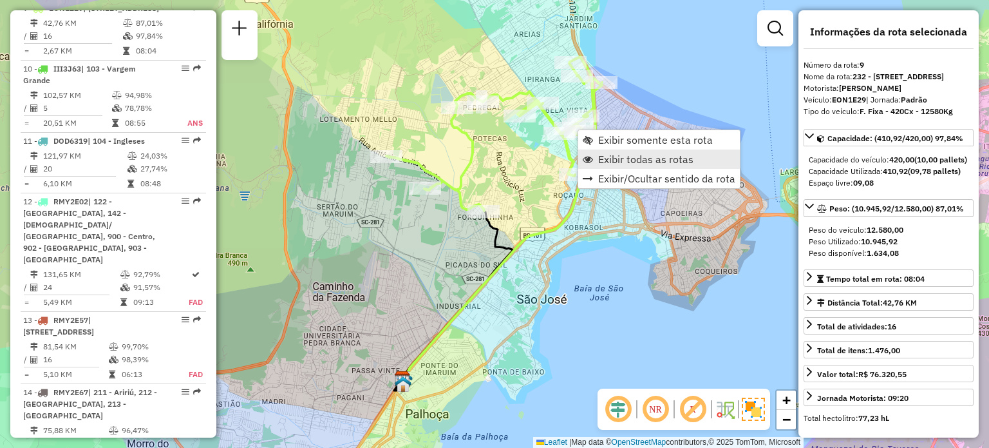
click at [602, 164] on span "Exibir todas as rotas" at bounding box center [645, 159] width 95 height 10
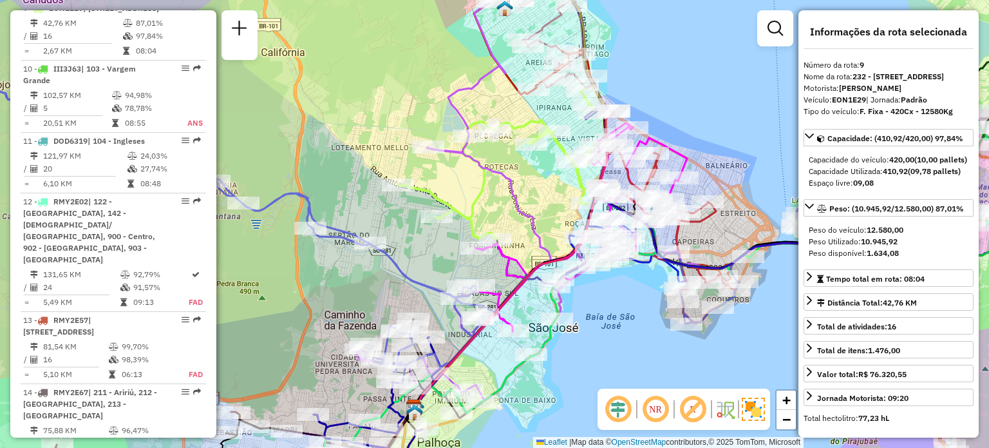
drag, startPoint x: 460, startPoint y: 169, endPoint x: 472, endPoint y: 193, distance: 27.4
click at [472, 193] on div "Janela de atendimento Grade de atendimento Capacidade Transportadoras Veículos …" at bounding box center [494, 224] width 989 height 448
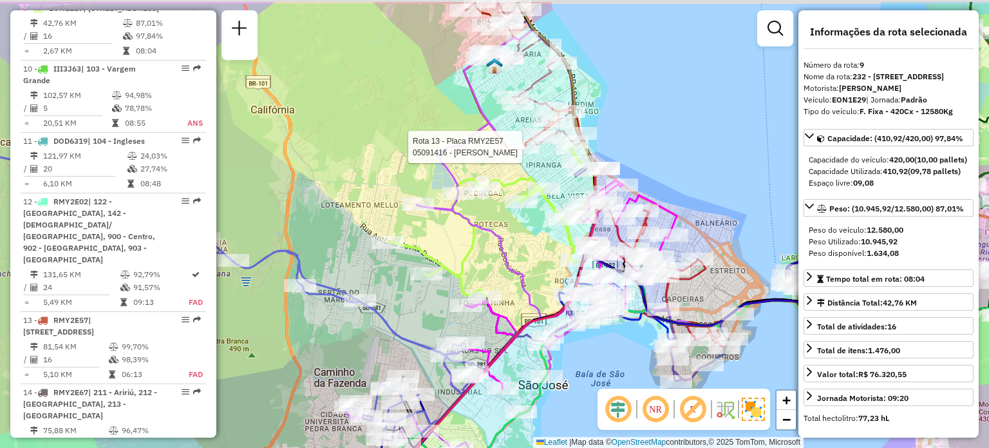
drag, startPoint x: 544, startPoint y: 109, endPoint x: 511, endPoint y: 198, distance: 94.8
click at [513, 153] on div at bounding box center [523, 146] width 32 height 13
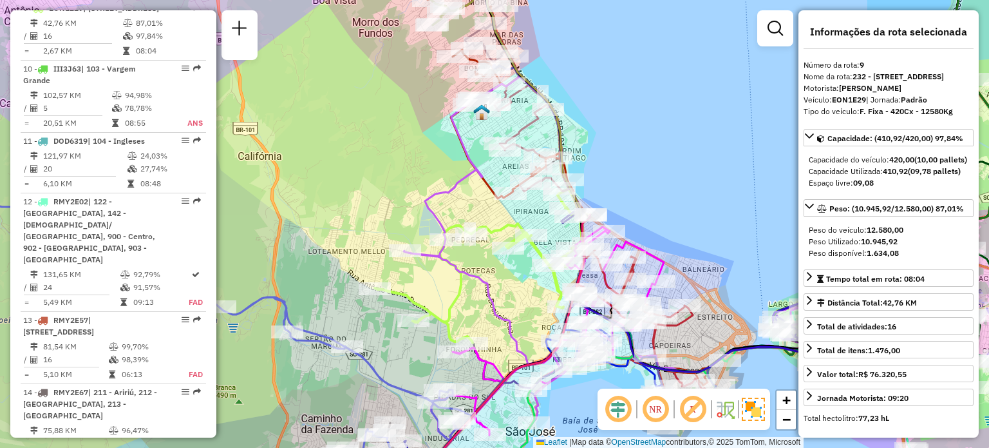
drag, startPoint x: 612, startPoint y: 100, endPoint x: 616, endPoint y: 265, distance: 164.9
click at [618, 266] on div "Janela de atendimento Grade de atendimento Capacidade Transportadoras Veículos …" at bounding box center [494, 224] width 989 height 448
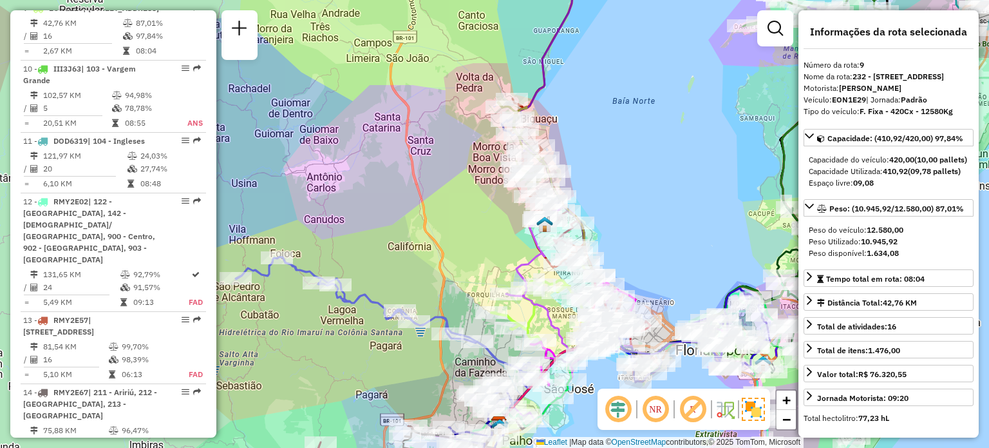
drag, startPoint x: 630, startPoint y: 278, endPoint x: 626, endPoint y: 200, distance: 77.4
click at [627, 206] on div "Janela de atendimento Grade de atendimento Capacidade Transportadoras Veículos …" at bounding box center [494, 224] width 989 height 448
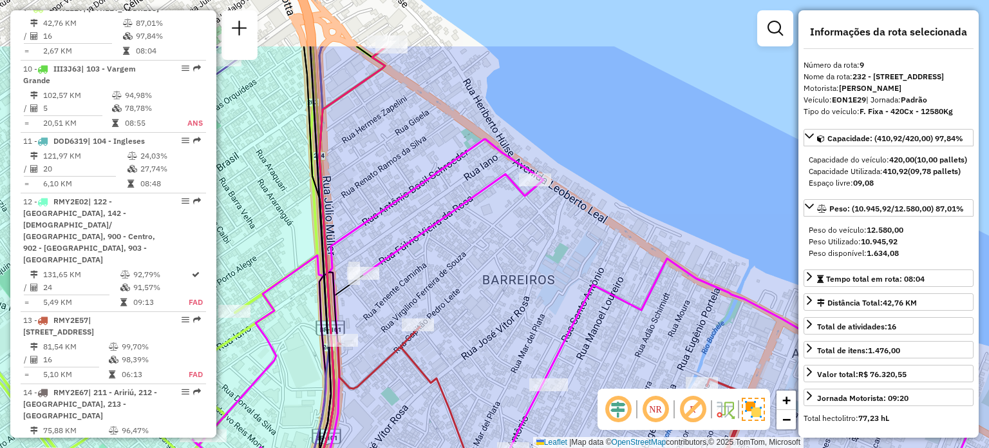
drag, startPoint x: 577, startPoint y: 131, endPoint x: 553, endPoint y: 222, distance: 94.0
click at [553, 222] on div "Janela de atendimento Grade de atendimento Capacidade Transportadoras Veículos …" at bounding box center [494, 224] width 989 height 448
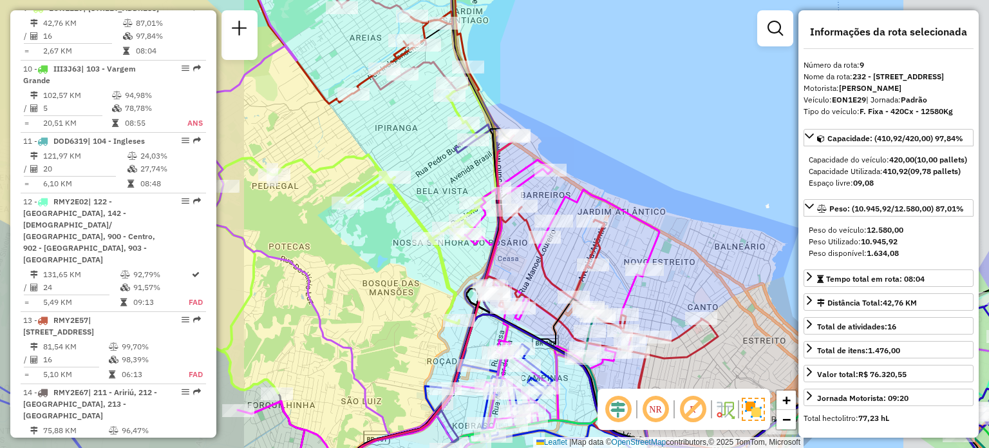
click at [528, 258] on div "Janela de atendimento Grade de atendimento Capacidade Transportadoras Veículos …" at bounding box center [494, 224] width 989 height 448
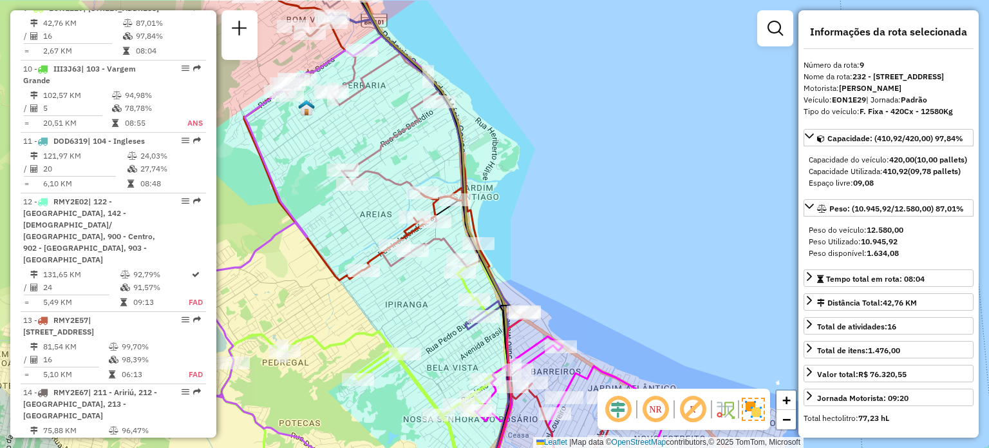
drag, startPoint x: 484, startPoint y: 115, endPoint x: 529, endPoint y: 221, distance: 114.8
click at [541, 245] on div "Janela de atendimento Grade de atendimento Capacidade Transportadoras Veículos …" at bounding box center [494, 224] width 989 height 448
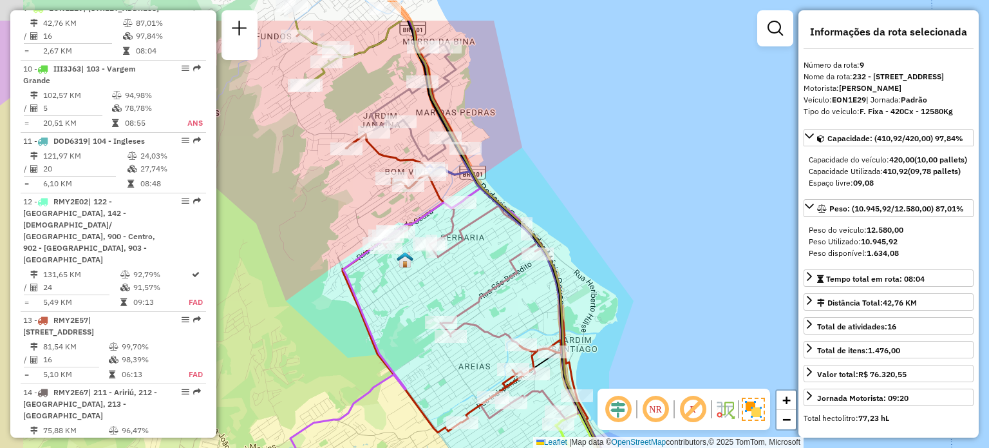
drag, startPoint x: 450, startPoint y: 135, endPoint x: 489, endPoint y: 165, distance: 49.2
click at [543, 233] on icon at bounding box center [510, 289] width 198 height 537
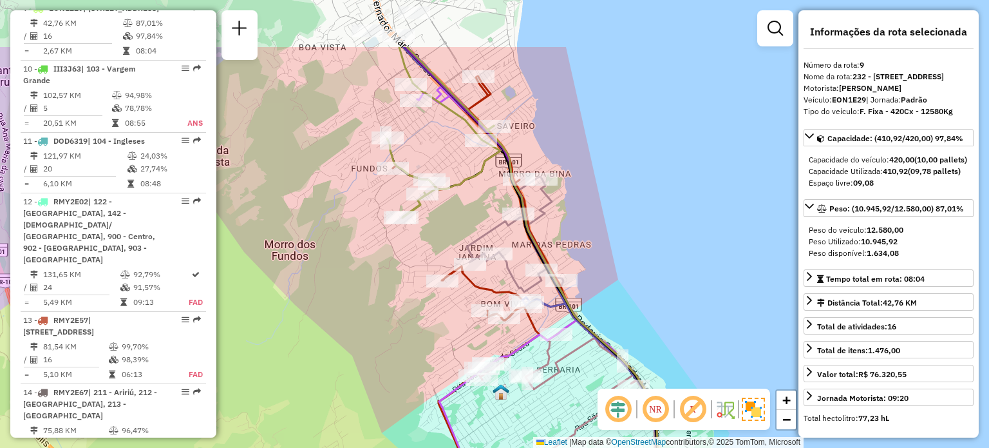
drag, startPoint x: 475, startPoint y: 187, endPoint x: 482, endPoint y: 200, distance: 15.0
click at [495, 220] on div "Janela de atendimento Grade de atendimento Capacidade Transportadoras Veículos …" at bounding box center [494, 224] width 989 height 448
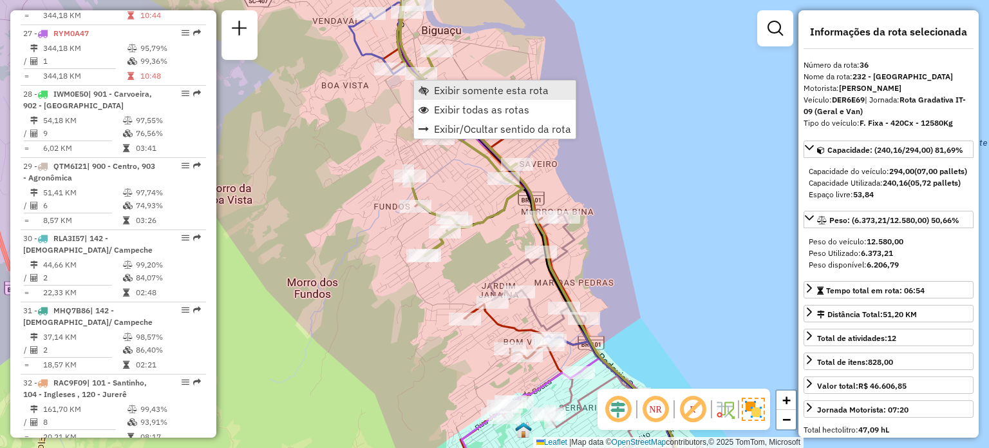
scroll to position [3117, 0]
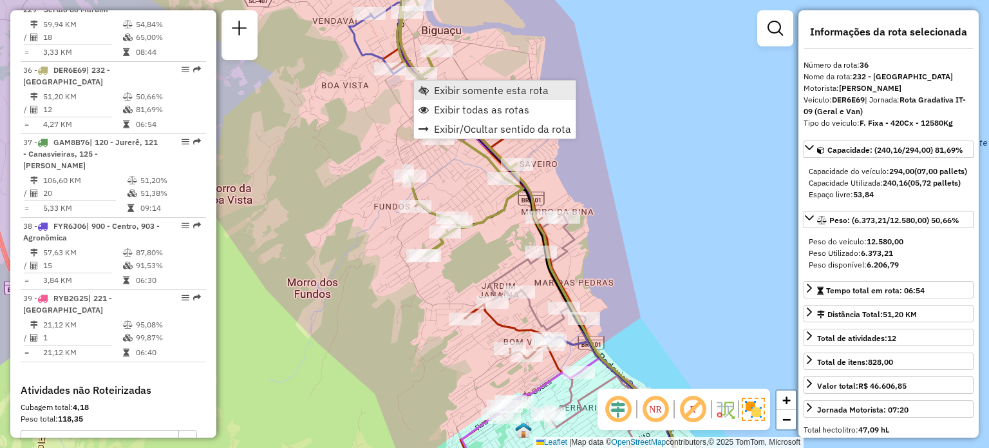
click at [425, 86] on span "Exibir somente esta rota" at bounding box center [424, 90] width 10 height 10
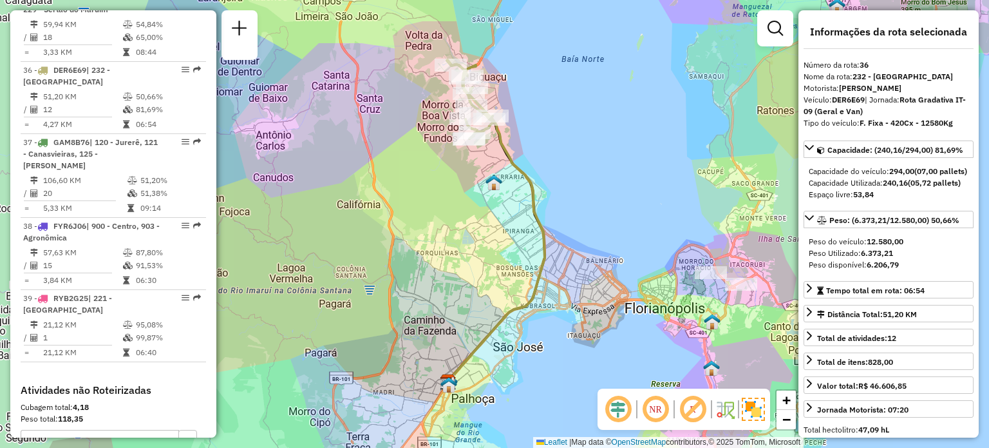
click at [517, 91] on div "Janela de atendimento Grade de atendimento Capacidade Transportadoras Veículos …" at bounding box center [494, 224] width 989 height 448
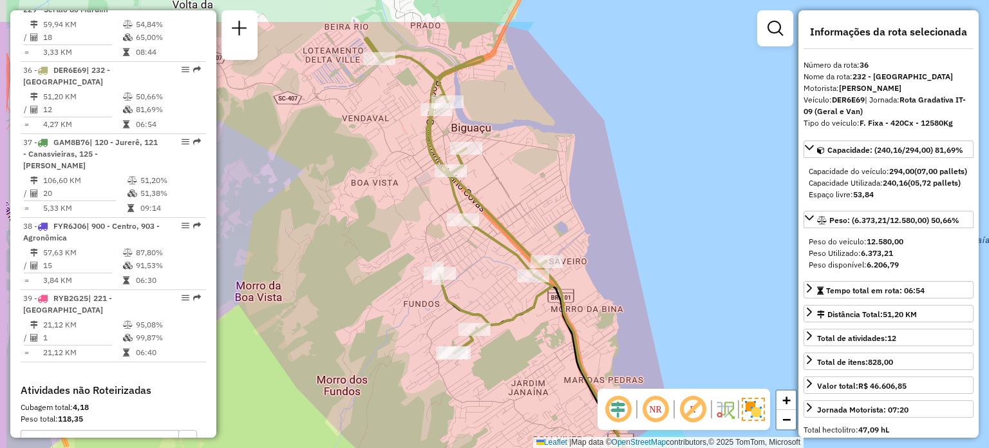
drag, startPoint x: 510, startPoint y: 97, endPoint x: 534, endPoint y: 172, distance: 79.0
click at [535, 171] on div "Janela de atendimento Grade de atendimento Capacidade Transportadoras Veículos …" at bounding box center [494, 224] width 989 height 448
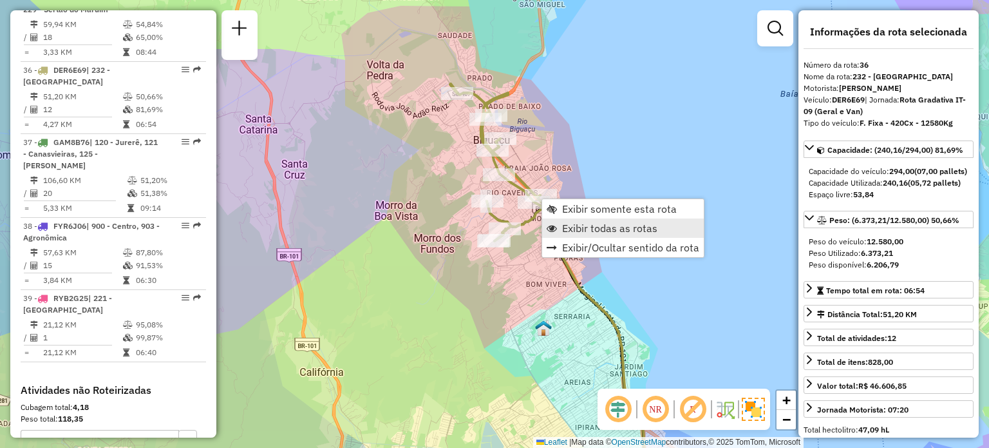
click at [573, 225] on span "Exibir todas as rotas" at bounding box center [609, 228] width 95 height 10
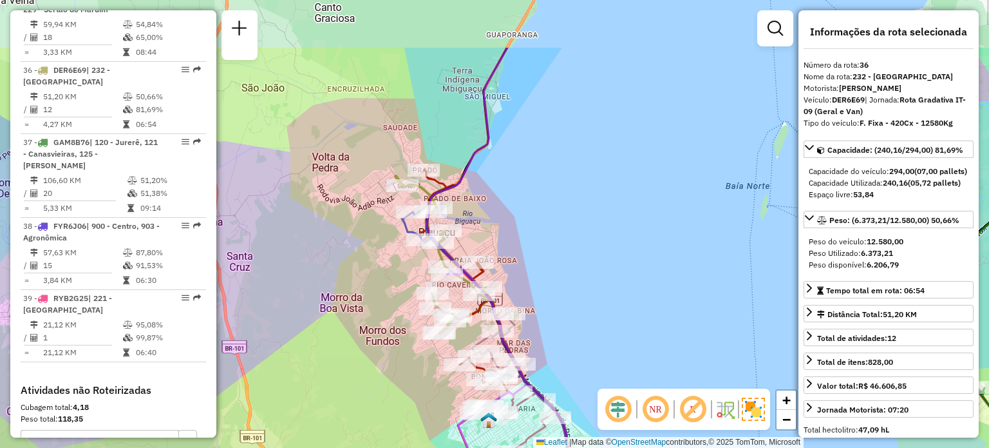
drag, startPoint x: 616, startPoint y: 160, endPoint x: 551, endPoint y: 136, distance: 70.1
click at [569, 140] on div "Janela de atendimento Grade de atendimento Capacidade Transportadoras Veículos …" at bounding box center [494, 224] width 989 height 448
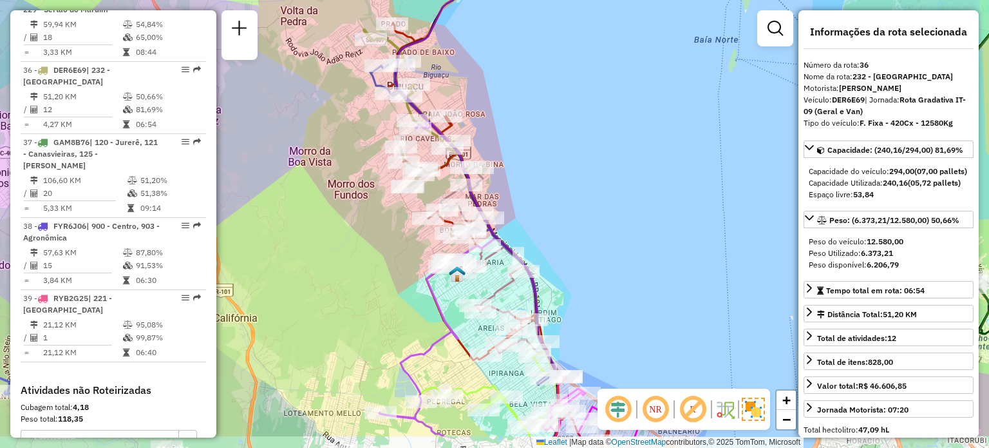
drag, startPoint x: 536, startPoint y: 162, endPoint x: 492, endPoint y: 91, distance: 83.3
click at [495, 91] on div "Janela de atendimento Grade de atendimento Capacidade Transportadoras Veículos …" at bounding box center [494, 224] width 989 height 448
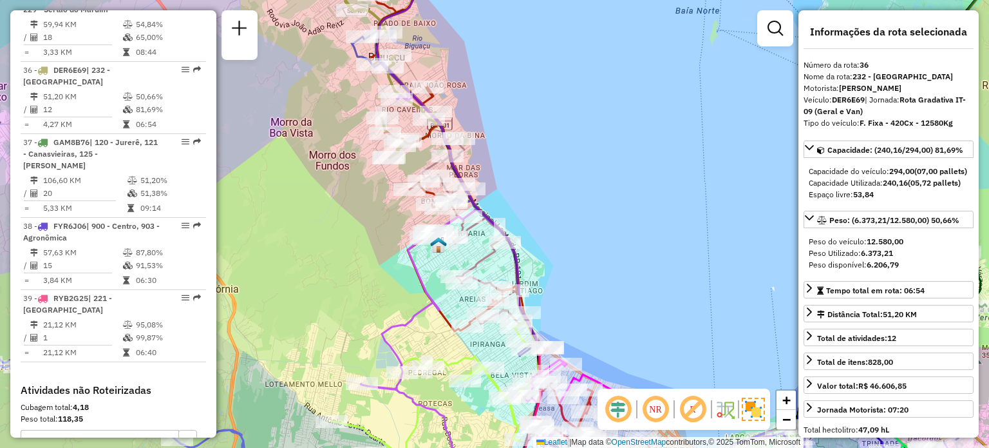
drag, startPoint x: 500, startPoint y: 164, endPoint x: 489, endPoint y: 120, distance: 45.6
click at [493, 115] on div "Janela de atendimento Grade de atendimento Capacidade Transportadoras Veículos …" at bounding box center [494, 224] width 989 height 448
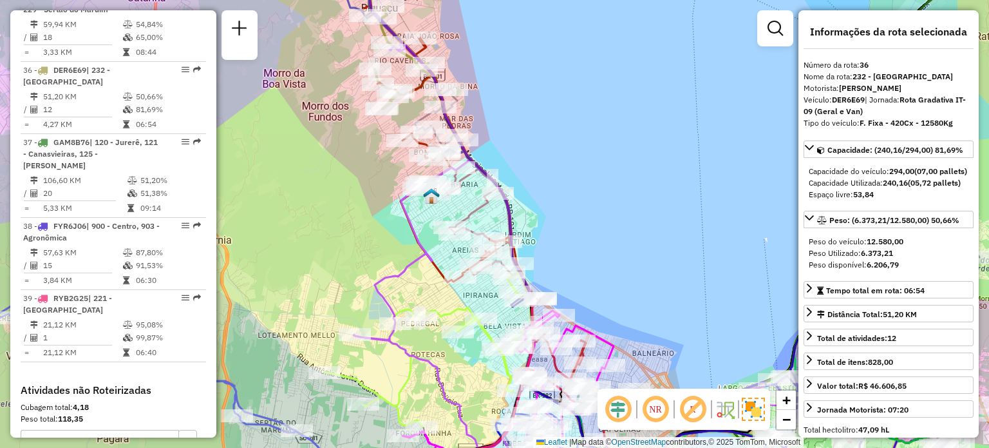
drag, startPoint x: 580, startPoint y: 265, endPoint x: 553, endPoint y: 129, distance: 138.6
click at [560, 147] on div "Janela de atendimento Grade de atendimento Capacidade Transportadoras Veículos …" at bounding box center [494, 224] width 989 height 448
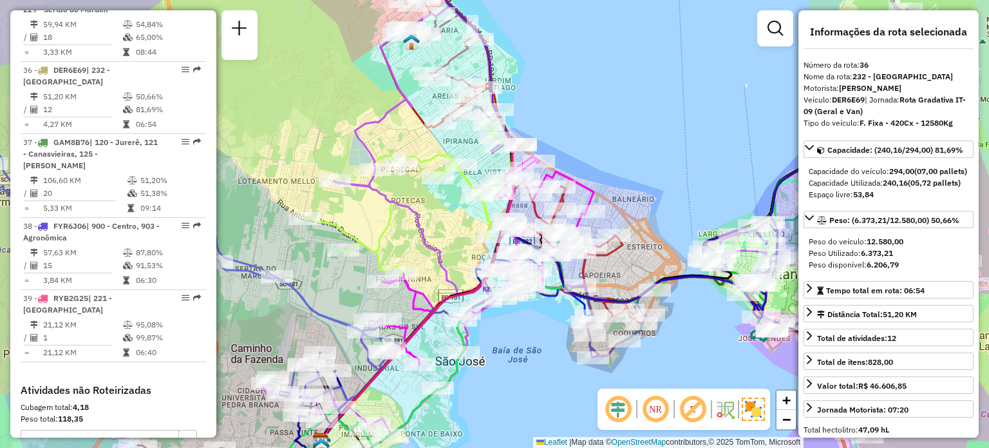
drag, startPoint x: 623, startPoint y: 272, endPoint x: 621, endPoint y: 162, distance: 110.8
click at [621, 168] on div "Rota 17 - Placa EBT4279 05088979 - MERCADO MILMAR Janela de atendimento Grade d…" at bounding box center [494, 224] width 989 height 448
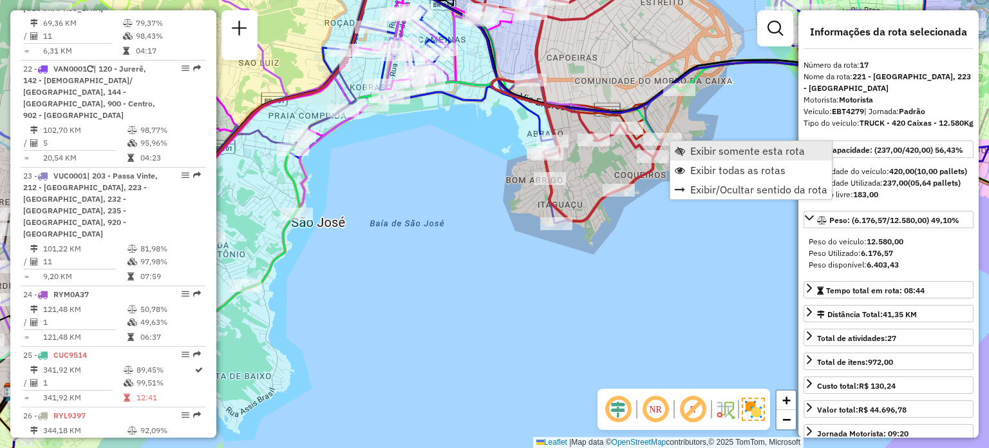
click at [676, 144] on link "Exibir somente esta rota" at bounding box center [751, 150] width 162 height 19
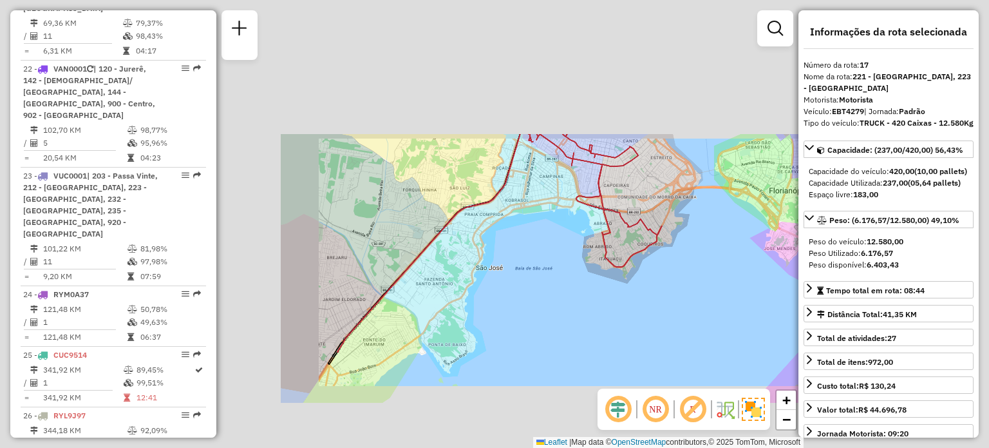
scroll to position [1726, 0]
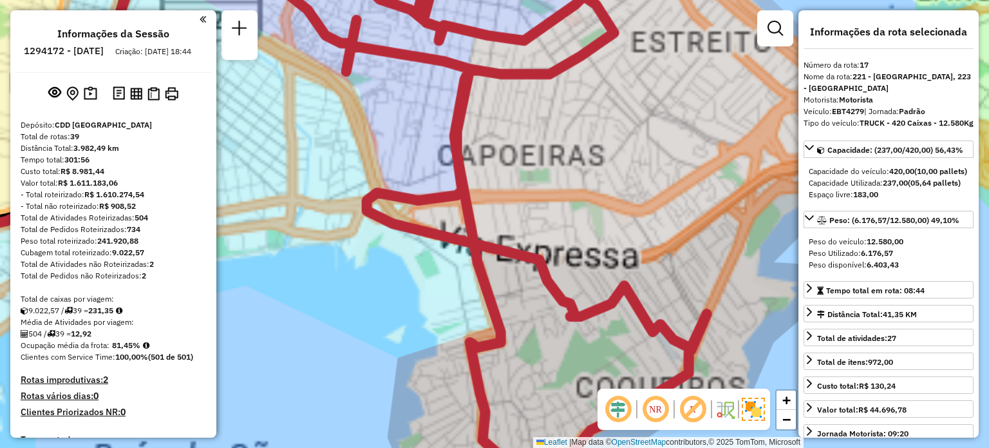
select select "**********"
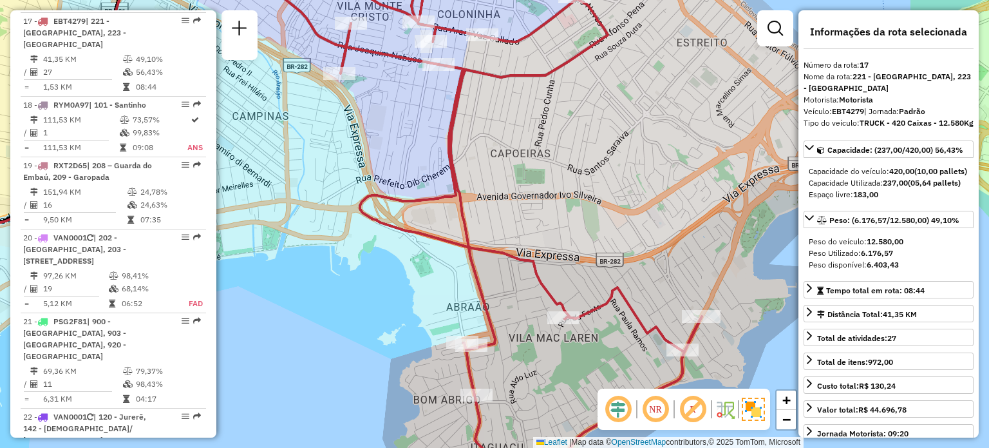
drag, startPoint x: 512, startPoint y: 160, endPoint x: 485, endPoint y: 162, distance: 27.2
click at [469, 139] on div "Janela de atendimento Grade de atendimento Capacidade Transportadoras Veículos …" at bounding box center [494, 224] width 989 height 448
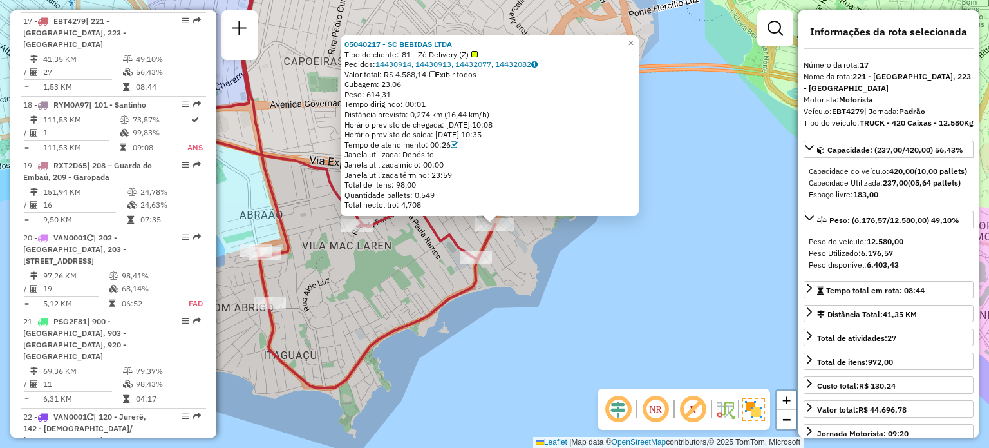
click at [657, 275] on div "05040217 - SC BEBIDAS LTDA Tipo de cliente: 81 - Zé Delivery (Z) Pedidos: 14430…" at bounding box center [494, 224] width 989 height 448
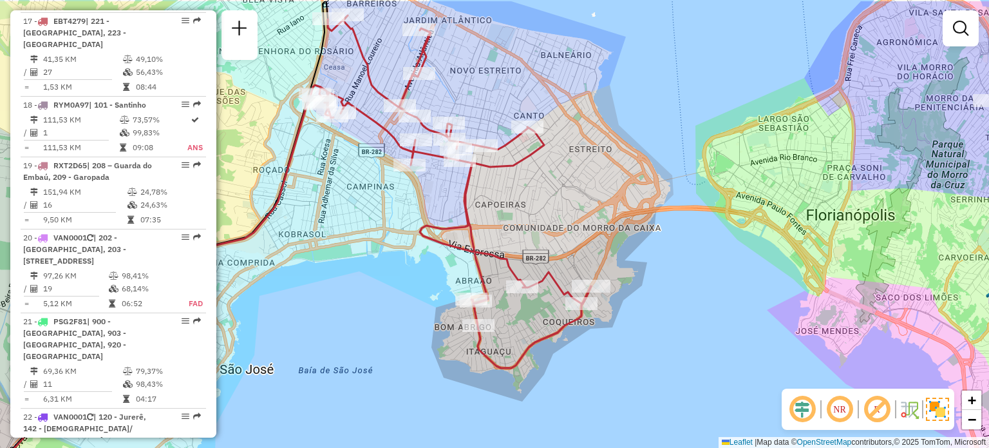
drag, startPoint x: 540, startPoint y: 188, endPoint x: 663, endPoint y: 300, distance: 166.9
click at [663, 301] on div "Janela de atendimento Grade de atendimento Capacidade Transportadoras Veículos …" at bounding box center [494, 224] width 989 height 448
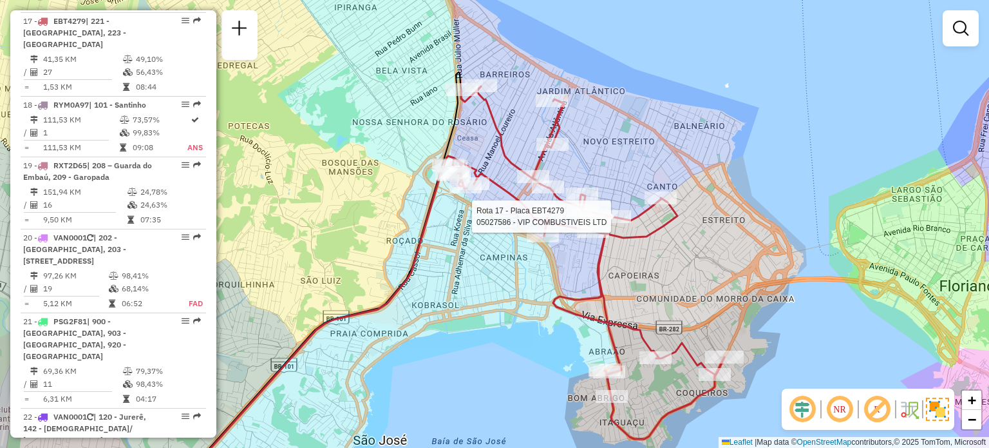
select select "**********"
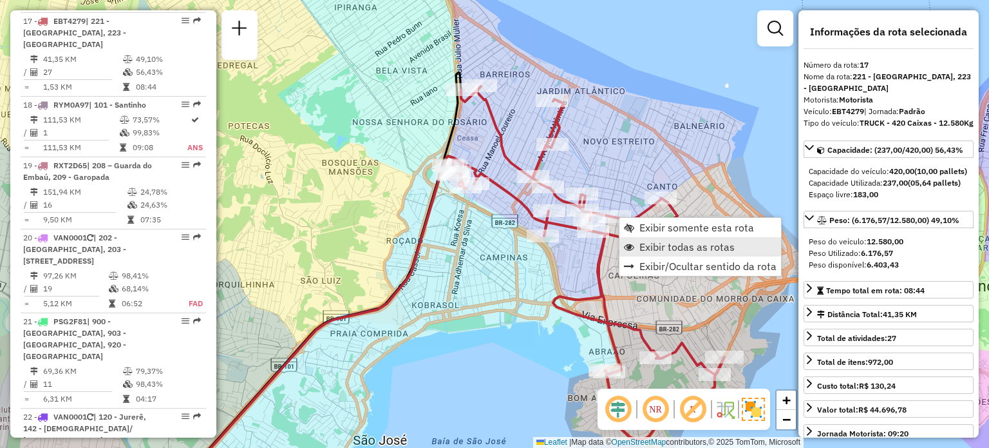
click at [657, 245] on span "Exibir todas as rotas" at bounding box center [687, 247] width 95 height 10
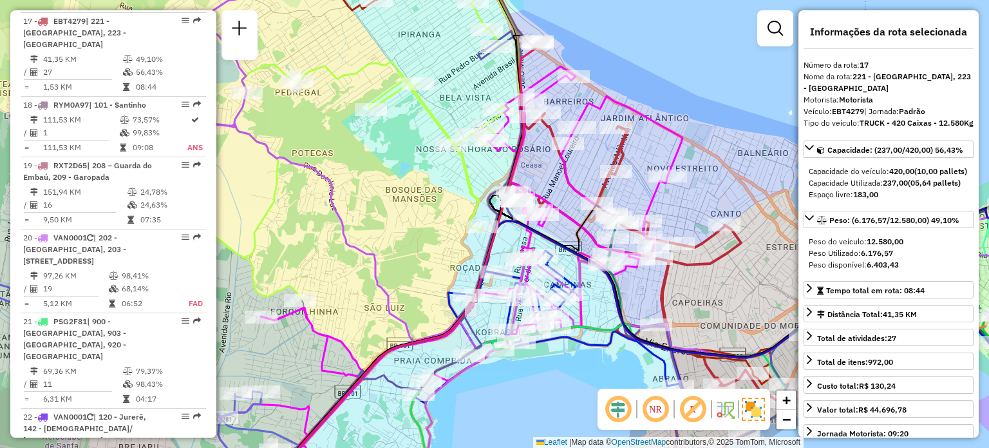
drag, startPoint x: 399, startPoint y: 130, endPoint x: 587, endPoint y: 178, distance: 194.8
click at [586, 178] on div "Janela de atendimento Grade de atendimento Capacidade Transportadoras Veículos …" at bounding box center [494, 224] width 989 height 448
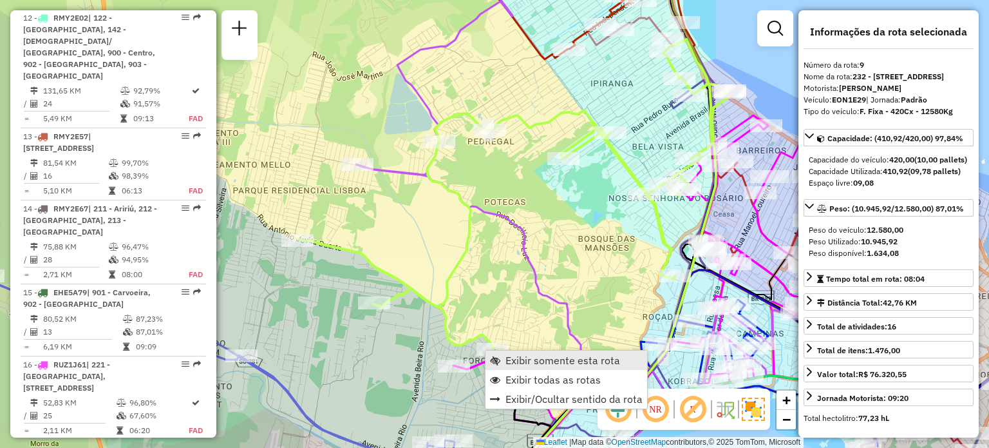
scroll to position [1115, 0]
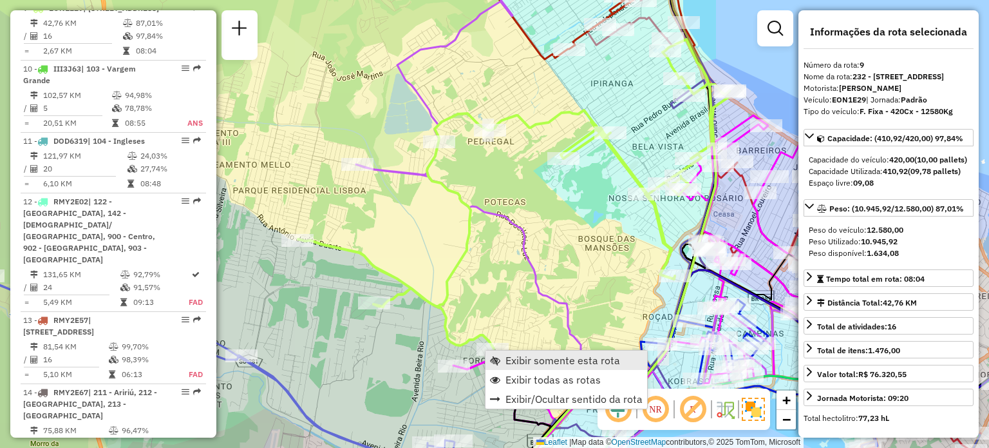
click at [513, 355] on span "Exibir somente esta rota" at bounding box center [563, 360] width 115 height 10
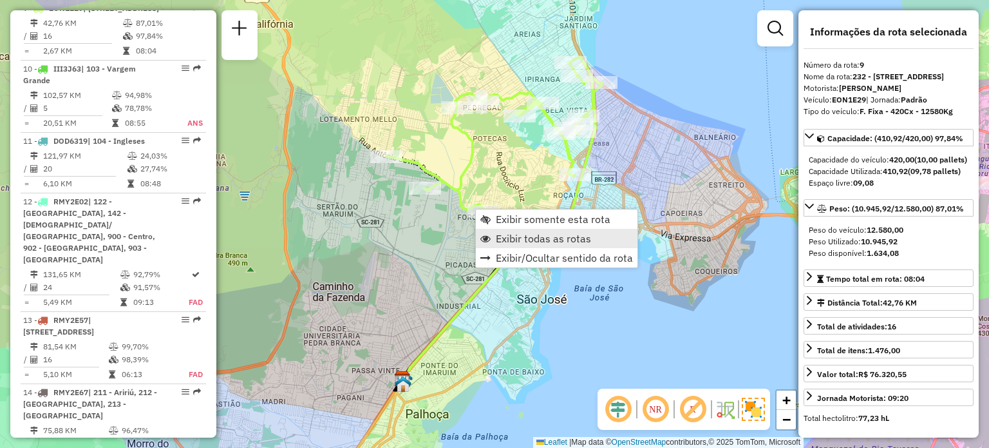
click at [507, 234] on span "Exibir todas as rotas" at bounding box center [543, 238] width 95 height 10
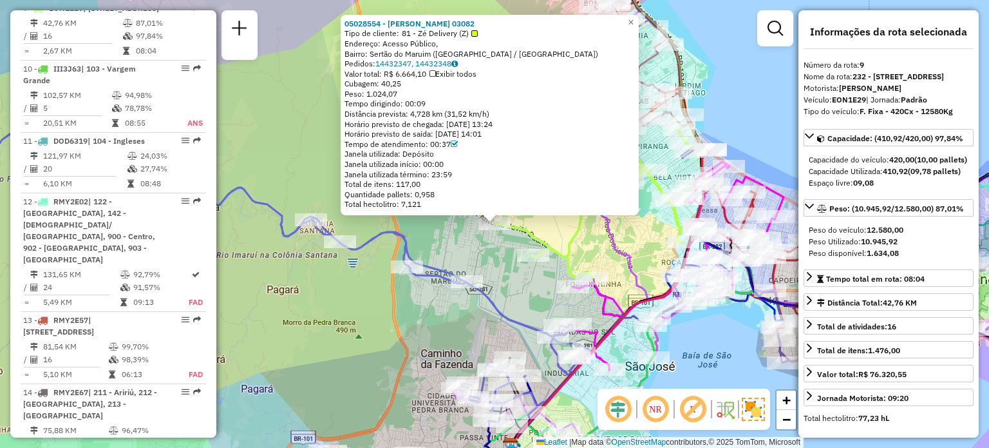
click at [472, 240] on div "05028554 - [PERSON_NAME] 03082 Tipo de cliente: 81 - Zé Delivery (Z) Endereço: …" at bounding box center [494, 224] width 989 height 448
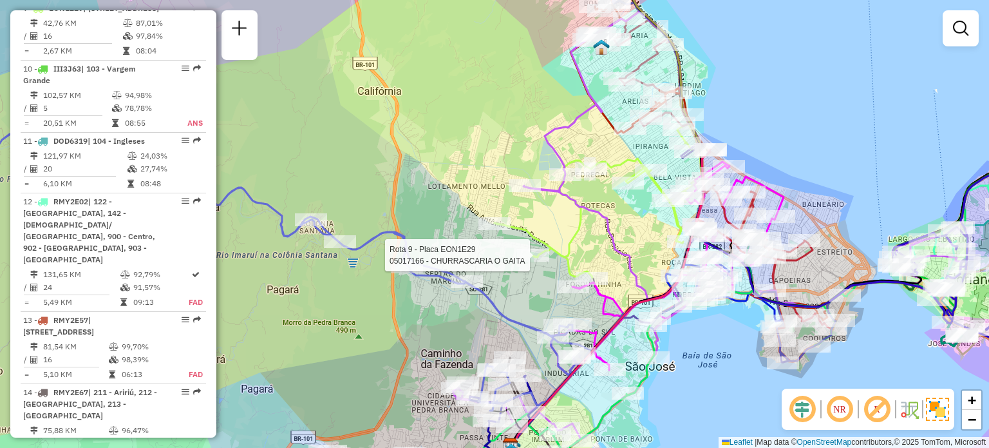
select select "**********"
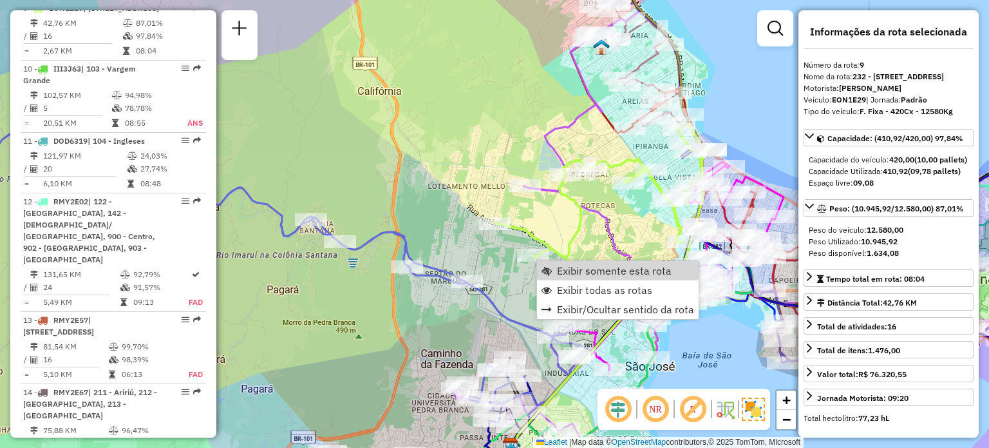
click at [549, 223] on div "Janela de atendimento Grade de atendimento Capacidade Transportadoras Veículos …" at bounding box center [494, 224] width 989 height 448
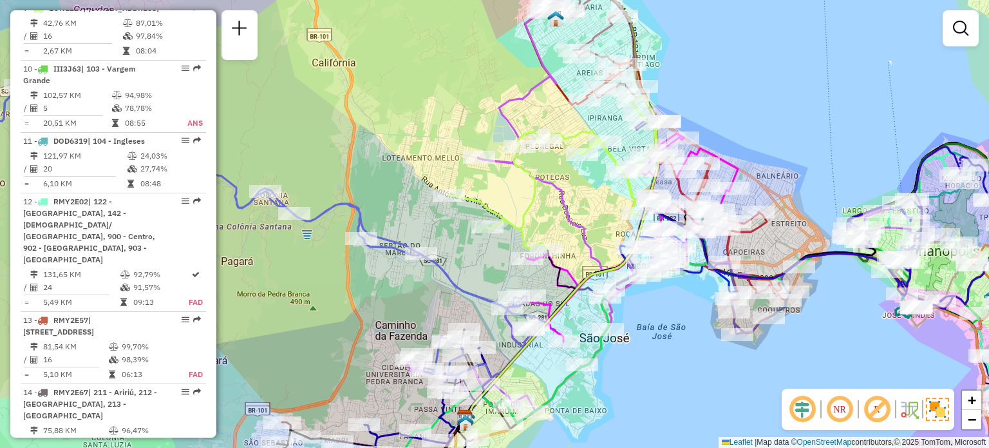
drag, startPoint x: 574, startPoint y: 226, endPoint x: 515, endPoint y: 204, distance: 64.0
click at [517, 191] on icon at bounding box center [557, 172] width 216 height 154
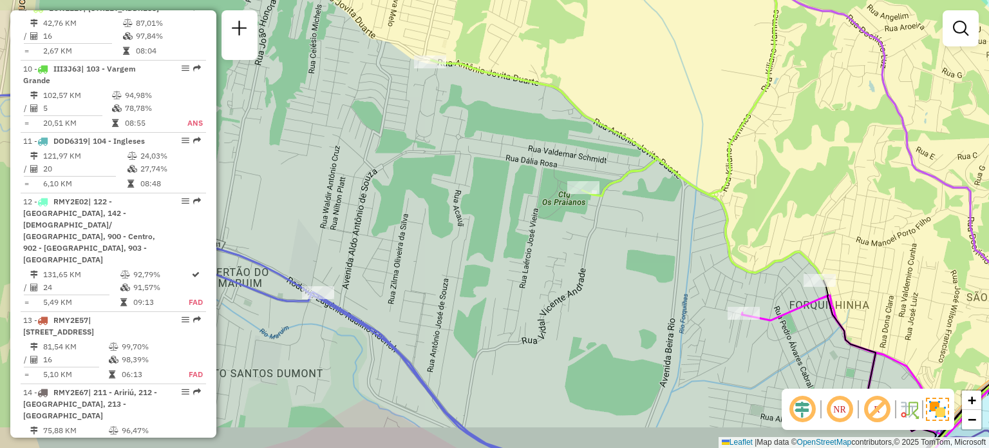
drag, startPoint x: 678, startPoint y: 232, endPoint x: 551, endPoint y: 116, distance: 171.9
click at [564, 120] on div "Rota 9 - Placa EON1E29 05017166 - CHURRASCARIA O GAITA Janela de atendimento Gr…" at bounding box center [494, 224] width 989 height 448
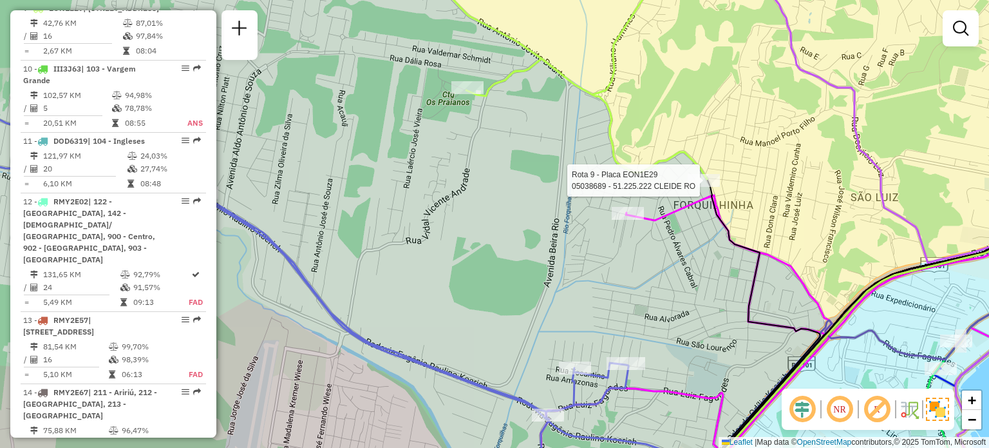
select select "**********"
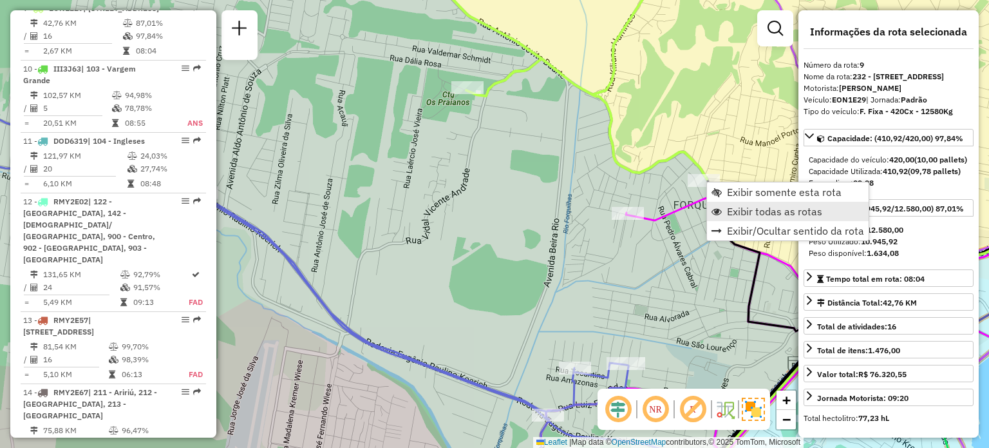
click at [741, 213] on span "Exibir todas as rotas" at bounding box center [774, 211] width 95 height 10
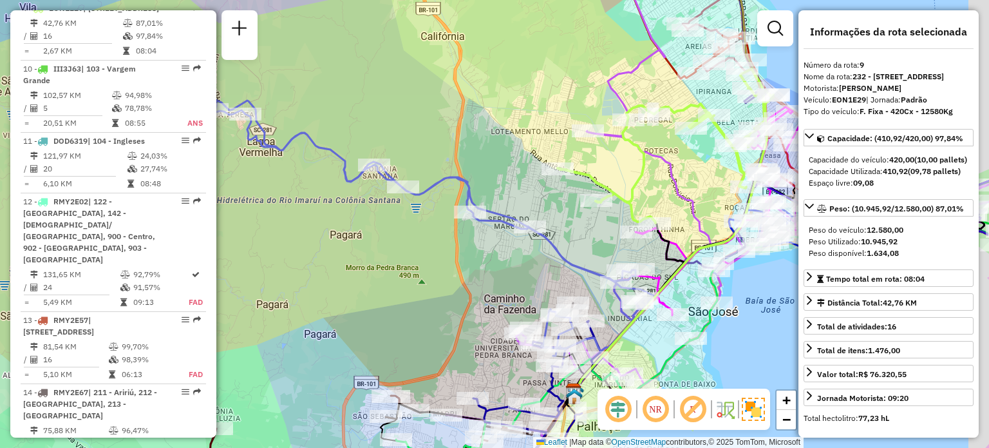
drag, startPoint x: 743, startPoint y: 185, endPoint x: 661, endPoint y: 232, distance: 94.9
click at [665, 231] on div "Janela de atendimento Grade de atendimento Capacidade Transportadoras Veículos …" at bounding box center [494, 224] width 989 height 448
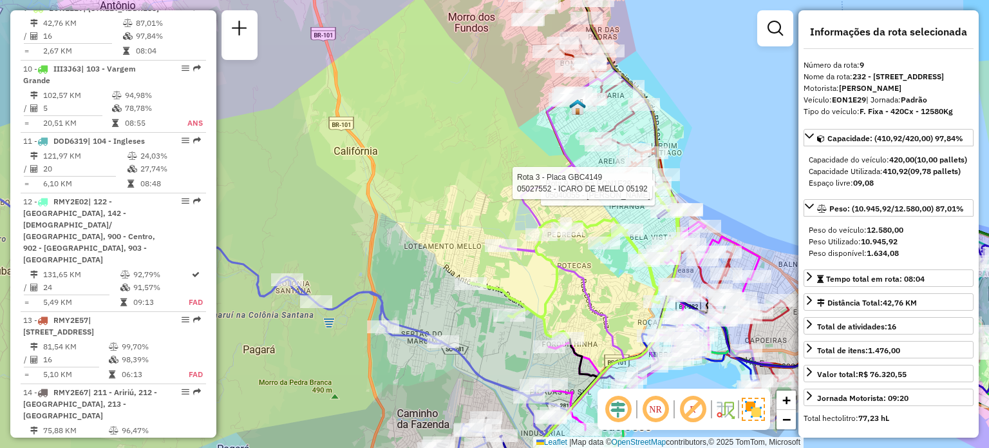
drag, startPoint x: 466, startPoint y: 94, endPoint x: 507, endPoint y: 176, distance: 91.6
click at [505, 174] on div "Rota 9 - Placa EON1E29 05040055 - PATRIK AMARAL Rota 3 - Placa GBC4149 05027552…" at bounding box center [494, 224] width 989 height 448
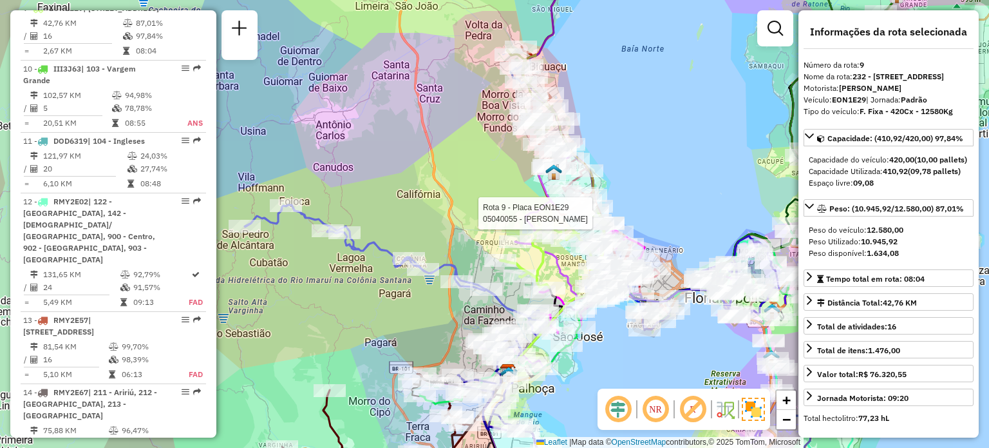
drag, startPoint x: 479, startPoint y: 120, endPoint x: 580, endPoint y: 155, distance: 106.3
click at [568, 152] on div "Rota 9 - Placa EON1E29 05040055 - PATRIK AMARAL Janela de atendimento Grade de …" at bounding box center [494, 224] width 989 height 448
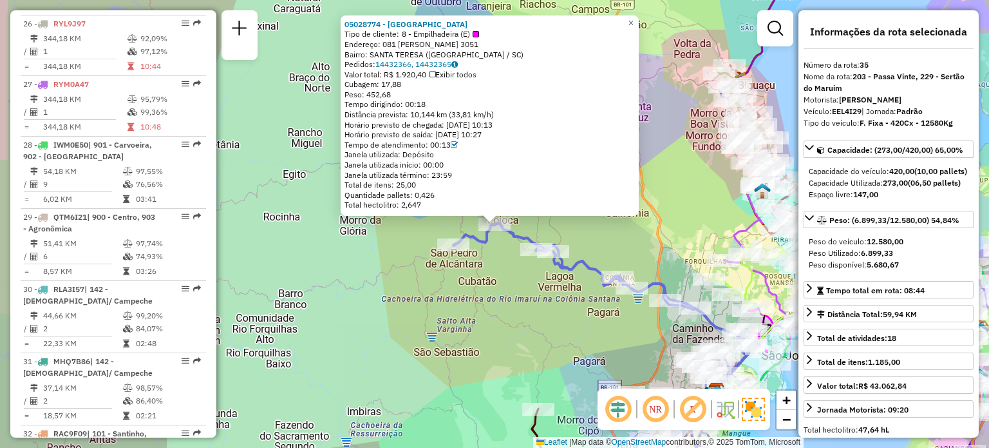
scroll to position [3045, 0]
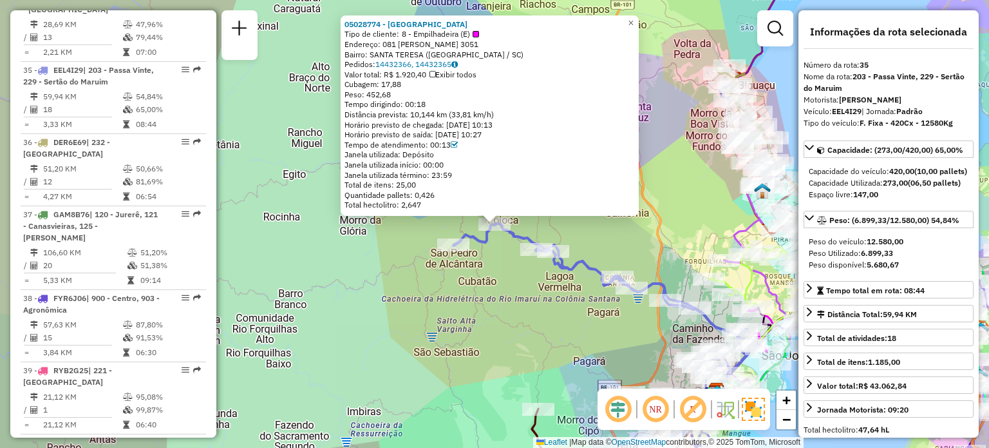
click at [444, 267] on div "Rota 35 - Placa EEL4I29 05035203 - SUPERMERCADO SAO PED 05028774 - ADRIANO RIOS…" at bounding box center [494, 224] width 989 height 448
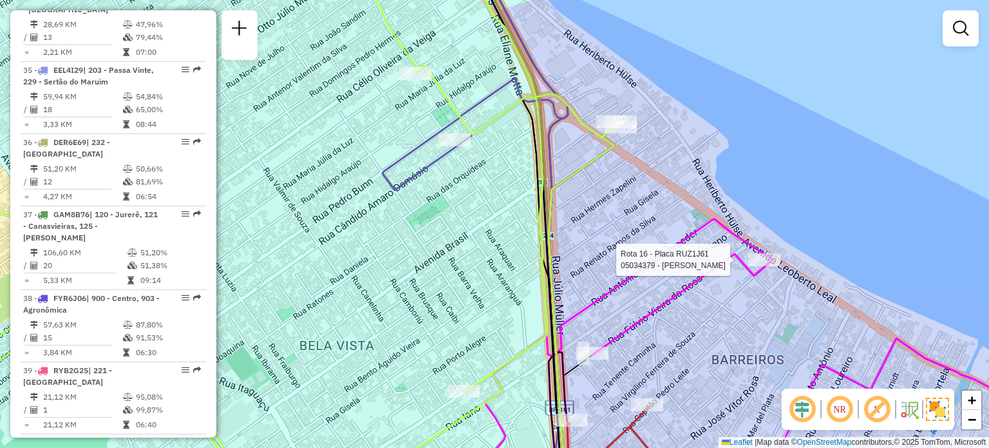
select select "**********"
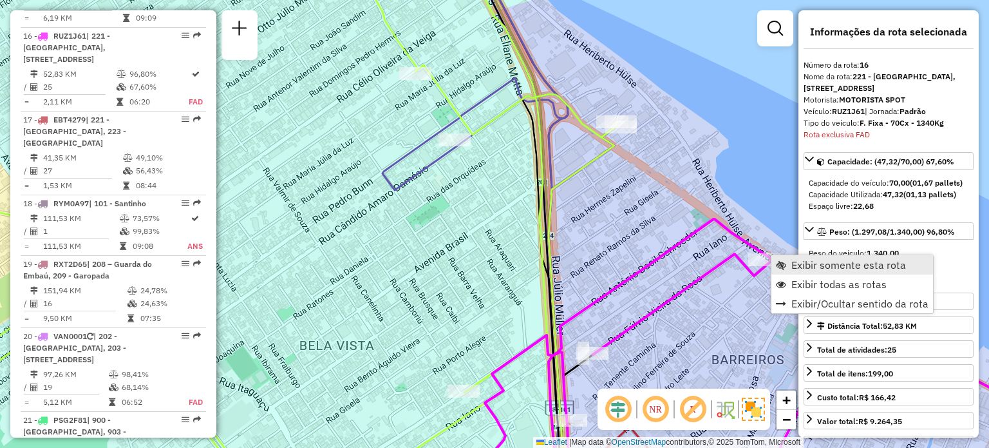
scroll to position [1631, 0]
click at [791, 264] on link "Exibir somente esta rota" at bounding box center [853, 264] width 162 height 19
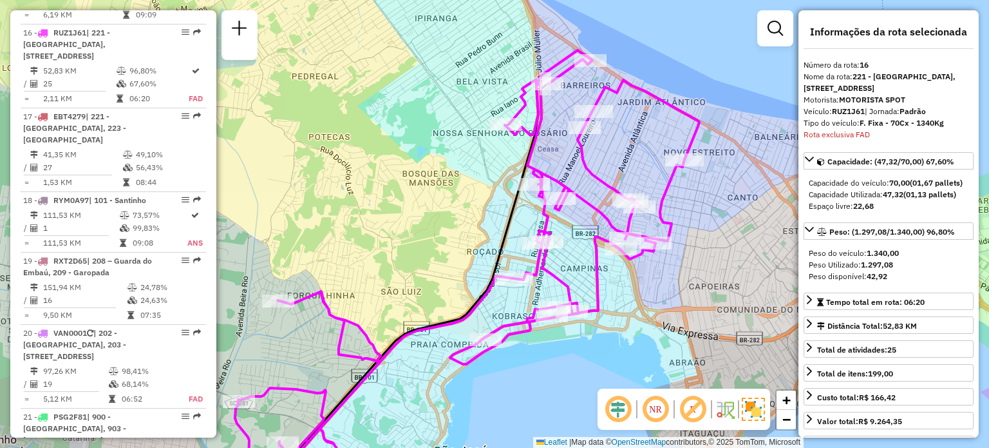
drag, startPoint x: 617, startPoint y: 57, endPoint x: 616, endPoint y: 138, distance: 81.8
click at [616, 137] on div "Janela de atendimento Grade de atendimento Capacidade Transportadoras Veículos …" at bounding box center [494, 224] width 989 height 448
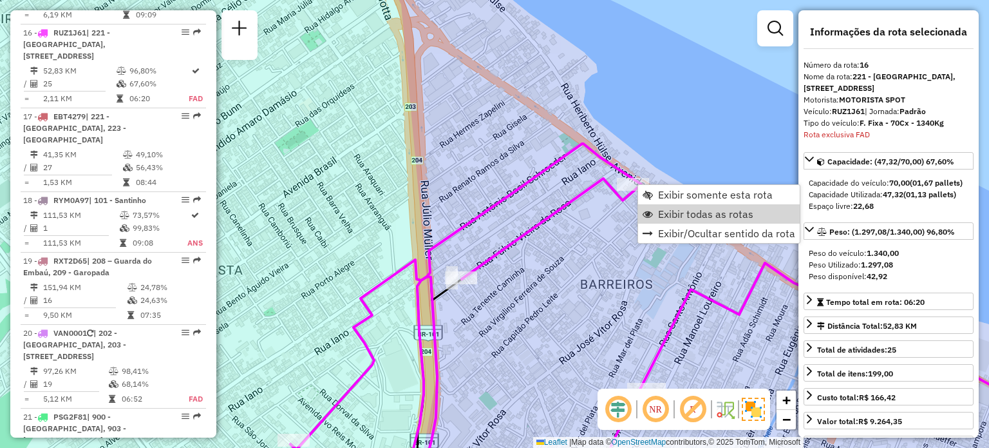
click at [674, 210] on span "Exibir todas as rotas" at bounding box center [705, 214] width 95 height 10
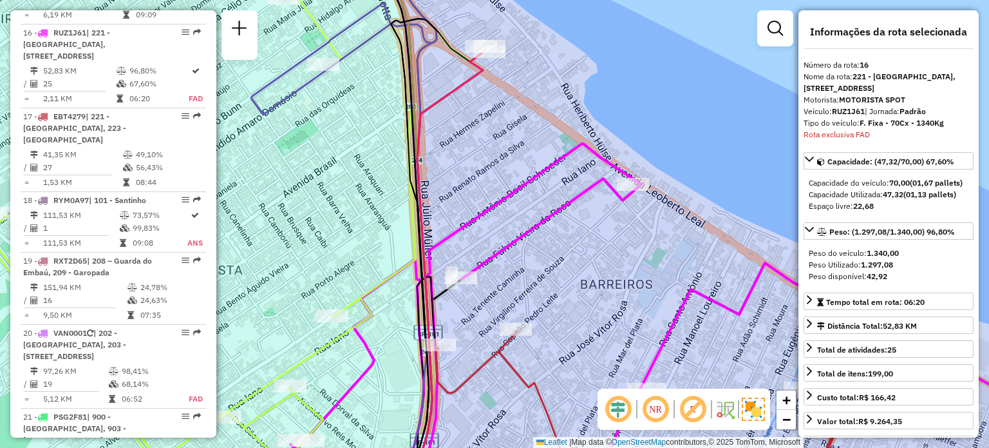
drag, startPoint x: 563, startPoint y: 89, endPoint x: 558, endPoint y: 166, distance: 77.4
click at [560, 163] on div "Janela de atendimento Grade de atendimento Capacidade Transportadoras Veículos …" at bounding box center [494, 224] width 989 height 448
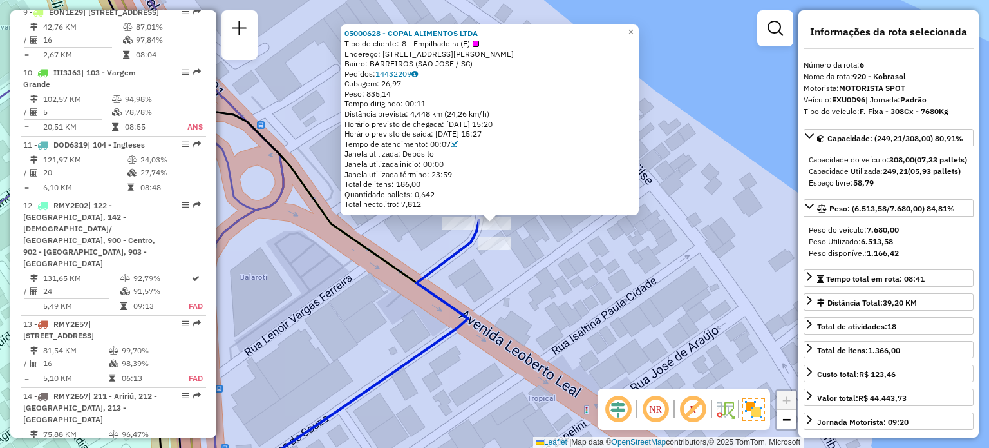
scroll to position [888, 0]
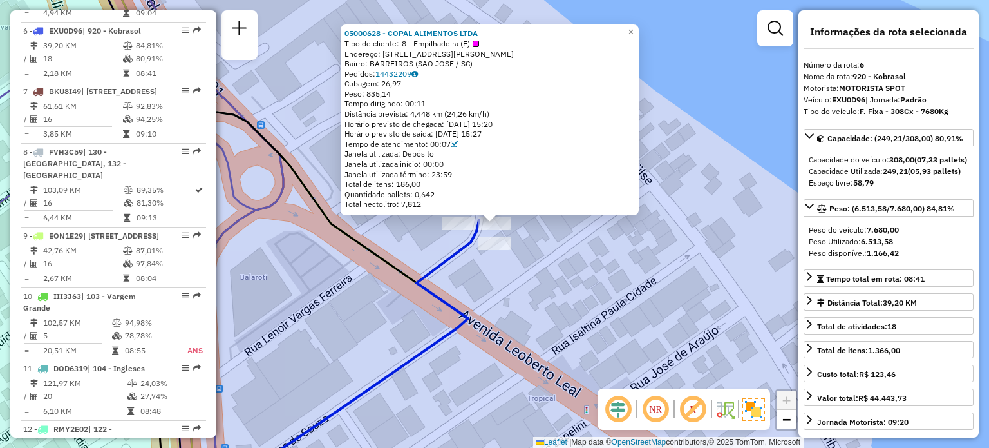
click at [560, 276] on div "05000628 - COPAL ALIMENTOS LTDA Tipo de cliente: 8 - Empilhadeira (E) Endereço:…" at bounding box center [494, 224] width 989 height 448
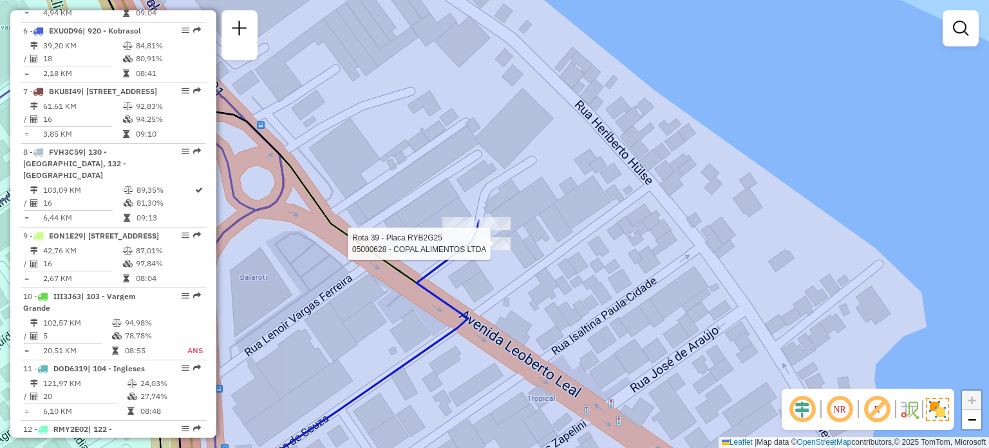
select select "**********"
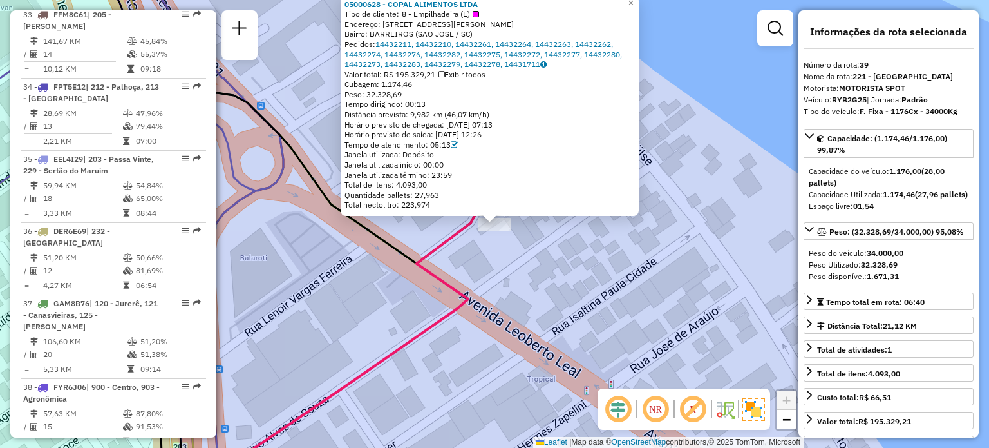
scroll to position [3248, 0]
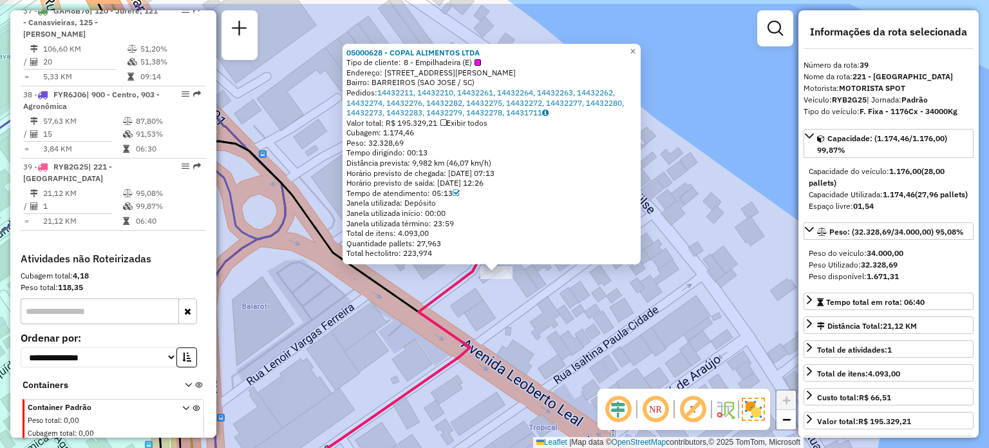
drag, startPoint x: 585, startPoint y: 272, endPoint x: 587, endPoint y: 320, distance: 48.3
click at [587, 320] on div "05000628 - COPAL ALIMENTOS LTDA Tipo de cliente: 8 - Empilhadeira (E) Endereço:…" at bounding box center [494, 224] width 989 height 448
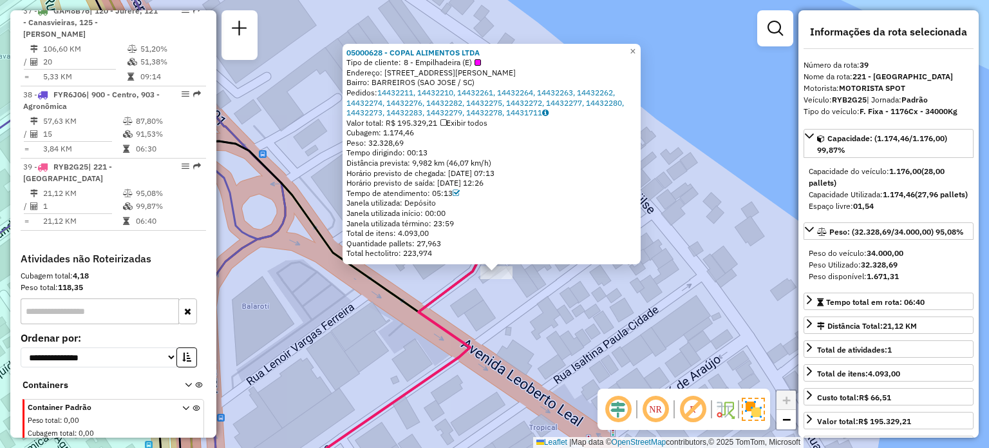
click at [581, 293] on div "05000628 - COPAL ALIMENTOS LTDA Tipo de cliente: 8 - Empilhadeira (E) Endereço:…" at bounding box center [494, 224] width 989 height 448
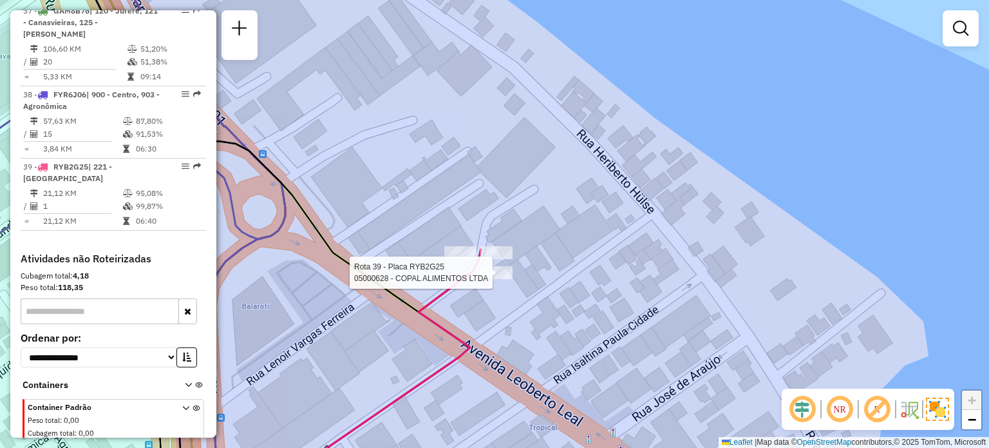
select select "**********"
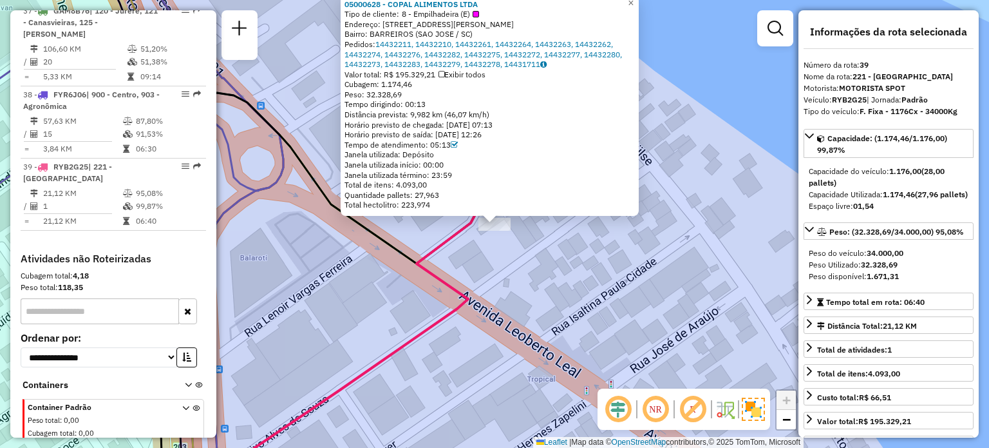
click at [569, 257] on div "05000628 - COPAL ALIMENTOS LTDA Tipo de cliente: 8 - Empilhadeira (E) Endereço:…" at bounding box center [494, 224] width 989 height 448
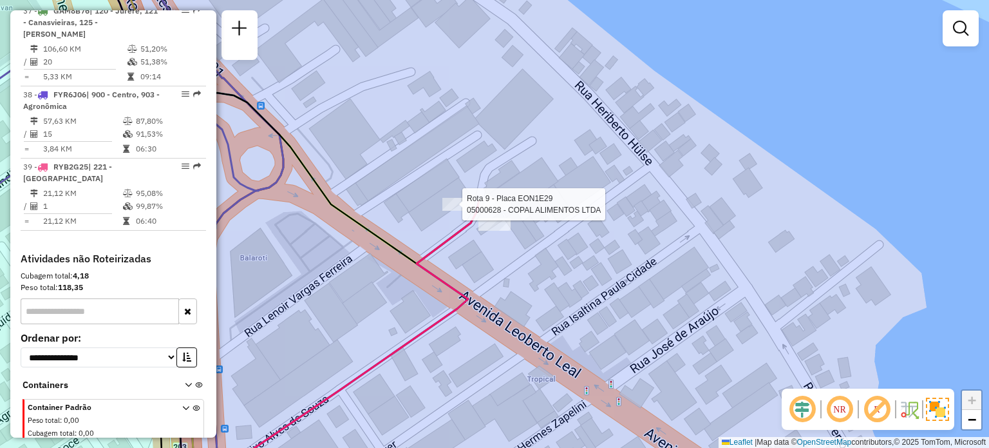
select select "**********"
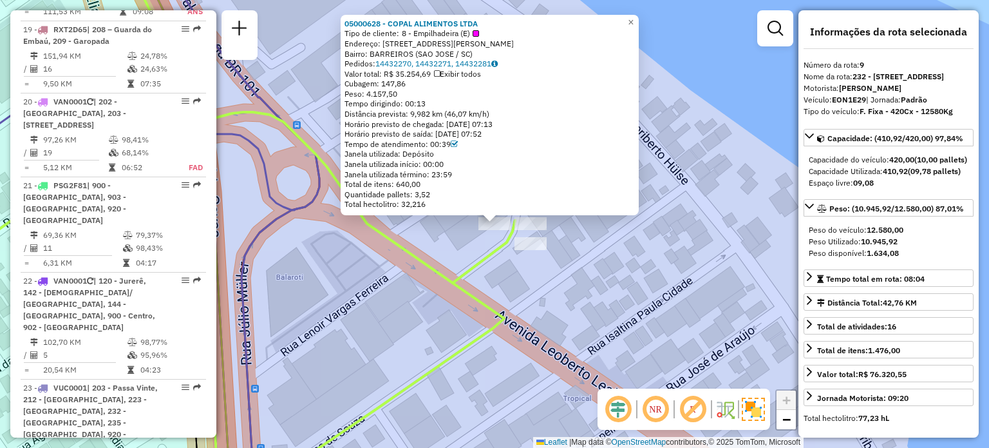
scroll to position [1115, 0]
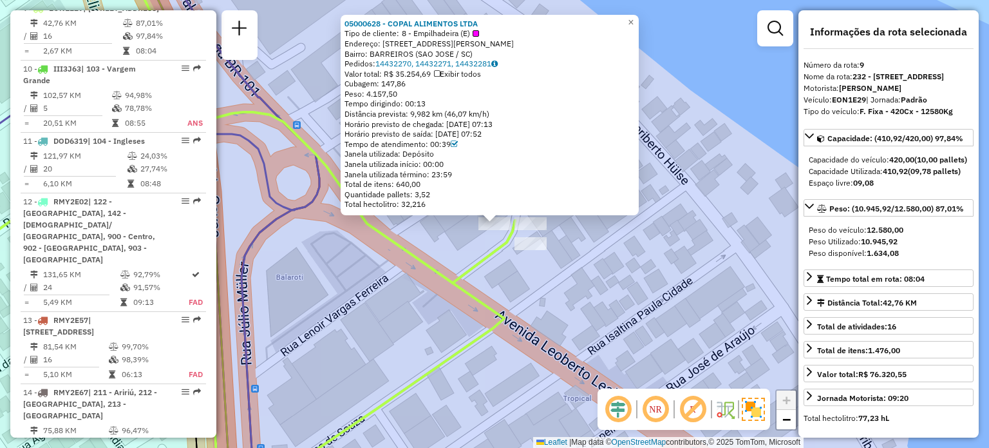
click at [595, 252] on div "05000628 - COPAL ALIMENTOS LTDA Tipo de cliente: 8 - Empilhadeira (E) Endereço:…" at bounding box center [494, 224] width 989 height 448
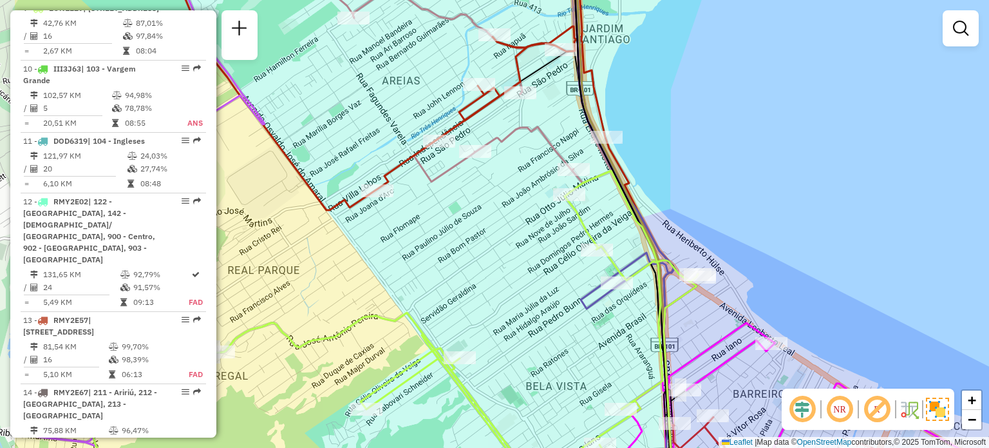
drag, startPoint x: 406, startPoint y: 226, endPoint x: 564, endPoint y: 260, distance: 161.3
click at [564, 260] on div "Janela de atendimento Grade de atendimento Capacidade Transportadoras Veículos …" at bounding box center [494, 224] width 989 height 448
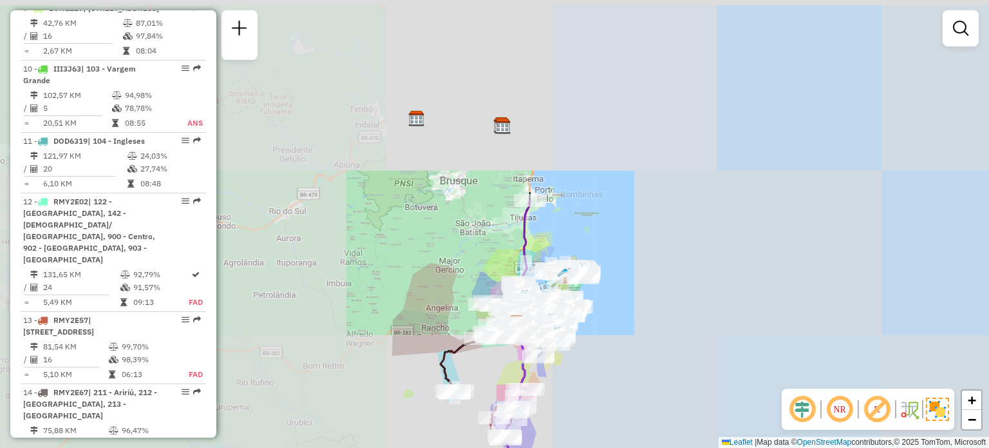
drag, startPoint x: 564, startPoint y: 200, endPoint x: 564, endPoint y: 223, distance: 23.2
click at [564, 223] on div "Janela de atendimento Grade de atendimento Capacidade Transportadoras Veículos …" at bounding box center [494, 224] width 989 height 448
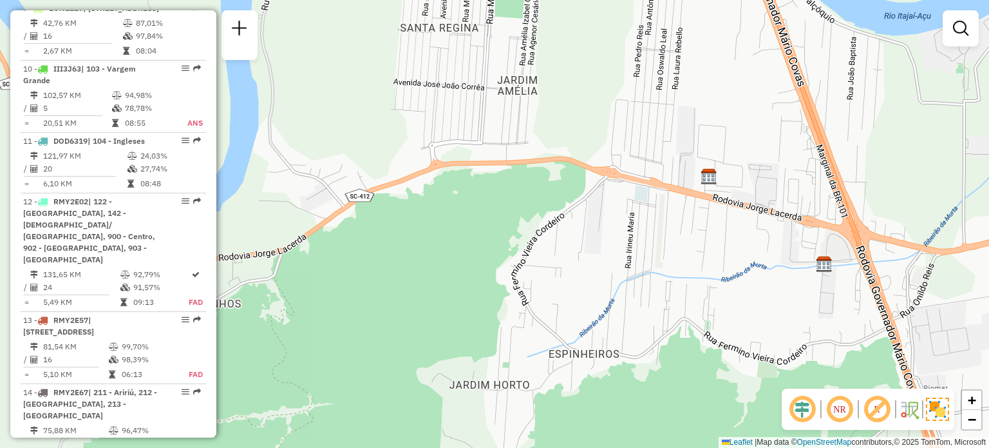
click at [706, 181] on img at bounding box center [709, 176] width 17 height 17
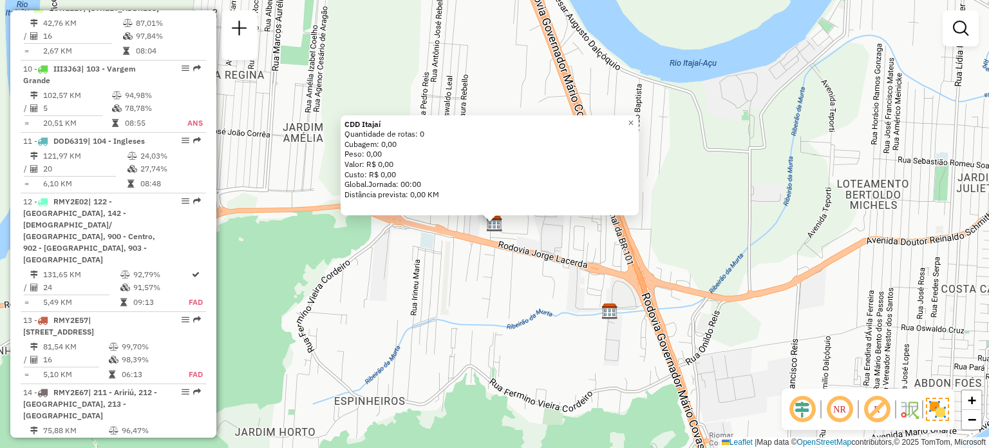
click at [655, 272] on div "CDD Itajaí Quantidade de rotas: 0 Cubagem: 0,00 Peso: 0,00 Valor: R$ 0,00 Custo…" at bounding box center [494, 224] width 989 height 448
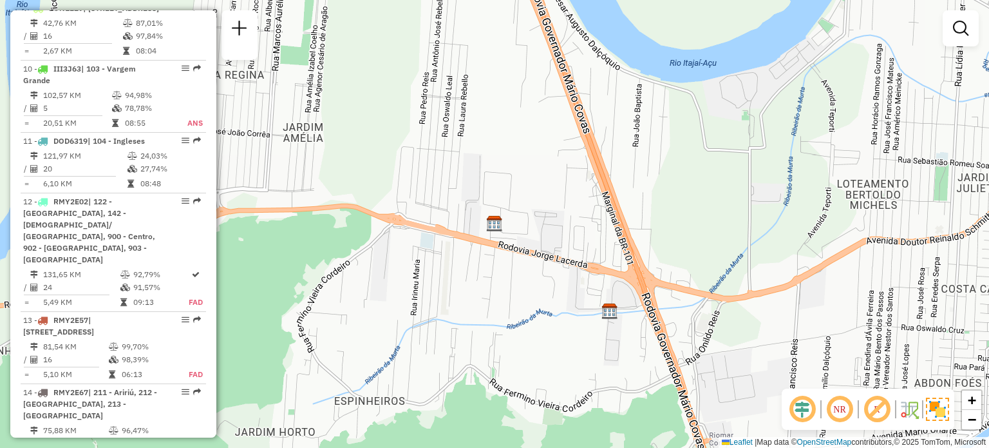
click at [610, 308] on img at bounding box center [610, 311] width 17 height 17
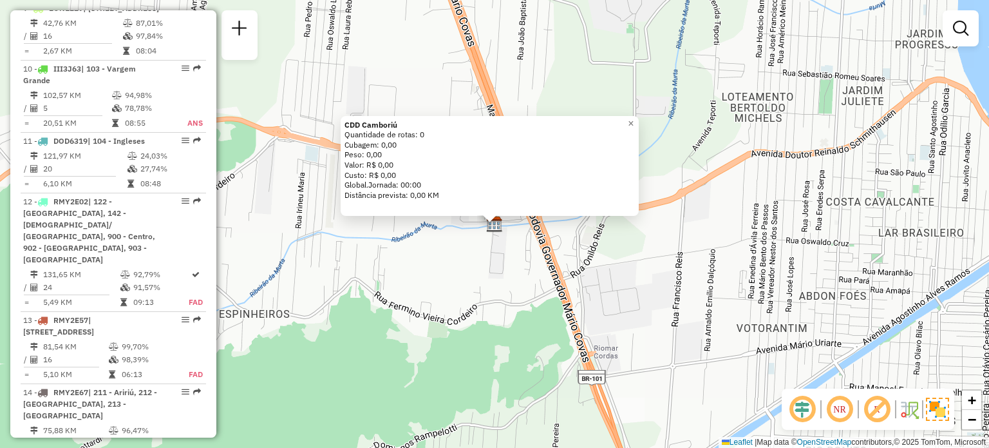
click at [450, 295] on div "CDD Camboriú Quantidade de rotas: 0 Cubagem: 0,00 Peso: 0,00 Valor: R$ 0,00 Cus…" at bounding box center [494, 224] width 989 height 448
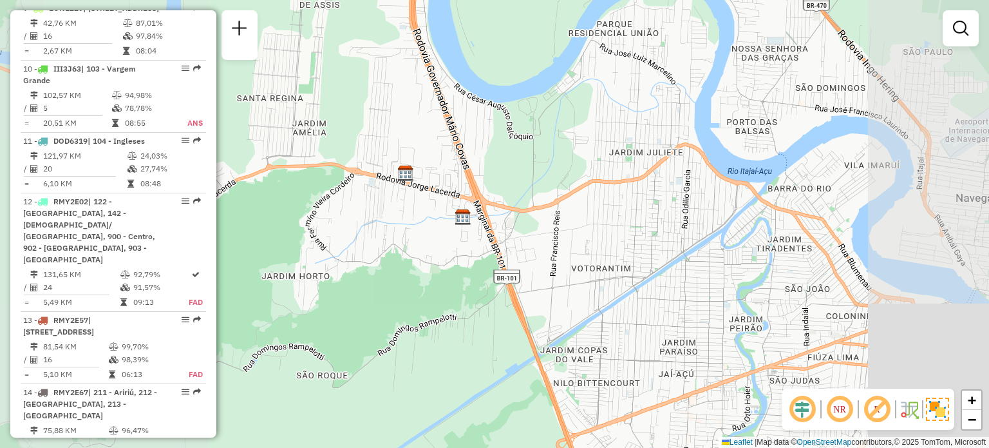
drag, startPoint x: 348, startPoint y: 195, endPoint x: 682, endPoint y: 211, distance: 334.0
click at [616, 211] on div "Janela de atendimento Grade de atendimento Capacidade Transportadoras Veículos …" at bounding box center [494, 224] width 989 height 448
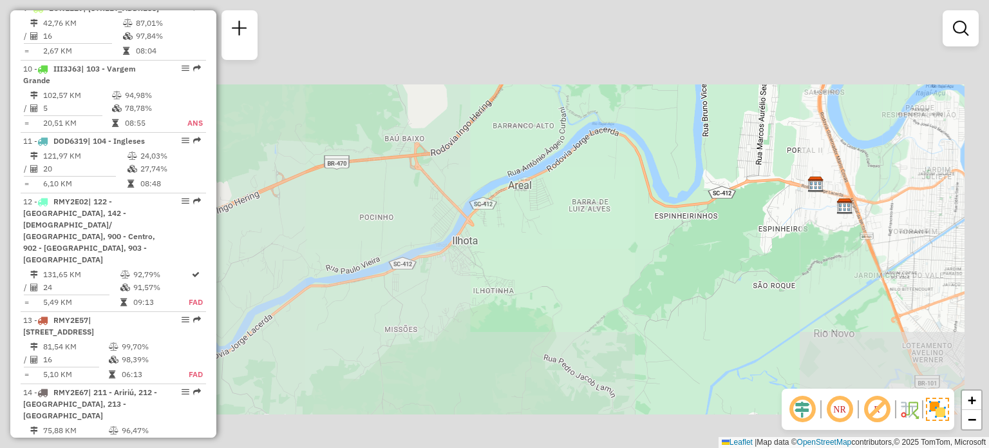
drag, startPoint x: 525, startPoint y: 190, endPoint x: 700, endPoint y: 216, distance: 177.2
click at [687, 213] on div "Janela de atendimento Grade de atendimento Capacidade Transportadoras Veículos …" at bounding box center [494, 224] width 989 height 448
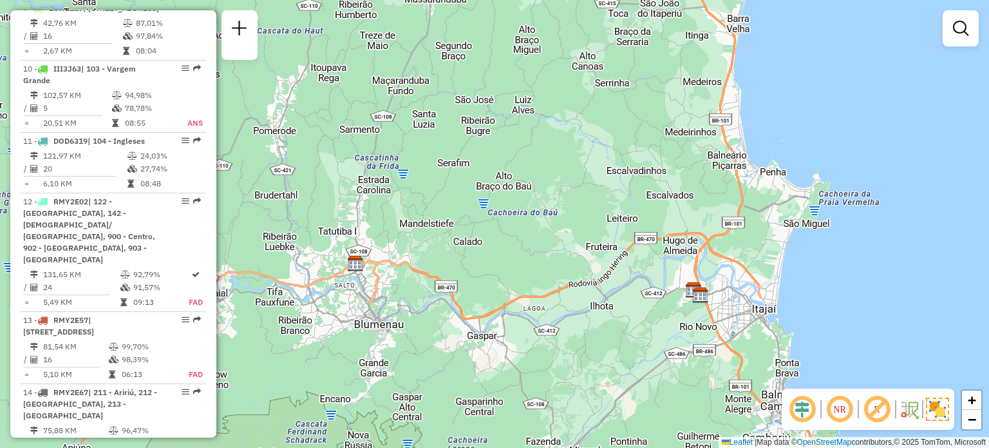
drag, startPoint x: 681, startPoint y: 173, endPoint x: 574, endPoint y: 319, distance: 181.1
click at [576, 319] on div "Janela de atendimento Grade de atendimento Capacidade Transportadoras Veículos …" at bounding box center [494, 224] width 989 height 448
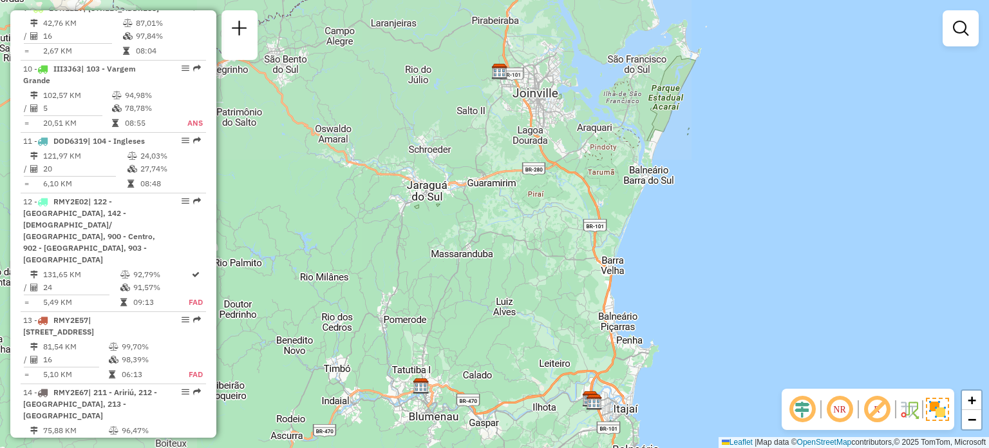
drag, startPoint x: 618, startPoint y: 198, endPoint x: 531, endPoint y: 412, distance: 230.8
click at [531, 412] on div "Janela de atendimento Grade de atendimento Capacidade Transportadoras Veículos …" at bounding box center [494, 224] width 989 height 448
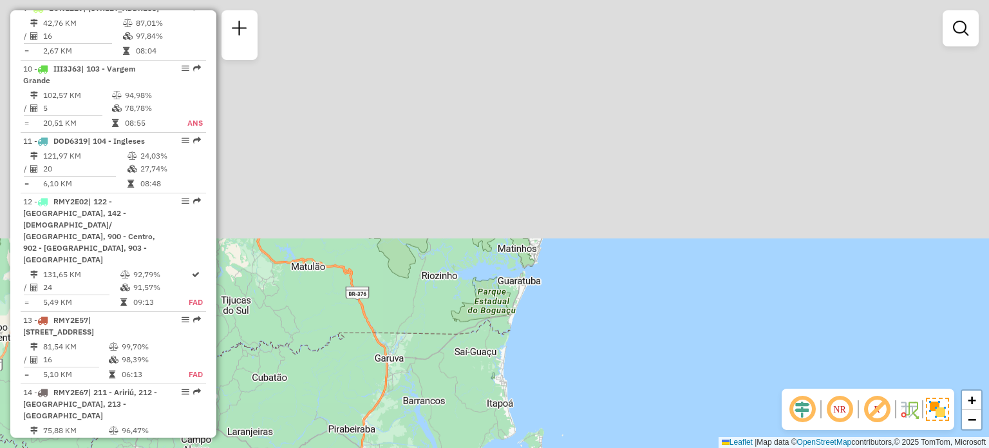
drag, startPoint x: 500, startPoint y: 226, endPoint x: 419, endPoint y: 477, distance: 263.1
click at [419, 447] on html "Aguarde... Pop-up bloqueado! Seu navegador bloqueou automáticamente a abertura …" at bounding box center [494, 224] width 989 height 448
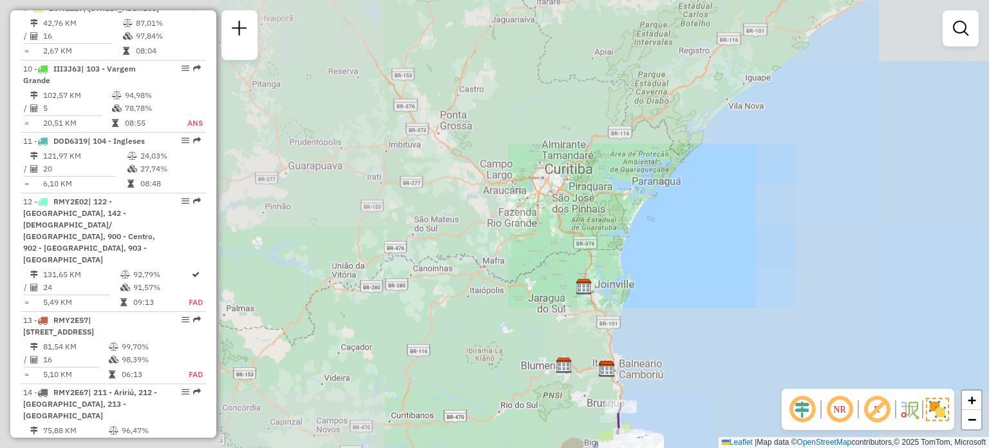
drag, startPoint x: 399, startPoint y: 220, endPoint x: 569, endPoint y: 226, distance: 169.5
click at [564, 225] on div "Janela de atendimento Grade de atendimento Capacidade Transportadoras Veículos …" at bounding box center [494, 224] width 989 height 448
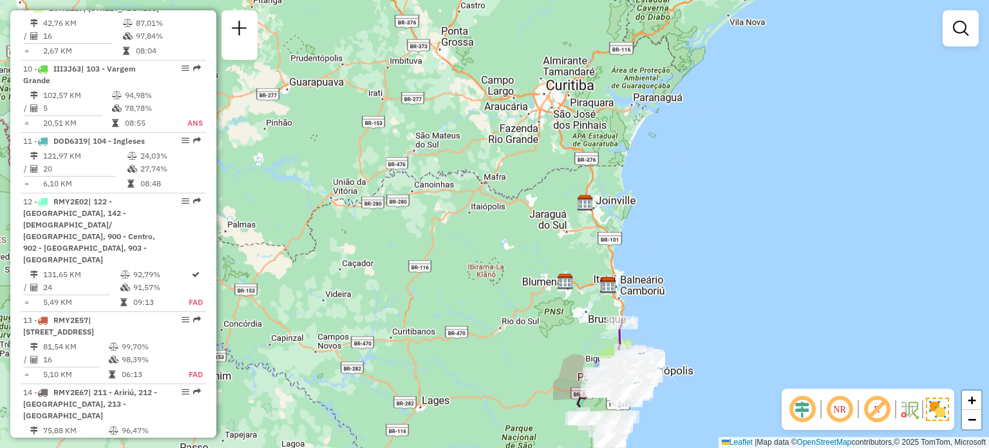
drag, startPoint x: 446, startPoint y: 360, endPoint x: 404, endPoint y: 108, distance: 255.9
click at [408, 113] on div "Janela de atendimento Grade de atendimento Capacidade Transportadoras Veículos …" at bounding box center [494, 224] width 989 height 448
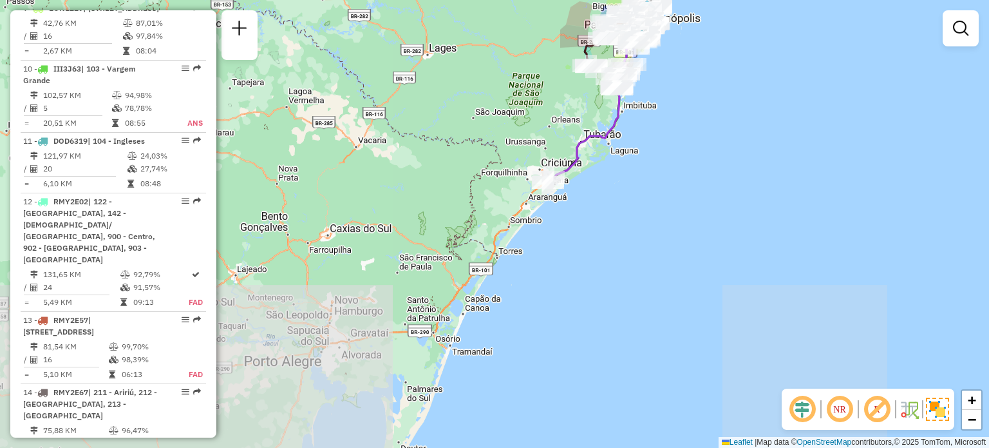
drag, startPoint x: 515, startPoint y: 300, endPoint x: 569, endPoint y: 129, distance: 179.6
click at [569, 129] on div "Janela de atendimento Grade de atendimento Capacidade Transportadoras Veículos …" at bounding box center [494, 224] width 989 height 448
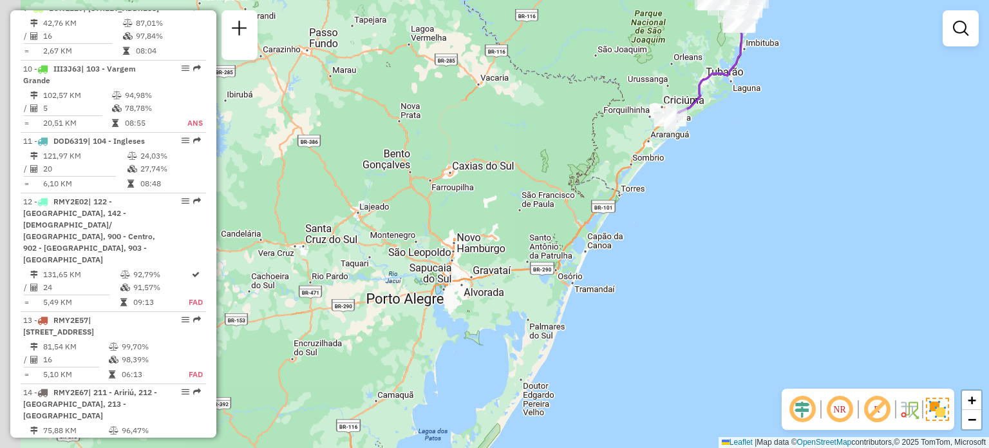
drag, startPoint x: 495, startPoint y: 278, endPoint x: 613, endPoint y: 214, distance: 133.7
click at [611, 218] on div "Janela de atendimento Grade de atendimento Capacidade Transportadoras Veículos …" at bounding box center [494, 224] width 989 height 448
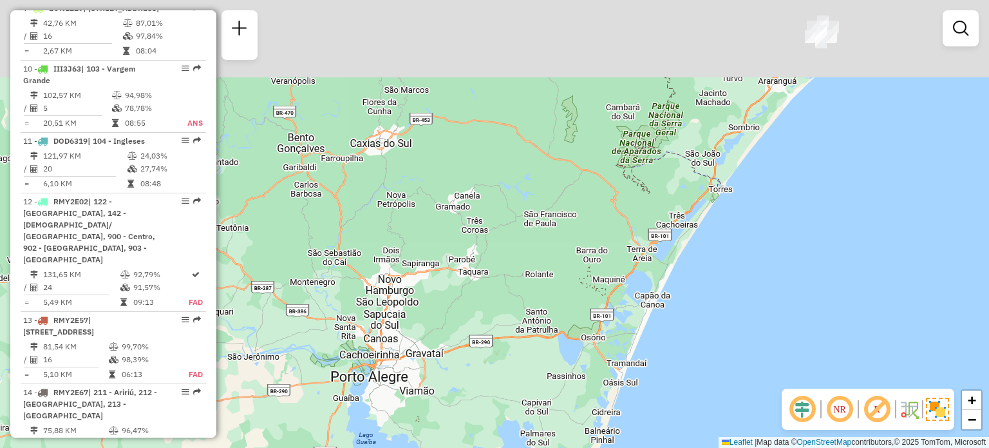
drag, startPoint x: 564, startPoint y: 190, endPoint x: 362, endPoint y: 370, distance: 270.5
click at [357, 374] on div "Janela de atendimento Grade de atendimento Capacidade Transportadoras Veículos …" at bounding box center [494, 224] width 989 height 448
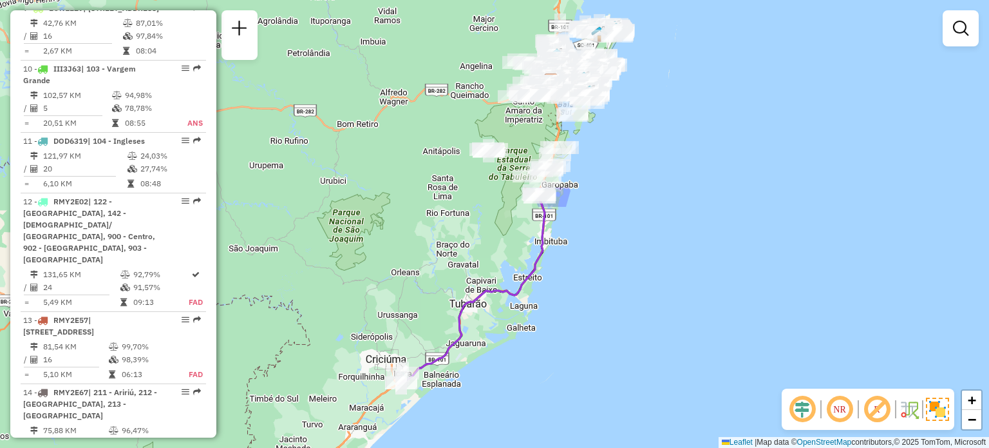
drag, startPoint x: 757, startPoint y: 95, endPoint x: 484, endPoint y: 314, distance: 350.0
click at [484, 319] on div "Janela de atendimento Grade de atendimento Capacidade Transportadoras Veículos …" at bounding box center [494, 224] width 989 height 448
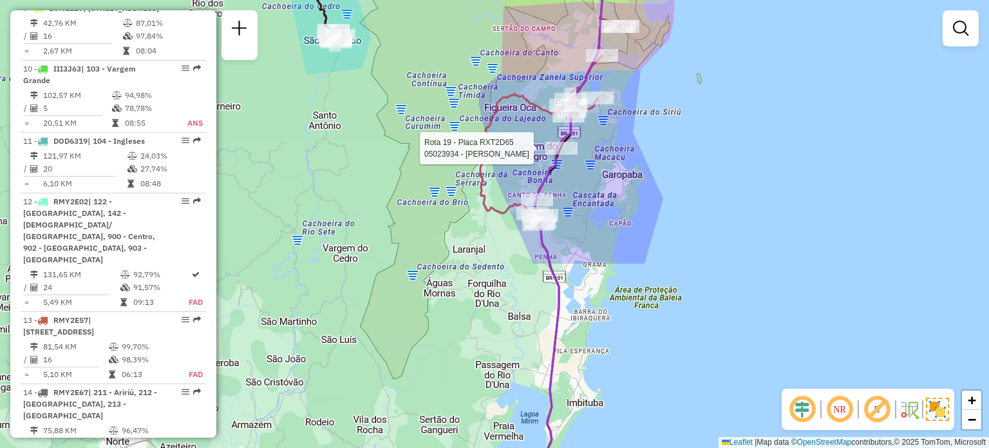
select select "**********"
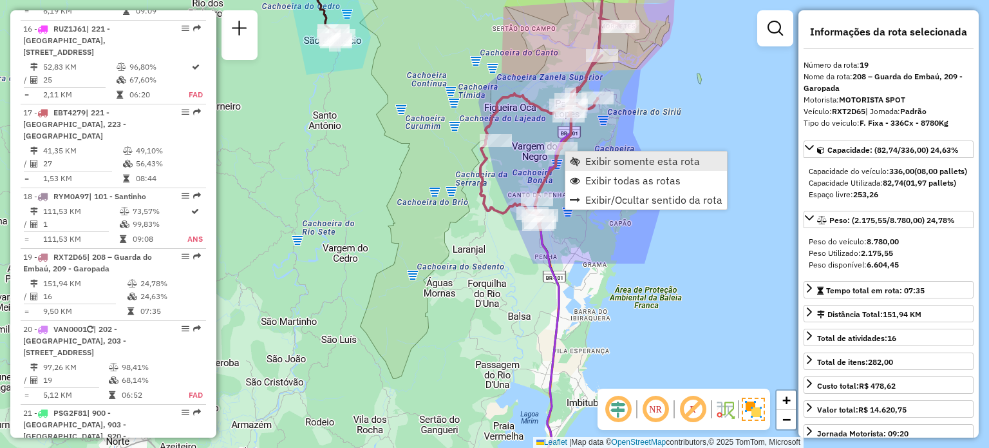
click at [598, 161] on span "Exibir somente esta rota" at bounding box center [642, 161] width 115 height 10
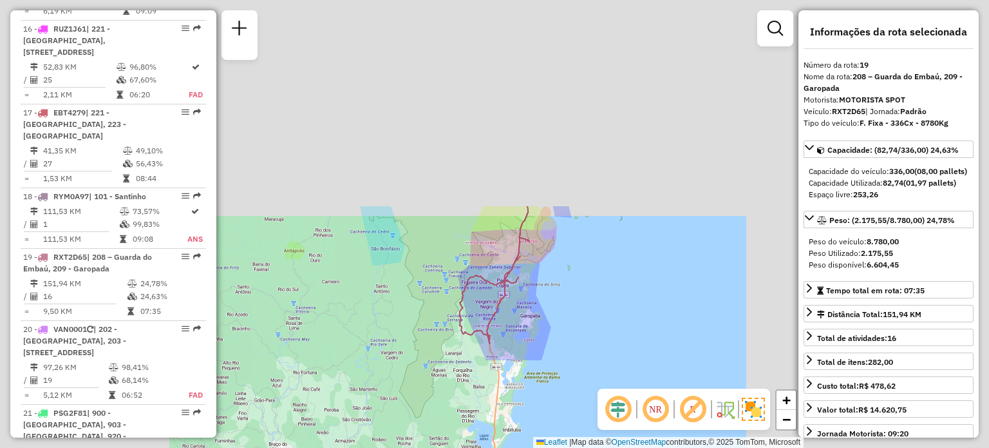
scroll to position [1859, 0]
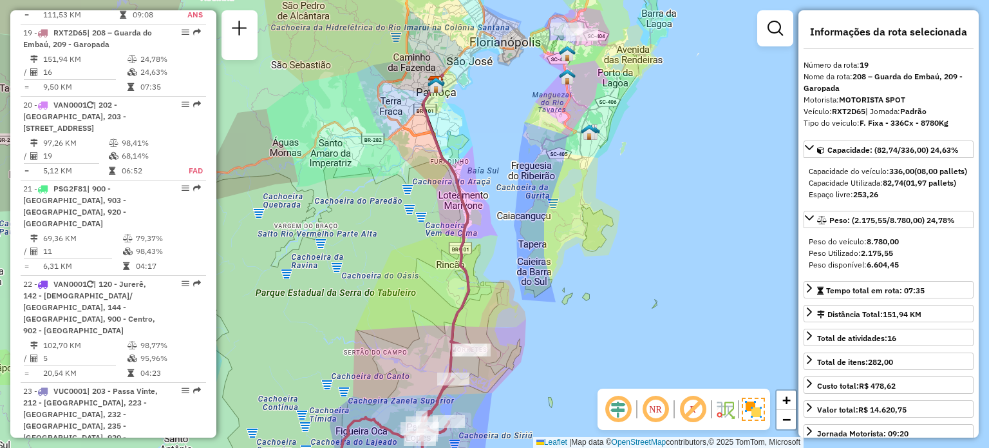
click at [587, 134] on img at bounding box center [589, 132] width 17 height 17
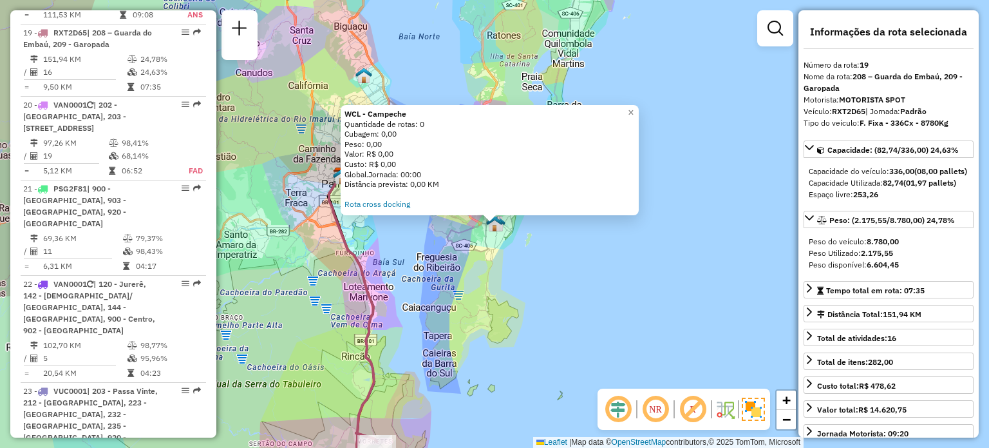
click at [710, 156] on div "WCL - Campeche Quantidade de rotas: 0 Cubagem: 0,00 Peso: 0,00 Valor: R$ 0,00 C…" at bounding box center [494, 224] width 989 height 448
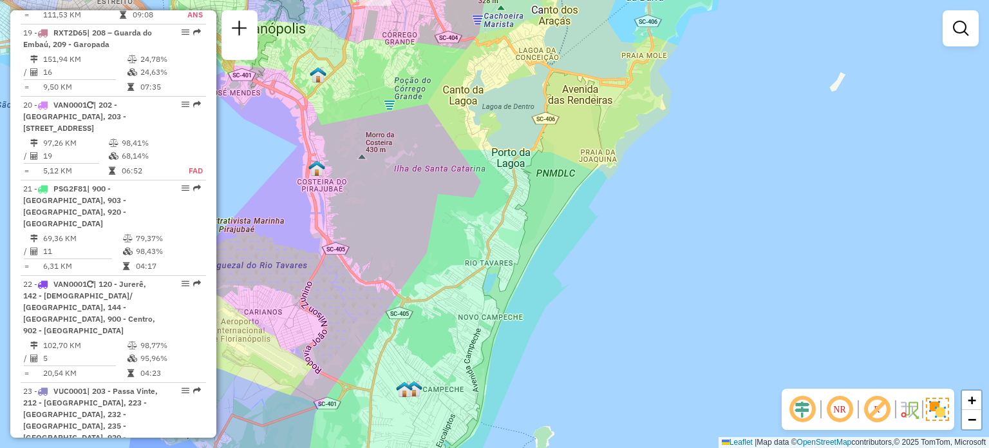
drag, startPoint x: 484, startPoint y: 290, endPoint x: 566, endPoint y: 169, distance: 146.5
click at [566, 169] on div "Janela de atendimento Grade de atendimento Capacidade Transportadoras Veículos …" at bounding box center [494, 224] width 989 height 448
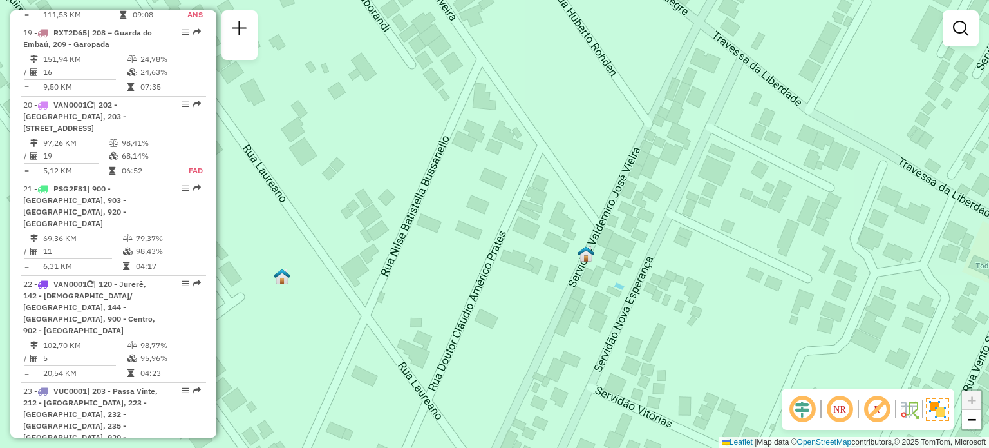
click at [283, 276] on img at bounding box center [282, 276] width 17 height 17
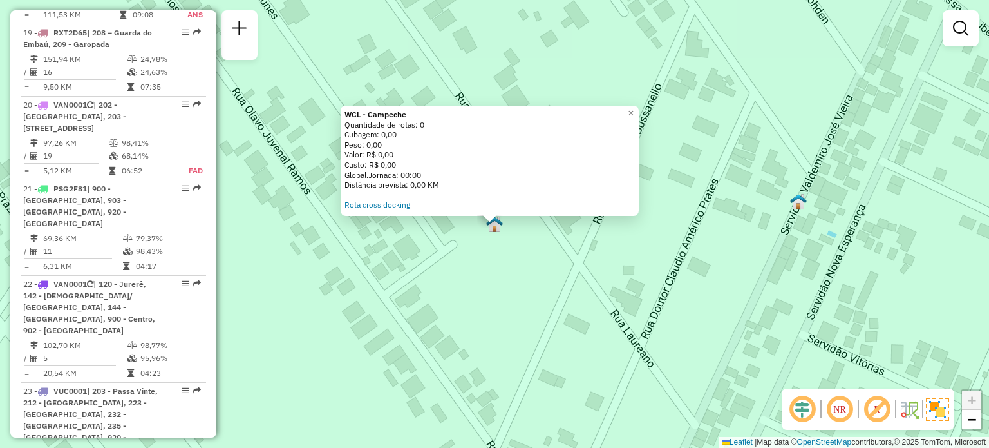
click at [455, 296] on div "WCL - Campeche Quantidade de rotas: 0 Cubagem: 0,00 Peso: 0,00 Valor: R$ 0,00 C…" at bounding box center [494, 224] width 989 height 448
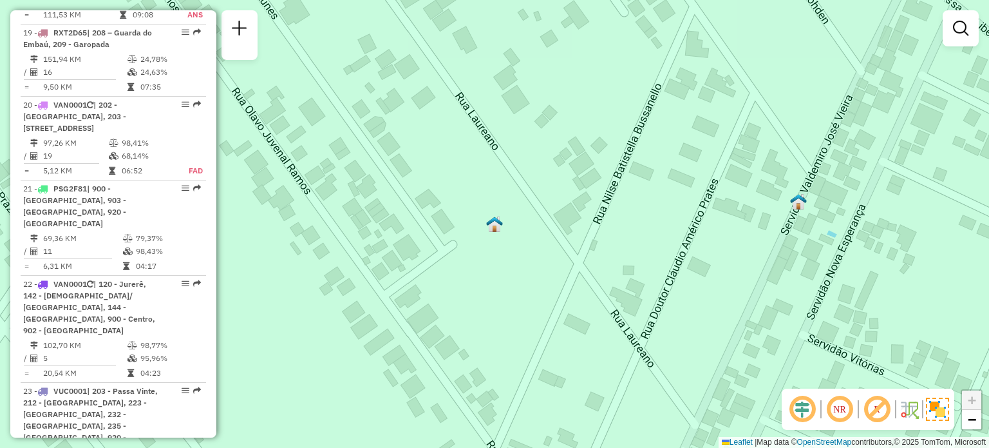
drag, startPoint x: 580, startPoint y: 216, endPoint x: 541, endPoint y: 252, distance: 52.9
click at [545, 249] on div "Janela de atendimento Grade de atendimento Capacidade Transportadoras Veículos …" at bounding box center [494, 224] width 989 height 448
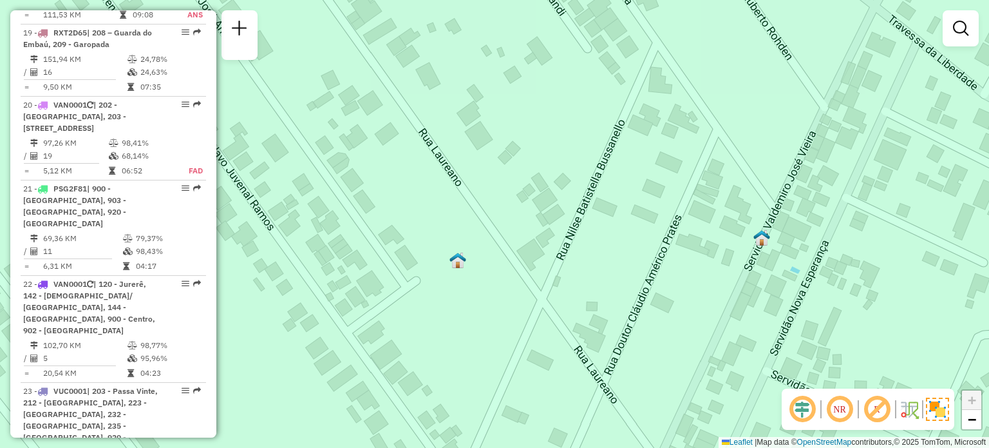
click at [760, 243] on img at bounding box center [762, 237] width 17 height 17
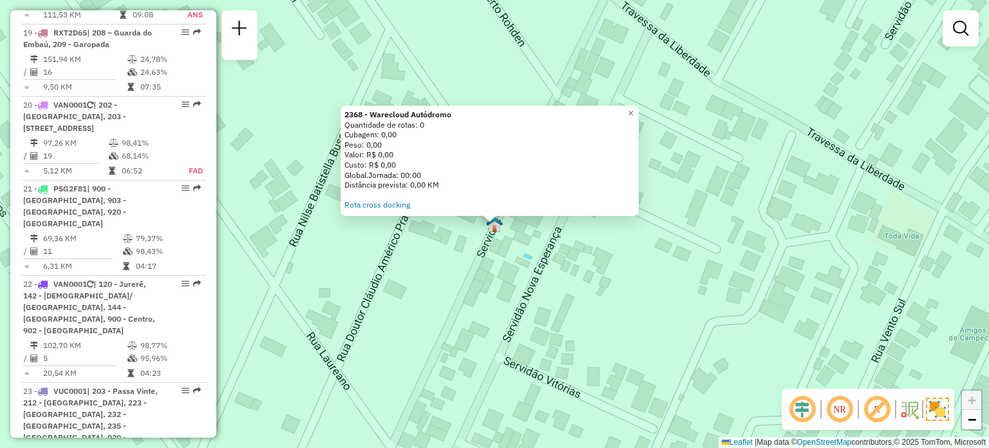
click at [604, 303] on div "2368 - Warecloud Autódromo Quantidade de rotas: 0 Cubagem: 0,00 Peso: 0,00 Valo…" at bounding box center [494, 224] width 989 height 448
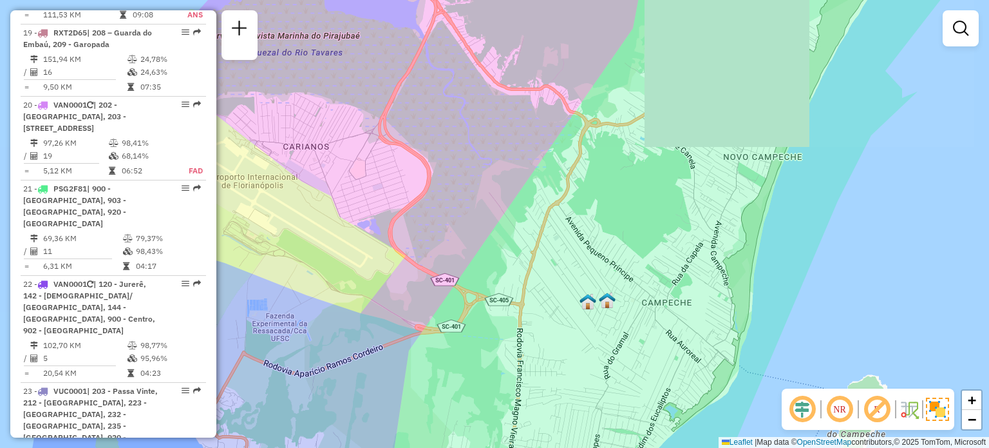
drag, startPoint x: 511, startPoint y: 201, endPoint x: 678, endPoint y: 228, distance: 168.3
click at [654, 227] on div "Janela de atendimento Grade de atendimento Capacidade Transportadoras Veículos …" at bounding box center [494, 224] width 989 height 448
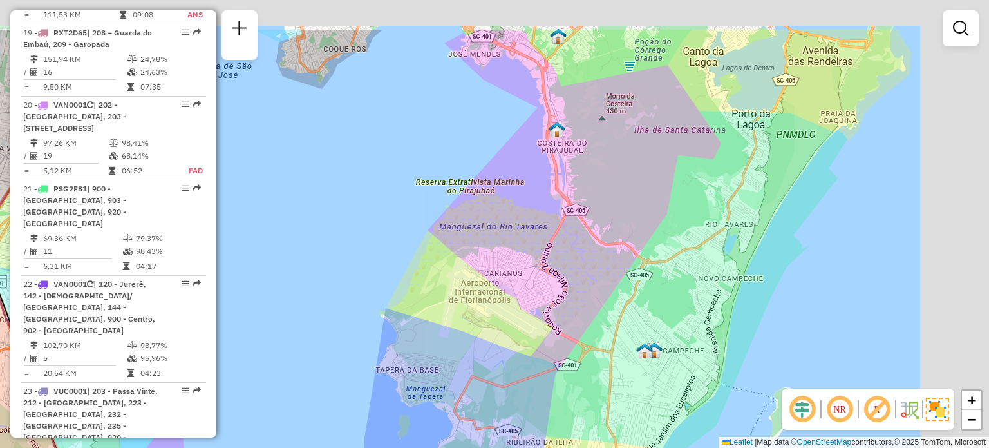
drag, startPoint x: 622, startPoint y: 207, endPoint x: 413, endPoint y: 392, distance: 278.8
click at [413, 392] on div "Janela de atendimento Grade de atendimento Capacidade Transportadoras Veículos …" at bounding box center [494, 224] width 989 height 448
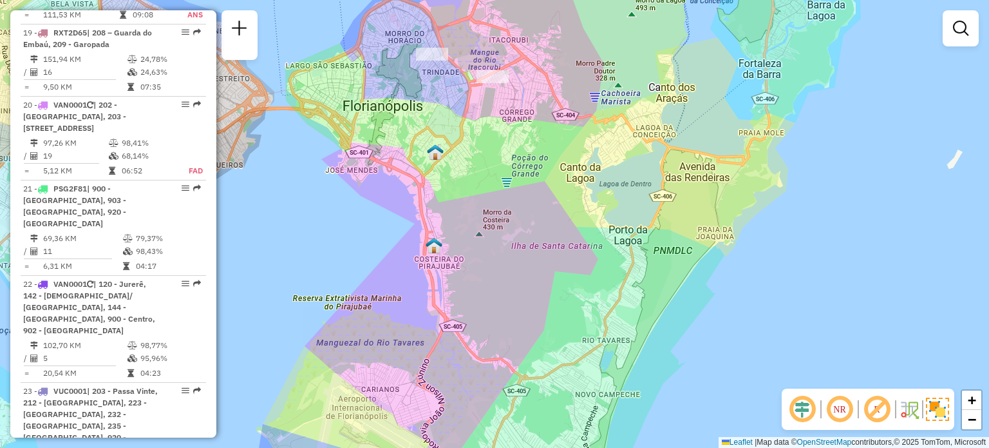
click at [437, 249] on img at bounding box center [434, 245] width 17 height 17
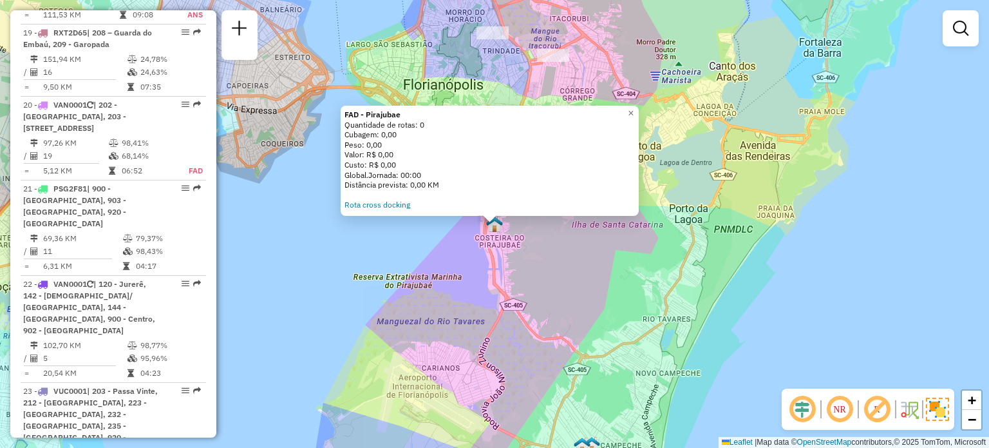
click at [546, 263] on div "FAD - Pirajubae Quantidade de rotas: 0 Cubagem: 0,00 Peso: 0,00 Valor: R$ 0,00 …" at bounding box center [494, 224] width 989 height 448
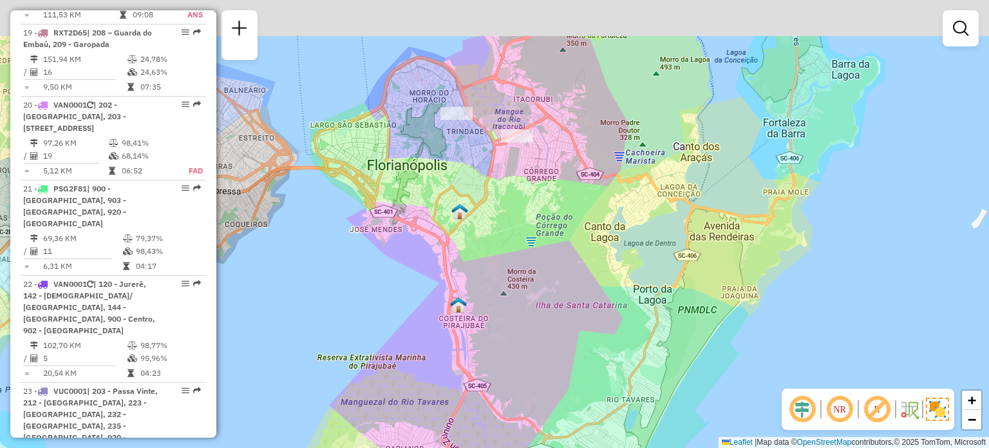
drag, startPoint x: 656, startPoint y: 128, endPoint x: 612, endPoint y: 213, distance: 96.2
click at [612, 213] on div "Janela de atendimento Grade de atendimento Capacidade Transportadoras Veículos …" at bounding box center [494, 224] width 989 height 448
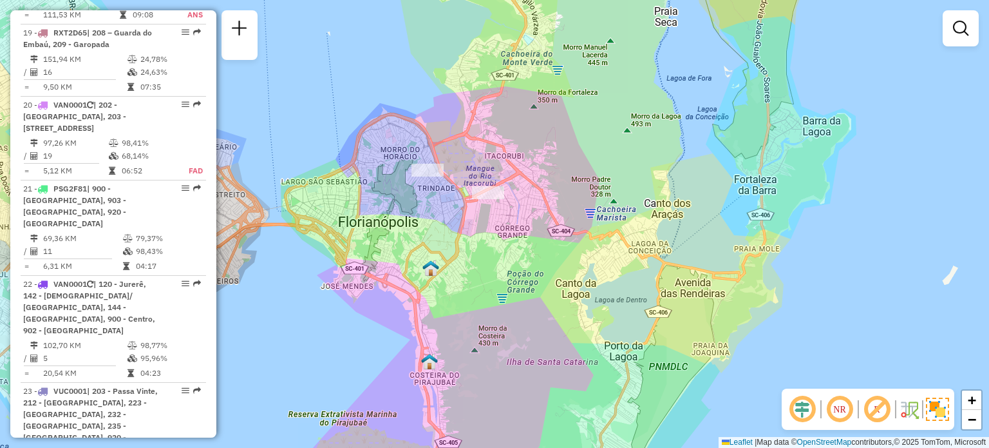
click at [433, 270] on img at bounding box center [430, 268] width 17 height 17
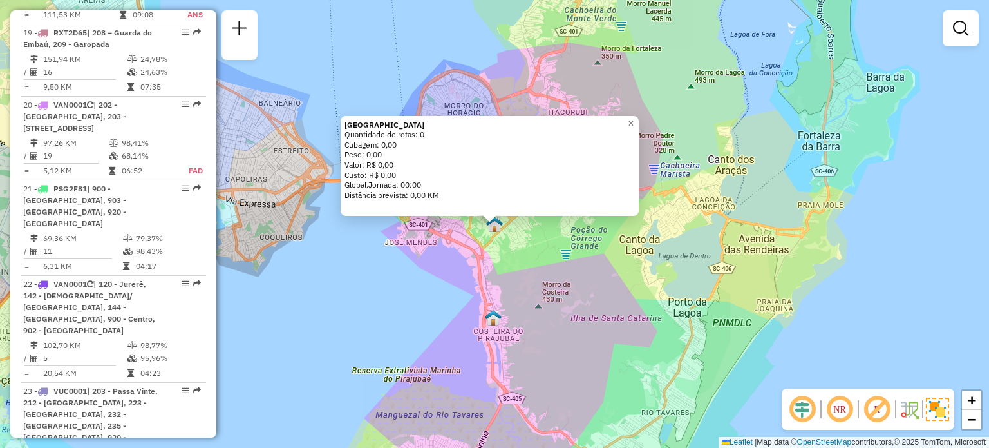
click at [549, 316] on div "Ilha Centro Quantidade de rotas: 0 Cubagem: 0,00 Peso: 0,00 Valor: R$ 0,00 Cust…" at bounding box center [494, 224] width 989 height 448
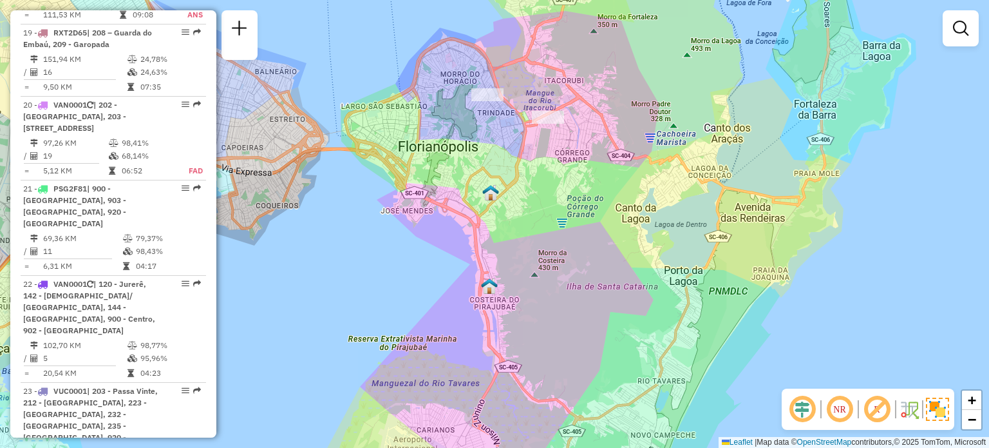
drag, startPoint x: 567, startPoint y: 335, endPoint x: 559, endPoint y: 269, distance: 66.2
click at [564, 266] on div "Janela de atendimento Grade de atendimento Capacidade Transportadoras Veículos …" at bounding box center [494, 224] width 989 height 448
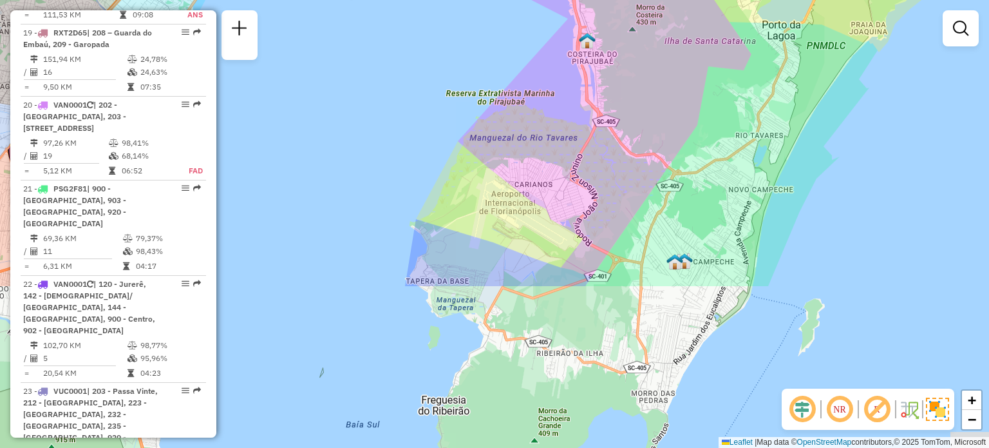
drag, startPoint x: 535, startPoint y: 325, endPoint x: 680, endPoint y: 75, distance: 289.2
click at [680, 75] on div "Janela de atendimento Grade de atendimento Capacidade Transportadoras Veículos …" at bounding box center [494, 224] width 989 height 448
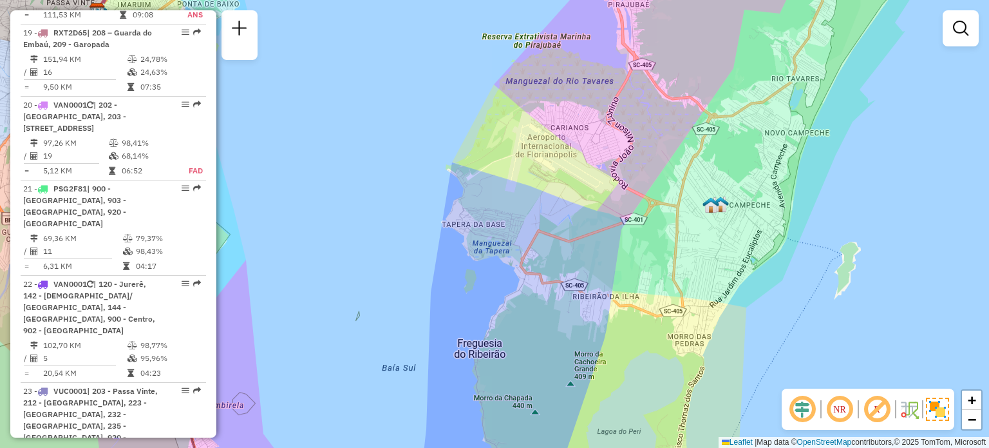
drag, startPoint x: 654, startPoint y: 236, endPoint x: 528, endPoint y: 418, distance: 221.2
click at [535, 409] on div "Janela de atendimento Grade de atendimento Capacidade Transportadoras Veículos …" at bounding box center [494, 224] width 989 height 448
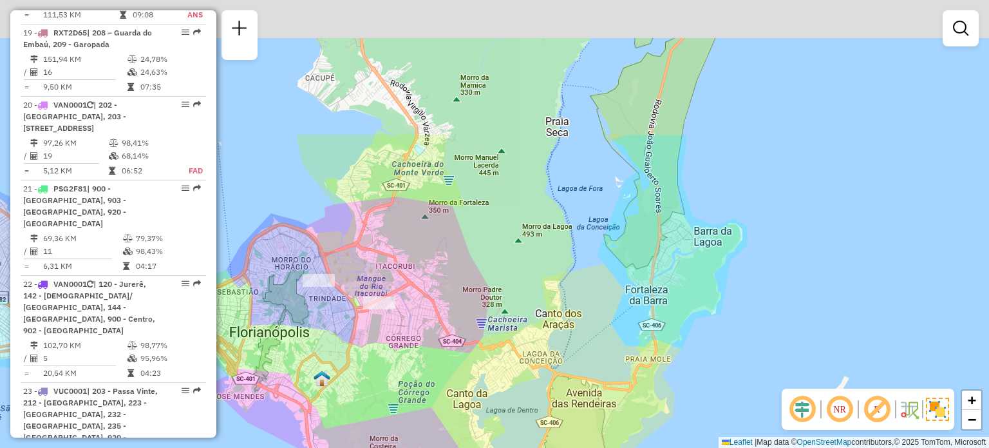
drag, startPoint x: 665, startPoint y: 205, endPoint x: 558, endPoint y: 404, distance: 225.6
click at [562, 393] on div "Janela de atendimento Grade de atendimento Capacidade Transportadoras Veículos …" at bounding box center [494, 224] width 989 height 448
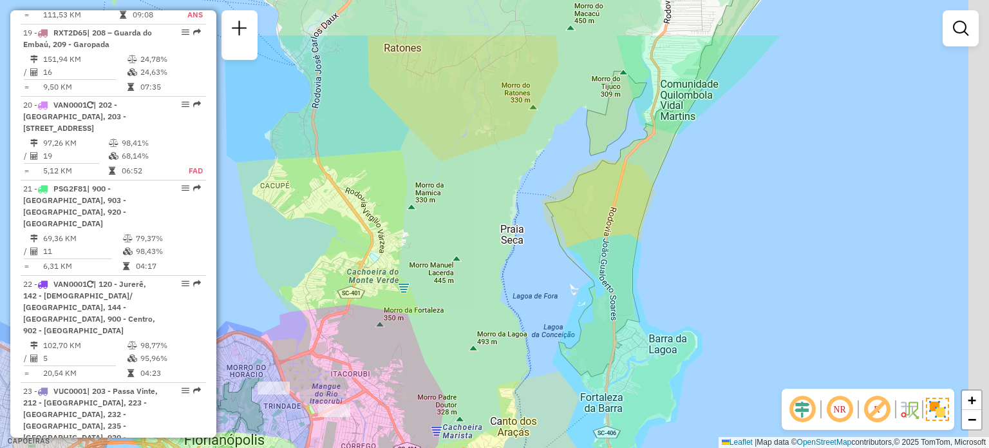
drag, startPoint x: 577, startPoint y: 240, endPoint x: 502, endPoint y: 419, distance: 193.4
click at [500, 421] on div "Janela de atendimento Grade de atendimento Capacidade Transportadoras Veículos …" at bounding box center [494, 224] width 989 height 448
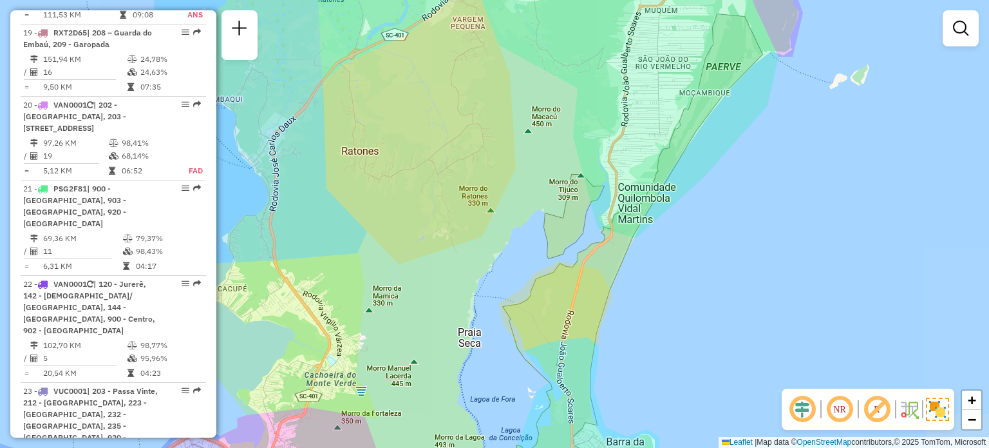
drag, startPoint x: 636, startPoint y: 216, endPoint x: 601, endPoint y: 348, distance: 136.5
click at [601, 348] on div "Janela de atendimento Grade de atendimento Capacidade Transportadoras Veículos …" at bounding box center [494, 224] width 989 height 448
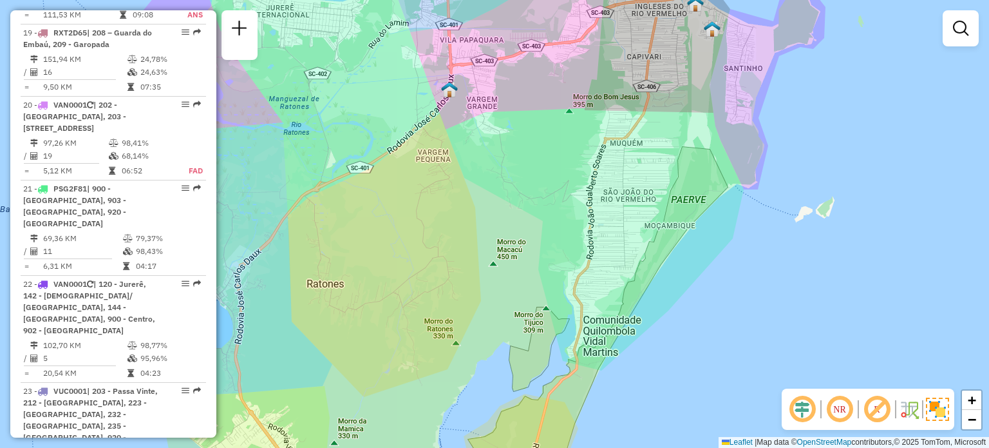
drag, startPoint x: 642, startPoint y: 193, endPoint x: 598, endPoint y: 327, distance: 140.9
click at [600, 323] on div "Janela de atendimento Grade de atendimento Capacidade Transportadoras Veículos …" at bounding box center [494, 224] width 989 height 448
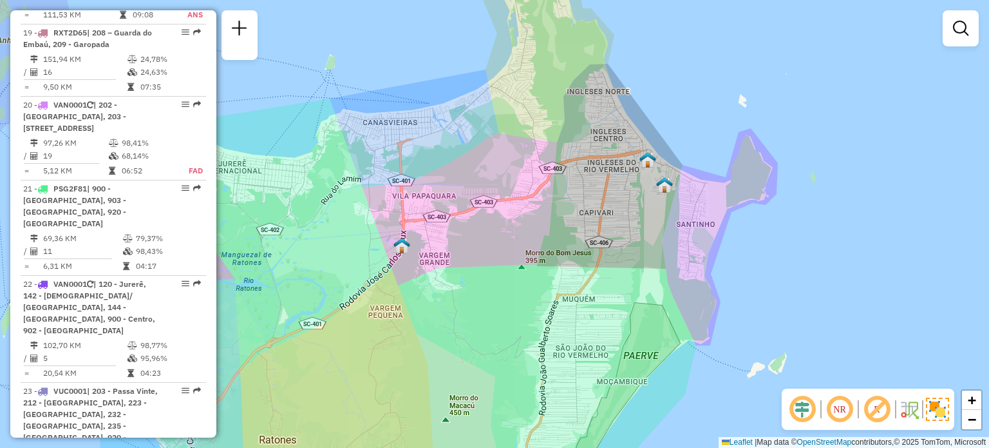
click at [663, 190] on img at bounding box center [664, 184] width 17 height 17
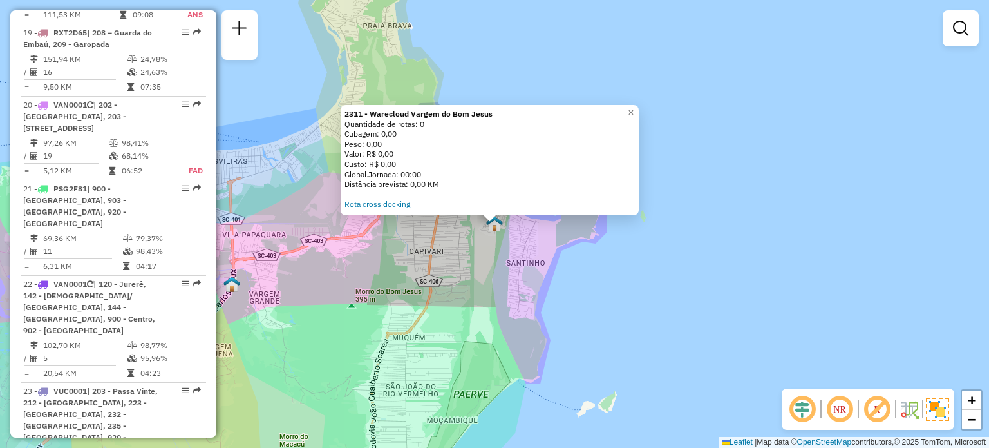
click at [576, 269] on div "2311 - Warecloud Vargem do Bom Jesus Quantidade de rotas: 0 Cubagem: 0,00 Peso:…" at bounding box center [494, 224] width 989 height 448
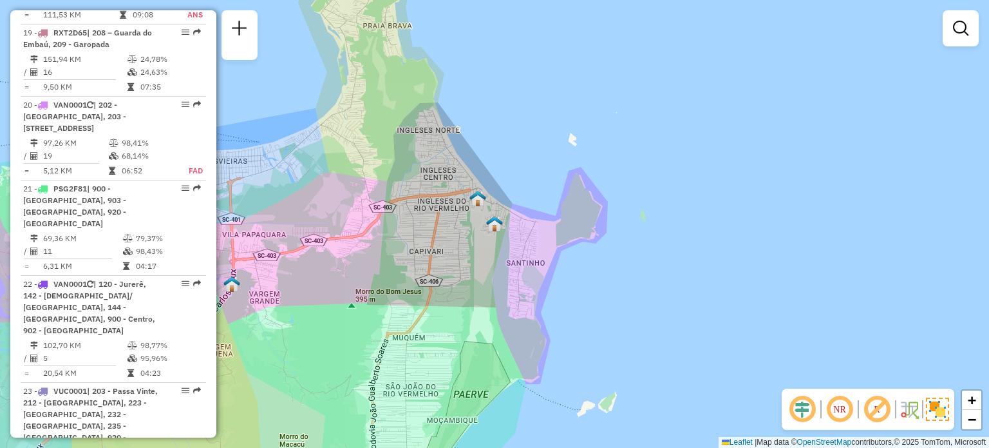
click at [479, 200] on img at bounding box center [477, 198] width 17 height 17
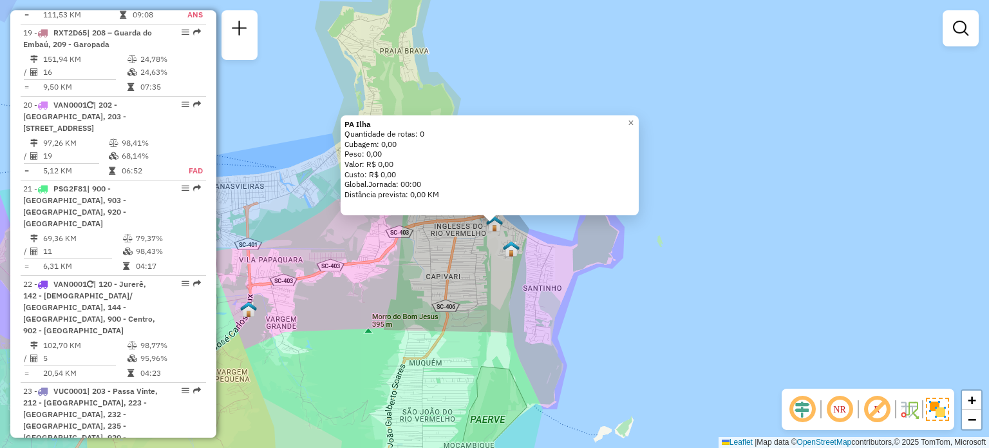
click at [448, 262] on div "PA Ilha Quantidade de rotas: 0 Cubagem: 0,00 Peso: 0,00 Valor: R$ 0,00 Custo: R…" at bounding box center [494, 224] width 989 height 448
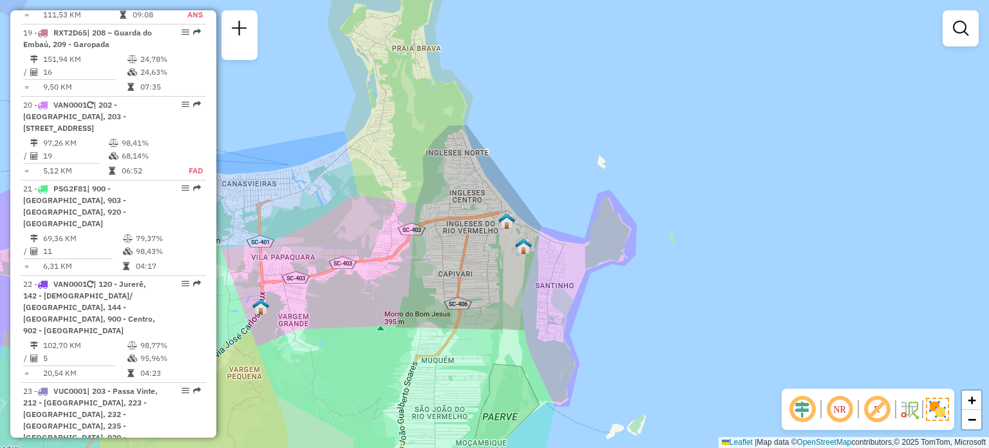
drag, startPoint x: 410, startPoint y: 283, endPoint x: 538, endPoint y: 242, distance: 135.2
click at [486, 273] on div "Janela de atendimento Grade de atendimento Capacidade Transportadoras Veículos …" at bounding box center [494, 224] width 989 height 448
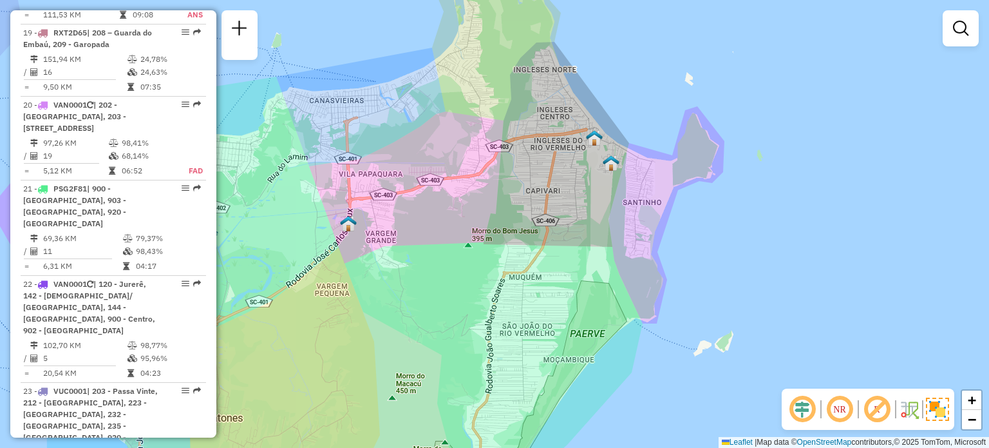
drag, startPoint x: 480, startPoint y: 175, endPoint x: 541, endPoint y: 198, distance: 64.6
click at [551, 187] on div "Janela de atendimento Grade de atendimento Capacidade Transportadoras Veículos …" at bounding box center [494, 224] width 989 height 448
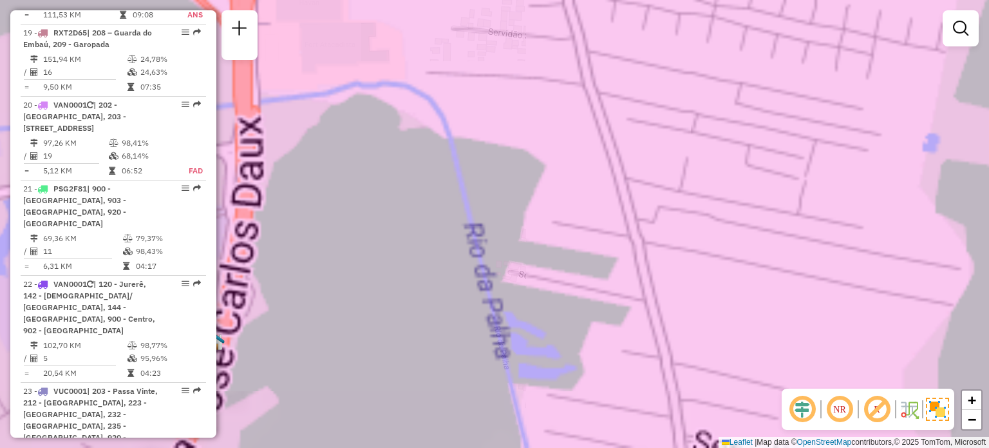
drag, startPoint x: 319, startPoint y: 290, endPoint x: 536, endPoint y: 237, distance: 222.7
click at [536, 237] on div "Janela de atendimento Grade de atendimento Capacidade Transportadoras Veículos …" at bounding box center [494, 224] width 989 height 448
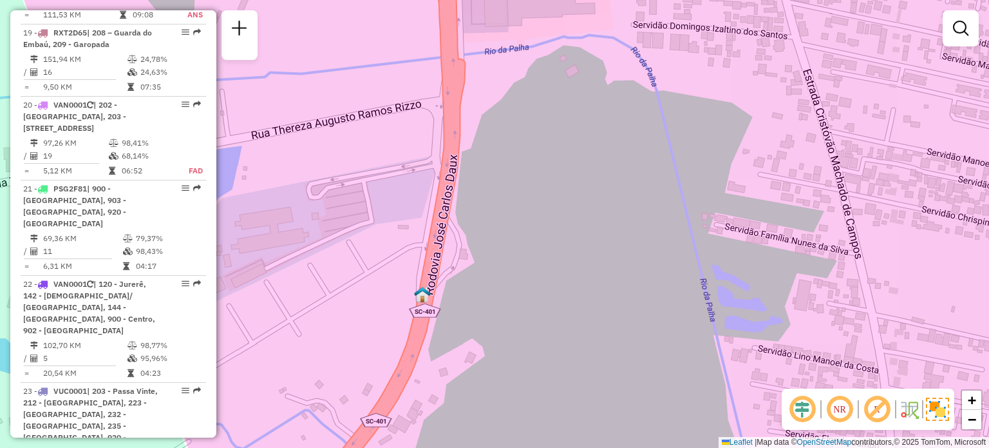
click at [422, 298] on img at bounding box center [422, 294] width 17 height 17
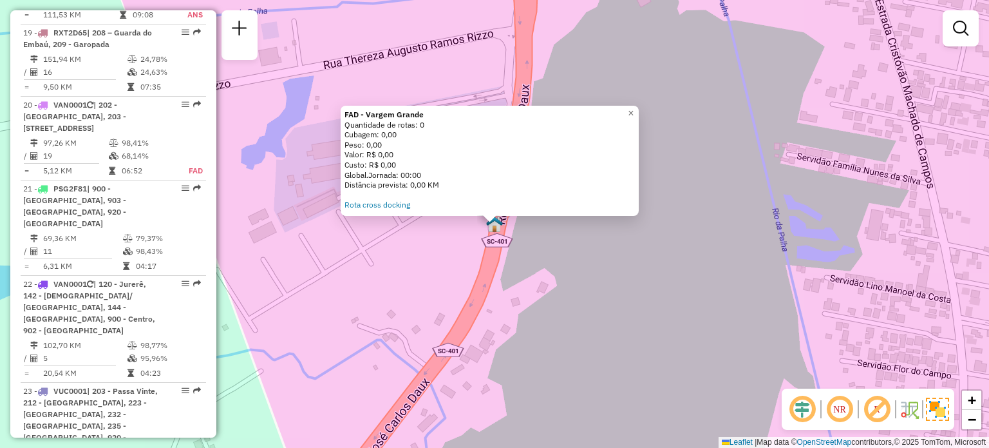
click at [556, 285] on div "FAD - Vargem Grande Quantidade de rotas: 0 Cubagem: 0,00 Peso: 0,00 Valor: R$ 0…" at bounding box center [494, 224] width 989 height 448
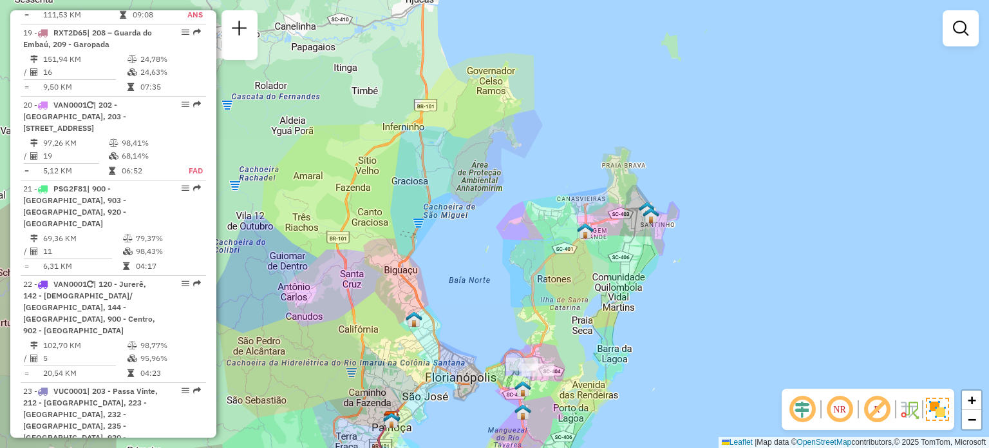
drag, startPoint x: 536, startPoint y: 294, endPoint x: 618, endPoint y: 204, distance: 122.6
click at [618, 204] on div "Janela de atendimento Grade de atendimento Capacidade Transportadoras Veículos …" at bounding box center [494, 224] width 989 height 448
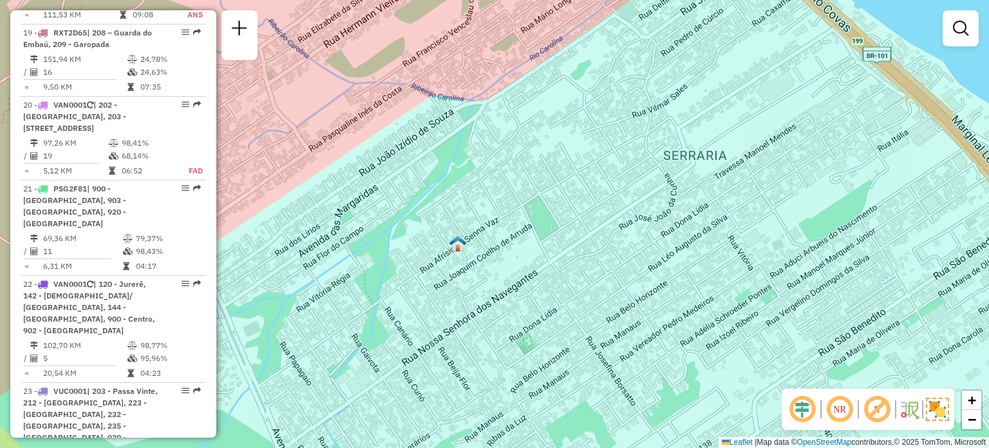
click at [460, 247] on img at bounding box center [458, 243] width 17 height 17
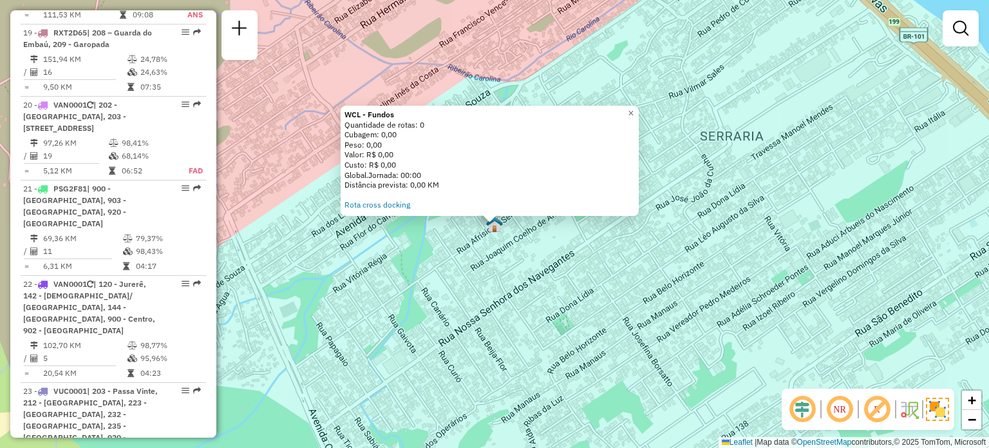
click at [577, 260] on div "WCL - Fundos Quantidade de rotas: 0 Cubagem: 0,00 Peso: 0,00 Valor: R$ 0,00 Cus…" at bounding box center [494, 224] width 989 height 448
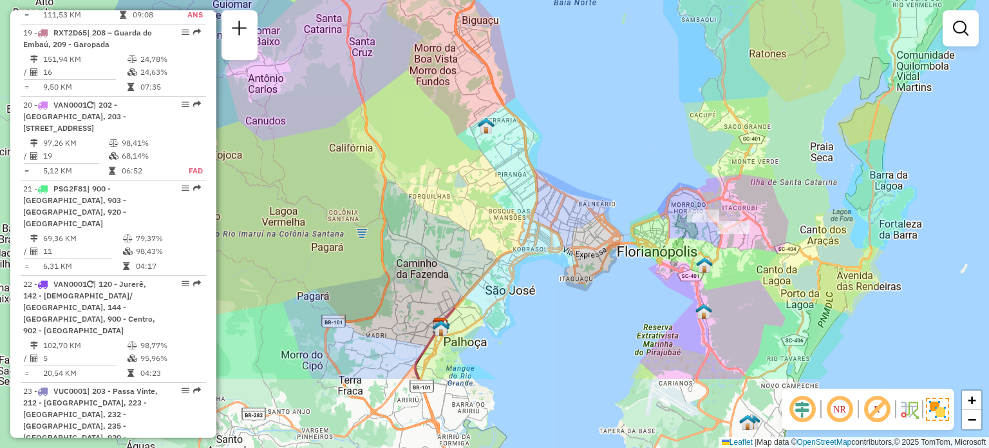
drag, startPoint x: 527, startPoint y: 272, endPoint x: 526, endPoint y: 158, distance: 113.4
click at [526, 158] on div "Janela de atendimento Grade de atendimento Capacidade Transportadoras Veículos …" at bounding box center [494, 224] width 989 height 448
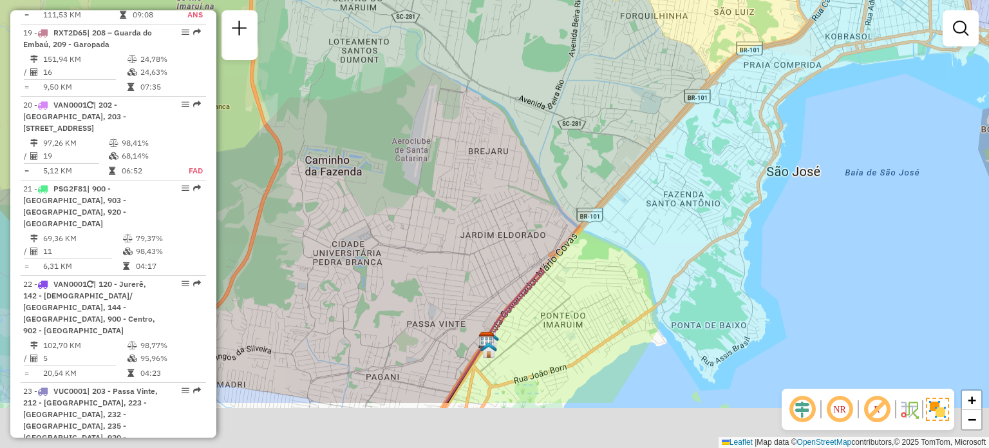
drag, startPoint x: 480, startPoint y: 341, endPoint x: 515, endPoint y: 221, distance: 125.4
click at [515, 218] on div "Janela de atendimento Grade de atendimento Capacidade Transportadoras Veículos …" at bounding box center [494, 224] width 989 height 448
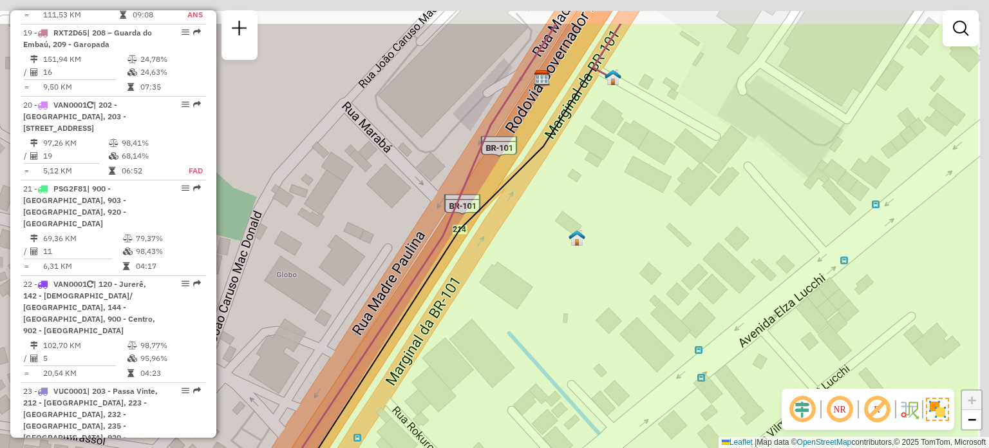
drag, startPoint x: 725, startPoint y: 173, endPoint x: 536, endPoint y: 285, distance: 218.9
click at [536, 285] on div "Janela de atendimento Grade de atendimento Capacidade Transportadoras Veículos …" at bounding box center [494, 224] width 989 height 448
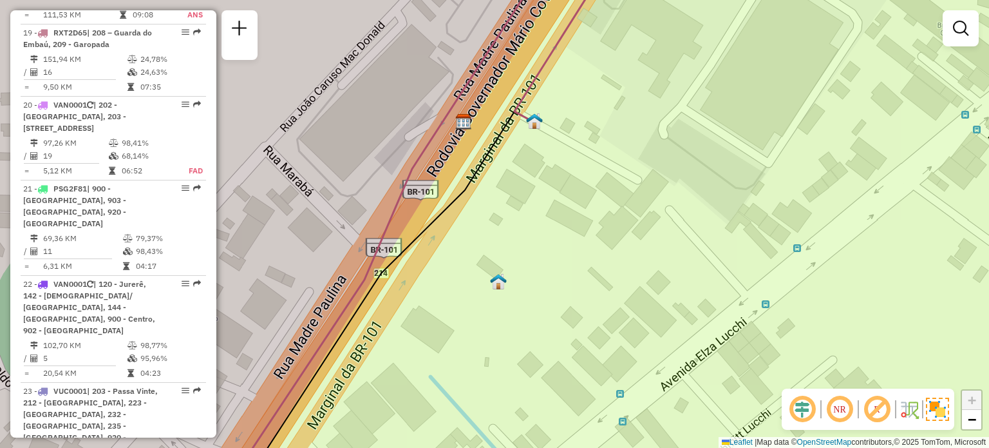
click at [535, 124] on img at bounding box center [534, 121] width 17 height 17
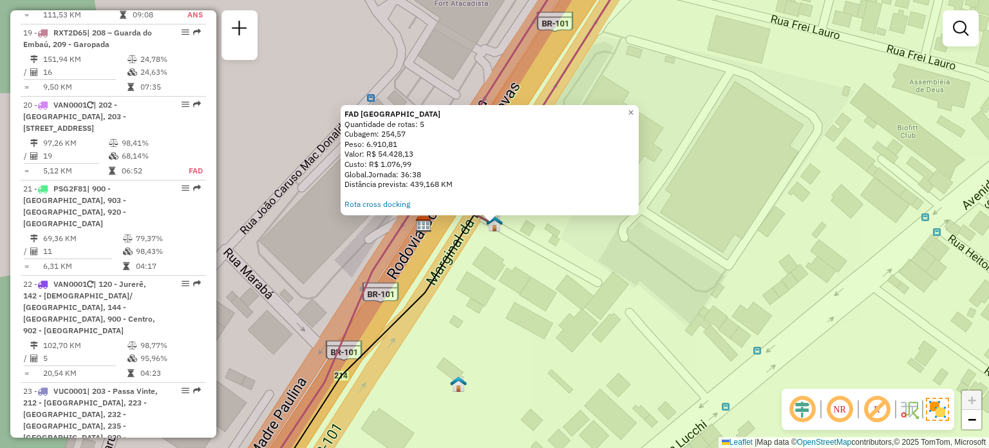
click at [555, 249] on div "FAD Florianópolis Quantidade de rotas: 5 Cubagem: 254,57 Peso: 6.910,81 Valor: …" at bounding box center [494, 224] width 989 height 448
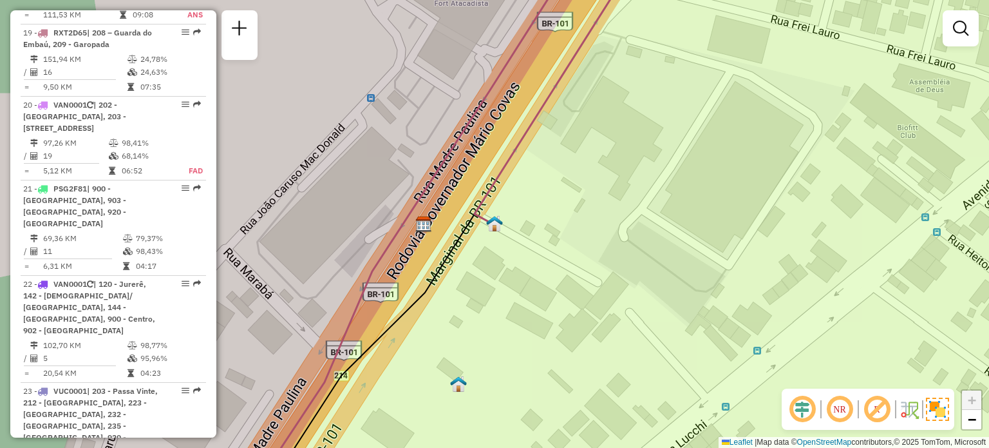
click at [460, 387] on img at bounding box center [458, 383] width 17 height 17
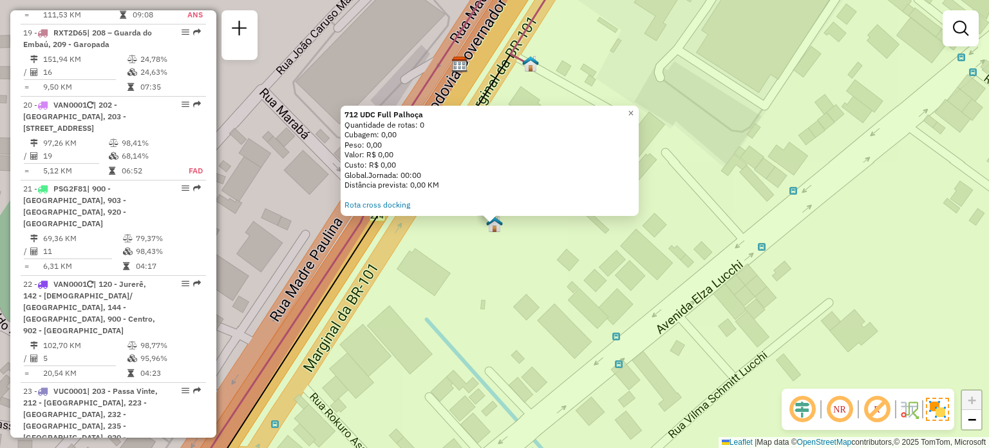
click at [554, 299] on div "712 UDC Full Palhoça Quantidade de rotas: 0 Cubagem: 0,00 Peso: 0,00 Valor: R$ …" at bounding box center [494, 224] width 989 height 448
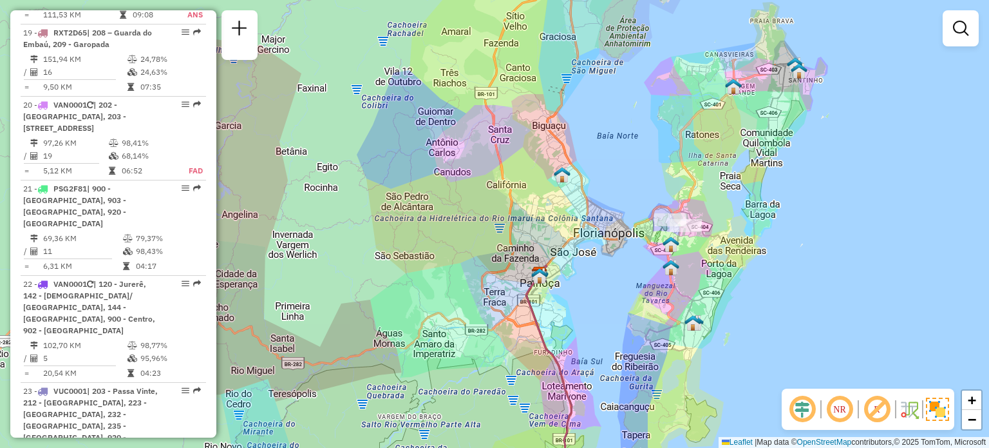
click at [838, 404] on em at bounding box center [839, 408] width 31 height 31
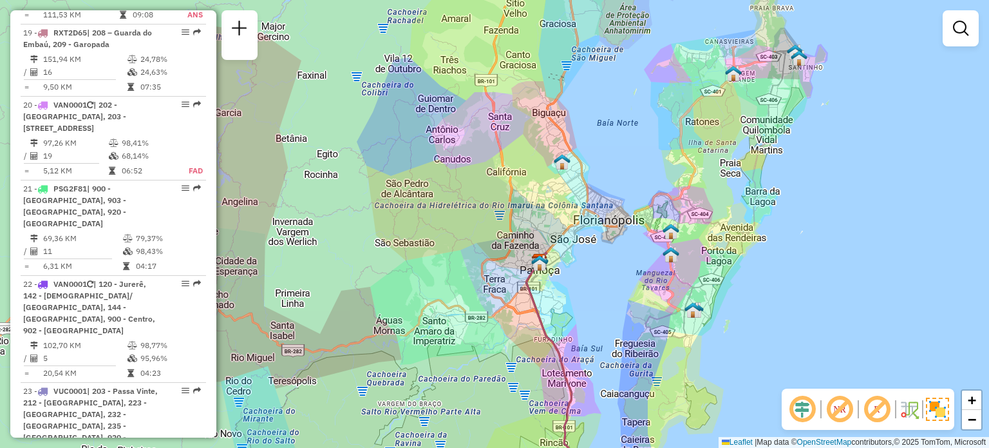
drag, startPoint x: 730, startPoint y: 229, endPoint x: 700, endPoint y: 102, distance: 129.7
click at [732, 118] on div "Janela de atendimento Grade de atendimento Capacidade Transportadoras Veículos …" at bounding box center [494, 224] width 989 height 448
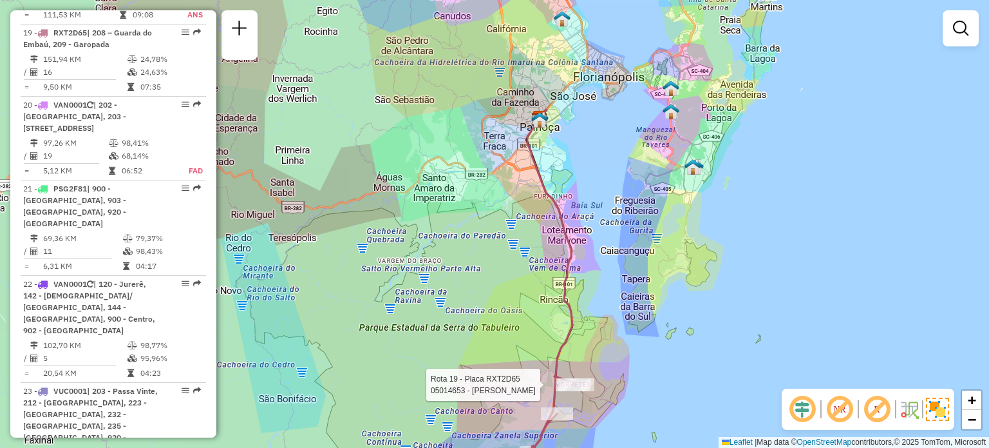
select select "**********"
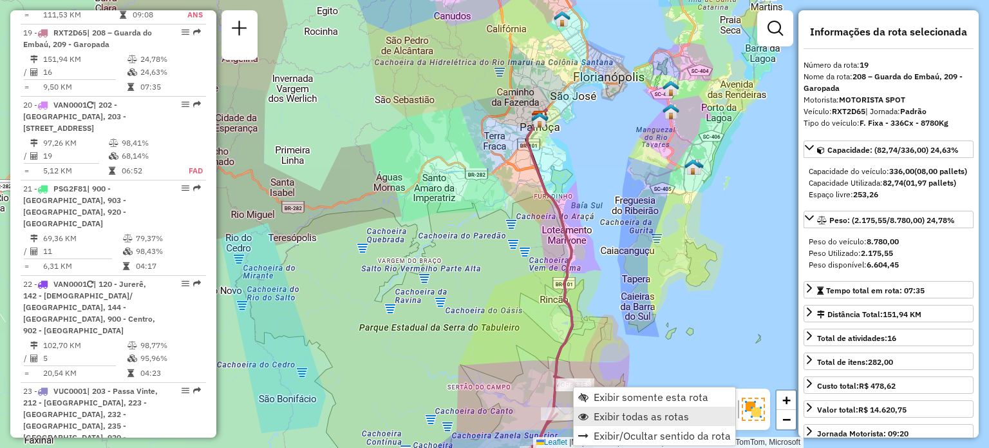
click at [621, 419] on span "Exibir todas as rotas" at bounding box center [641, 416] width 95 height 10
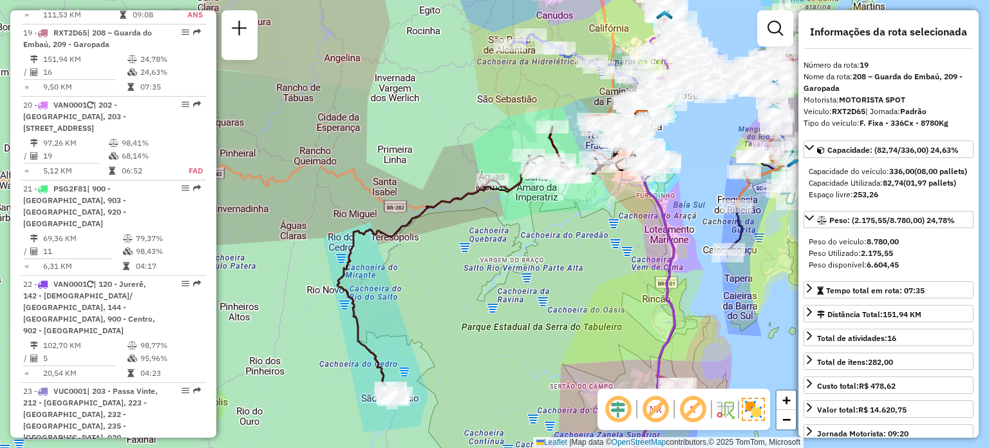
drag, startPoint x: 488, startPoint y: 252, endPoint x: 623, endPoint y: 250, distance: 135.3
click at [623, 250] on div "Janela de atendimento Grade de atendimento Capacidade Transportadoras Veículos …" at bounding box center [494, 224] width 989 height 448
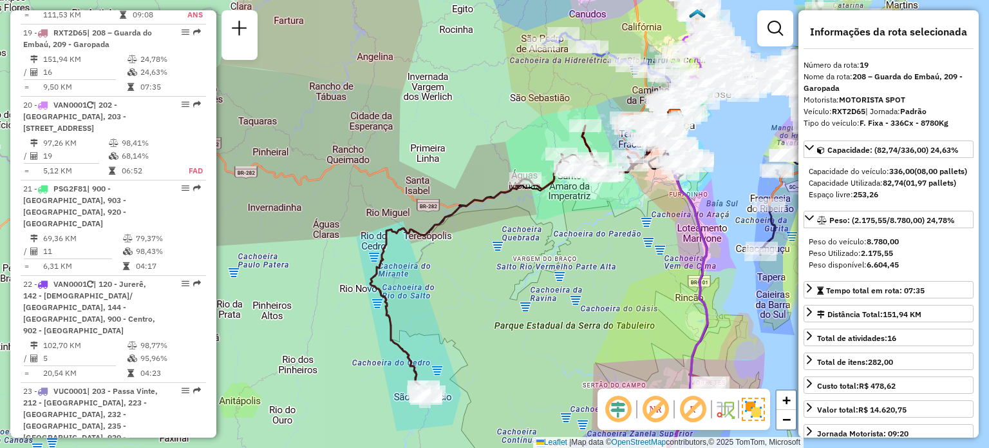
drag, startPoint x: 544, startPoint y: 326, endPoint x: 639, endPoint y: 254, distance: 119.5
click at [632, 259] on div "Janela de atendimento Grade de atendimento Capacidade Transportadoras Veículos …" at bounding box center [494, 224] width 989 height 448
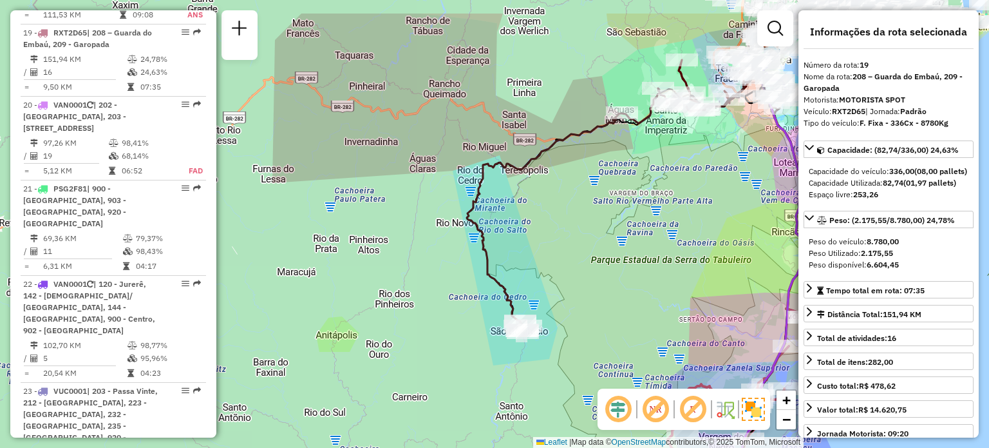
drag, startPoint x: 484, startPoint y: 166, endPoint x: 359, endPoint y: 312, distance: 192.2
click at [359, 312] on div "Janela de atendimento Grade de atendimento Capacidade Transportadoras Veículos …" at bounding box center [494, 224] width 989 height 448
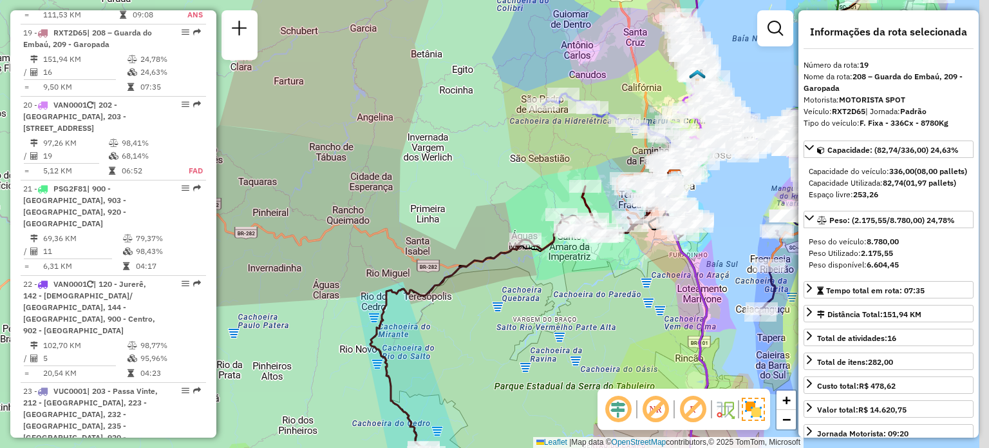
drag, startPoint x: 496, startPoint y: 174, endPoint x: 402, endPoint y: 351, distance: 200.5
click at [402, 351] on div "Janela de atendimento Grade de atendimento Capacidade Transportadoras Veículos …" at bounding box center [494, 224] width 989 height 448
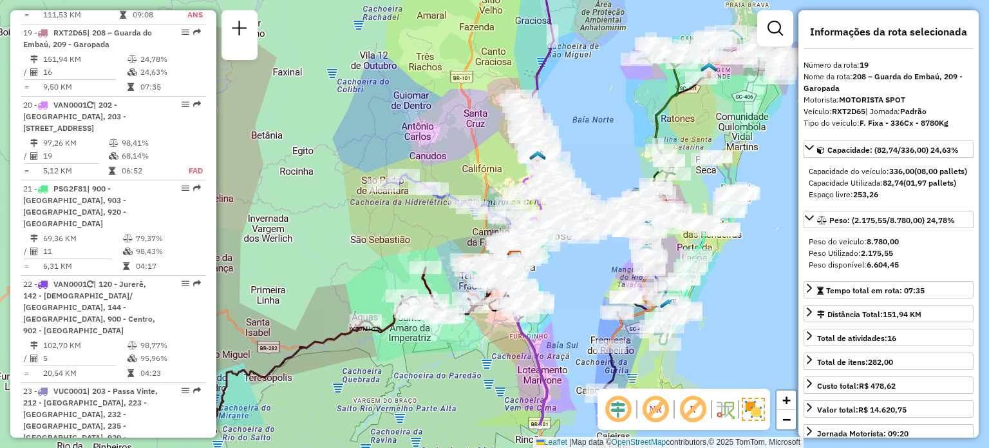
drag, startPoint x: 491, startPoint y: 316, endPoint x: 497, endPoint y: 240, distance: 76.3
click at [497, 240] on div "Janela de atendimento Grade de atendimento Capacidade Transportadoras Veículos …" at bounding box center [494, 224] width 989 height 448
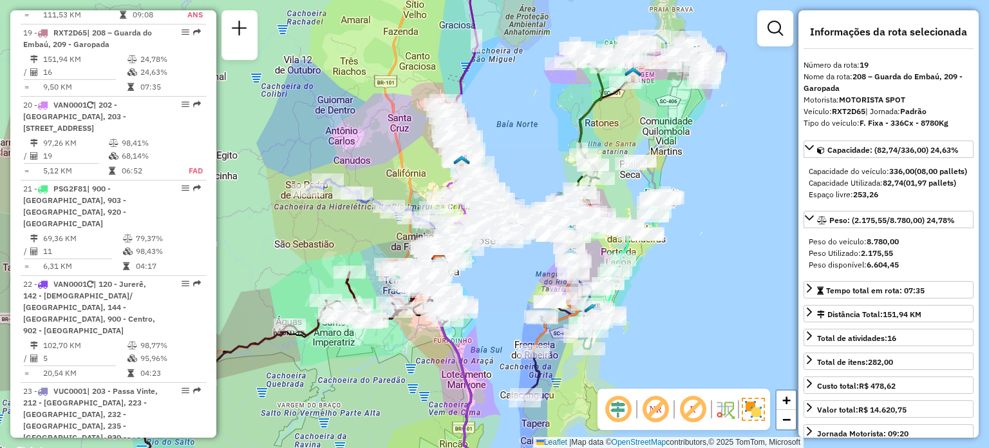
drag, startPoint x: 466, startPoint y: 197, endPoint x: 334, endPoint y: 222, distance: 133.6
click at [321, 216] on div "Janela de atendimento Grade de atendimento Capacidade Transportadoras Veículos …" at bounding box center [494, 224] width 989 height 448
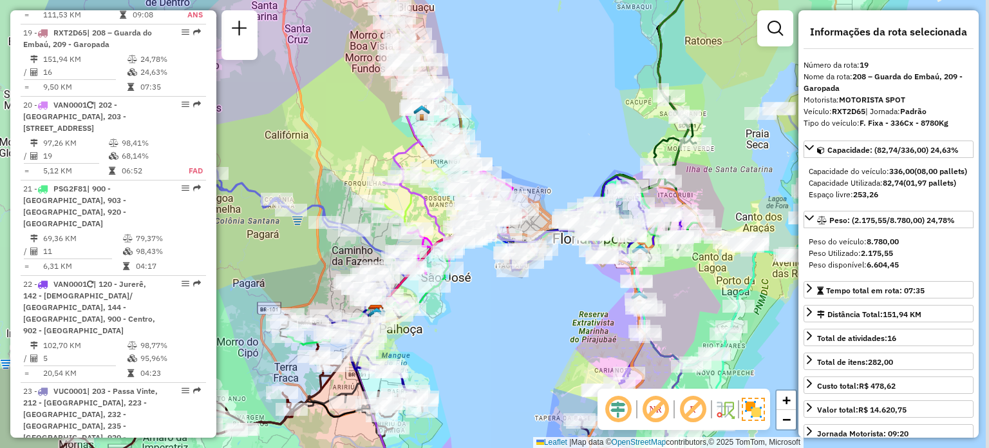
drag, startPoint x: 535, startPoint y: 122, endPoint x: 524, endPoint y: 133, distance: 15.5
click at [485, 164] on div "Janela de atendimento Grade de atendimento Capacidade Transportadoras Veículos …" at bounding box center [494, 224] width 989 height 448
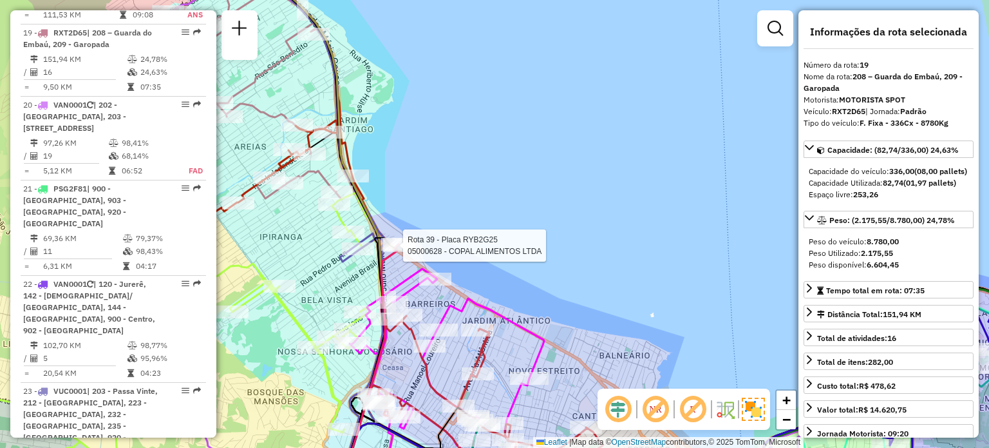
drag, startPoint x: 515, startPoint y: 136, endPoint x: 567, endPoint y: 67, distance: 86.0
click at [567, 68] on div "Rota 39 - Placa RYB2G25 05000628 - COPAL ALIMENTOS LTDA Janela de atendimento G…" at bounding box center [494, 224] width 989 height 448
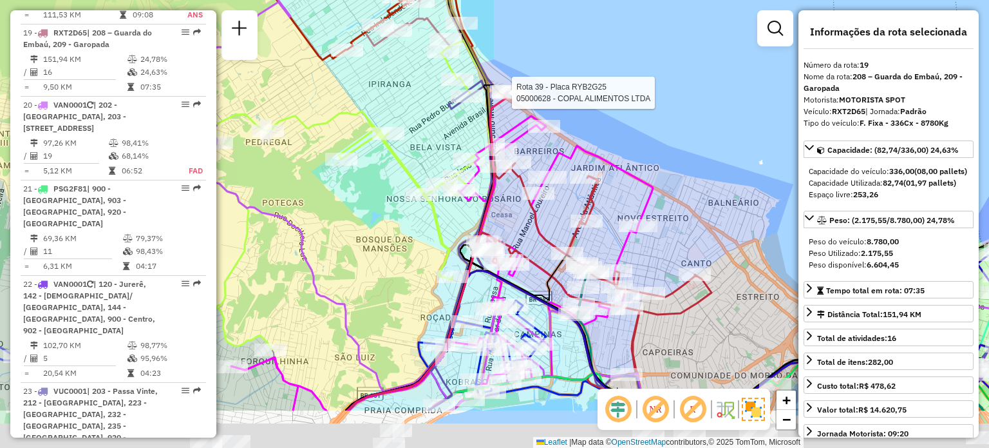
drag, startPoint x: 422, startPoint y: 205, endPoint x: 497, endPoint y: 93, distance: 135.6
click at [497, 94] on div "Rota 39 - Placa RYB2G25 05000628 - COPAL ALIMENTOS LTDA Janela de atendimento G…" at bounding box center [494, 224] width 989 height 448
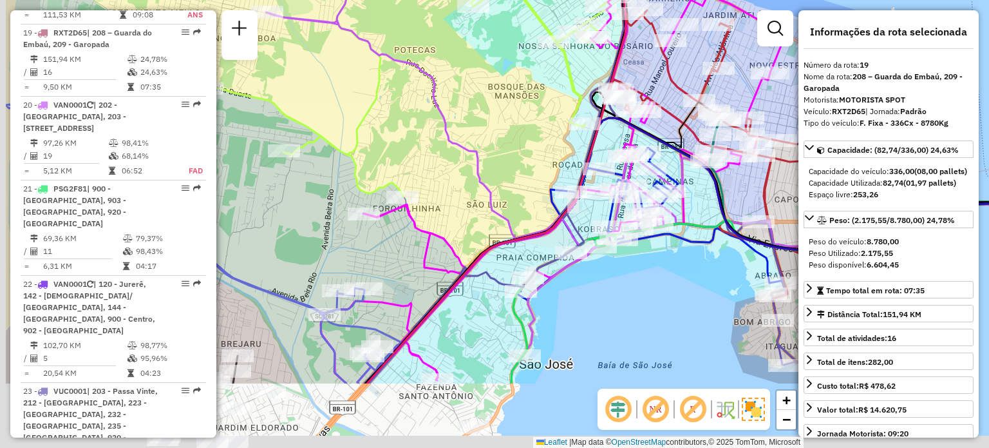
drag, startPoint x: 438, startPoint y: 135, endPoint x: 495, endPoint y: 85, distance: 75.3
click at [489, 90] on div "Rota 39 - Placa RYB2G25 05000628 - COPAL ALIMENTOS LTDA Janela de atendimento G…" at bounding box center [494, 224] width 989 height 448
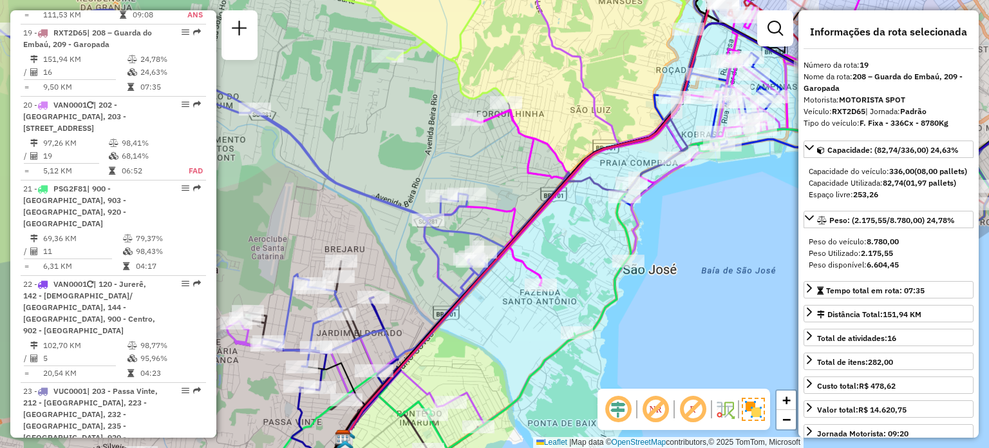
drag, startPoint x: 412, startPoint y: 180, endPoint x: 502, endPoint y: 88, distance: 128.9
click at [486, 95] on div "Rota 39 - Placa RYB2G25 05000628 - COPAL ALIMENTOS LTDA Janela de atendimento G…" at bounding box center [494, 224] width 989 height 448
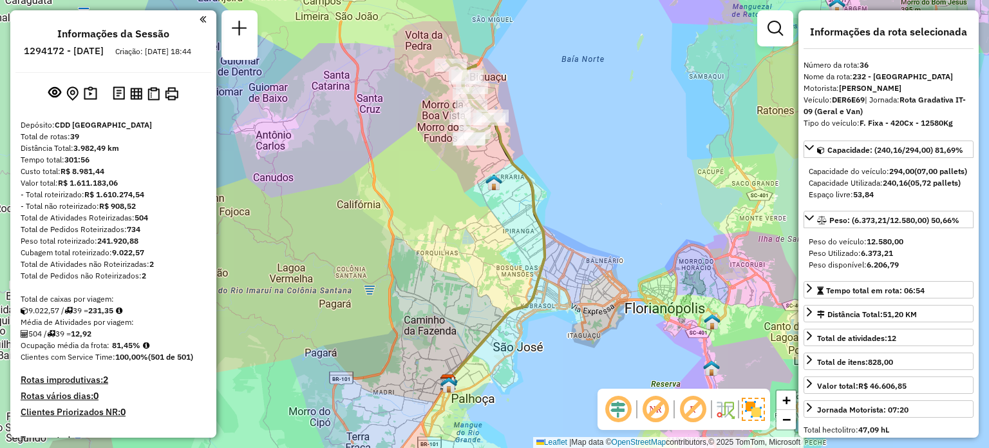
select select "**********"
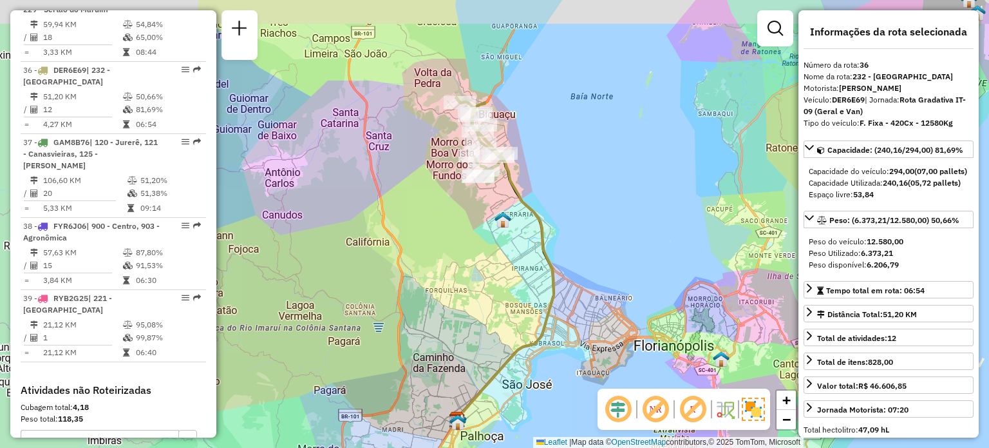
drag, startPoint x: 553, startPoint y: 97, endPoint x: 567, endPoint y: 144, distance: 48.5
click at [567, 144] on div "Janela de atendimento Grade de atendimento Capacidade Transportadoras Veículos …" at bounding box center [494, 224] width 989 height 448
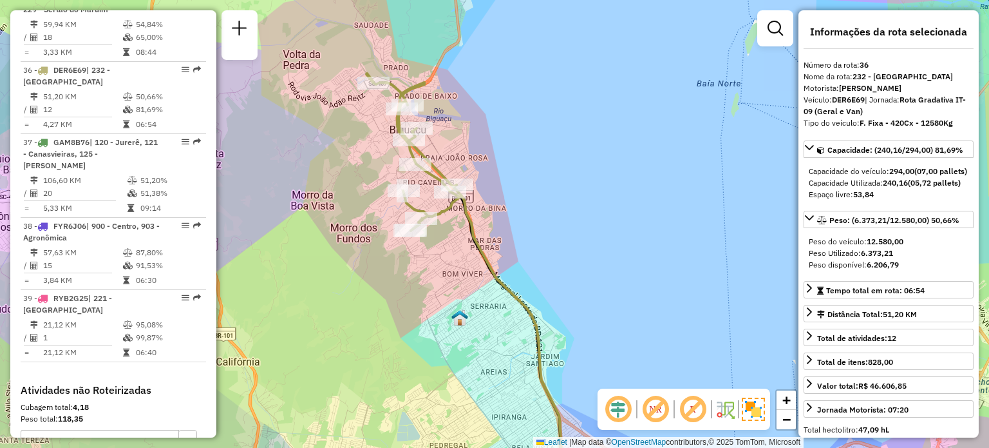
drag, startPoint x: 517, startPoint y: 151, endPoint x: 560, endPoint y: 169, distance: 46.2
click at [560, 169] on div "Janela de atendimento Grade de atendimento Capacidade Transportadoras Veículos …" at bounding box center [494, 224] width 989 height 448
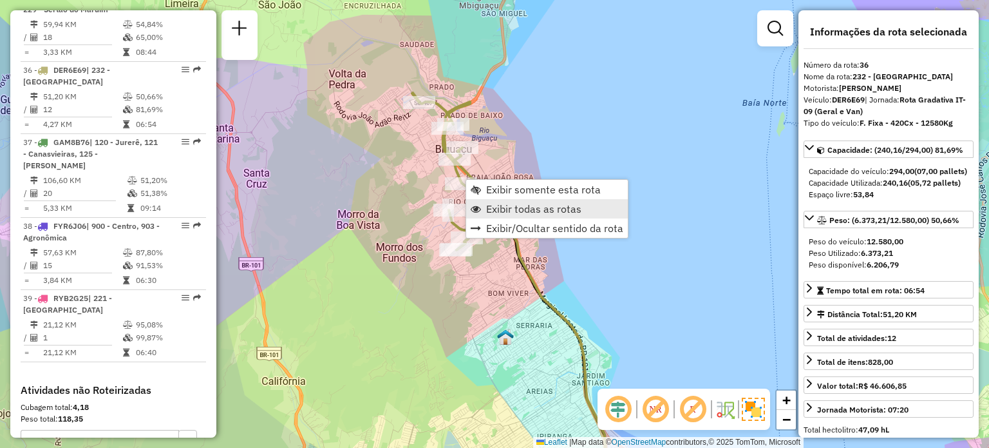
click at [502, 204] on span "Exibir todas as rotas" at bounding box center [533, 209] width 95 height 10
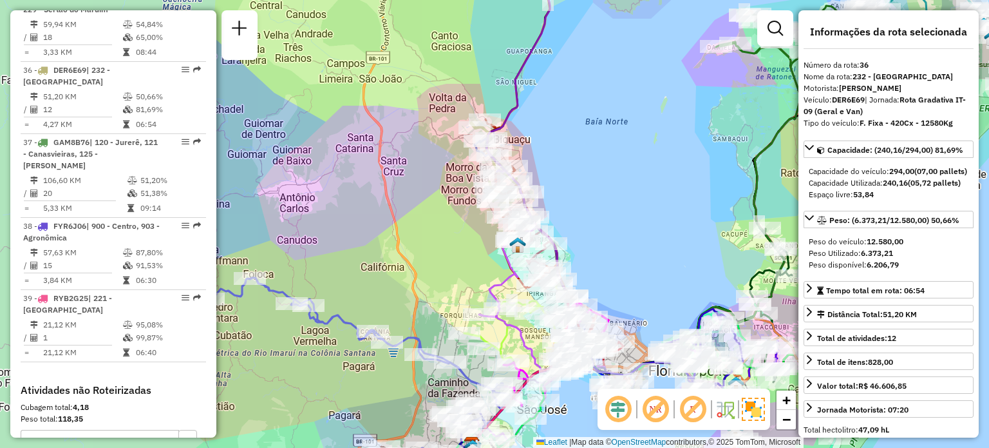
drag, startPoint x: 593, startPoint y: 202, endPoint x: 534, endPoint y: 111, distance: 108.1
click at [538, 115] on div "Janela de atendimento Grade de atendimento Capacidade Transportadoras Veículos …" at bounding box center [494, 224] width 989 height 448
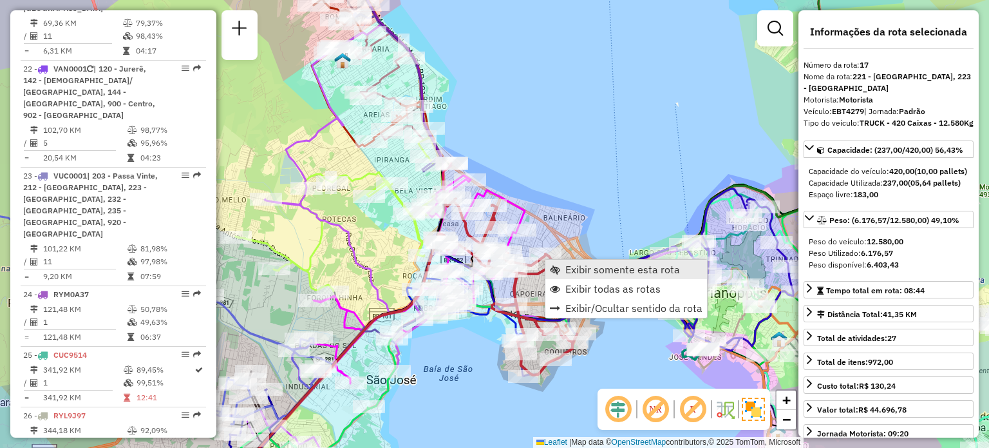
scroll to position [1726, 0]
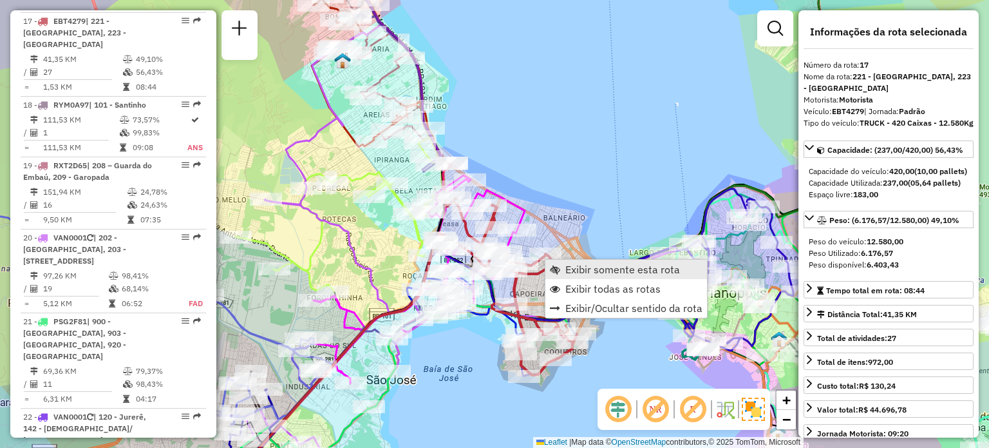
click at [556, 265] on span "Exibir somente esta rota" at bounding box center [555, 269] width 10 height 10
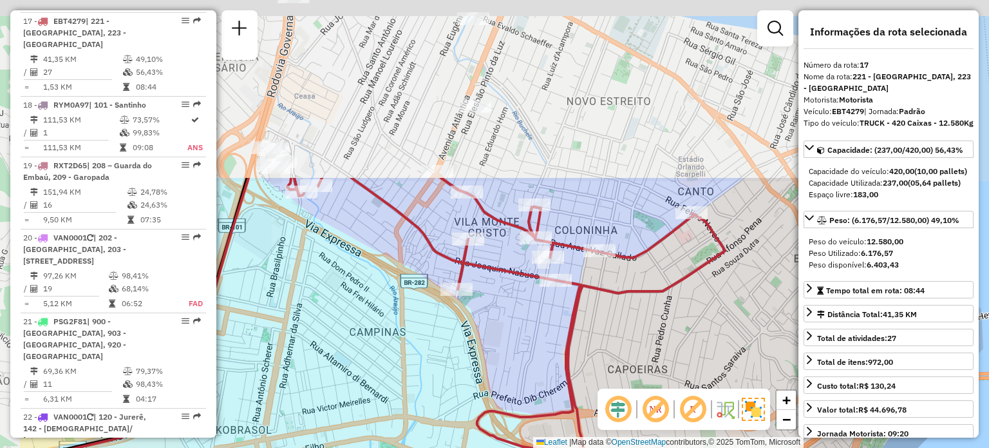
drag, startPoint x: 583, startPoint y: 135, endPoint x: 704, endPoint y: 357, distance: 252.7
click at [704, 357] on div "Janela de atendimento Grade de atendimento Capacidade Transportadoras Veículos …" at bounding box center [494, 224] width 989 height 448
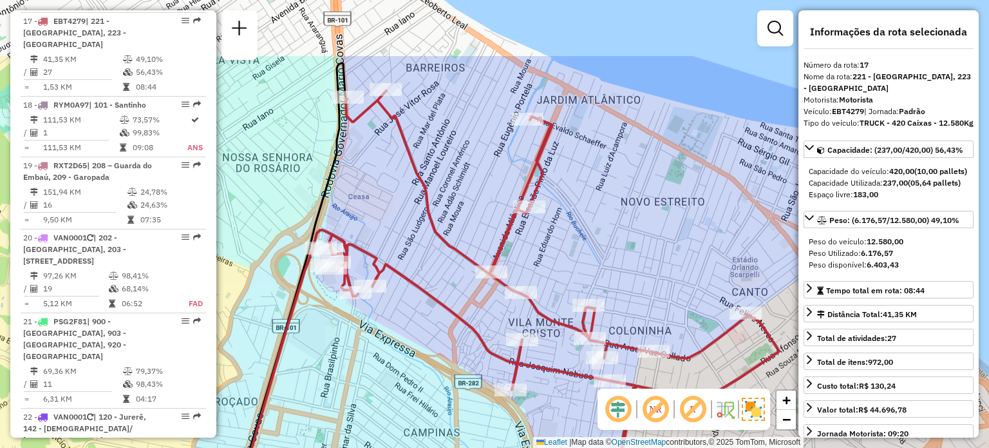
drag, startPoint x: 550, startPoint y: 157, endPoint x: 605, endPoint y: 252, distance: 109.9
click at [618, 270] on div "Janela de atendimento Grade de atendimento Capacidade Transportadoras Veículos …" at bounding box center [494, 224] width 989 height 448
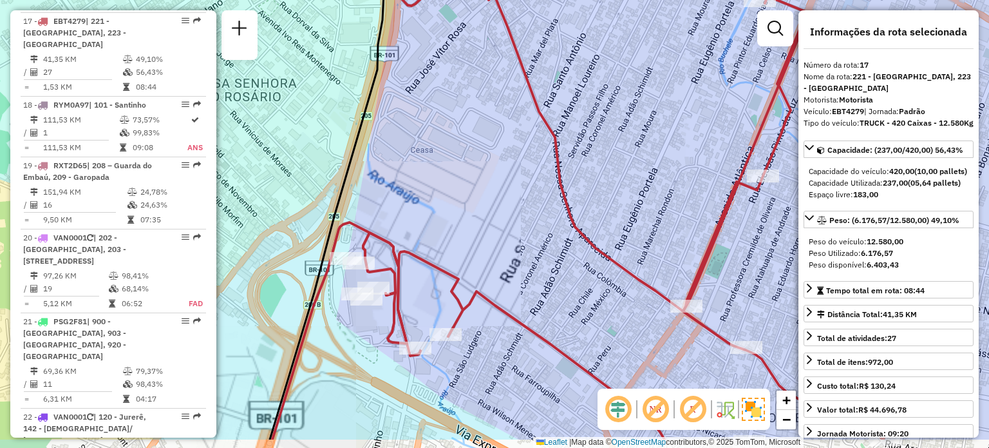
drag, startPoint x: 374, startPoint y: 287, endPoint x: 393, endPoint y: 184, distance: 104.2
click at [394, 190] on div "Janela de atendimento Grade de atendimento Capacidade Transportadoras Veículos …" at bounding box center [494, 224] width 989 height 448
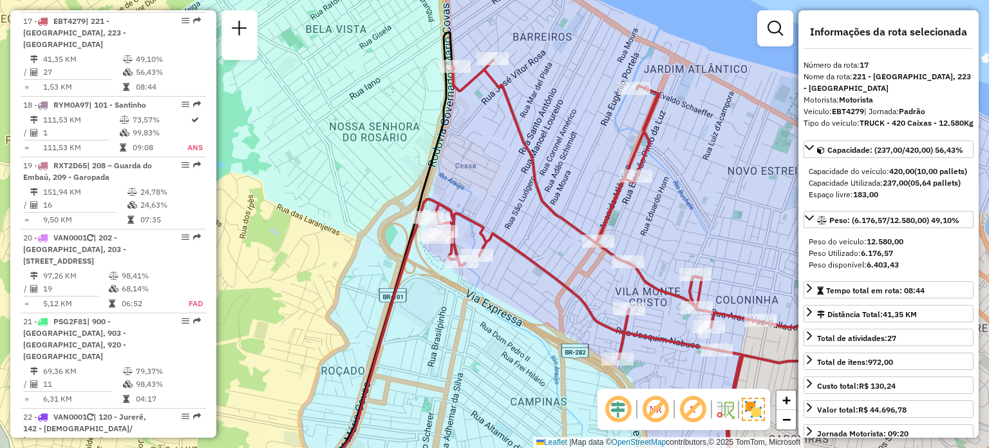
drag, startPoint x: 609, startPoint y: 267, endPoint x: 456, endPoint y: 144, distance: 196.9
click at [460, 144] on div "Janela de atendimento Grade de atendimento Capacidade Transportadoras Veículos …" at bounding box center [494, 224] width 989 height 448
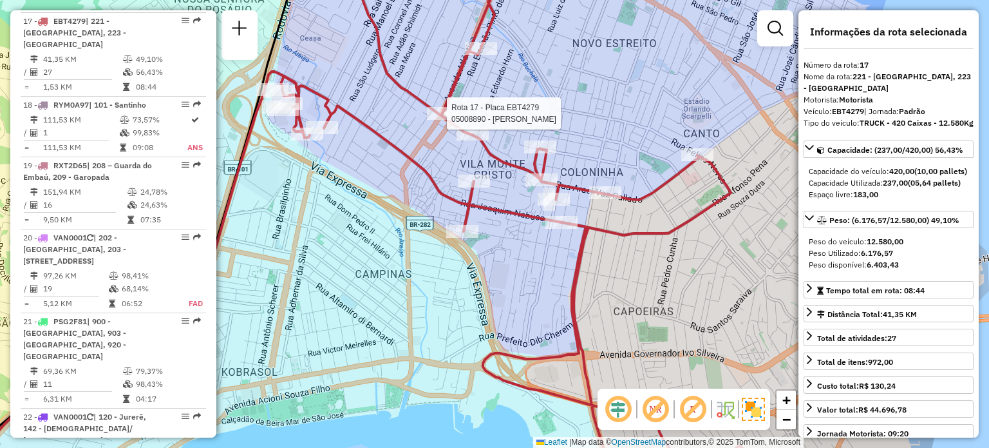
drag, startPoint x: 636, startPoint y: 283, endPoint x: 482, endPoint y: 113, distance: 229.8
click at [484, 113] on div "Rota 17 - Placa EBT4279 05024198 - [PERSON_NAME] DA S Rota 17 - Placa EBT4279 0…" at bounding box center [494, 224] width 989 height 448
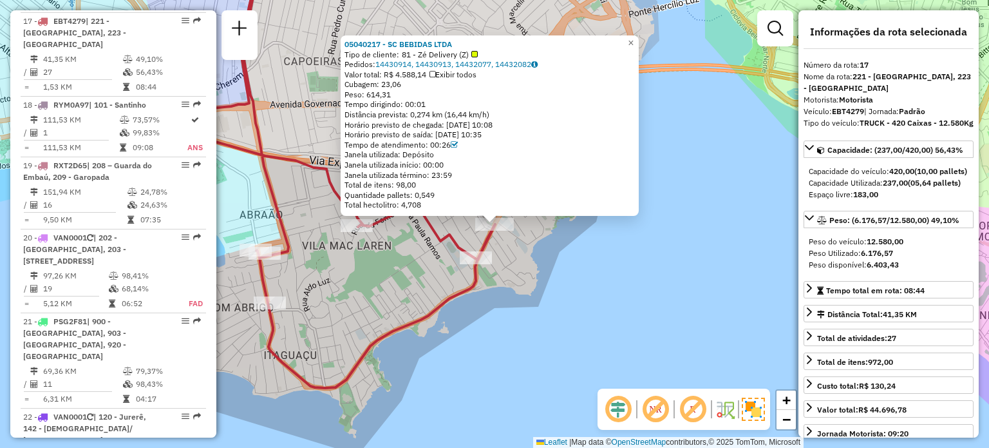
click at [636, 292] on div "05040217 - SC BEBIDAS LTDA Tipo de cliente: 81 - Zé Delivery (Z) Pedidos: 14430…" at bounding box center [494, 224] width 989 height 448
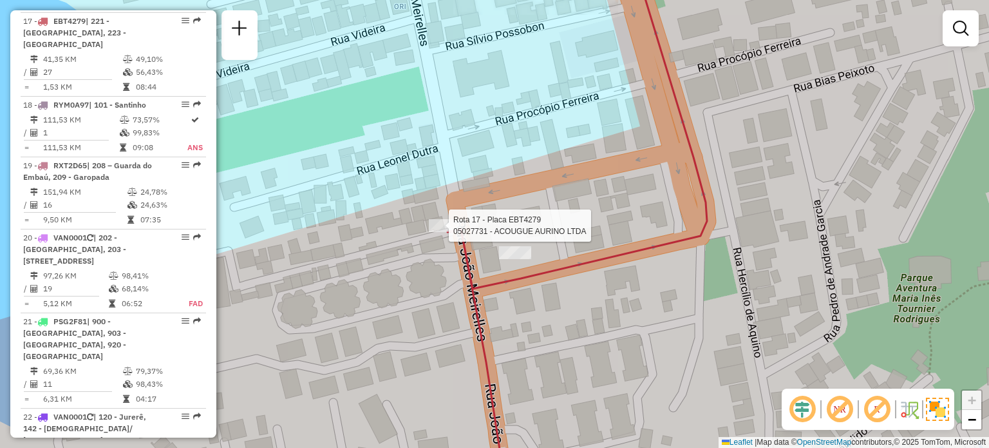
select select "**********"
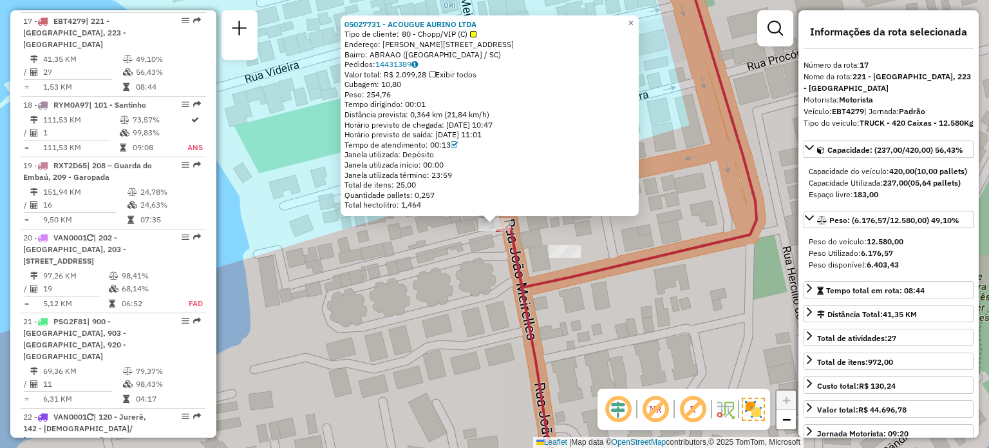
click at [545, 294] on div "05027731 - ACOUGUE AURINO LTDA Tipo de cliente: 80 - Chopp/VIP (C) Endereço: R …" at bounding box center [494, 224] width 989 height 448
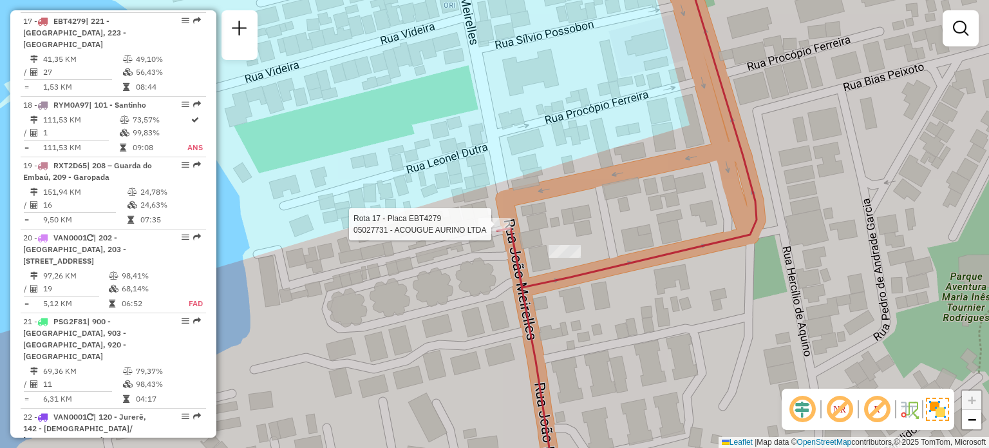
select select "**********"
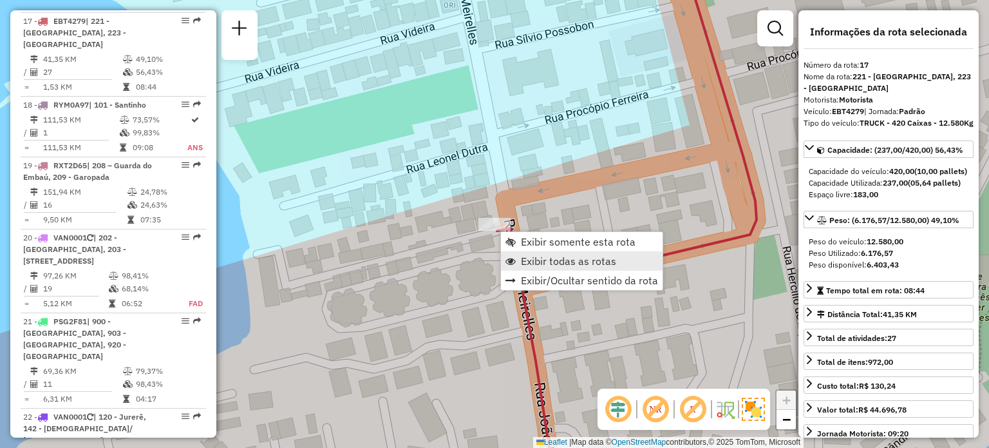
click at [529, 252] on link "Exibir todas as rotas" at bounding box center [582, 260] width 162 height 19
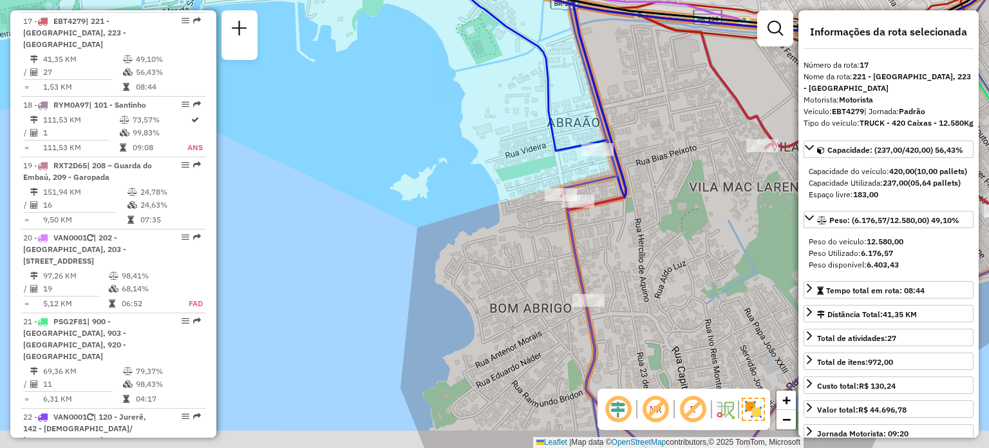
drag, startPoint x: 632, startPoint y: 114, endPoint x: 603, endPoint y: 219, distance: 109.1
click at [603, 219] on div "Janela de atendimento Grade de atendimento Capacidade Transportadoras Veículos …" at bounding box center [494, 224] width 989 height 448
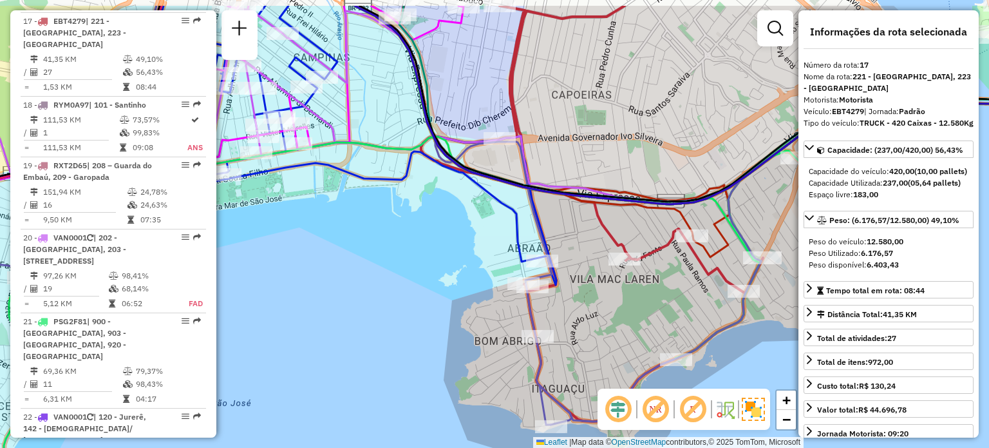
drag, startPoint x: 602, startPoint y: 158, endPoint x: 526, endPoint y: 249, distance: 118.8
click at [526, 249] on div "Janela de atendimento Grade de atendimento Capacidade Transportadoras Veículos …" at bounding box center [494, 224] width 989 height 448
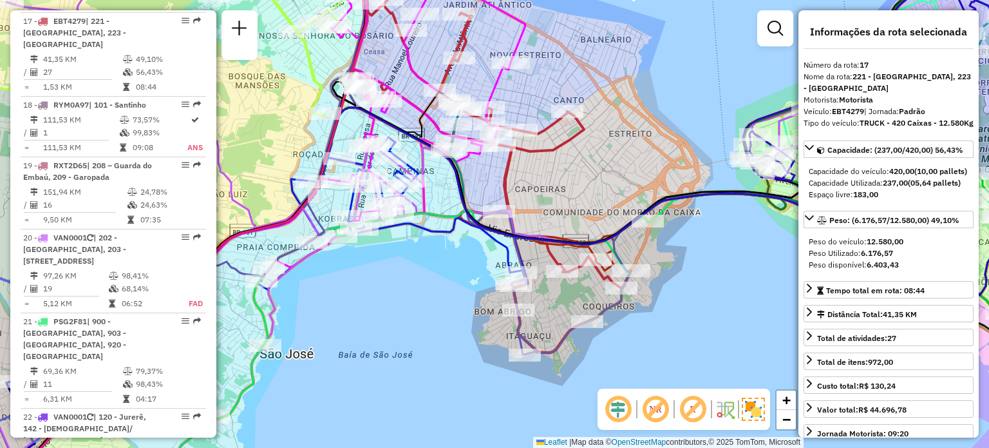
drag, startPoint x: 502, startPoint y: 180, endPoint x: 533, endPoint y: 188, distance: 32.0
click at [533, 208] on icon at bounding box center [495, 176] width 272 height 352
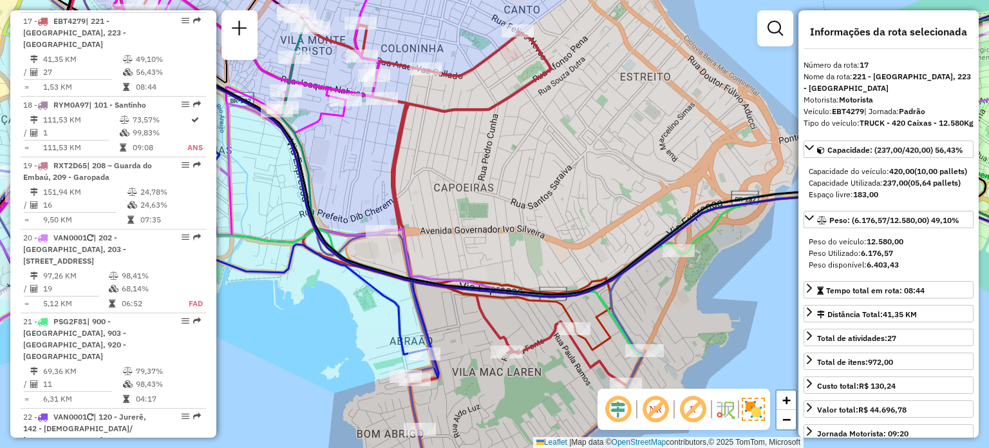
drag, startPoint x: 559, startPoint y: 229, endPoint x: 616, endPoint y: 242, distance: 58.1
click at [609, 240] on div "Rota 21 - Placa PSG2F81 05016825 - FRANCISCO HONORATO D Janela de atendimento G…" at bounding box center [494, 224] width 989 height 448
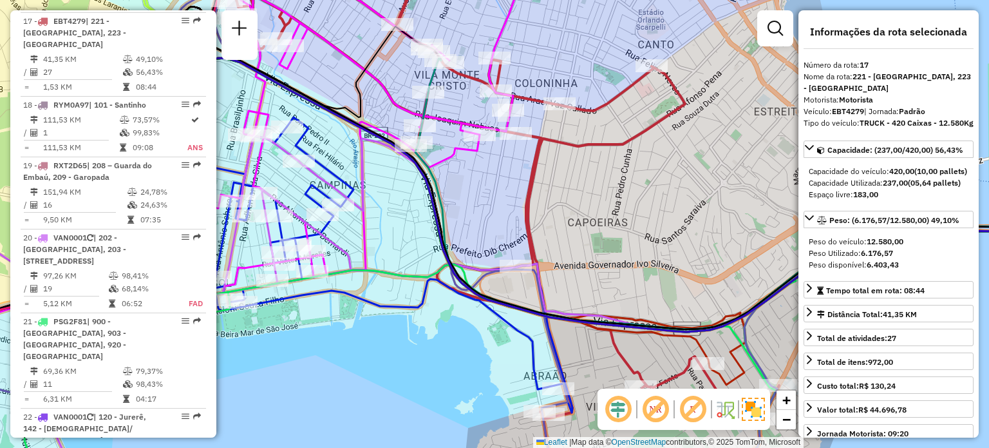
drag, startPoint x: 482, startPoint y: 173, endPoint x: 562, endPoint y: 232, distance: 99.1
click at [560, 231] on div "Janela de atendimento Grade de atendimento Capacidade Transportadoras Veículos …" at bounding box center [494, 224] width 989 height 448
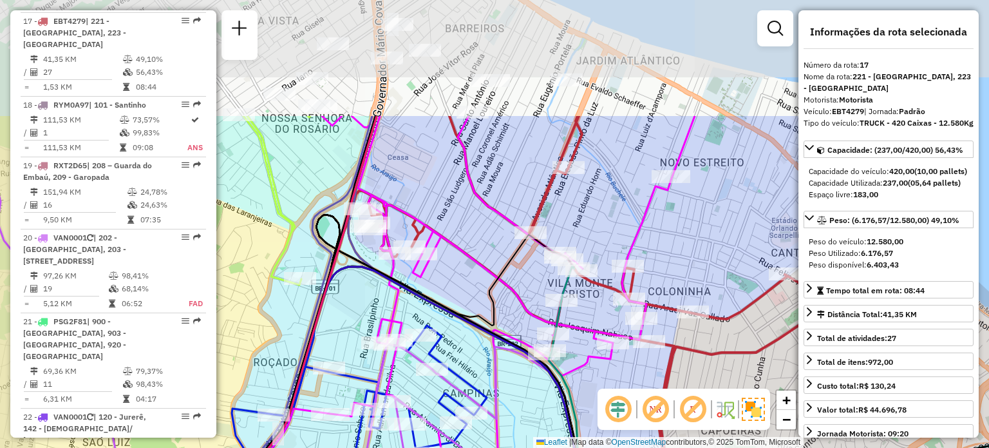
drag, startPoint x: 438, startPoint y: 106, endPoint x: 515, endPoint y: 254, distance: 167.4
click at [510, 267] on icon at bounding box center [283, 434] width 583 height 438
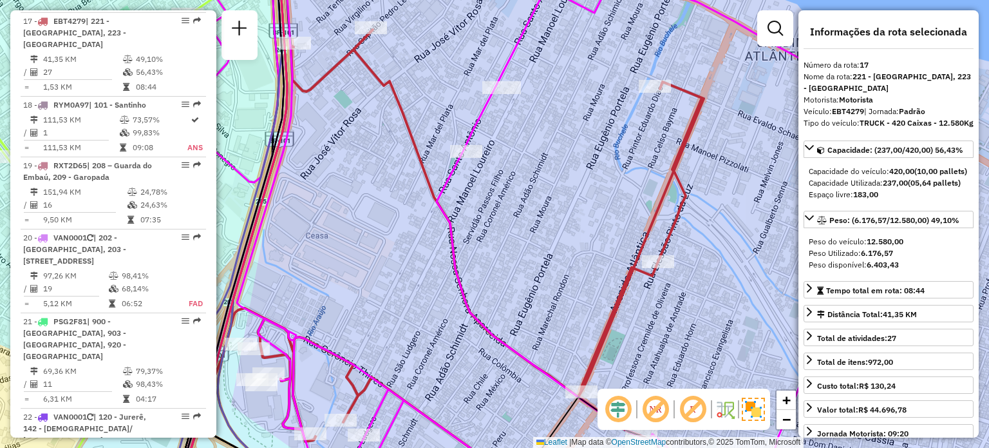
drag, startPoint x: 498, startPoint y: 176, endPoint x: 566, endPoint y: 238, distance: 92.5
click at [566, 238] on div "Janela de atendimento Grade de atendimento Capacidade Transportadoras Veículos …" at bounding box center [494, 224] width 989 height 448
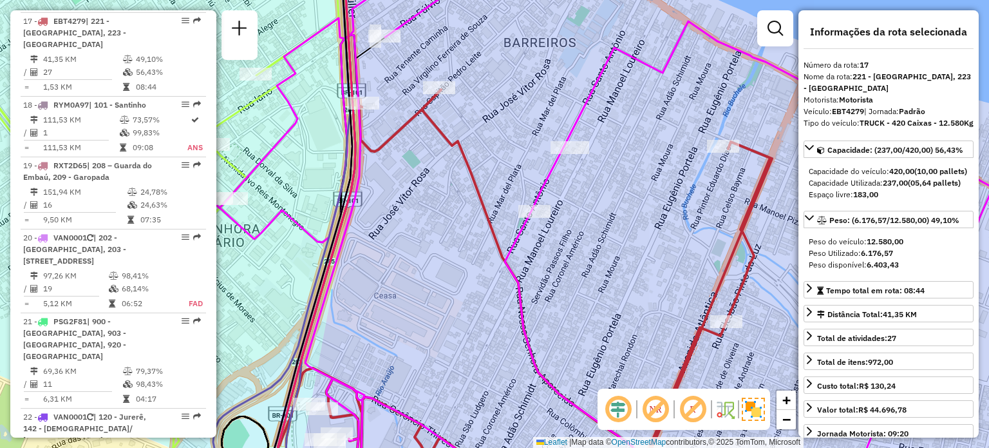
drag, startPoint x: 451, startPoint y: 194, endPoint x: 482, endPoint y: 242, distance: 56.8
click at [482, 242] on div "Janela de atendimento Grade de atendimento Capacidade Transportadoras Veículos …" at bounding box center [494, 224] width 989 height 448
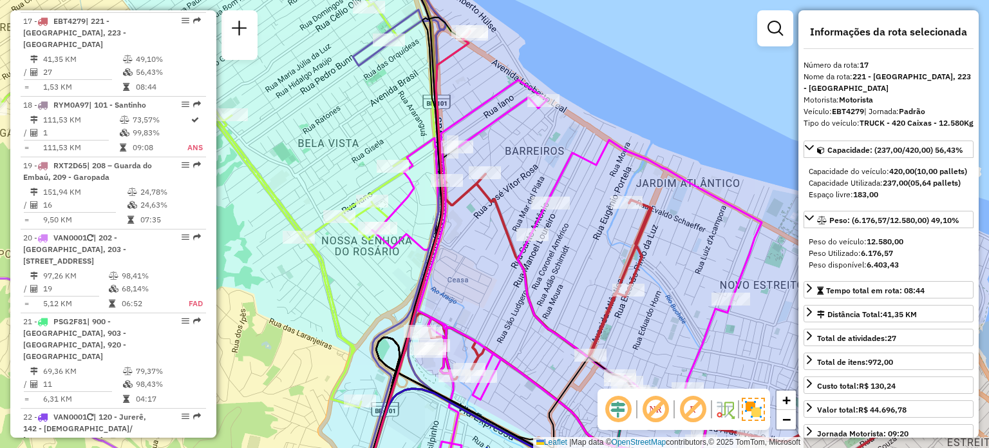
drag, startPoint x: 390, startPoint y: 158, endPoint x: 446, endPoint y: 156, distance: 56.0
click at [442, 156] on div "Rota 9 - Placa EON1E29 05013154 - CARLOS ALBERTO DA CU Janela de atendimento Gr…" at bounding box center [494, 224] width 989 height 448
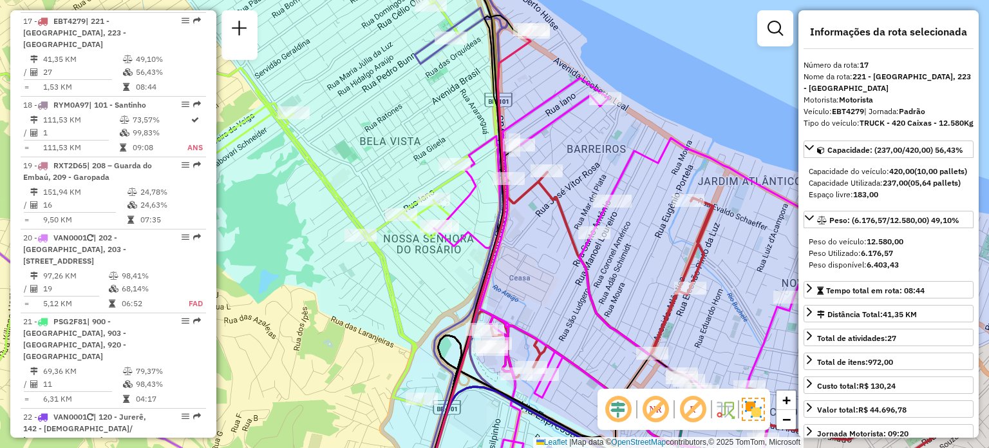
drag, startPoint x: 366, startPoint y: 125, endPoint x: 455, endPoint y: 211, distance: 123.9
click at [455, 211] on div "Janela de atendimento Grade de atendimento Capacidade Transportadoras Veículos …" at bounding box center [494, 224] width 989 height 448
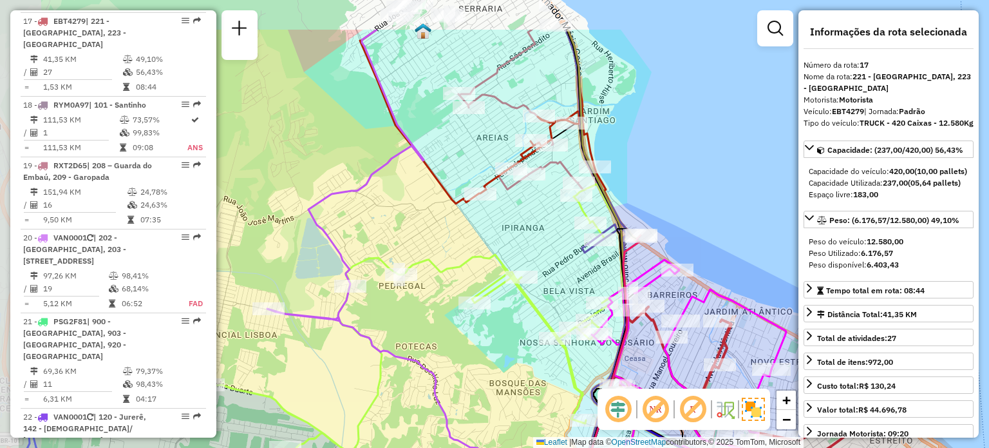
drag, startPoint x: 388, startPoint y: 144, endPoint x: 494, endPoint y: 207, distance: 123.0
click at [494, 207] on div "Janela de atendimento Grade de atendimento Capacidade Transportadoras Veículos …" at bounding box center [494, 224] width 989 height 448
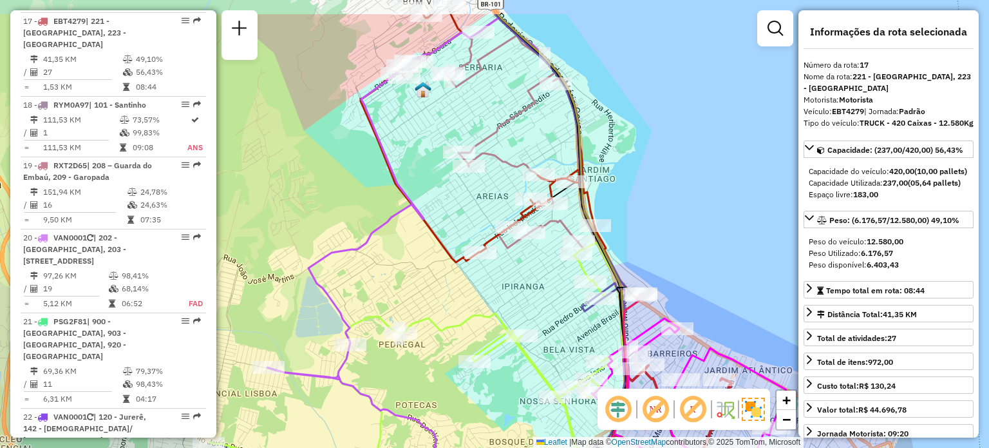
drag, startPoint x: 498, startPoint y: 91, endPoint x: 520, endPoint y: 274, distance: 184.3
click at [520, 249] on icon at bounding box center [497, 131] width 201 height 234
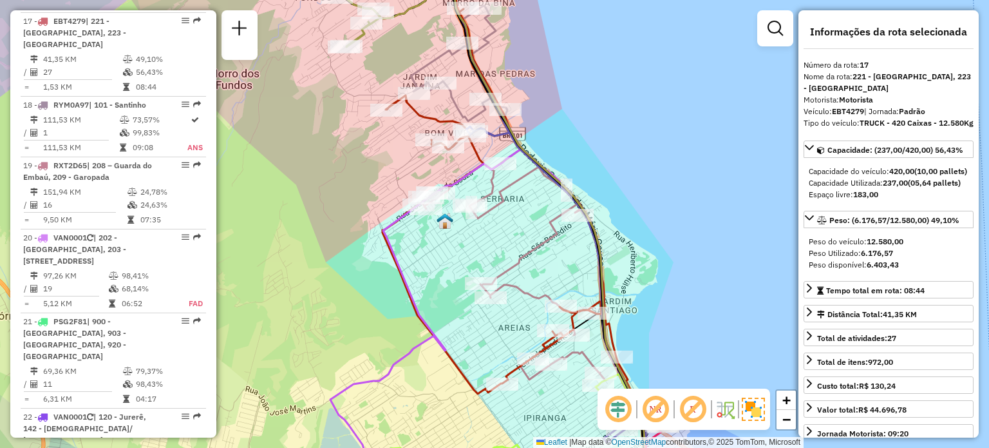
drag, startPoint x: 387, startPoint y: 136, endPoint x: 457, endPoint y: 262, distance: 144.1
click at [457, 262] on div "Janela de atendimento Grade de atendimento Capacidade Transportadoras Veículos …" at bounding box center [494, 224] width 989 height 448
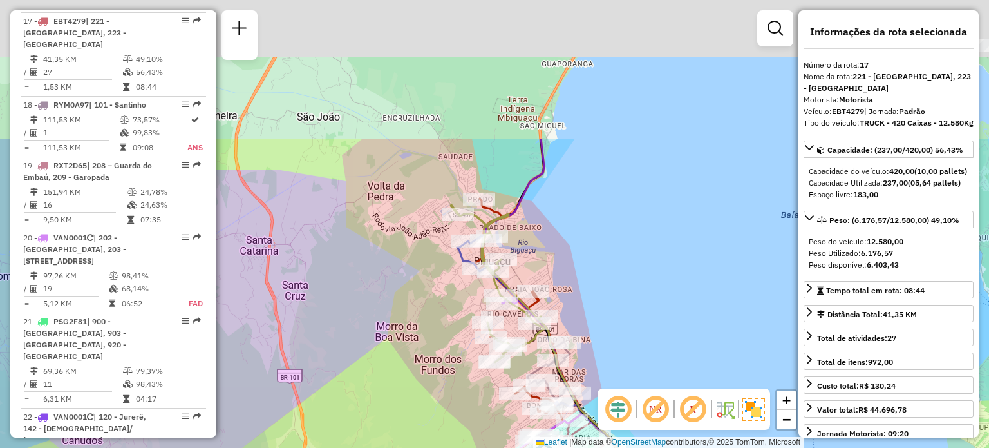
drag, startPoint x: 439, startPoint y: 124, endPoint x: 453, endPoint y: 303, distance: 180.3
click at [453, 303] on div "Janela de atendimento Grade de atendimento Capacidade Transportadoras Veículos …" at bounding box center [494, 224] width 989 height 448
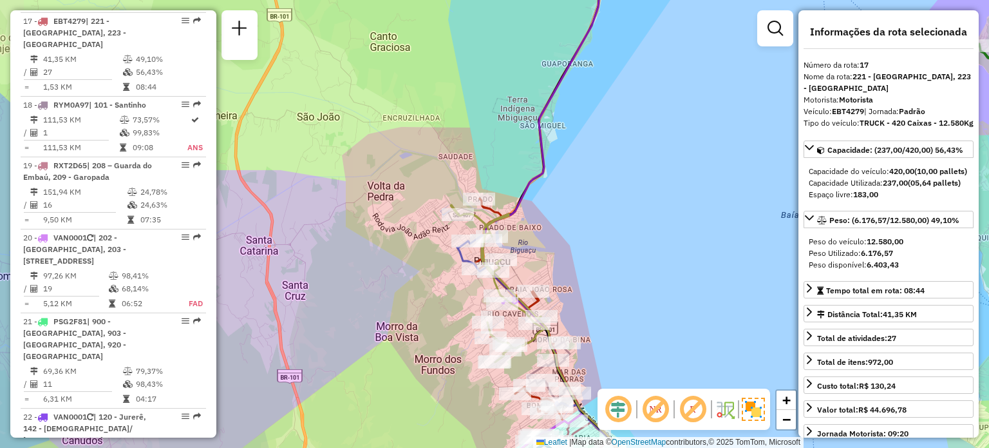
drag, startPoint x: 406, startPoint y: 173, endPoint x: 428, endPoint y: 229, distance: 59.3
click at [427, 227] on div "Janela de atendimento Grade de atendimento Capacidade Transportadoras Veículos …" at bounding box center [494, 224] width 989 height 448
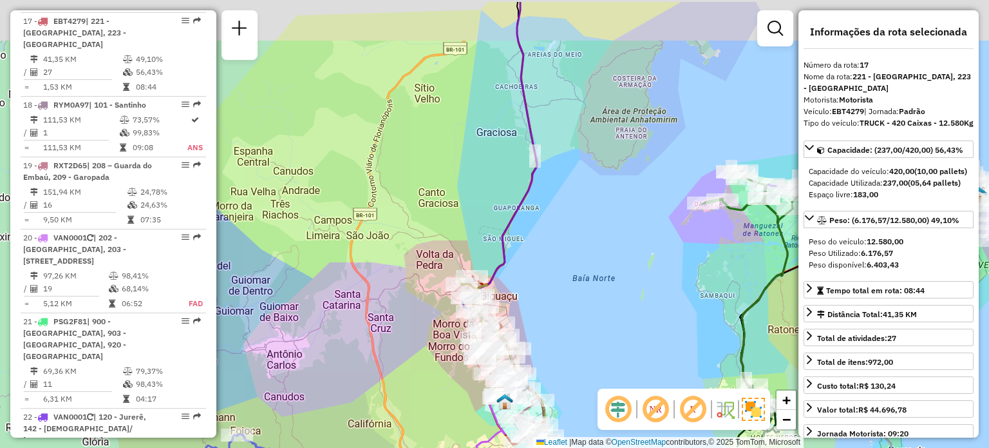
drag, startPoint x: 495, startPoint y: 149, endPoint x: 502, endPoint y: 226, distance: 77.6
click at [502, 226] on div "Janela de atendimento Grade de atendimento Capacidade Transportadoras Veículos …" at bounding box center [494, 224] width 989 height 448
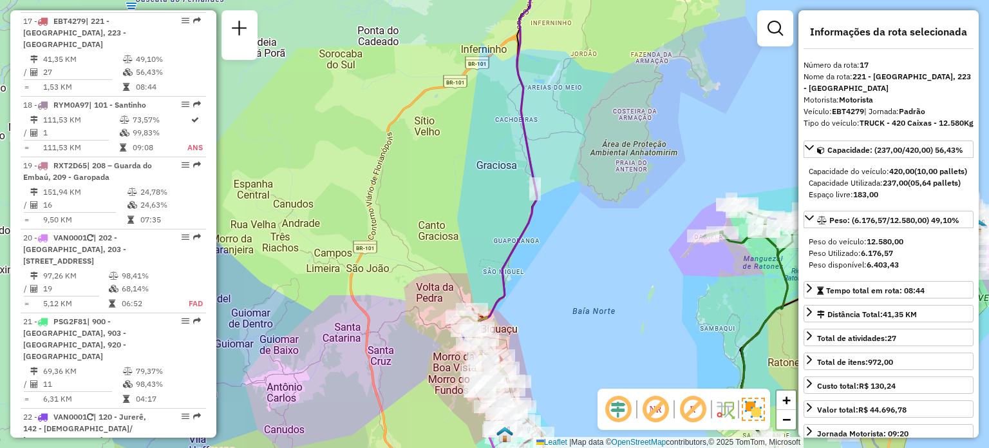
drag, startPoint x: 500, startPoint y: 229, endPoint x: 520, endPoint y: 291, distance: 65.6
click at [523, 298] on div "Janela de atendimento Grade de atendimento Capacidade Transportadoras Veículos …" at bounding box center [494, 224] width 989 height 448
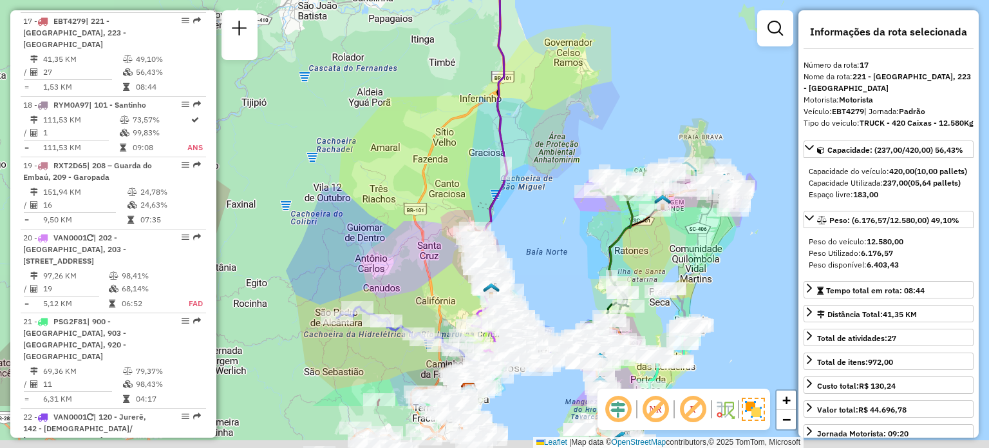
drag, startPoint x: 577, startPoint y: 242, endPoint x: 548, endPoint y: 155, distance: 91.6
click at [548, 155] on div "Janela de atendimento Grade de atendimento Capacidade Transportadoras Veículos …" at bounding box center [494, 224] width 989 height 448
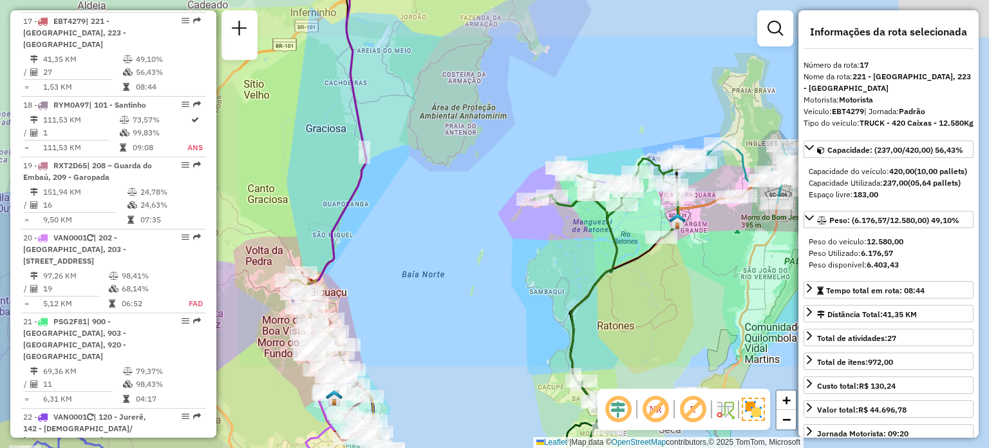
drag, startPoint x: 466, startPoint y: 249, endPoint x: 547, endPoint y: 226, distance: 84.2
click at [546, 227] on div "Janela de atendimento Grade de atendimento Capacidade Transportadoras Veículos …" at bounding box center [494, 224] width 989 height 448
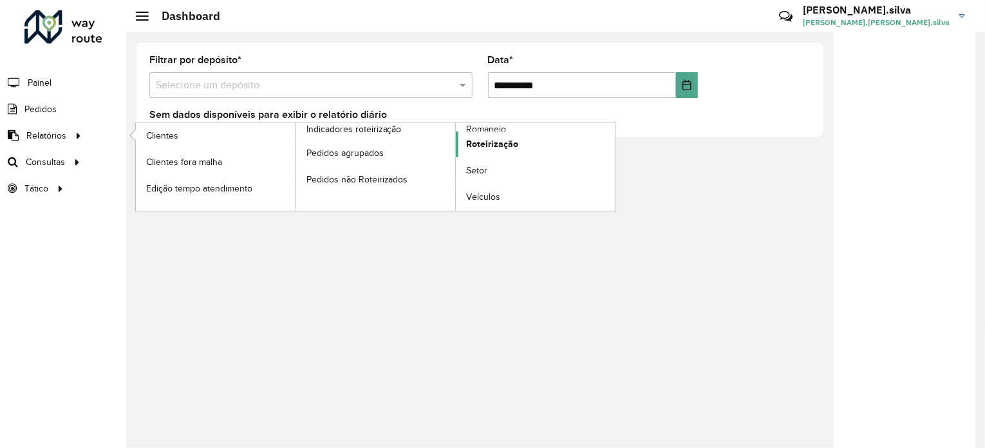
click at [492, 149] on span "Roteirização" at bounding box center [492, 144] width 52 height 14
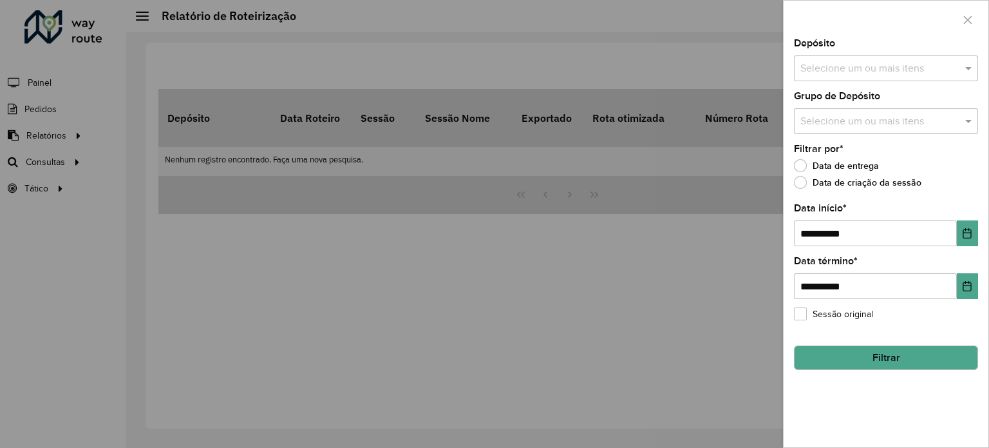
click at [461, 269] on div at bounding box center [494, 224] width 989 height 448
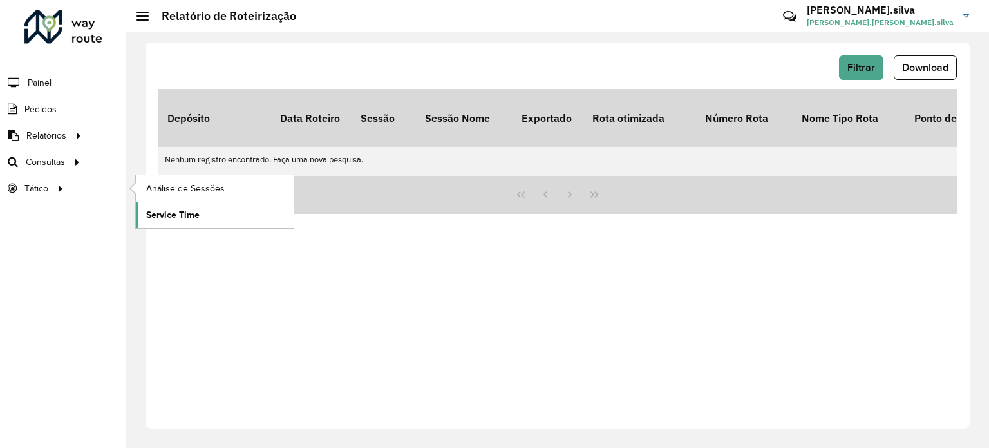
click at [181, 208] on span "Service Time" at bounding box center [172, 215] width 53 height 14
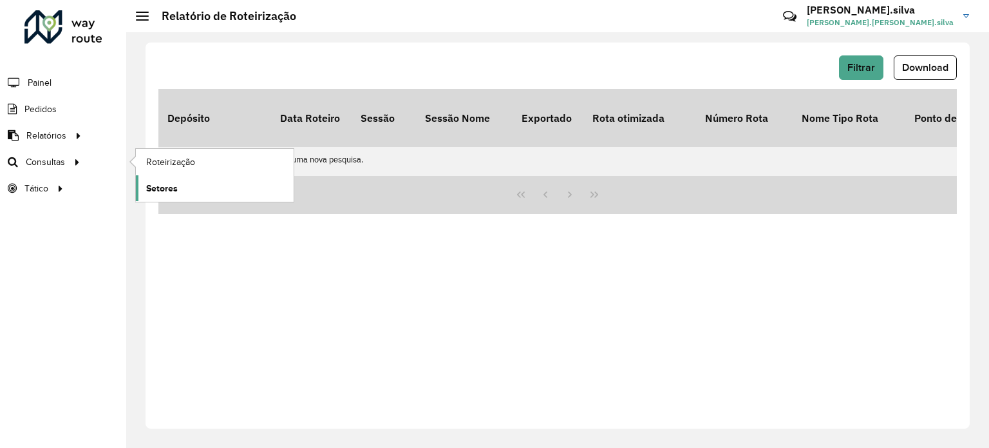
click at [172, 187] on span "Setores" at bounding box center [162, 189] width 32 height 14
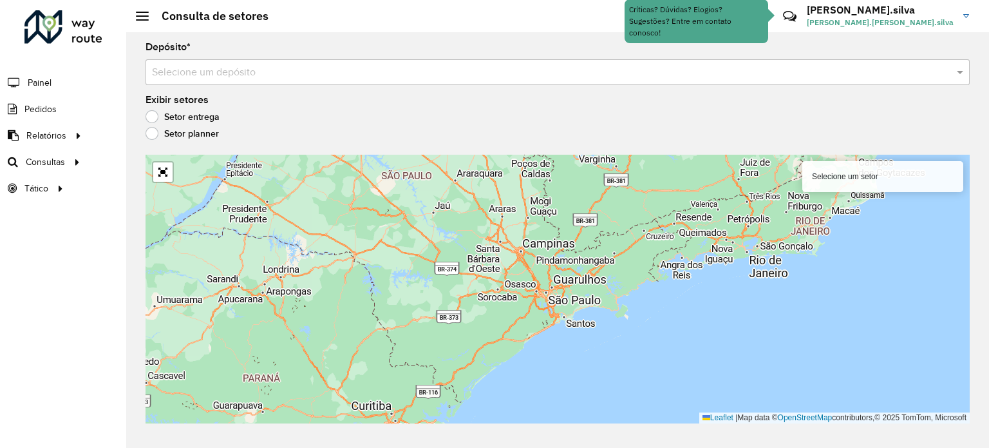
click at [346, 71] on input "text" at bounding box center [545, 72] width 786 height 15
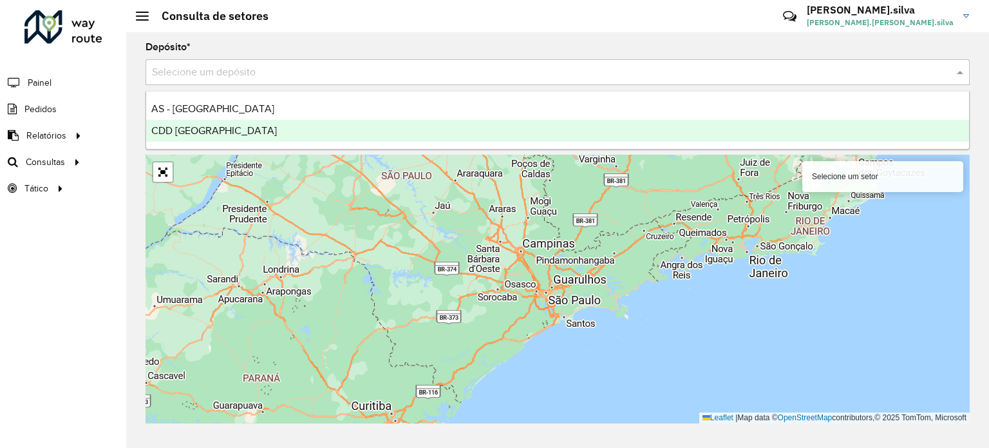
click at [248, 131] on div "CDD [GEOGRAPHIC_DATA]" at bounding box center [557, 131] width 823 height 22
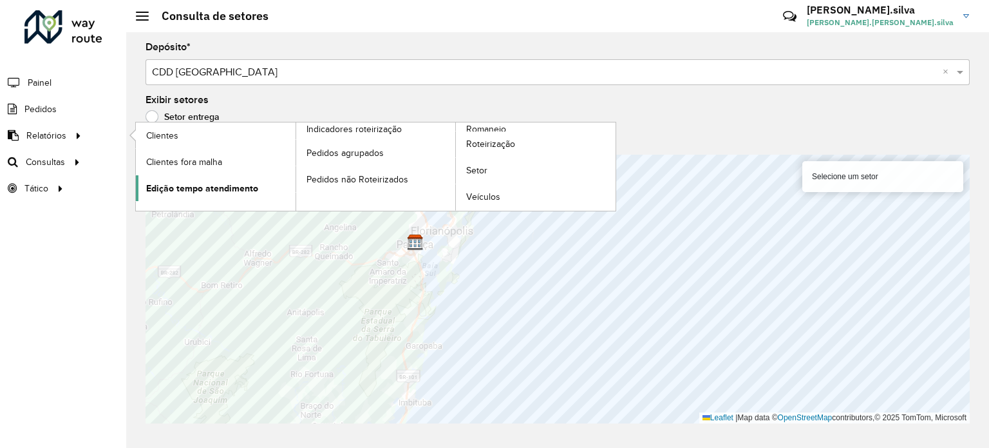
click at [192, 191] on span "Edição tempo atendimento" at bounding box center [202, 189] width 112 height 14
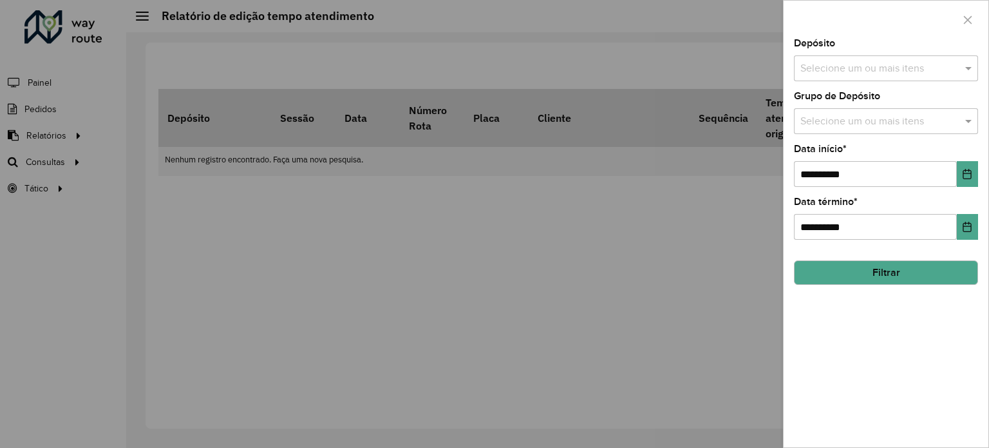
click at [953, 50] on div "Depósito Selecione um ou mais itens" at bounding box center [886, 60] width 184 height 43
click at [945, 62] on input "text" at bounding box center [879, 68] width 165 height 15
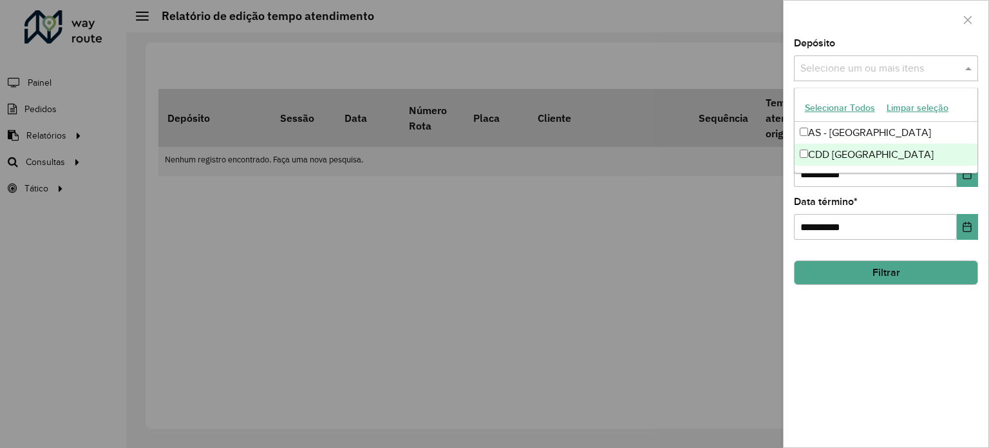
click at [860, 153] on div "CDD [GEOGRAPHIC_DATA]" at bounding box center [886, 155] width 183 height 22
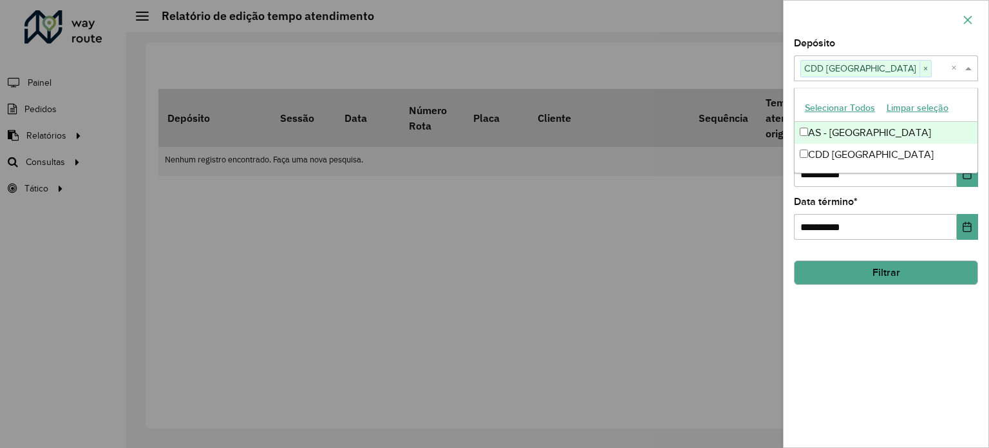
click at [963, 24] on icon "button" at bounding box center [968, 20] width 10 height 10
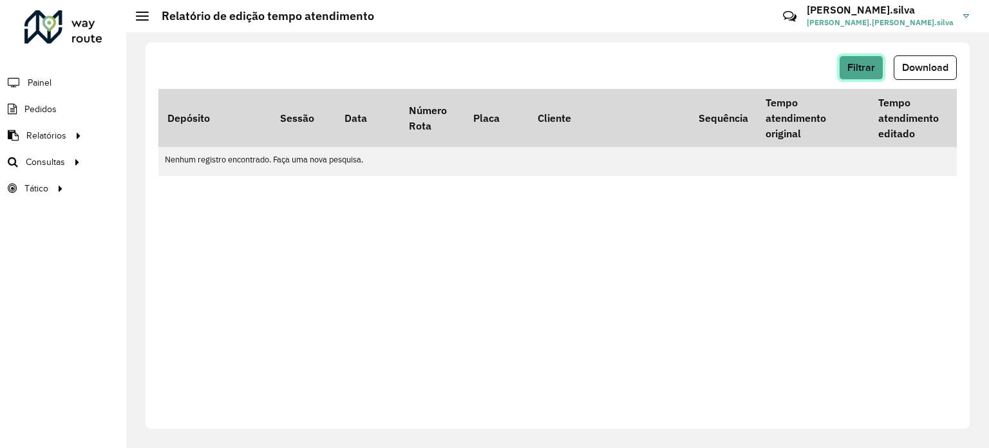
click at [866, 70] on span "Filtrar" at bounding box center [862, 67] width 28 height 11
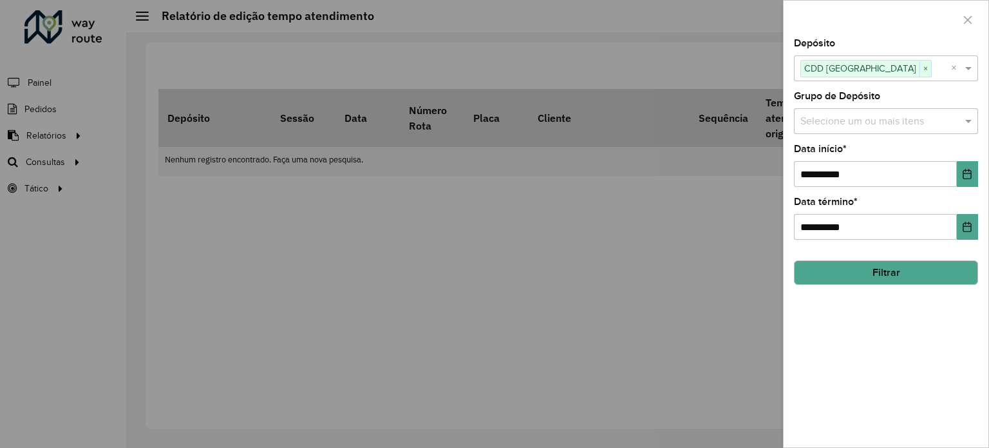
click at [0, 196] on div at bounding box center [494, 224] width 989 height 448
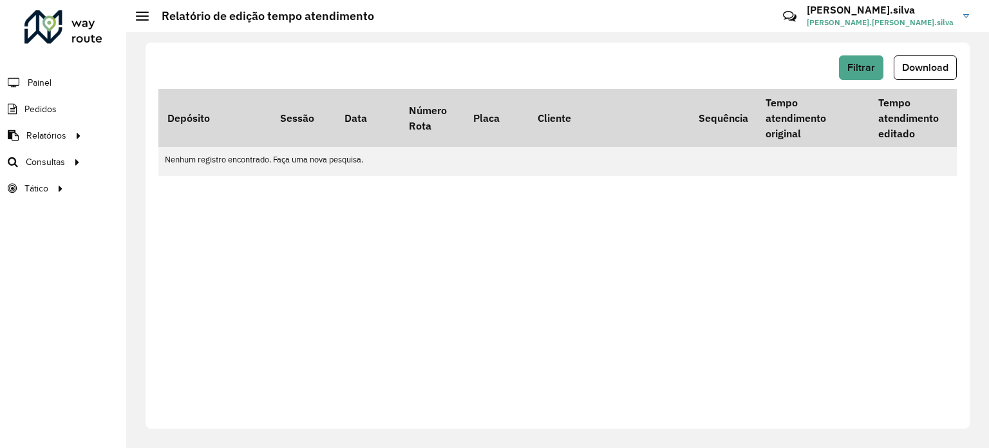
click at [147, 19] on span at bounding box center [142, 19] width 13 height 1
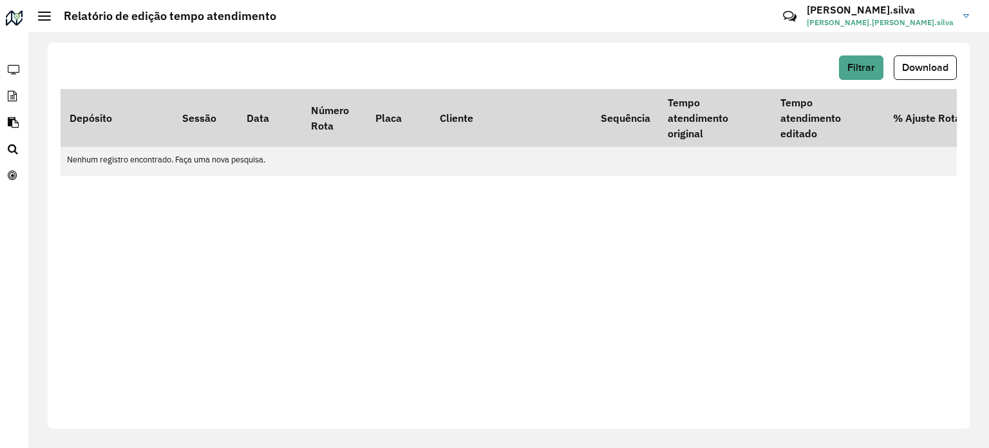
click at [36, 12] on hb-header "Relatório de edição tempo atendimento Críticas? Dúvidas? Elogios? Sugestões? En…" at bounding box center [508, 16] width 961 height 32
click at [39, 12] on span at bounding box center [44, 12] width 13 height 1
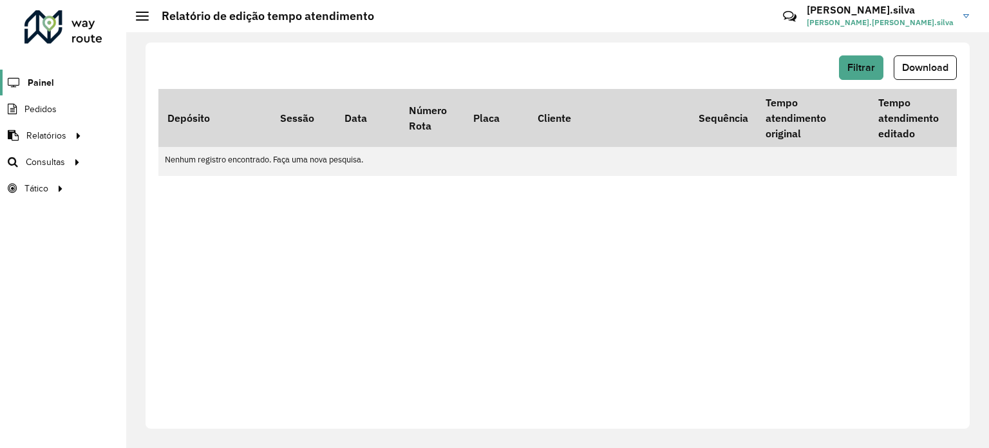
click at [21, 83] on icon at bounding box center [12, 82] width 25 height 11
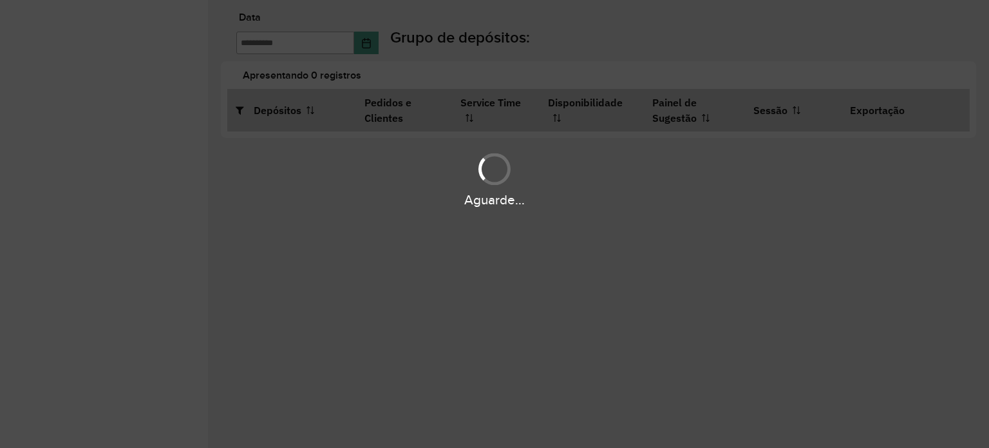
type input "**********"
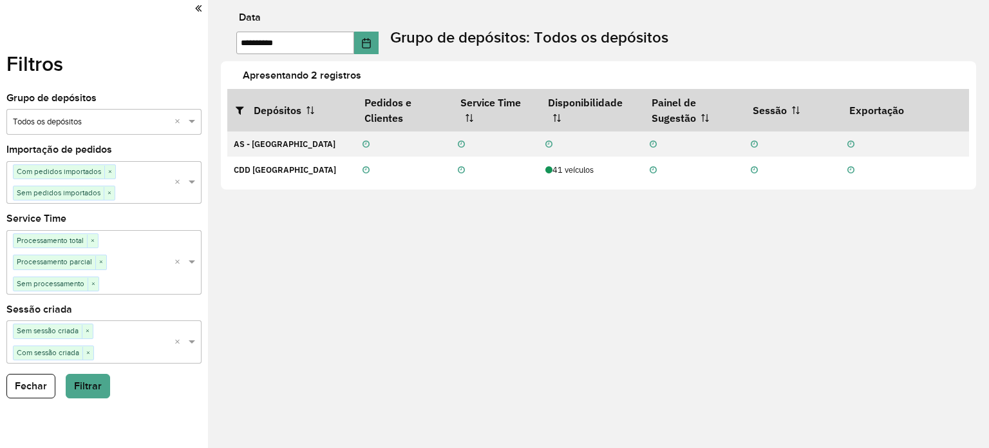
click at [162, 120] on input "text" at bounding box center [91, 122] width 156 height 13
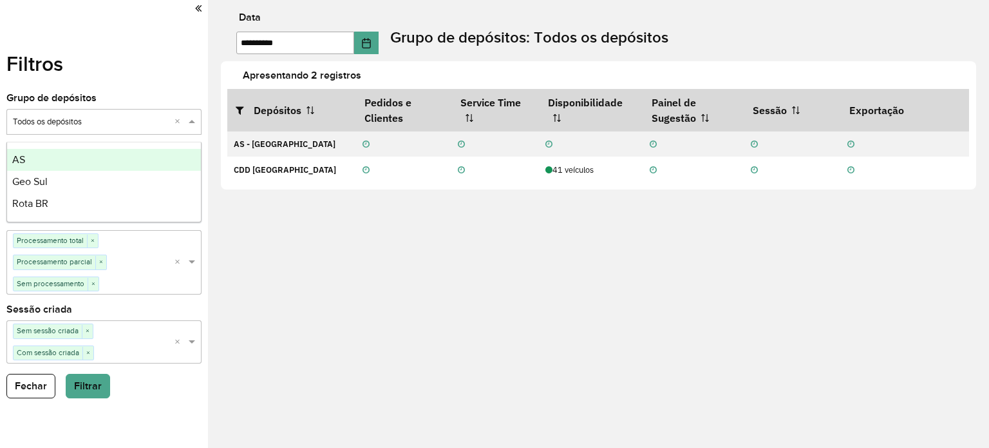
click at [162, 120] on input "text" at bounding box center [91, 122] width 156 height 13
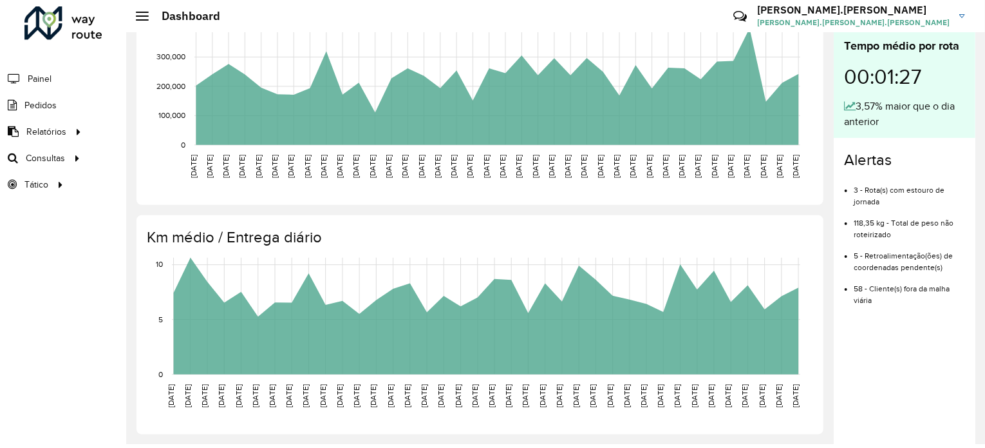
scroll to position [5, 0]
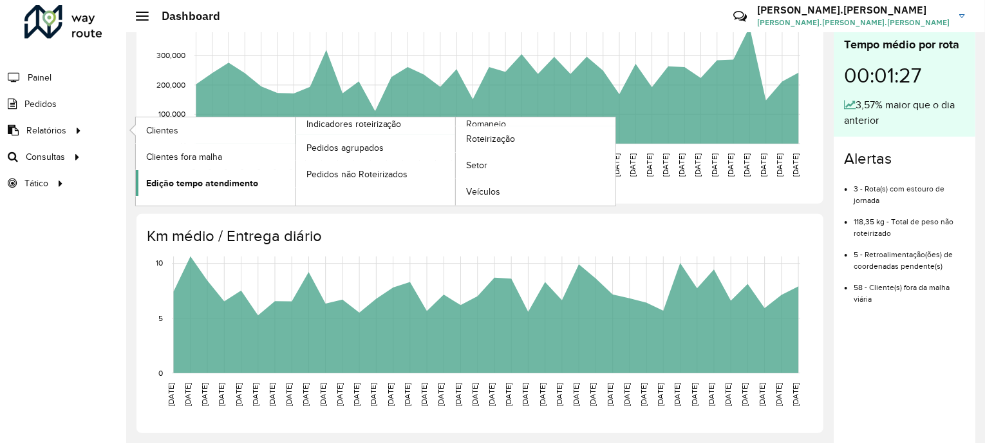
click at [220, 179] on span "Edição tempo atendimento" at bounding box center [202, 183] width 112 height 14
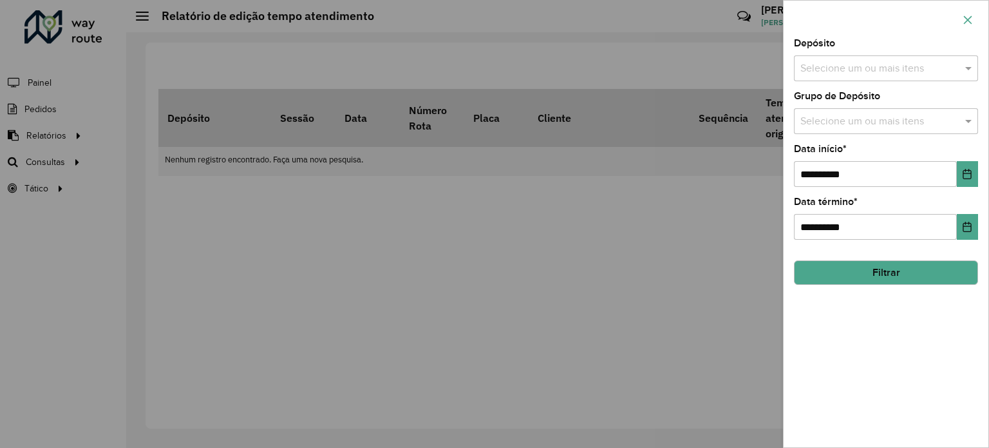
click at [968, 25] on button "button" at bounding box center [968, 20] width 21 height 21
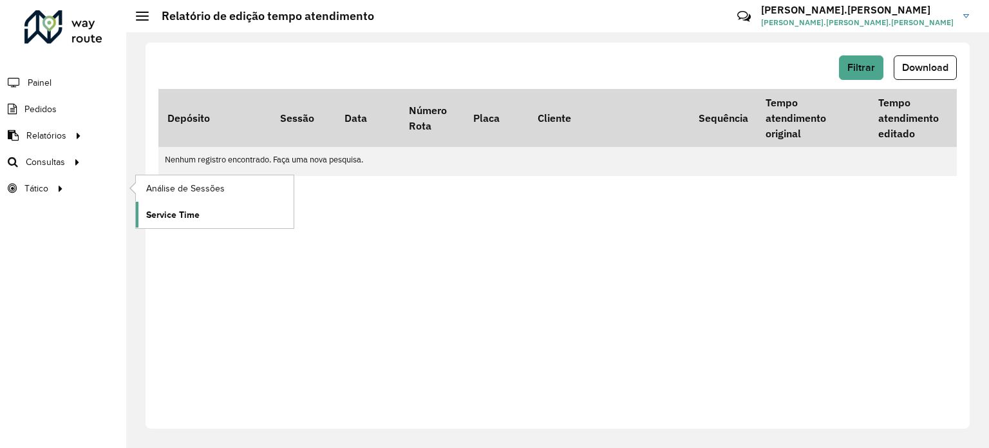
click at [170, 213] on span "Service Time" at bounding box center [172, 215] width 53 height 14
click at [35, 106] on span "Pedidos" at bounding box center [40, 109] width 33 height 14
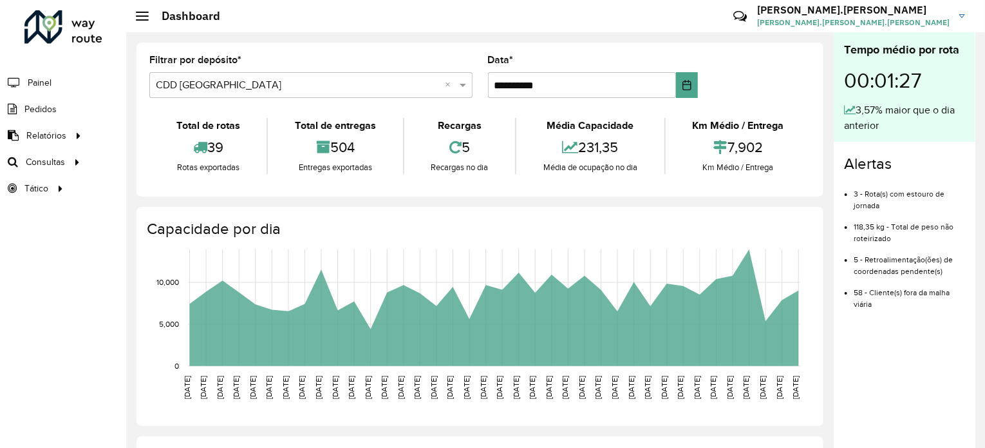
click at [962, 15] on img at bounding box center [963, 16] width 6 height 4
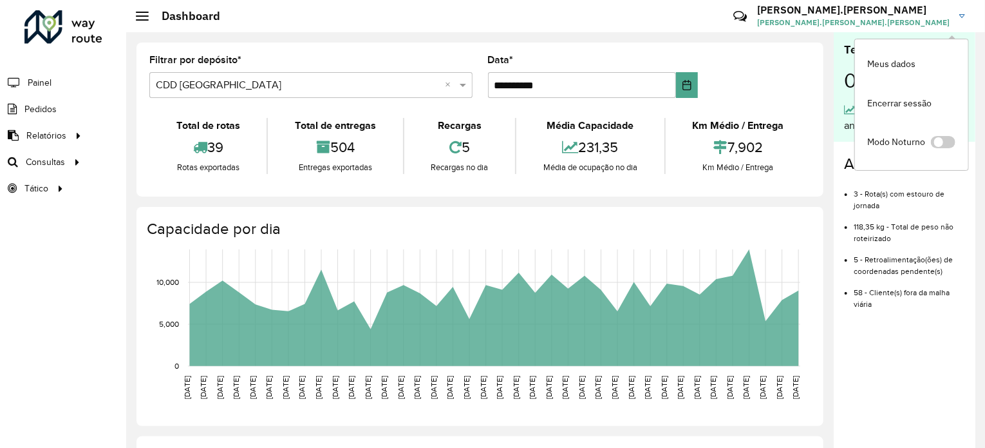
click at [714, 18] on div "Críticas? Dúvidas? Elogios? Sugestões? Entre em contato conosco!" at bounding box center [647, 21] width 135 height 35
